Goal: Transaction & Acquisition: Purchase product/service

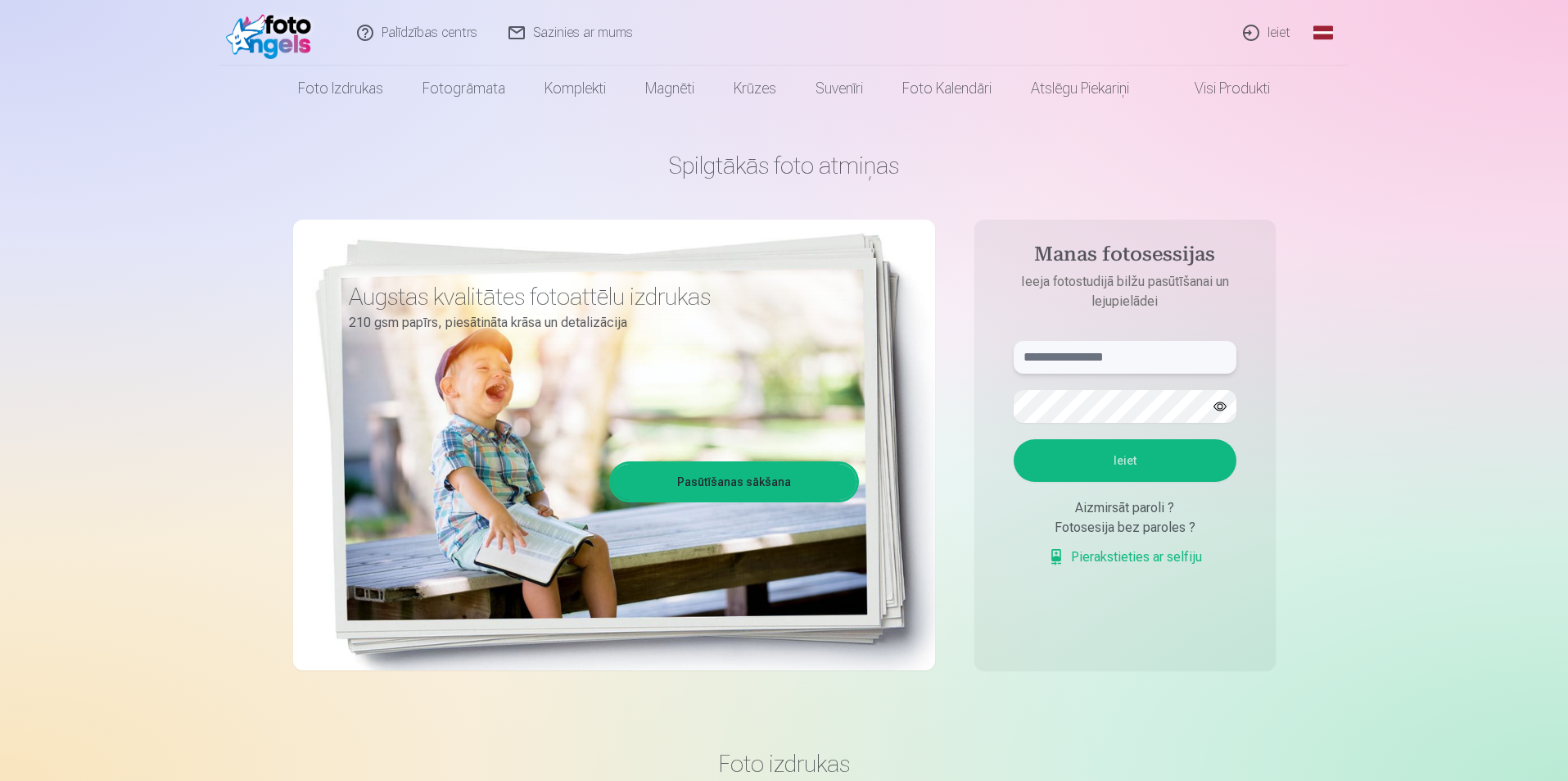
click at [1060, 355] on input "text" at bounding box center [1125, 357] width 223 height 33
type input "**********"
click at [1223, 406] on button "button" at bounding box center [1220, 406] width 31 height 31
click at [1228, 404] on button "button" at bounding box center [1220, 406] width 31 height 31
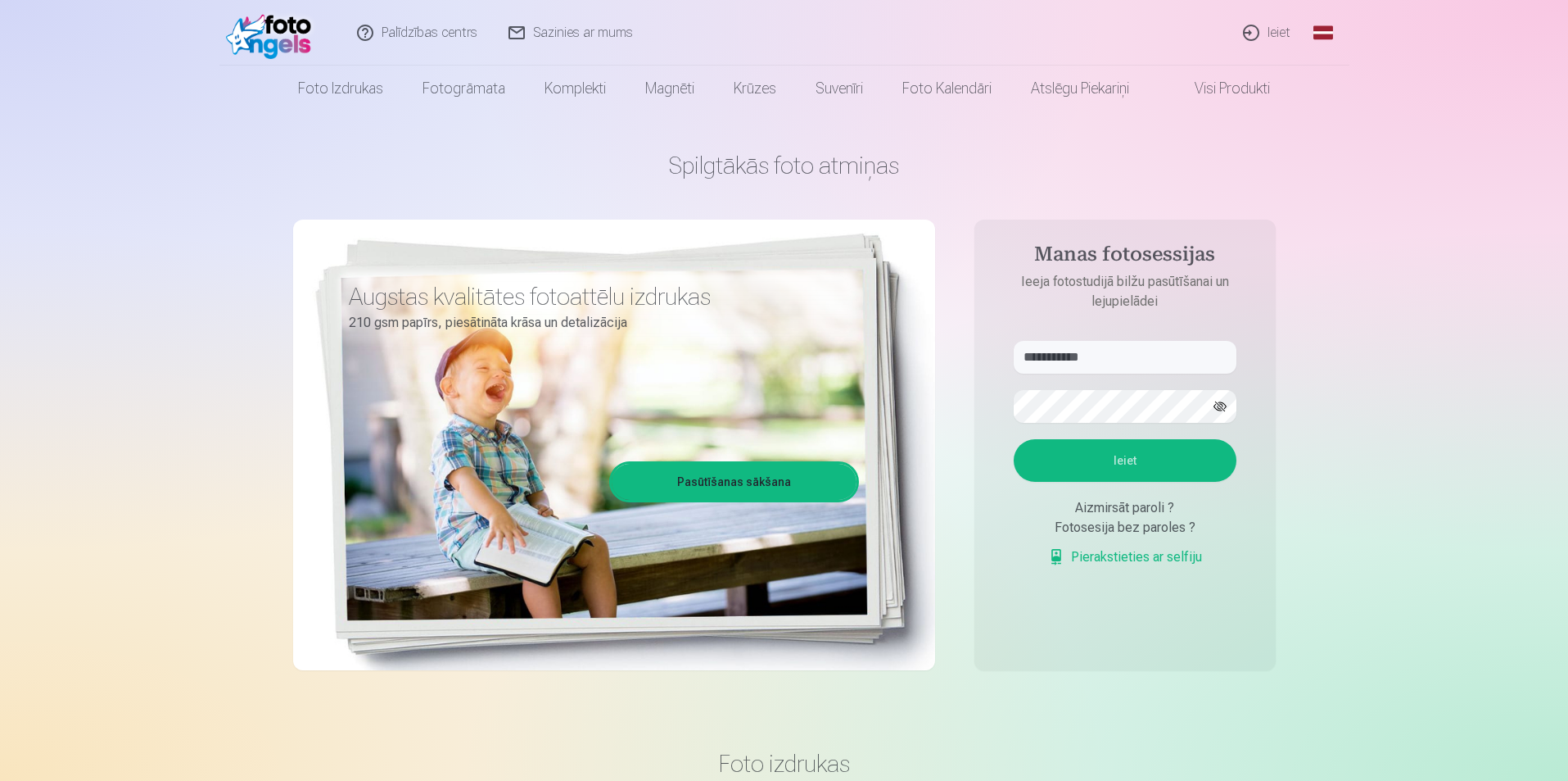
click at [1131, 456] on button "Ieiet" at bounding box center [1125, 460] width 223 height 42
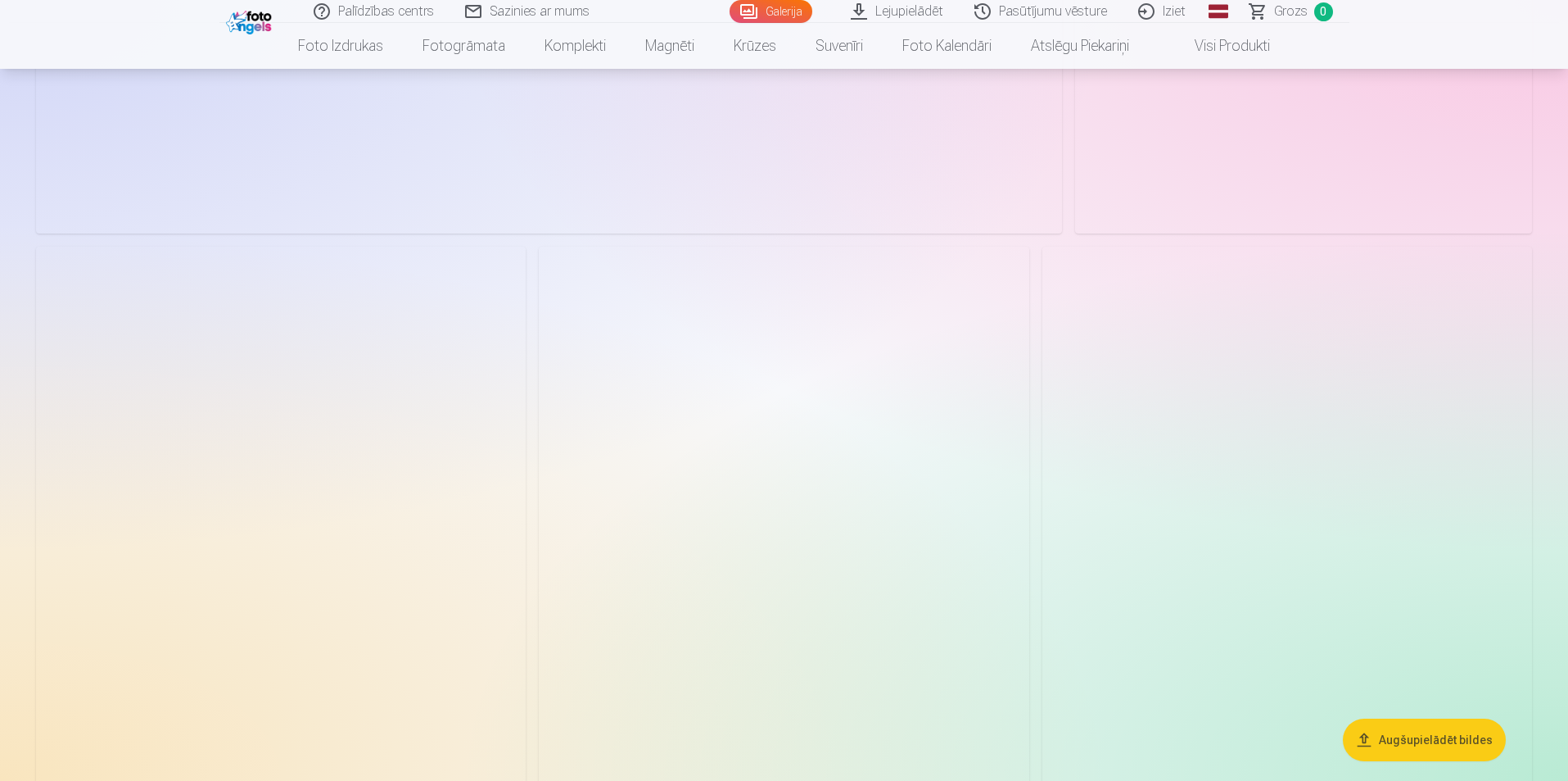
scroll to position [656, 0]
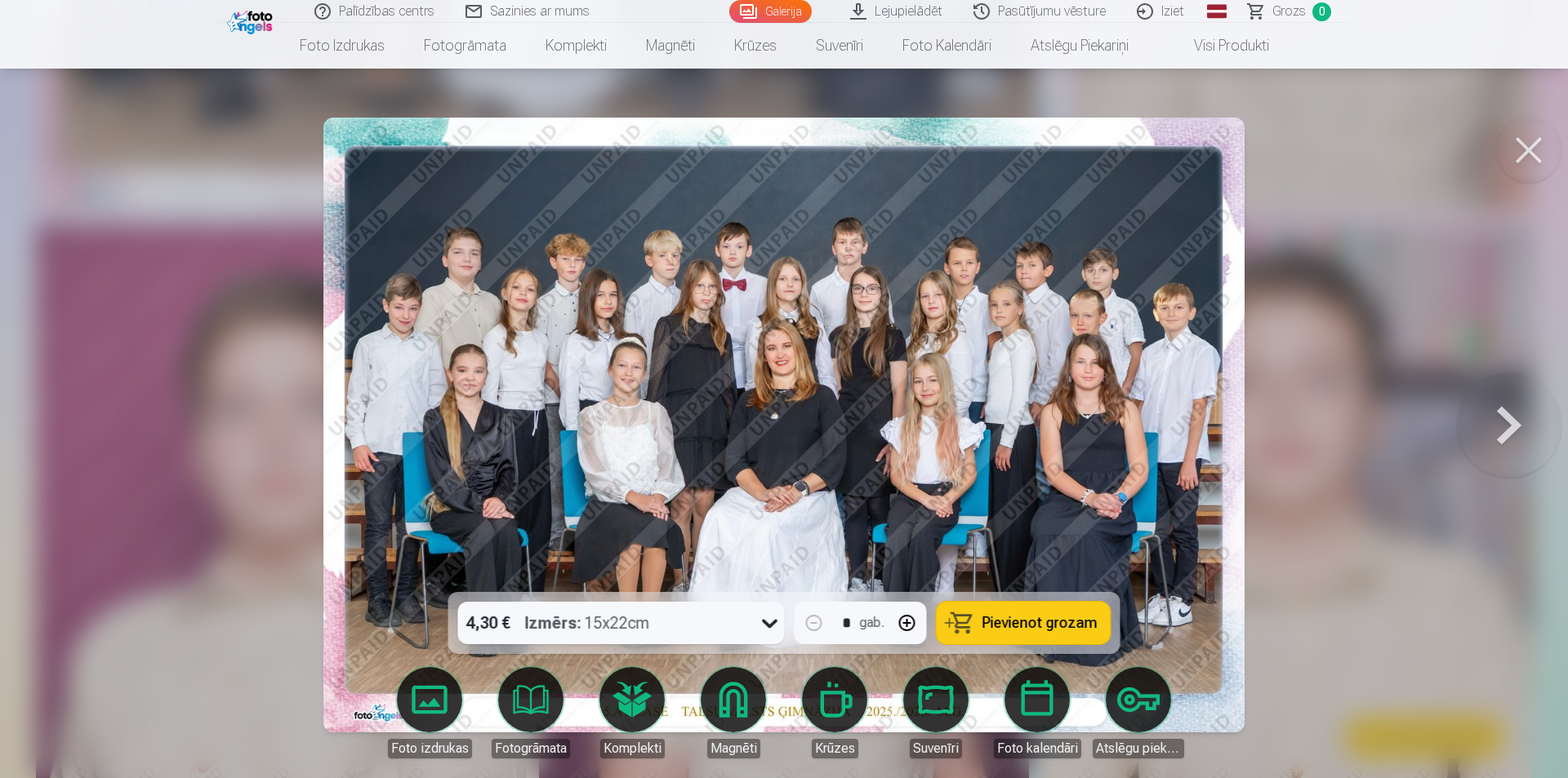
click at [766, 625] on icon at bounding box center [770, 623] width 26 height 26
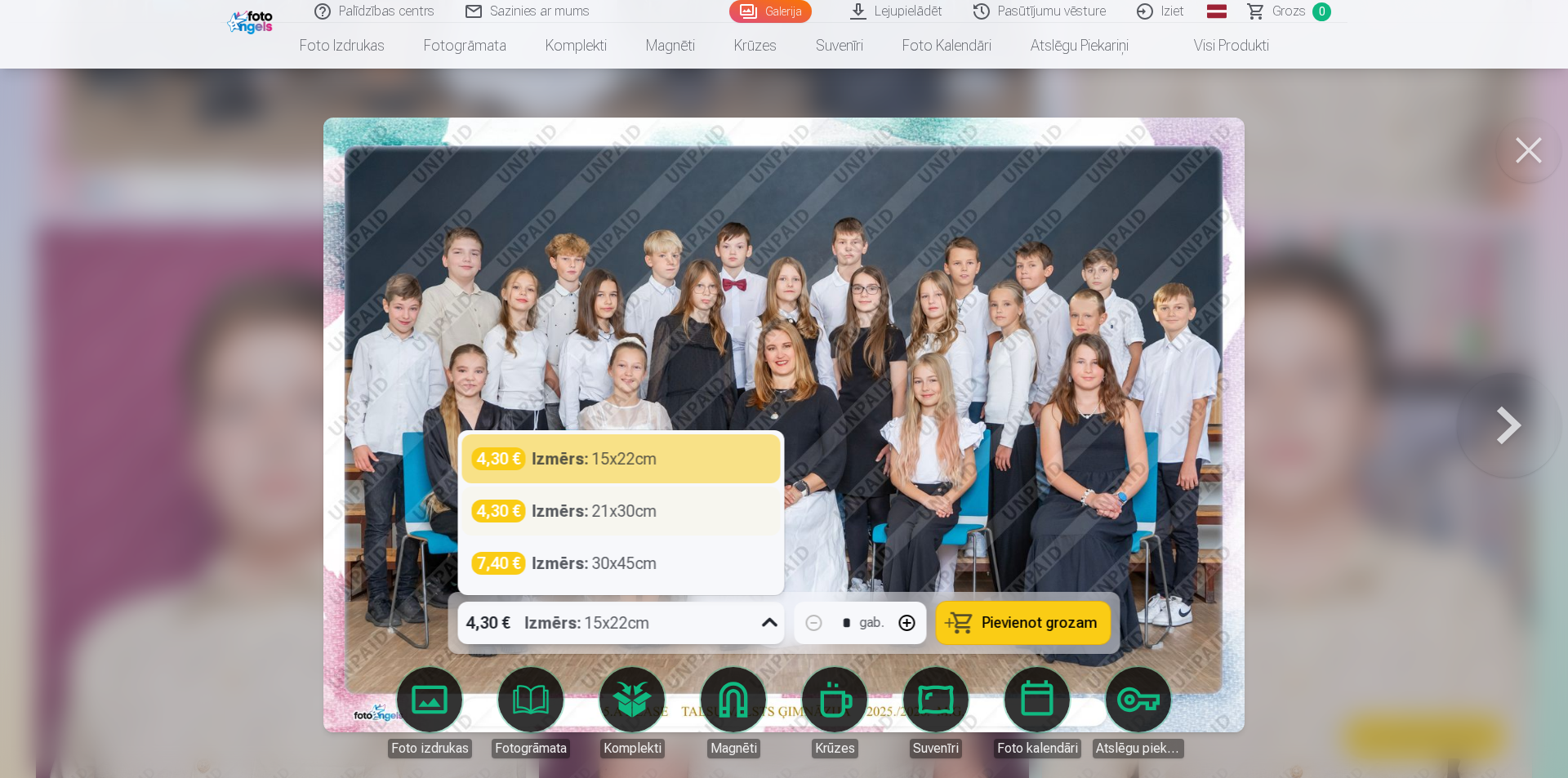
click at [710, 526] on div "4,30 € Izmērs : 21x30cm" at bounding box center [621, 511] width 319 height 49
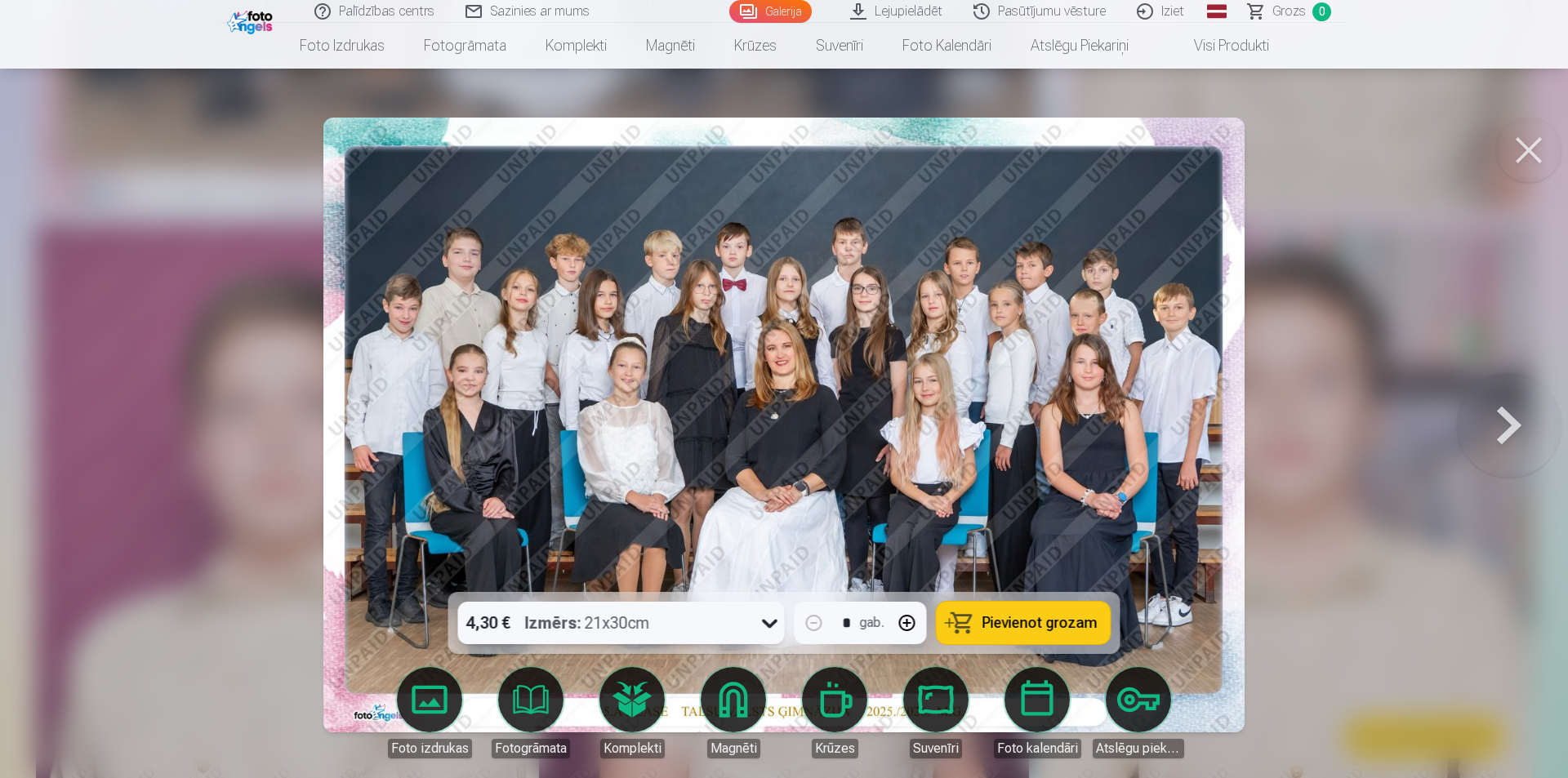
click at [752, 617] on div "4,30 € Izmērs : 21x30cm" at bounding box center [606, 623] width 296 height 42
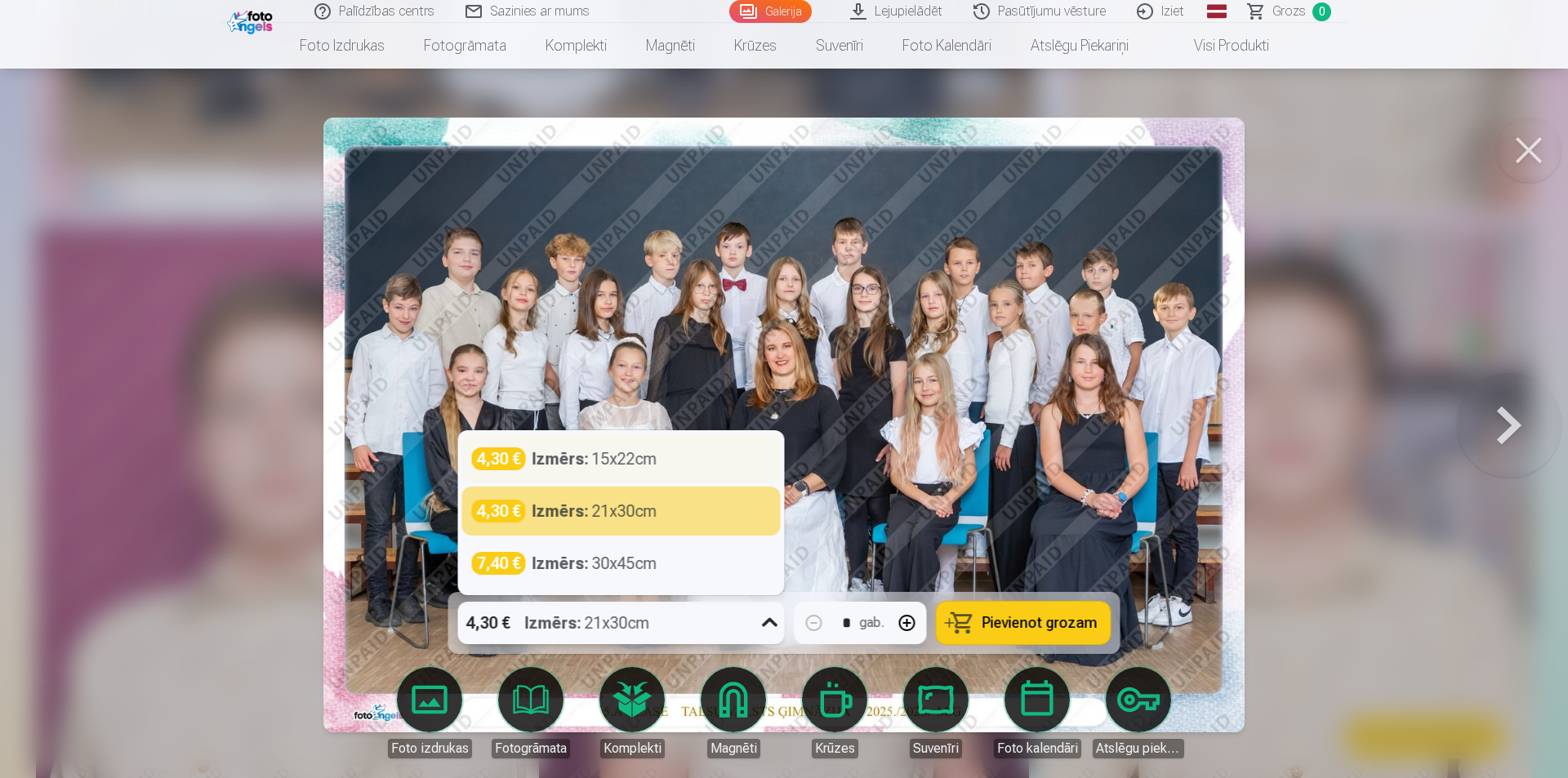
click at [657, 461] on div "Izmērs : 15x22cm" at bounding box center [595, 459] width 125 height 23
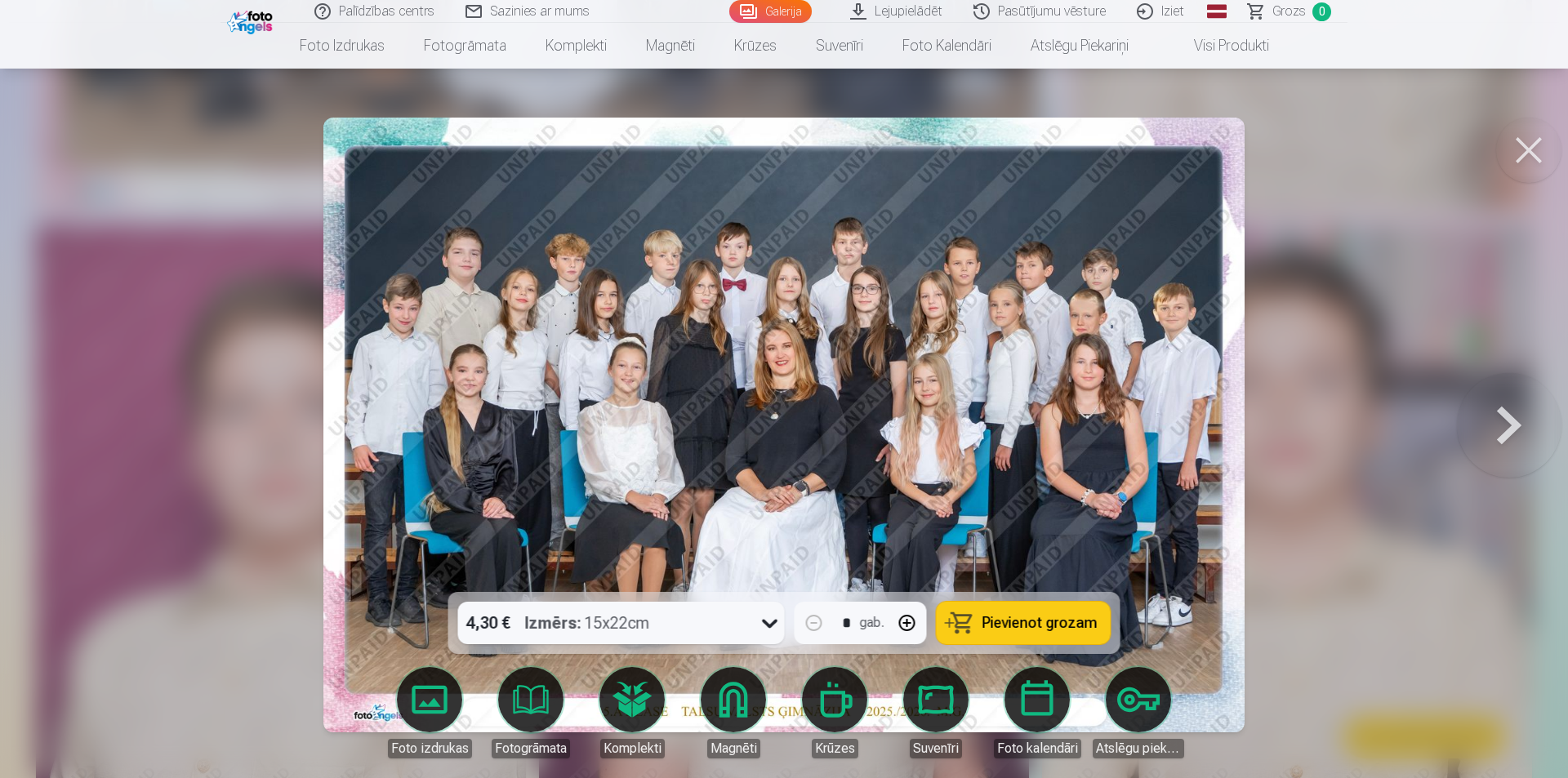
click at [1510, 143] on button at bounding box center [1529, 150] width 65 height 65
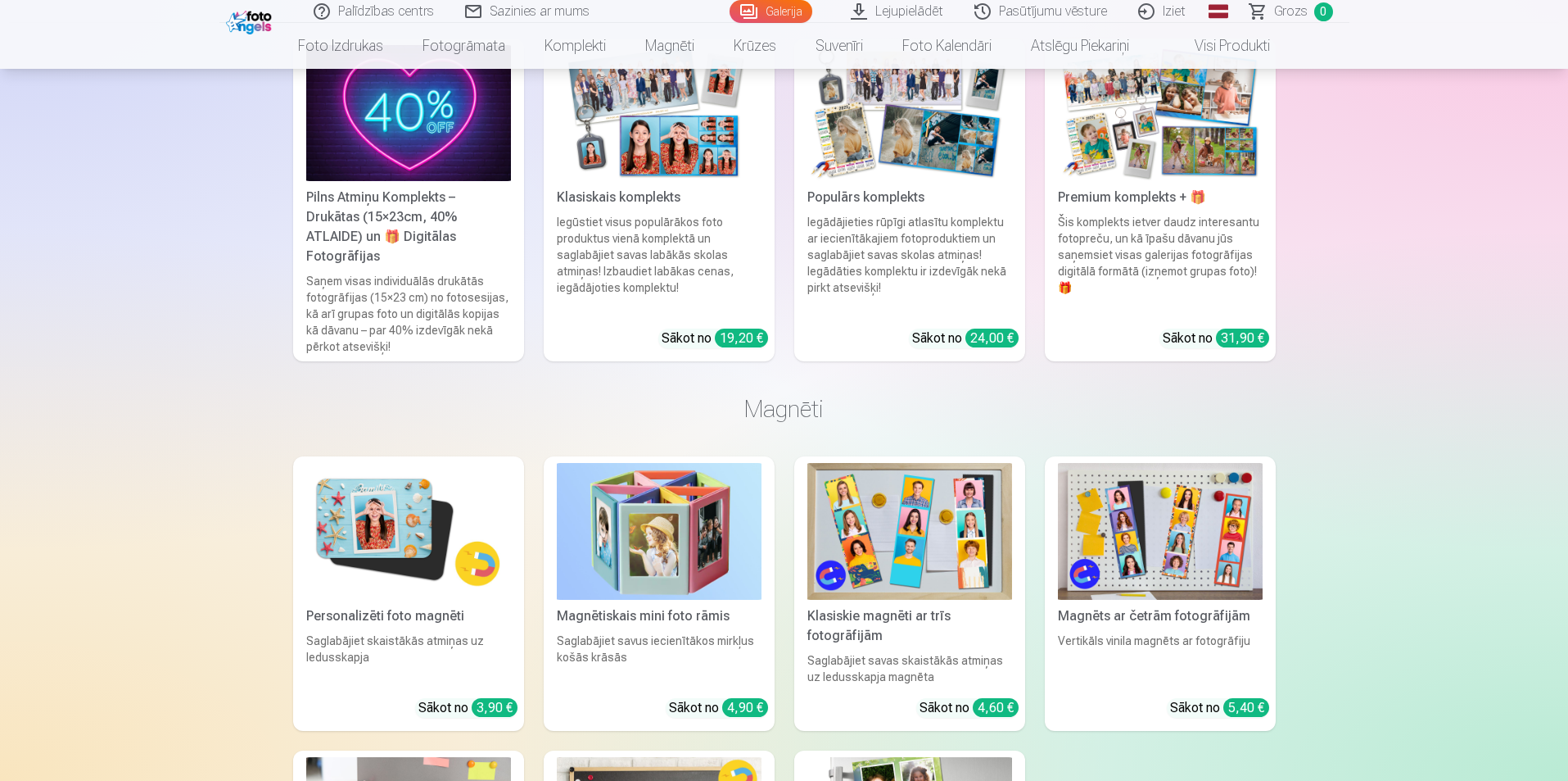
scroll to position [7539, 0]
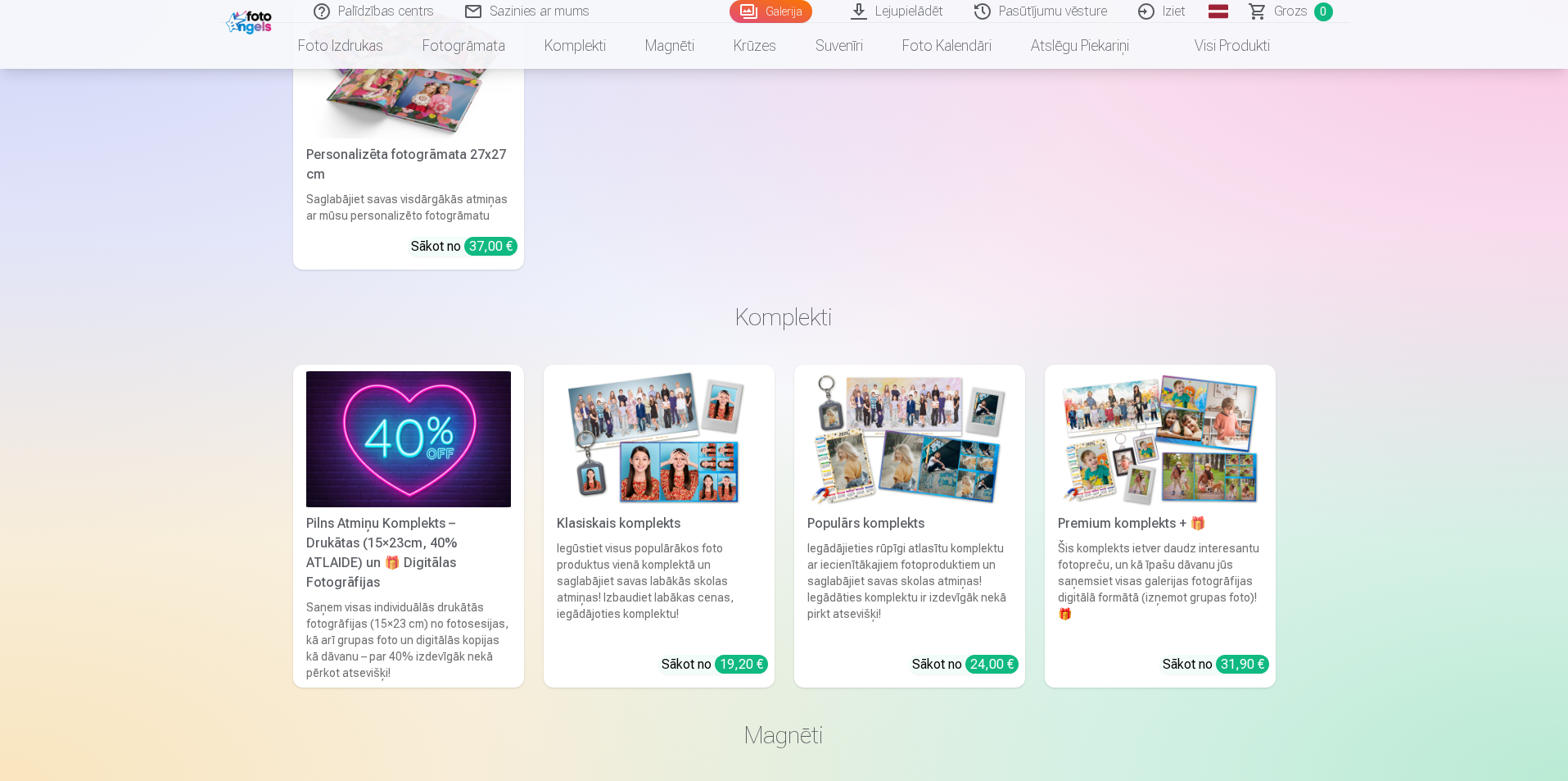
click at [550, 412] on link "Klasiskais komplekts Iegūstiet visus populārākos foto produktus vienā komplektā…" at bounding box center [659, 527] width 231 height 324
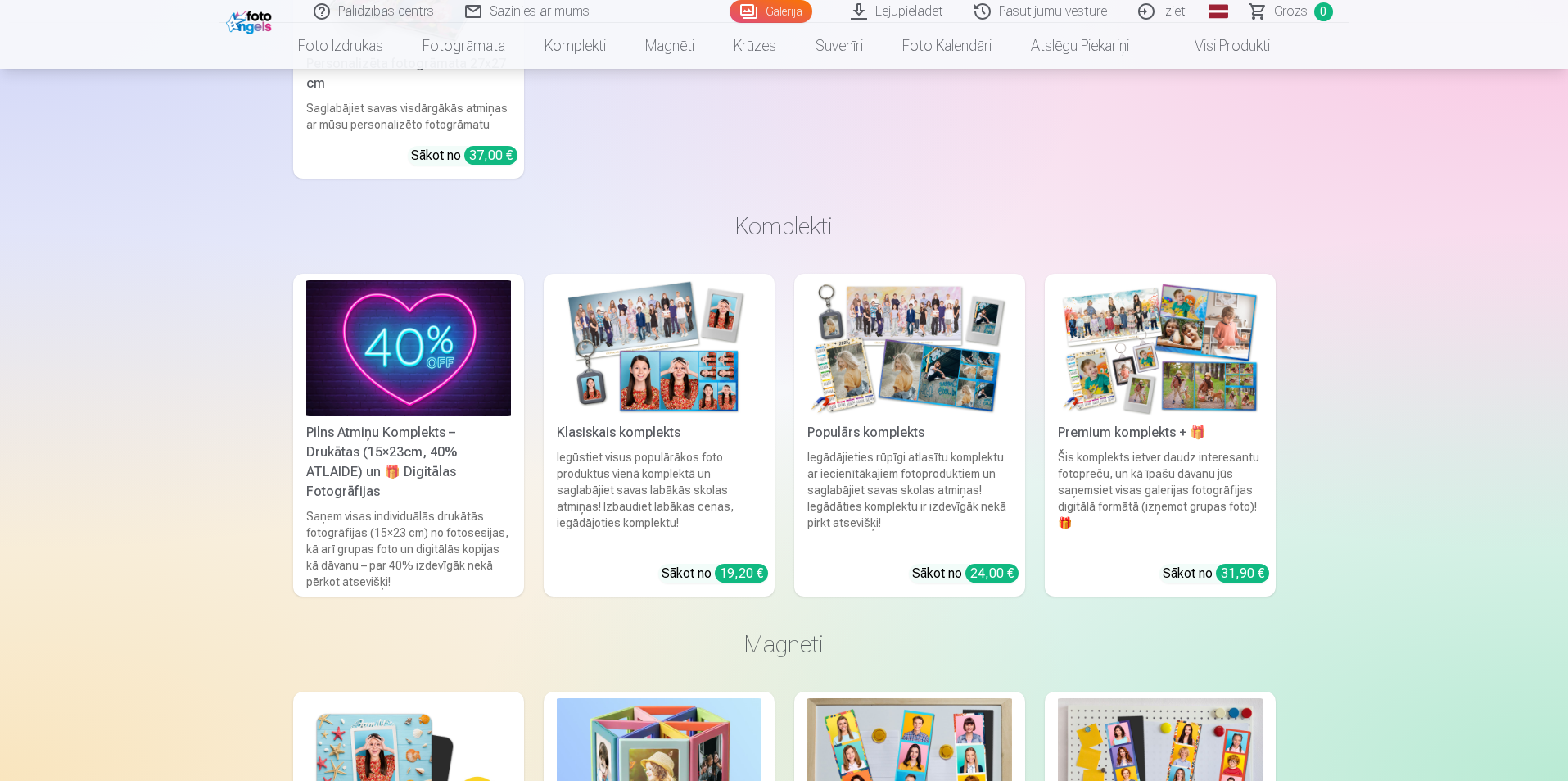
scroll to position [7657, 0]
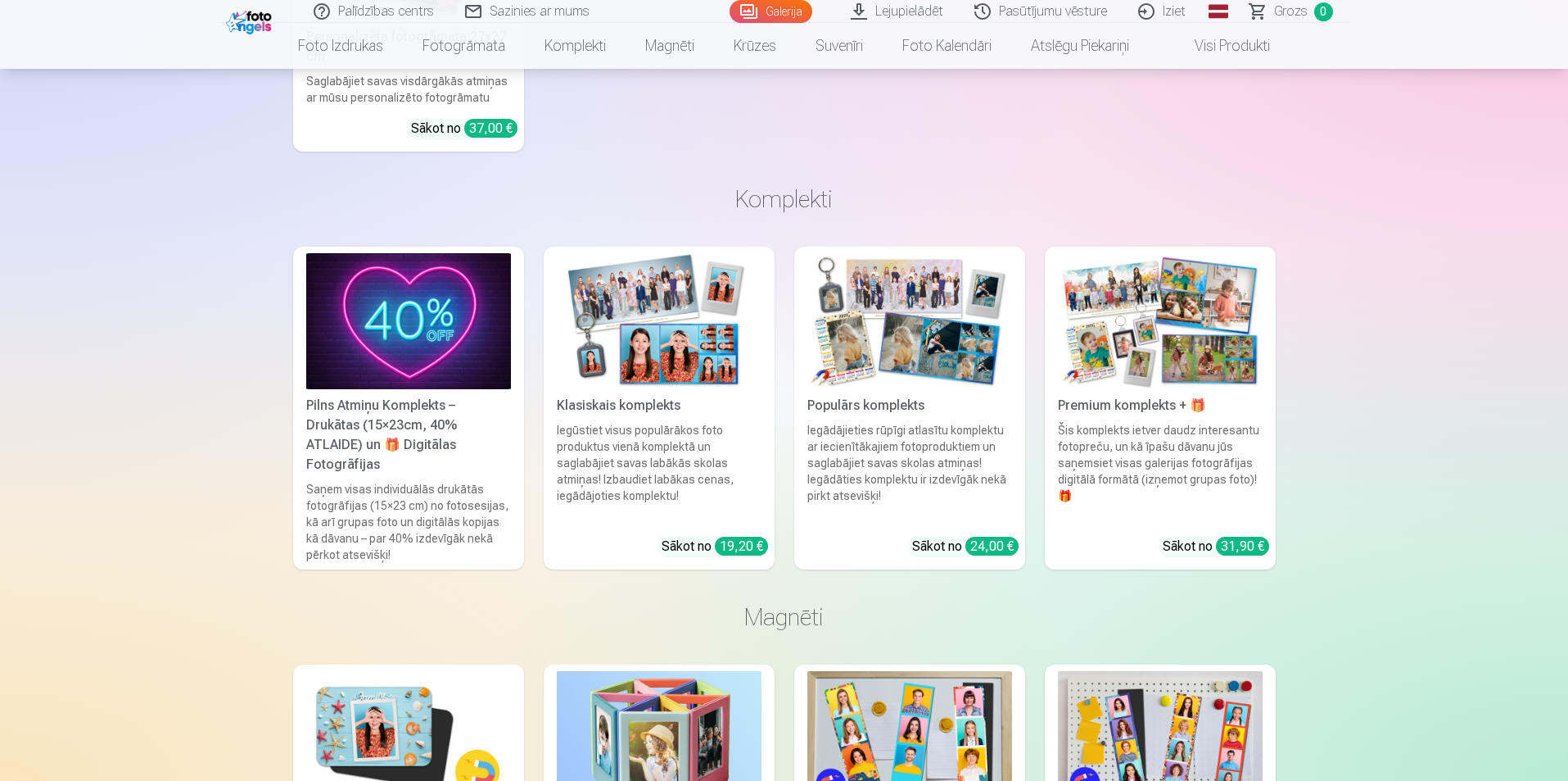
click at [1128, 410] on div "Premium komplekts + 🎁" at bounding box center [1160, 405] width 218 height 20
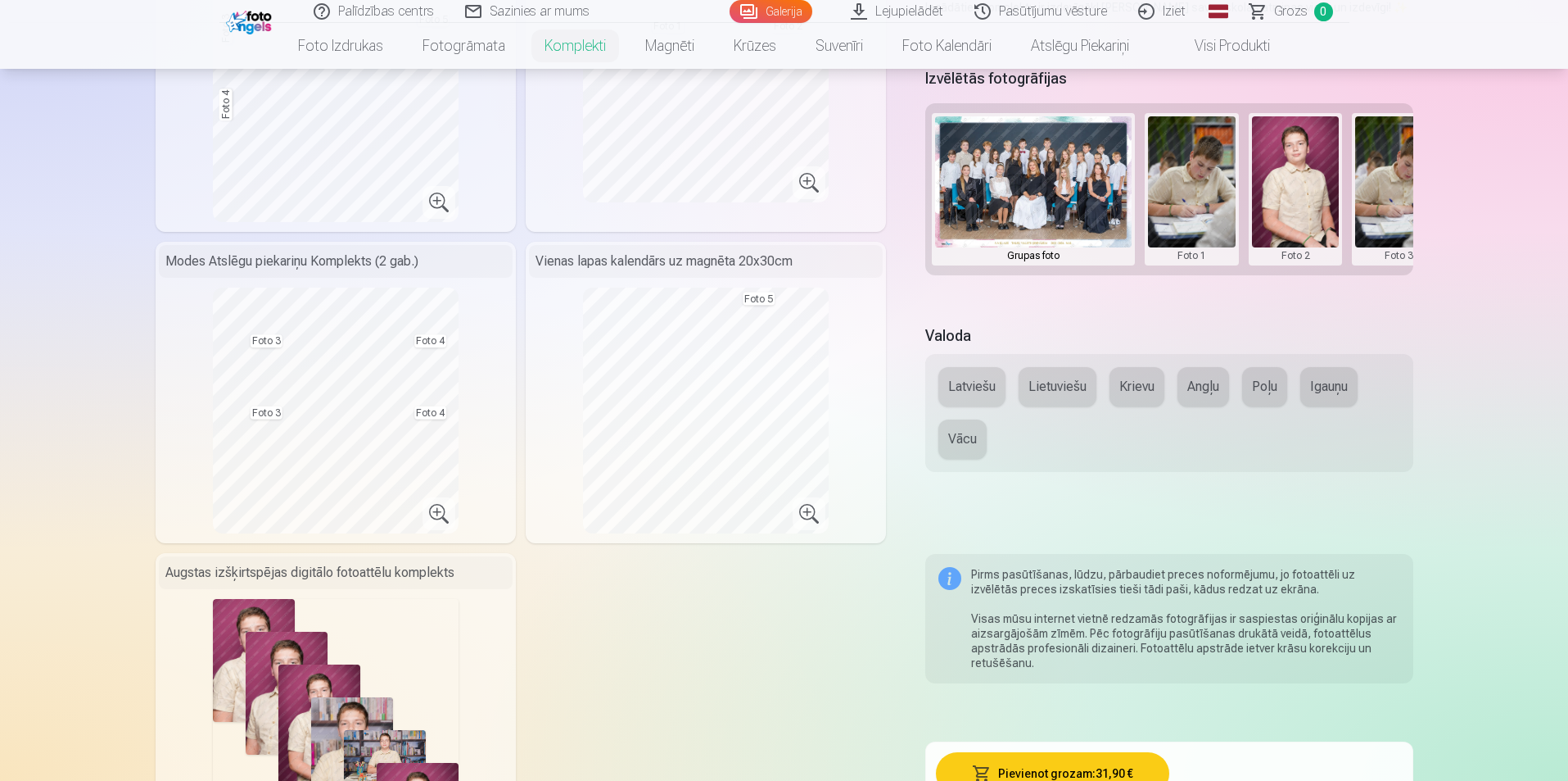
scroll to position [328, 0]
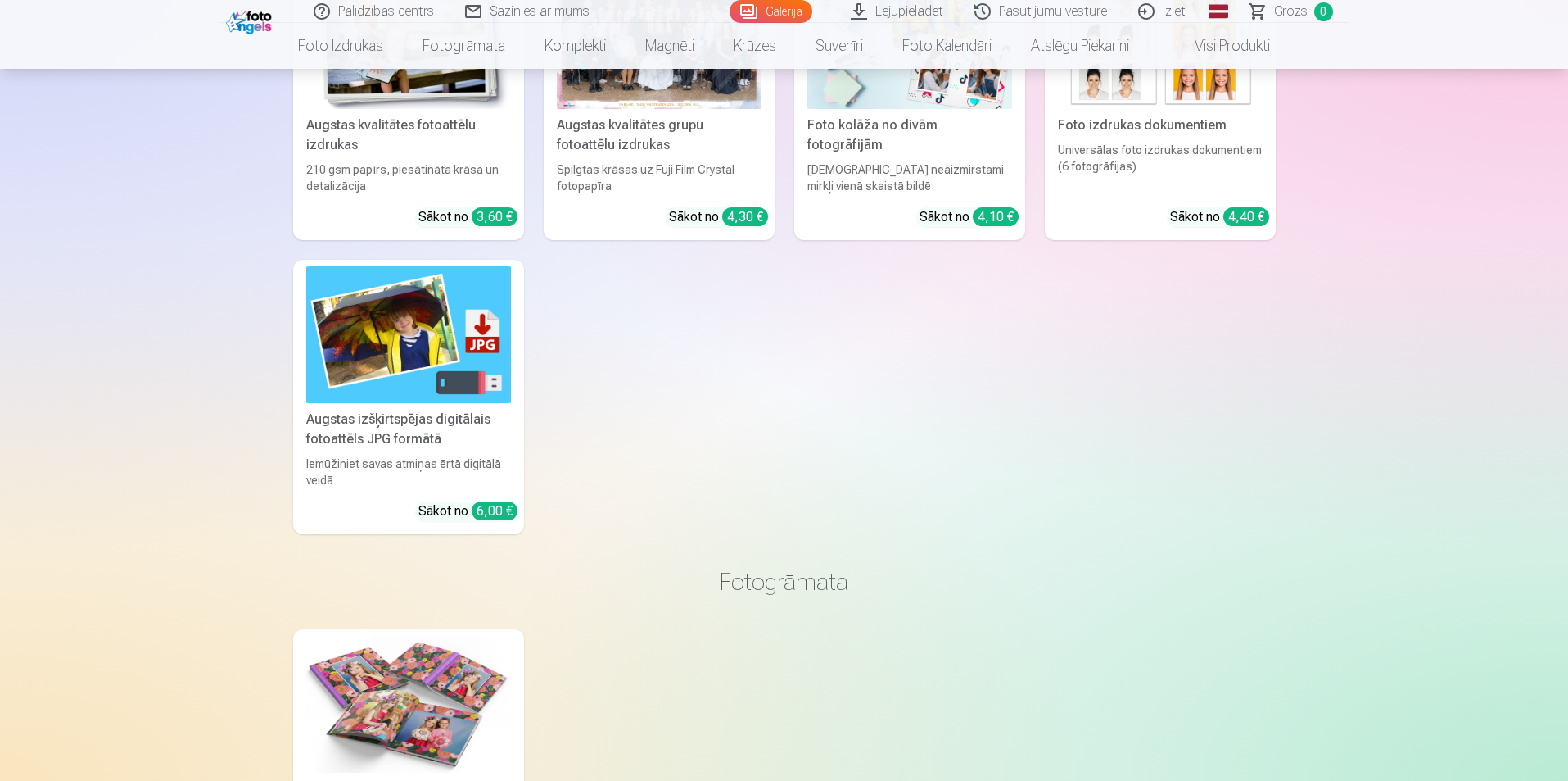
scroll to position [7314, 0]
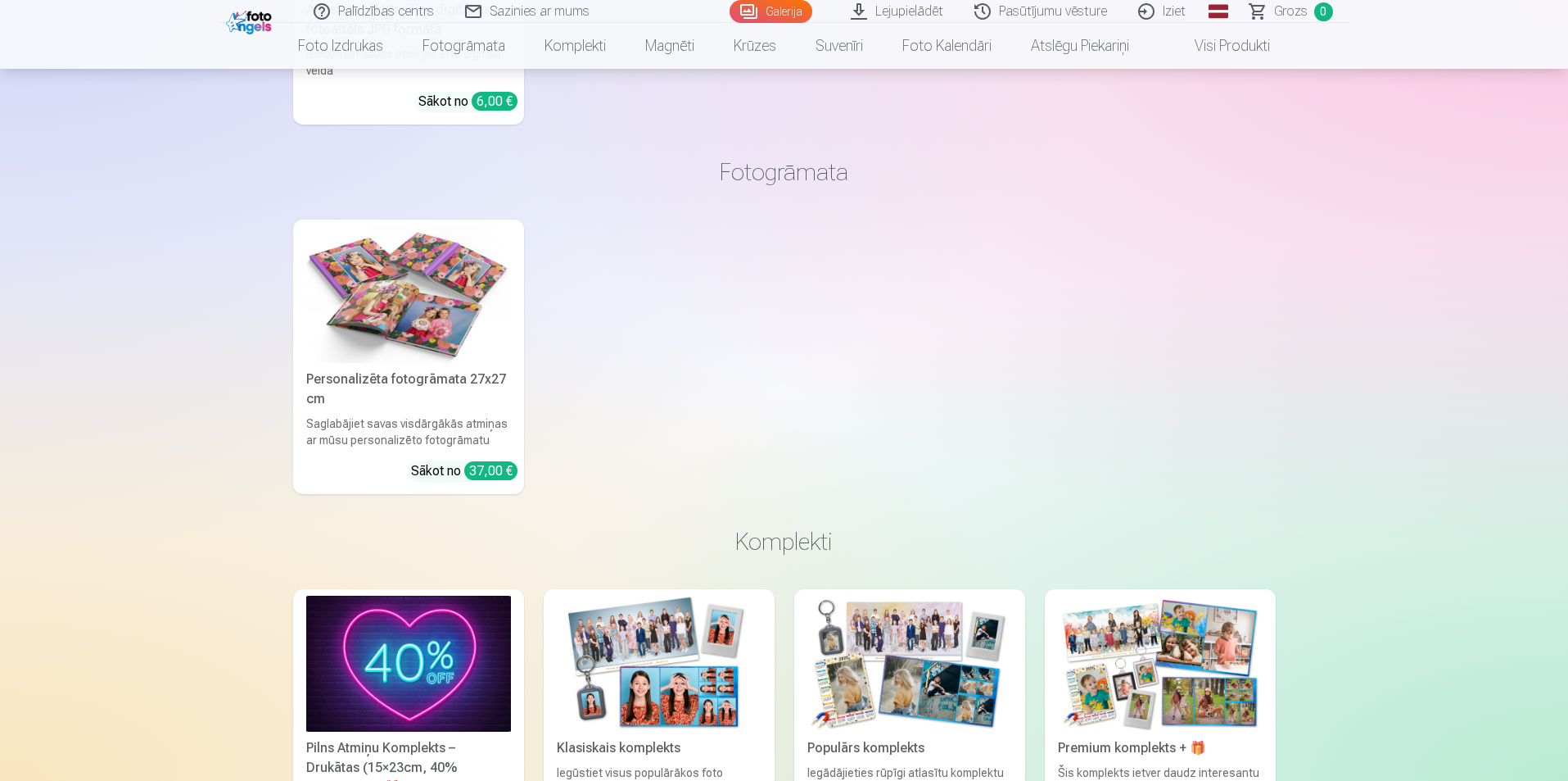
click at [364, 291] on img at bounding box center [409, 294] width 205 height 137
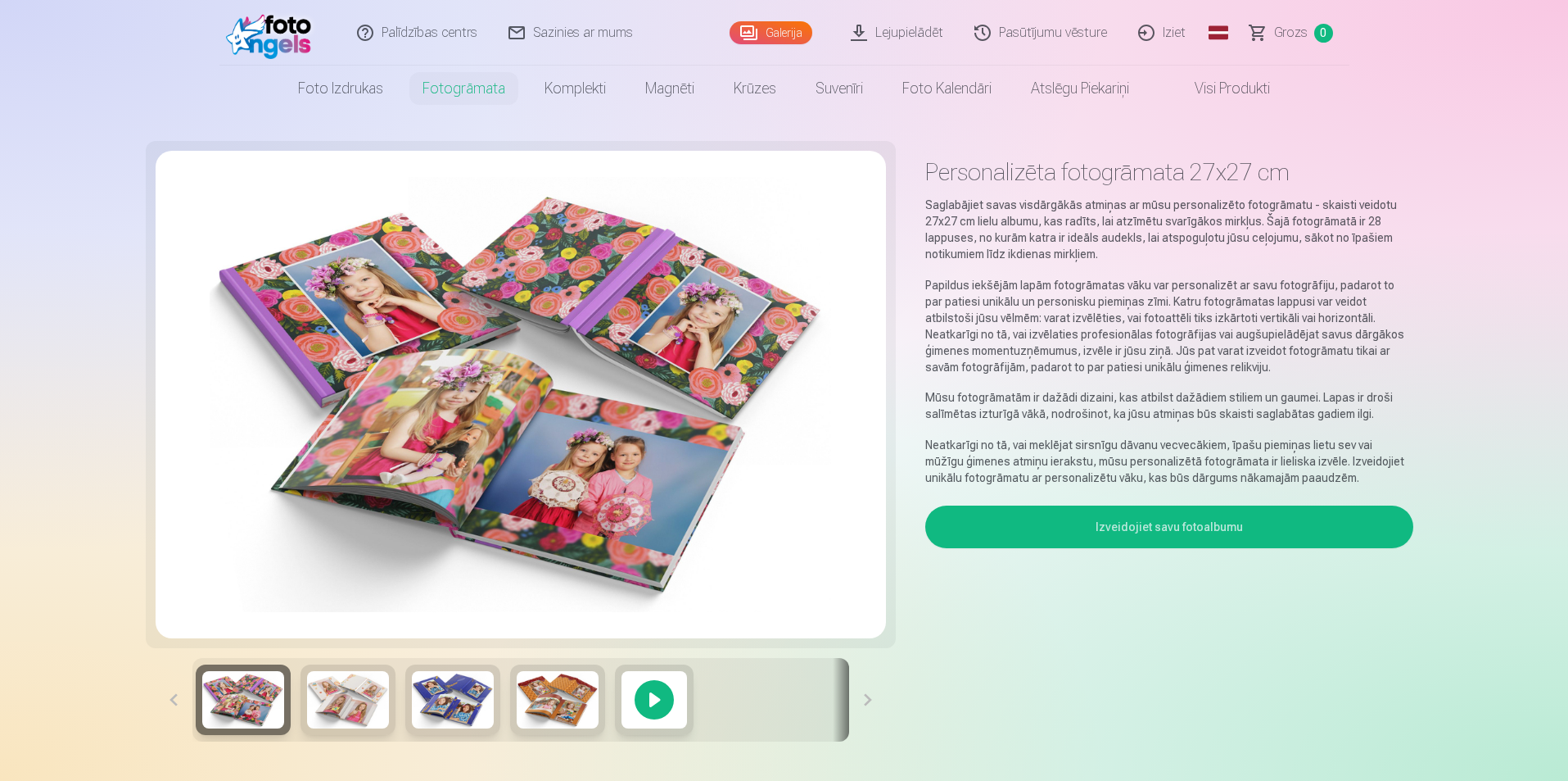
click at [358, 717] on img at bounding box center [347, 700] width 82 height 58
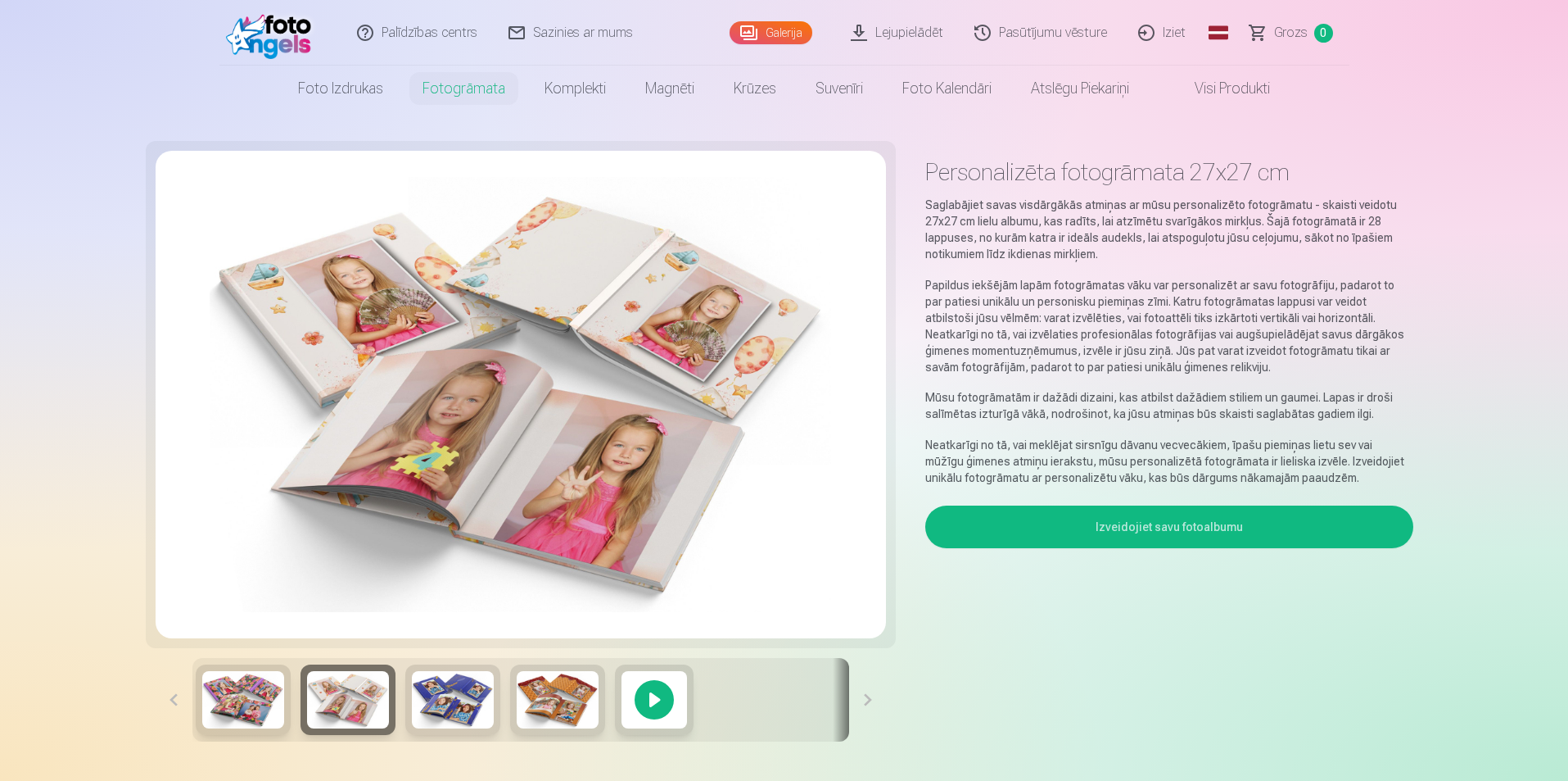
click at [430, 668] on div at bounding box center [453, 700] width 95 height 71
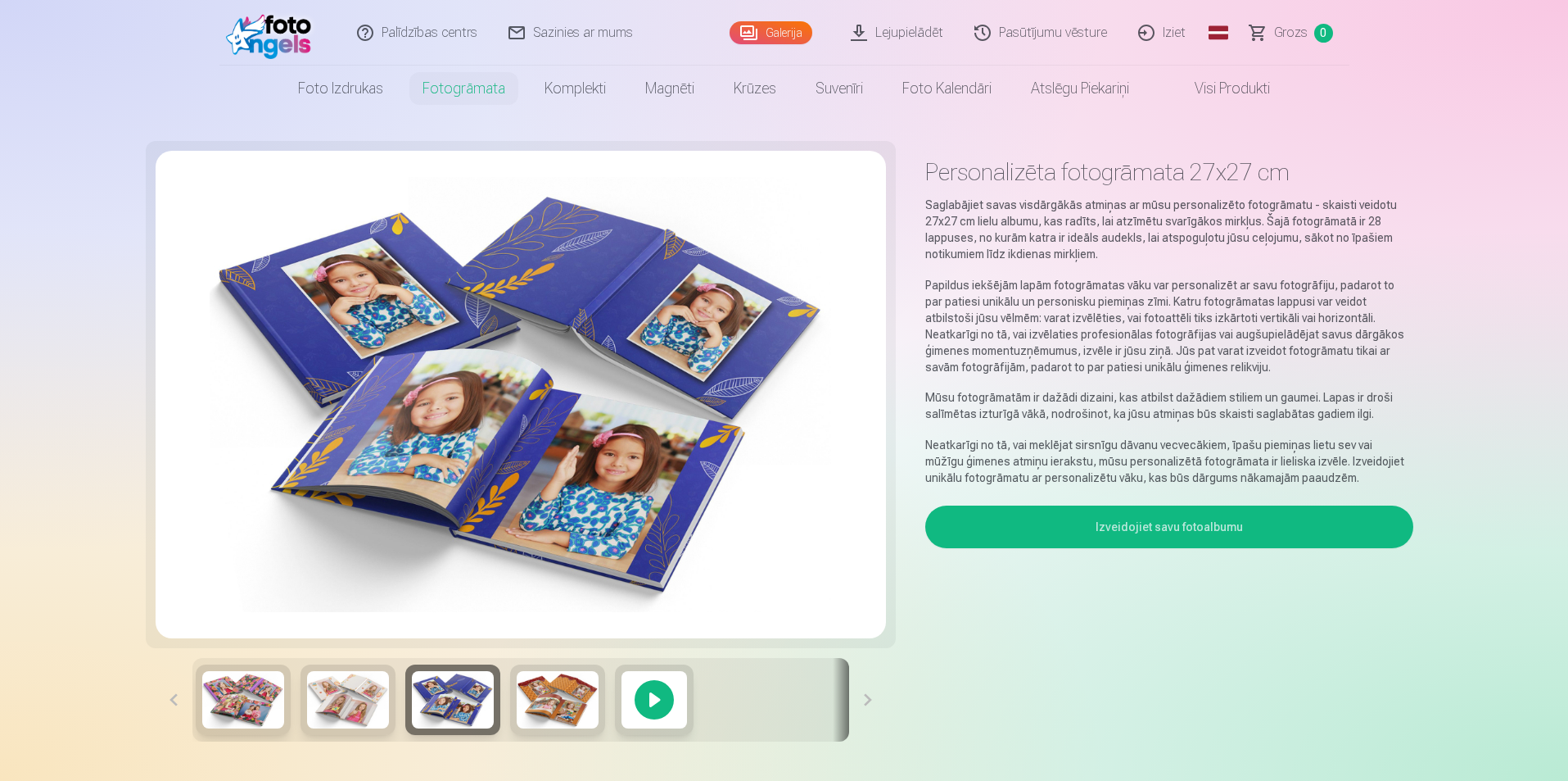
click at [535, 696] on img at bounding box center [557, 700] width 82 height 58
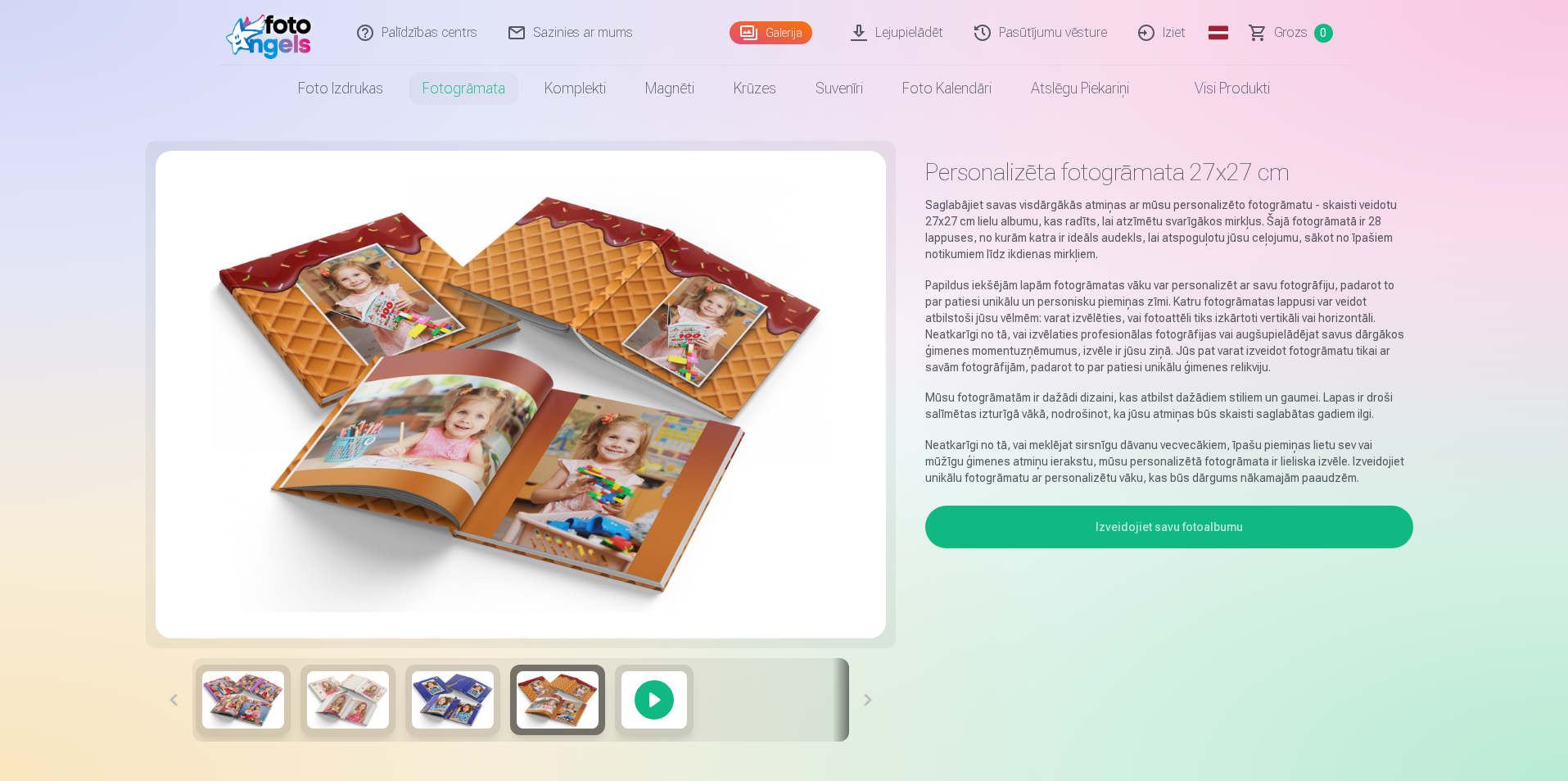
click at [1242, 102] on link "Visi produkti" at bounding box center [1220, 88] width 141 height 46
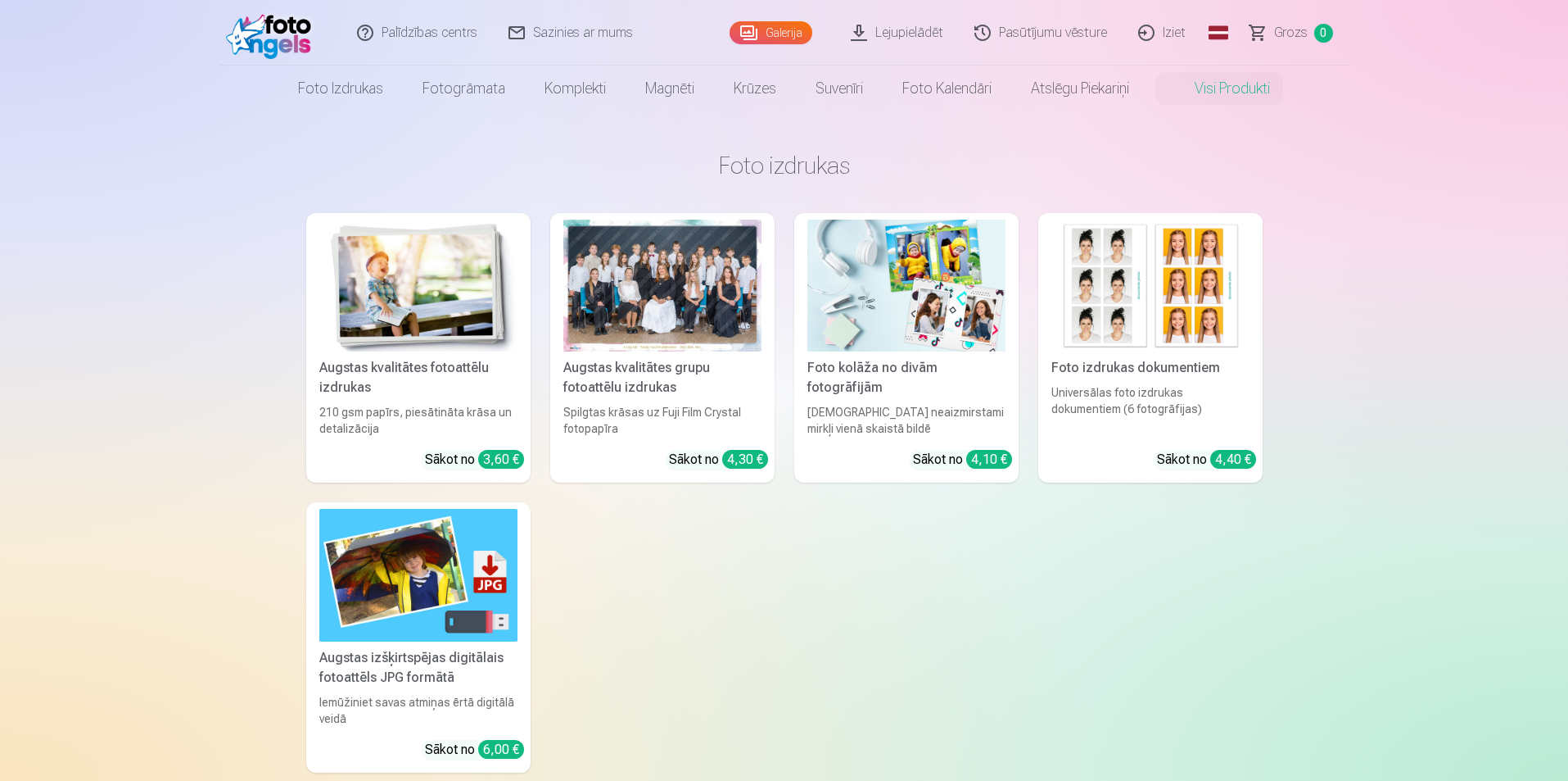
click at [602, 374] on div "Augstas kvalitātes grupu fotoattēlu izdrukas" at bounding box center [662, 378] width 211 height 40
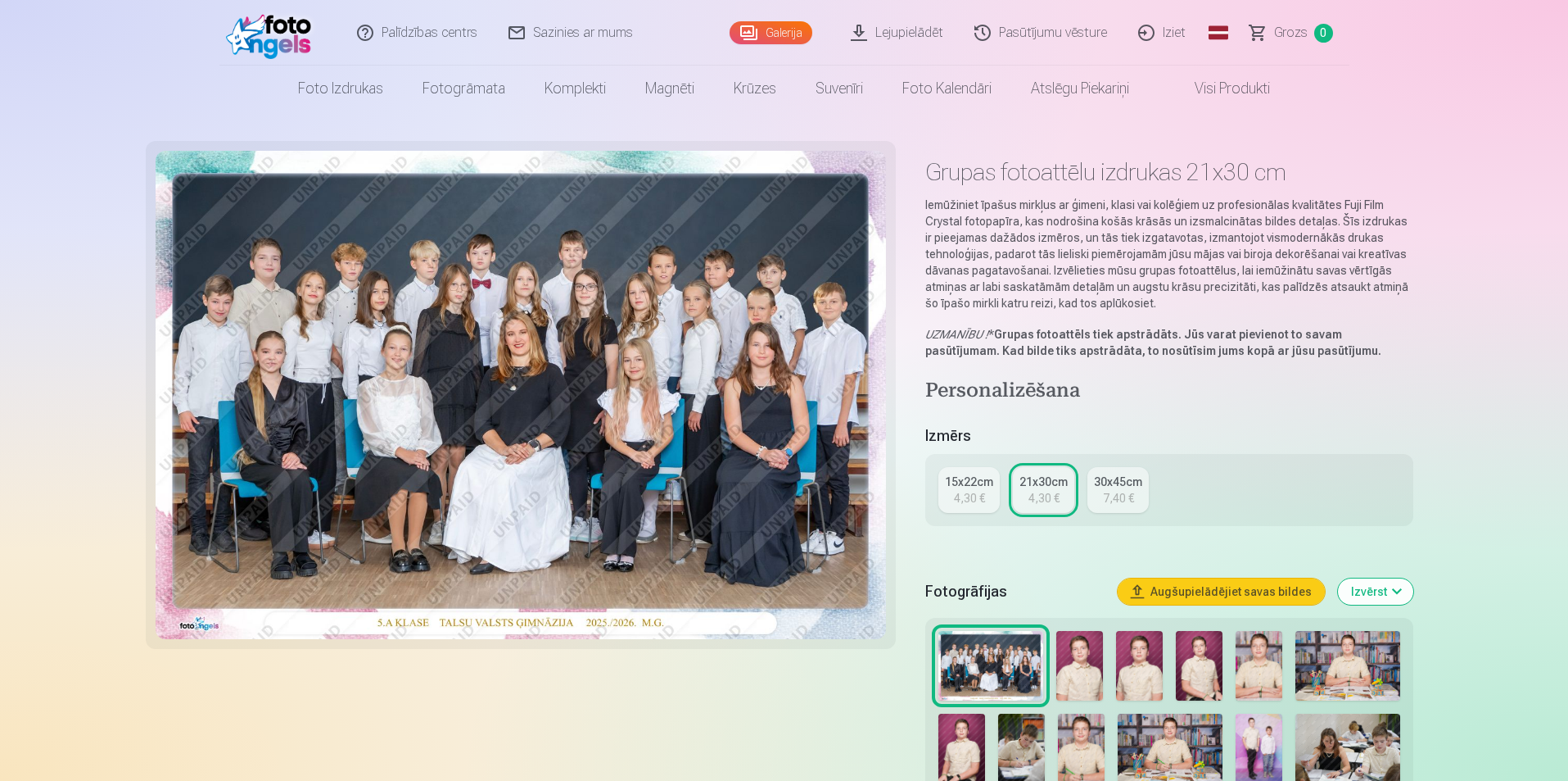
click at [947, 498] on link "15x22cm 4,30 €" at bounding box center [968, 490] width 61 height 46
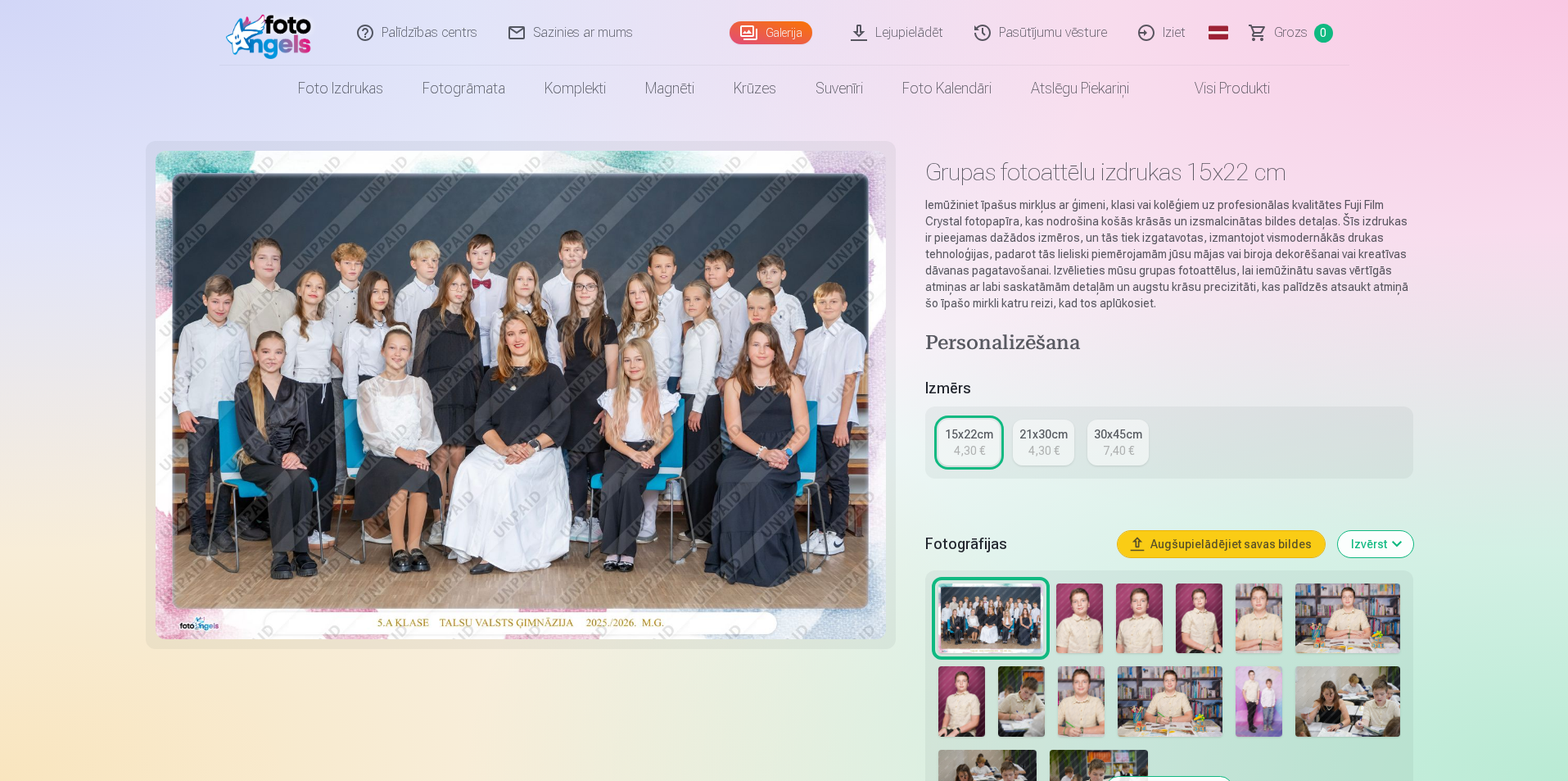
click at [1042, 461] on link "21x30cm 4,30 €" at bounding box center [1043, 442] width 61 height 46
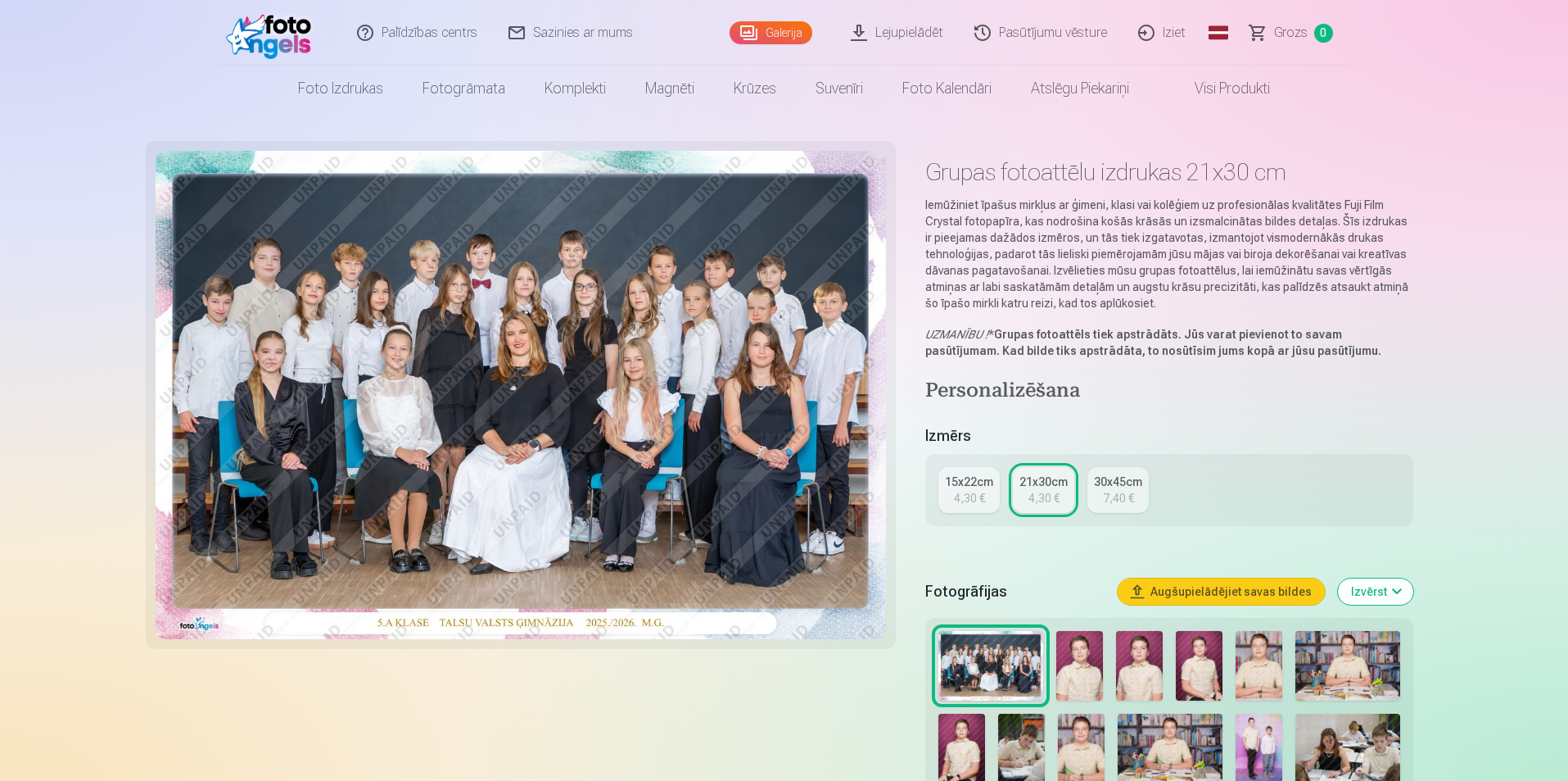
click at [985, 459] on div "15x22cm 4,30 € 21x30cm 4,30 € 30x45cm 7,40 €" at bounding box center [1169, 490] width 488 height 72
click at [962, 478] on div "15x22cm" at bounding box center [969, 481] width 48 height 16
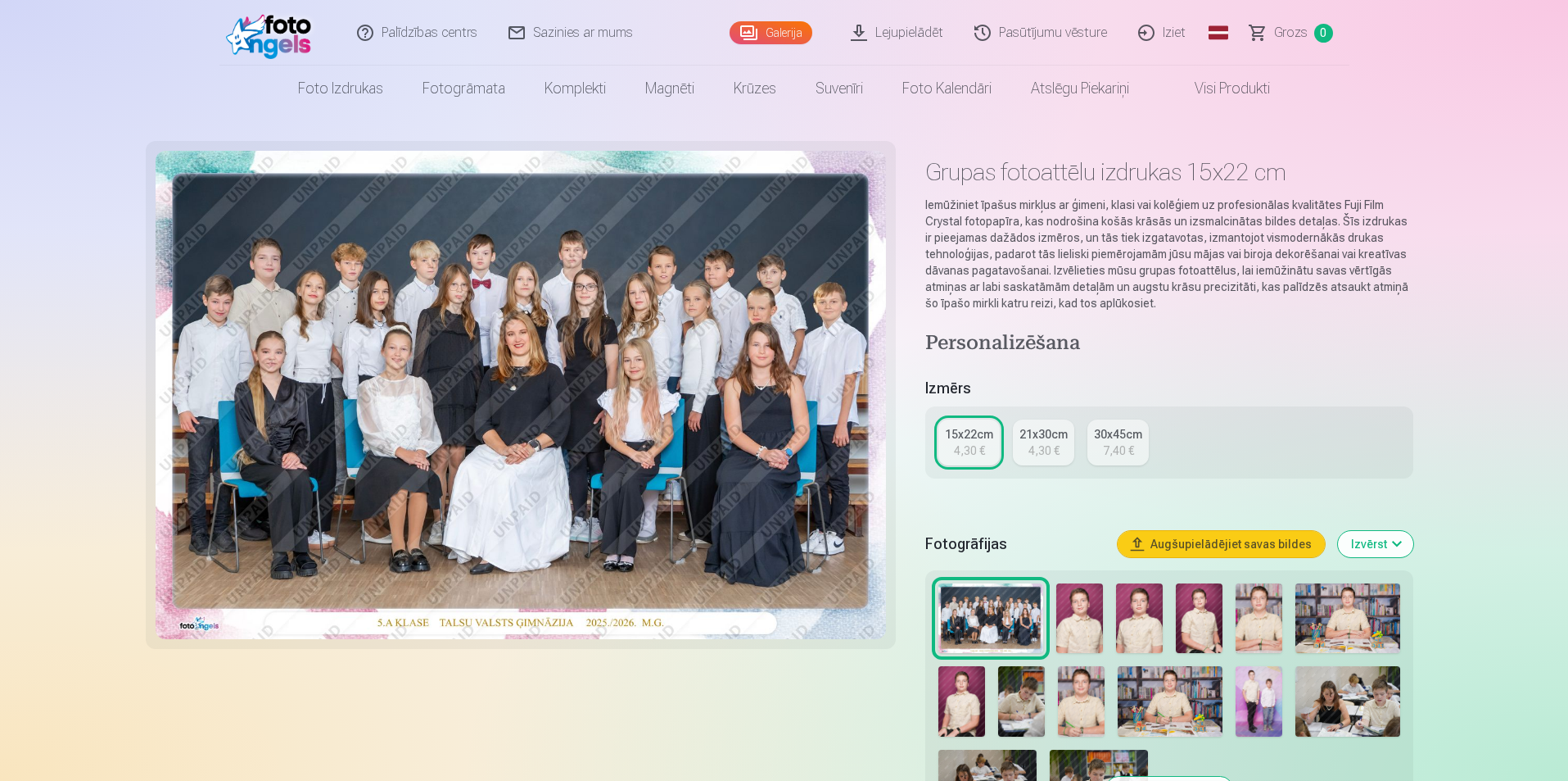
click at [1069, 429] on link "21x30cm 4,30 €" at bounding box center [1043, 442] width 61 height 46
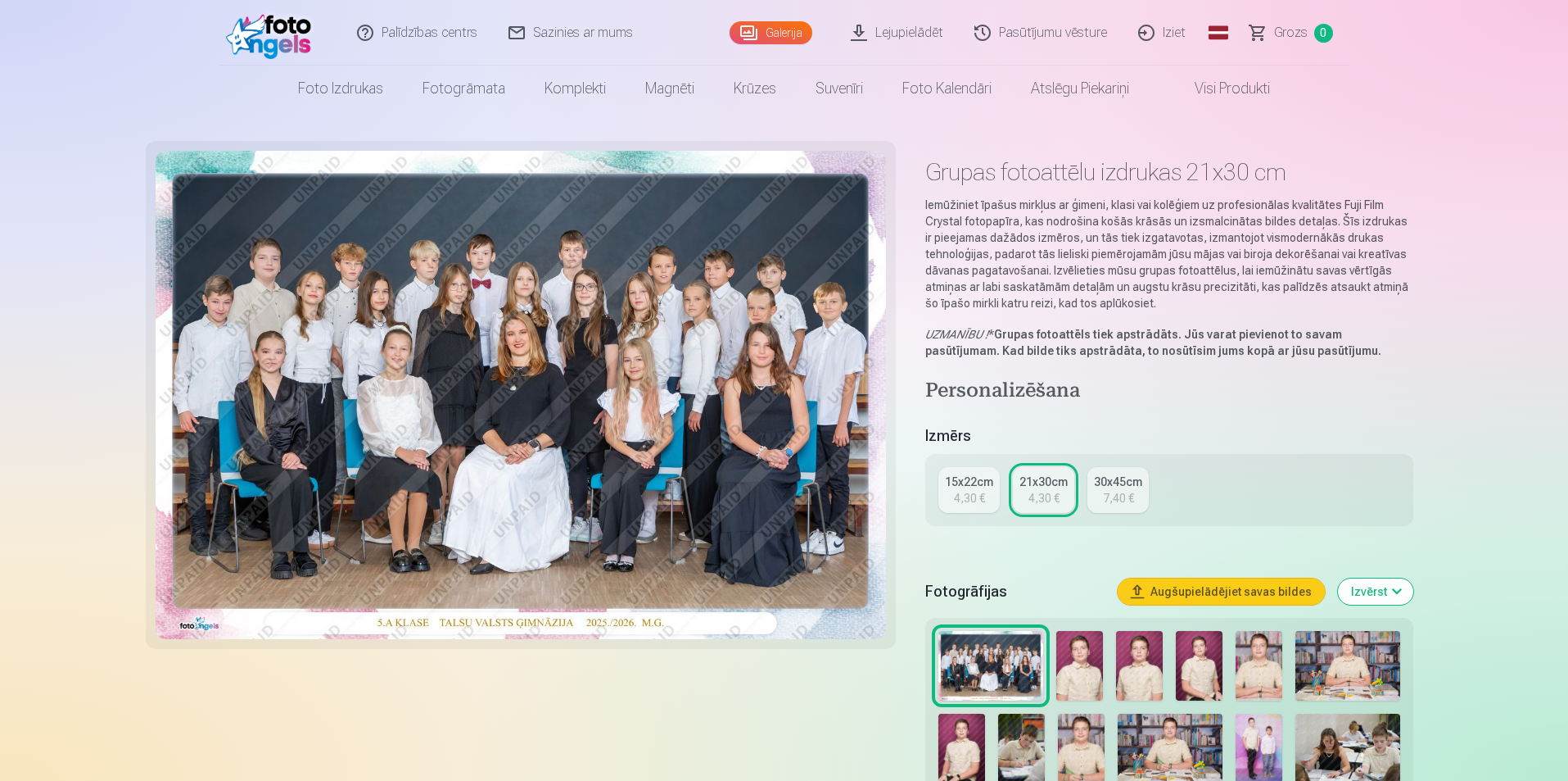
click at [992, 478] on link "15x22cm 4,30 €" at bounding box center [968, 490] width 61 height 46
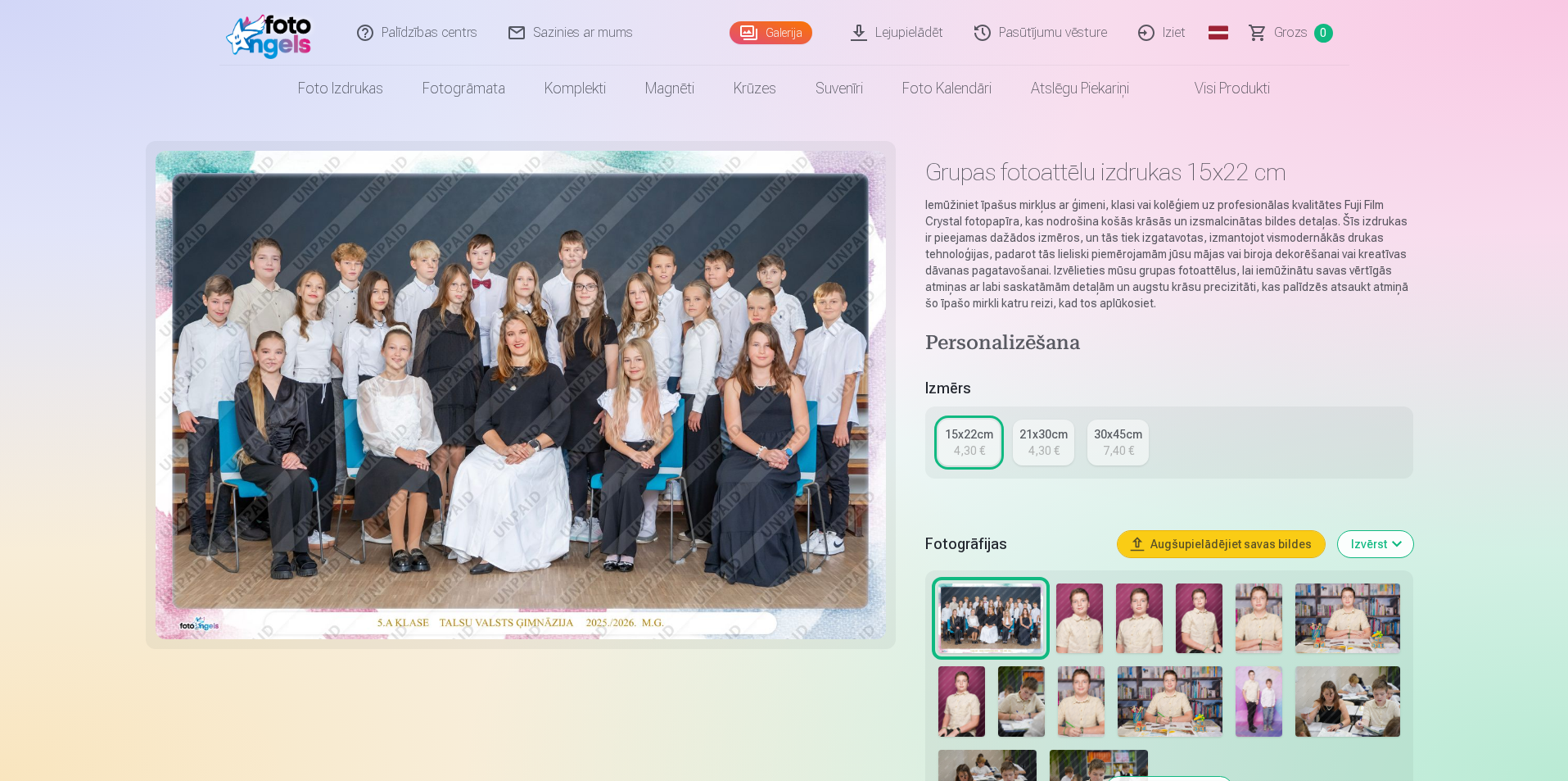
click at [1023, 447] on link "21x30cm 4,30 €" at bounding box center [1043, 442] width 61 height 46
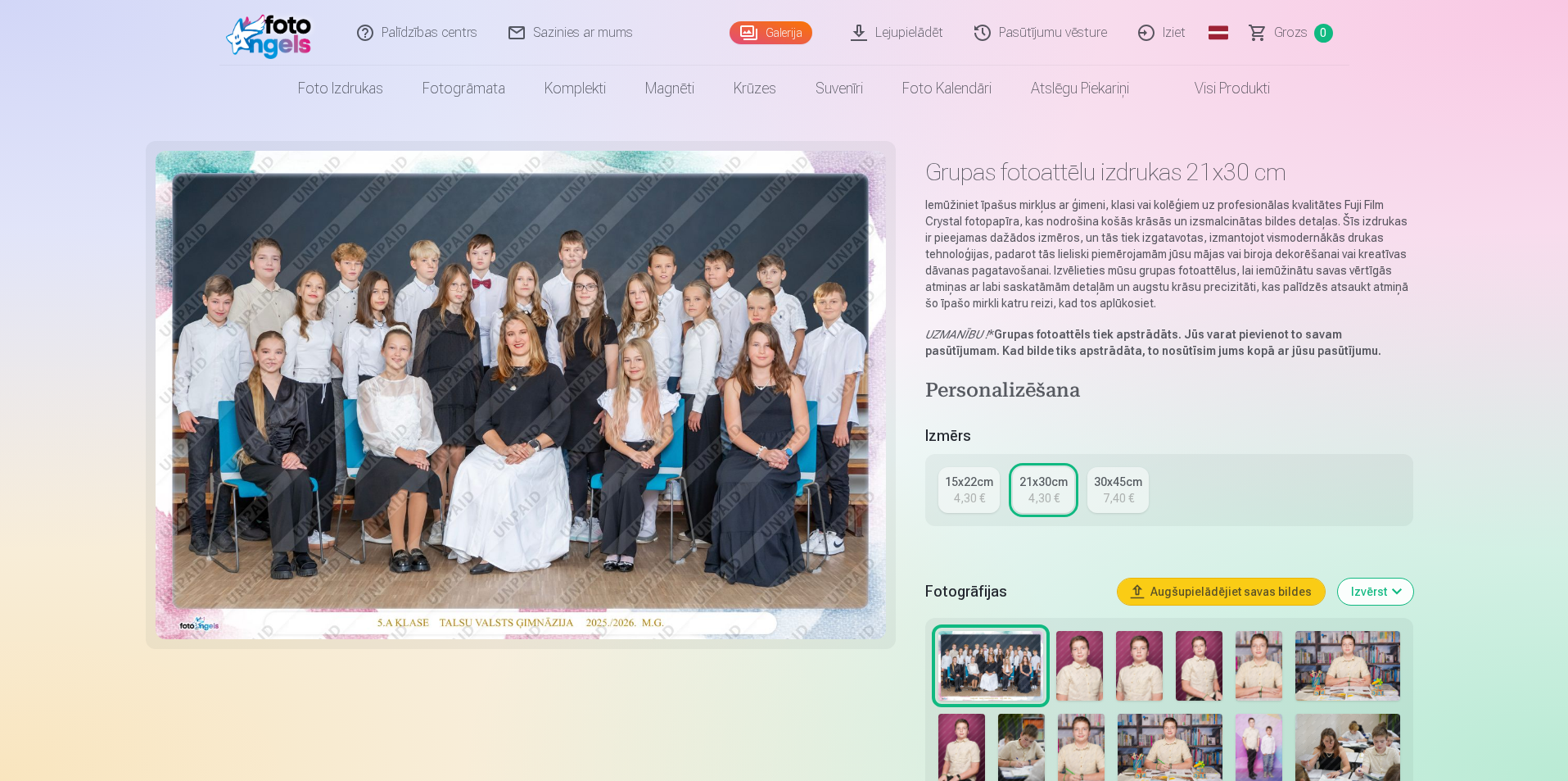
click at [999, 492] on div "15x22cm 4,30 € 21x30cm 4,30 € 30x45cm 7,40 €" at bounding box center [1169, 490] width 488 height 72
click at [980, 481] on div "15x22cm" at bounding box center [969, 481] width 48 height 16
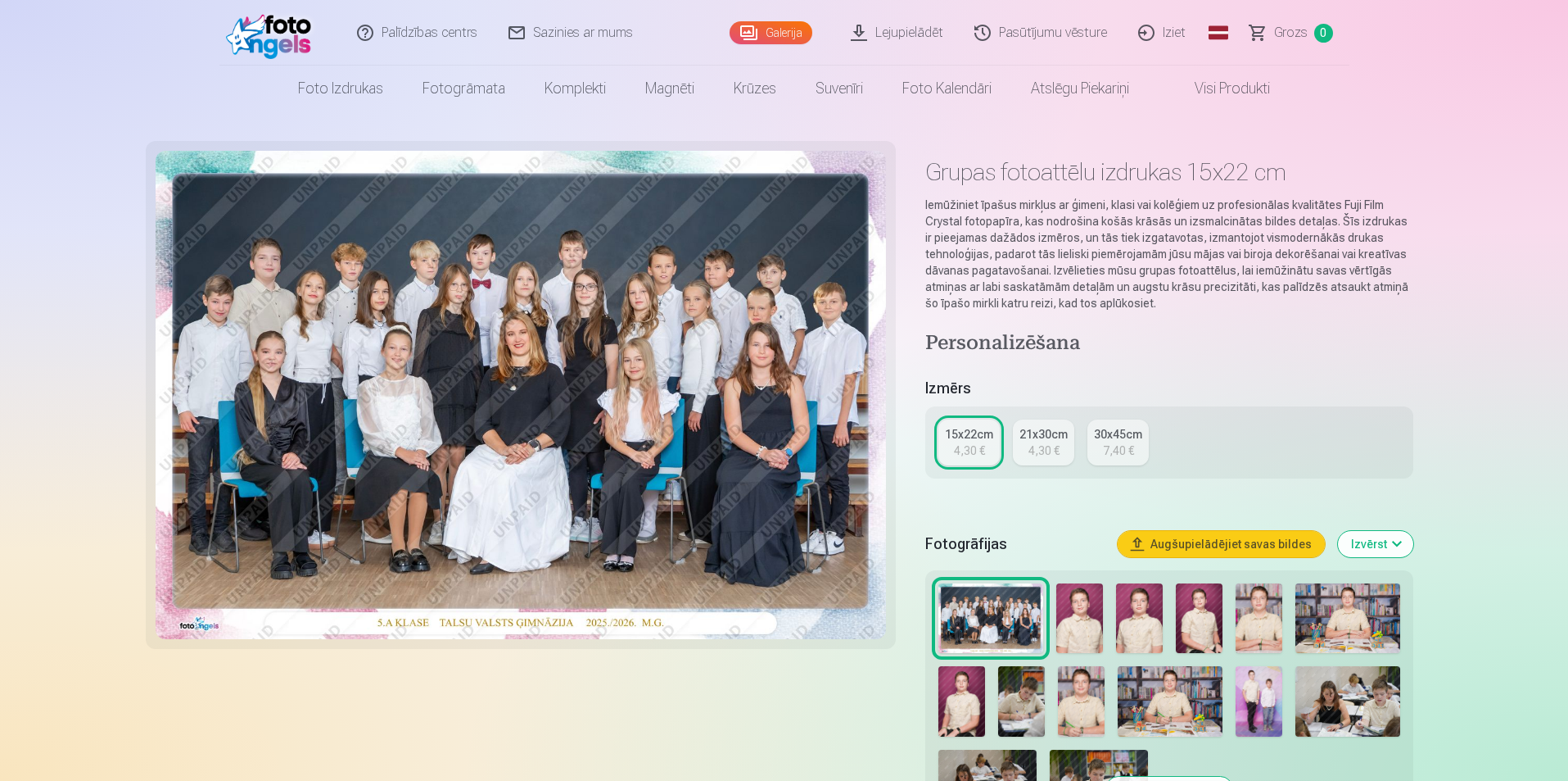
click at [1029, 451] on div "4,30 €" at bounding box center [1044, 450] width 31 height 16
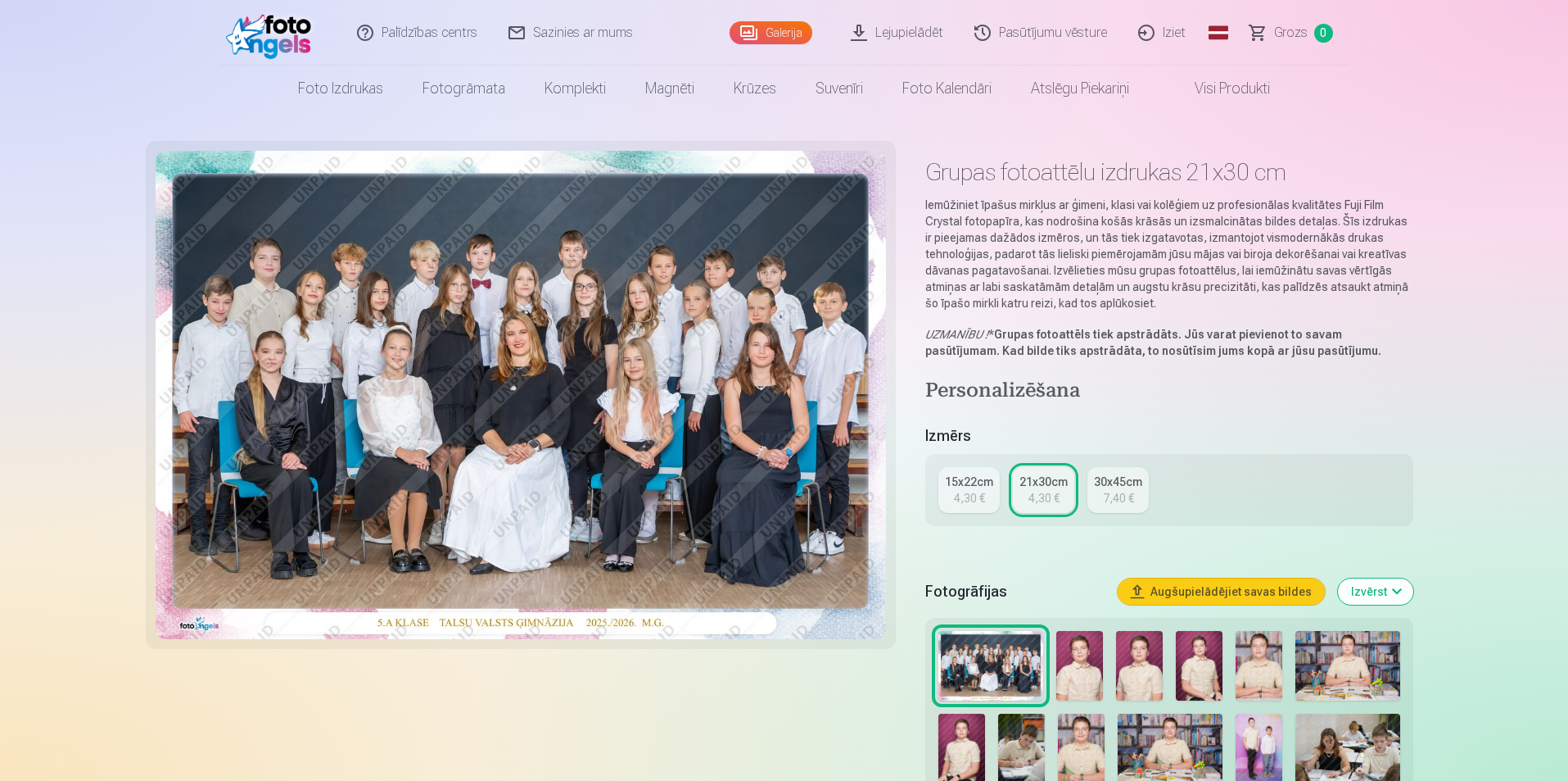
click at [972, 457] on div "15x22cm 4,30 € 21x30cm 4,30 € 30x45cm 7,40 €" at bounding box center [1169, 490] width 488 height 72
click at [986, 457] on div "15x22cm 4,30 € 21x30cm 4,30 € 30x45cm 7,40 €" at bounding box center [1169, 490] width 488 height 72
click at [978, 477] on div "15x22cm" at bounding box center [969, 481] width 48 height 16
click at [228, 355] on img at bounding box center [521, 395] width 731 height 489
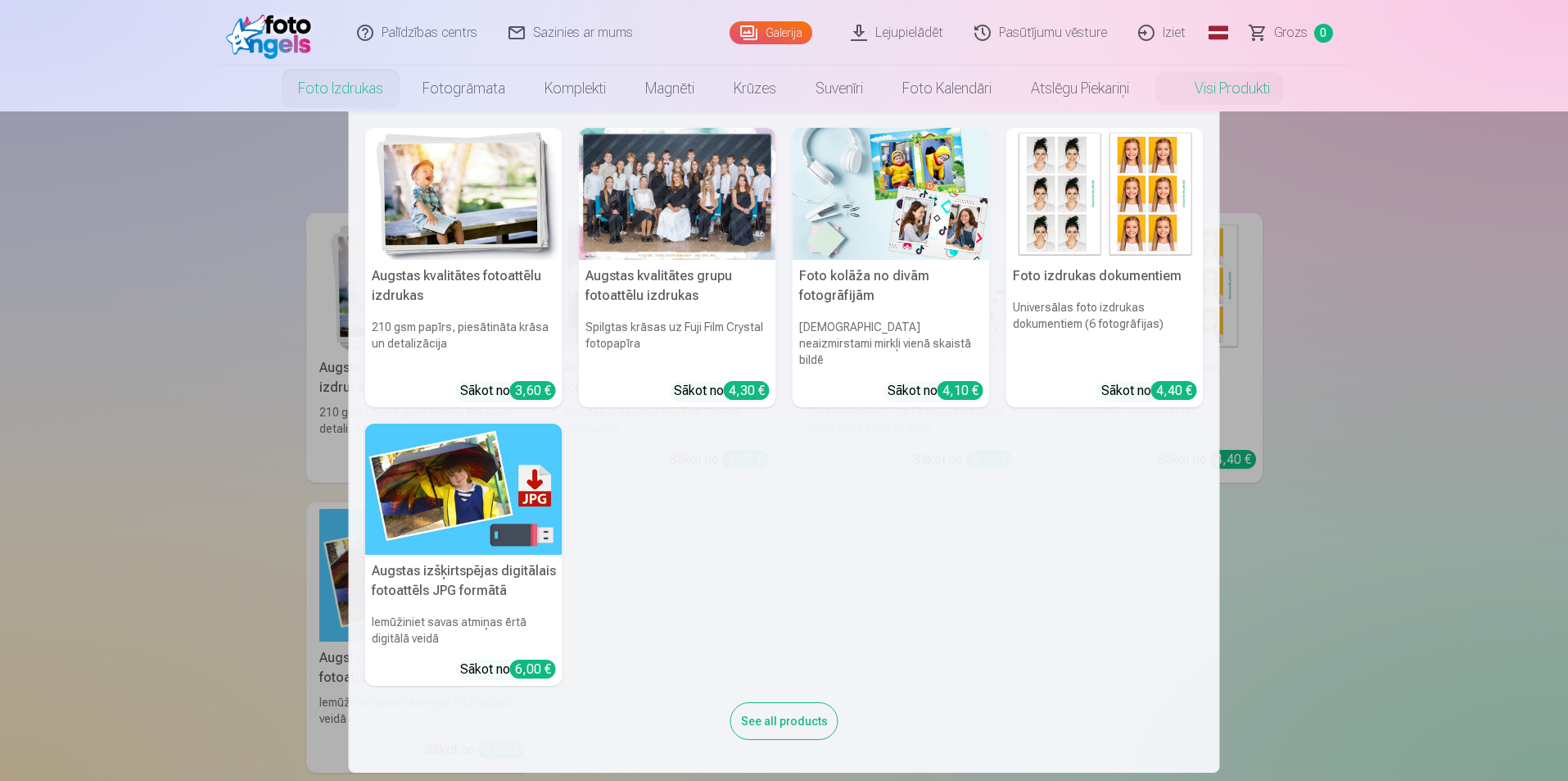
click at [342, 90] on link "Foto izdrukas" at bounding box center [340, 88] width 124 height 46
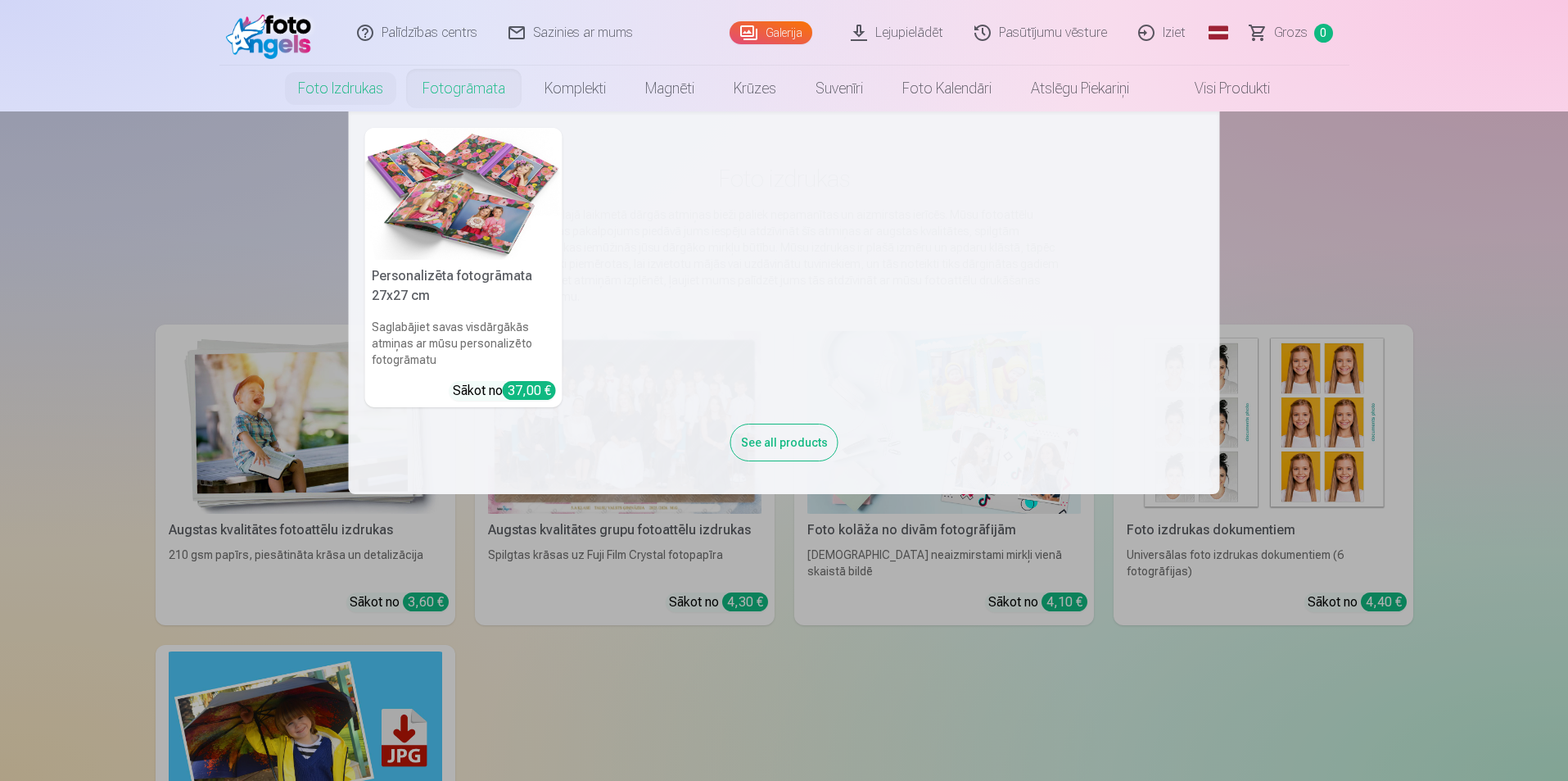
click at [453, 102] on link "Fotogrāmata" at bounding box center [464, 88] width 122 height 46
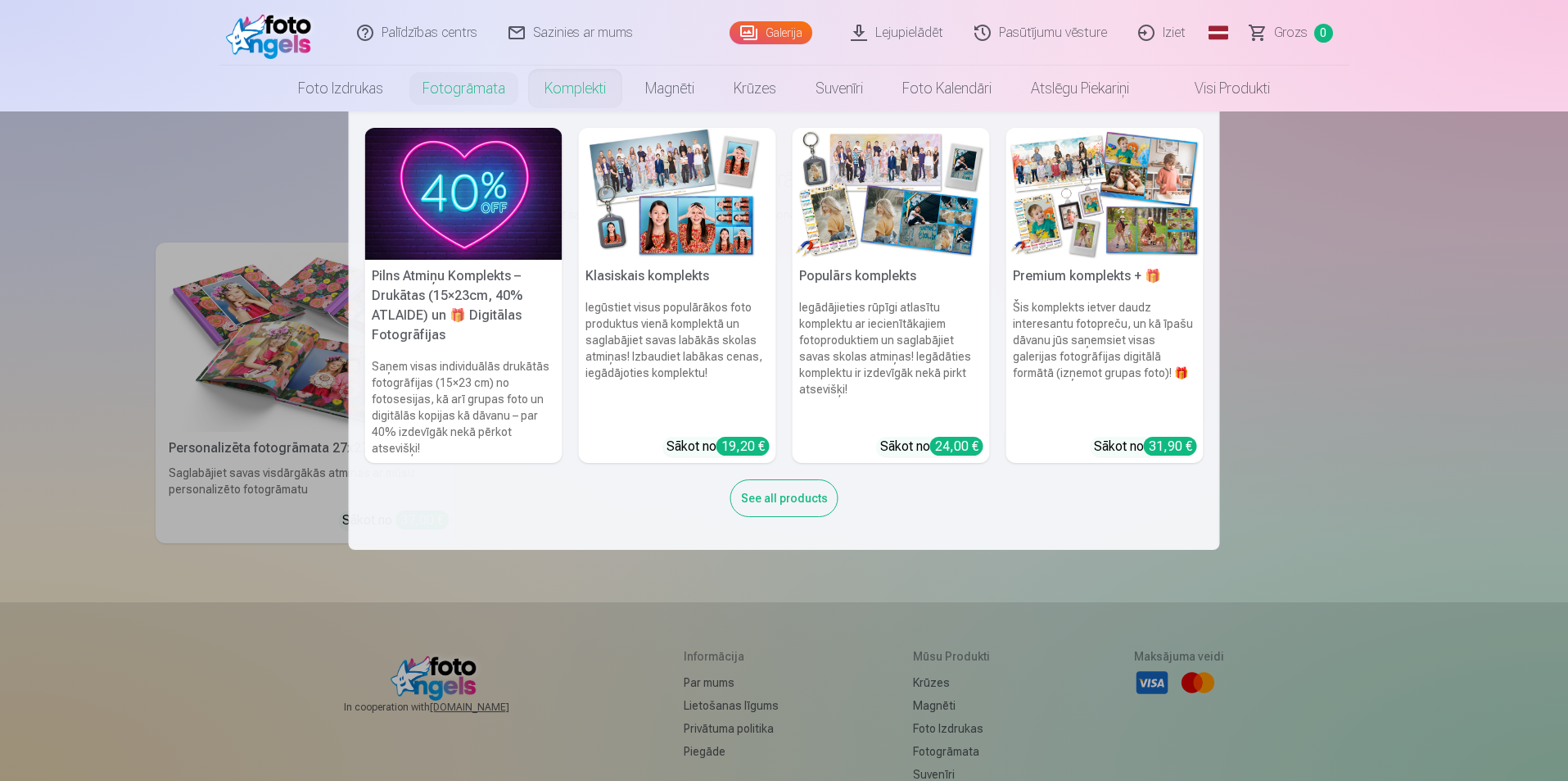
click at [572, 95] on link "Komplekti" at bounding box center [575, 88] width 101 height 46
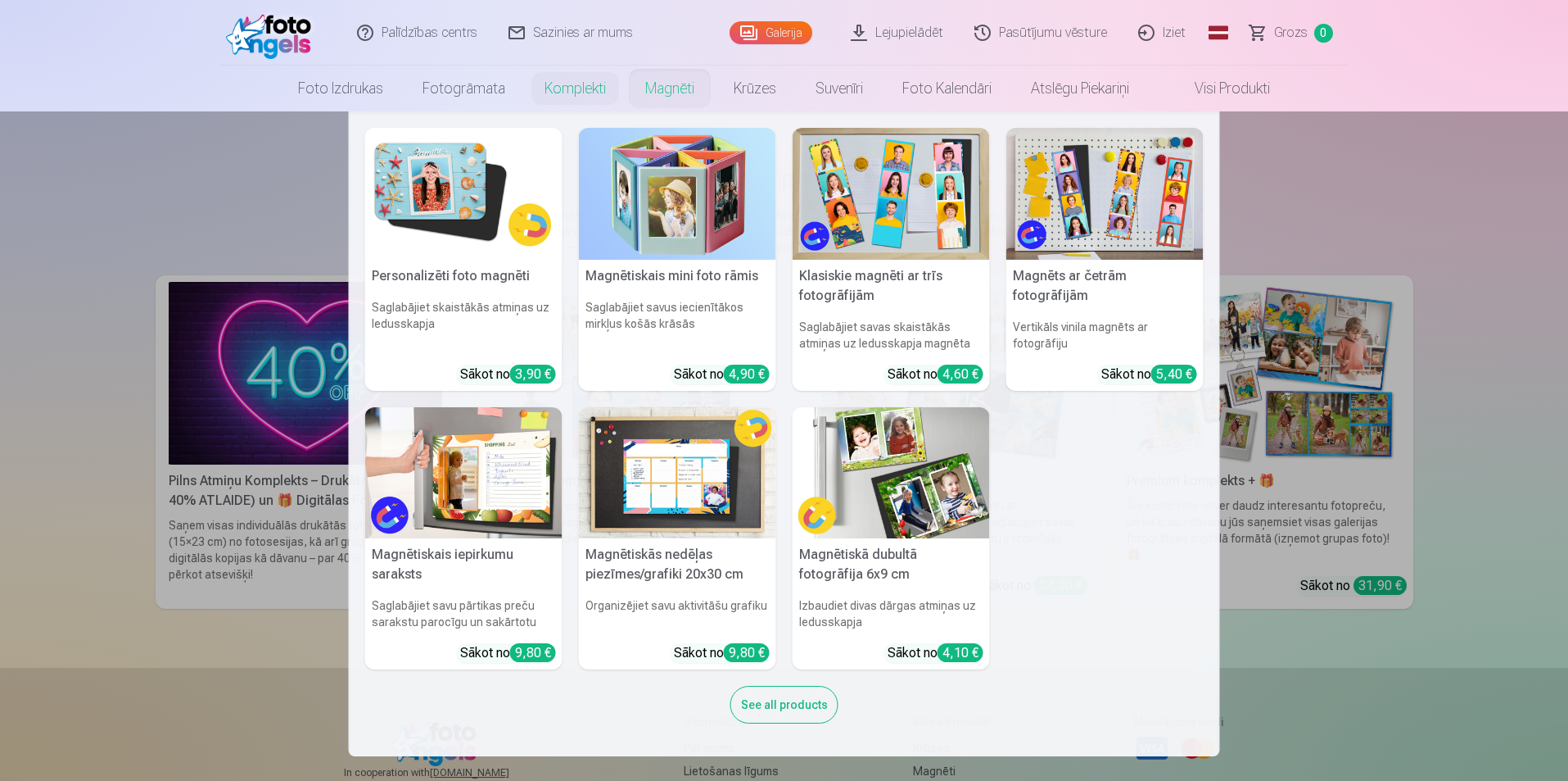
click at [650, 85] on link "Magnēti" at bounding box center [669, 88] width 89 height 46
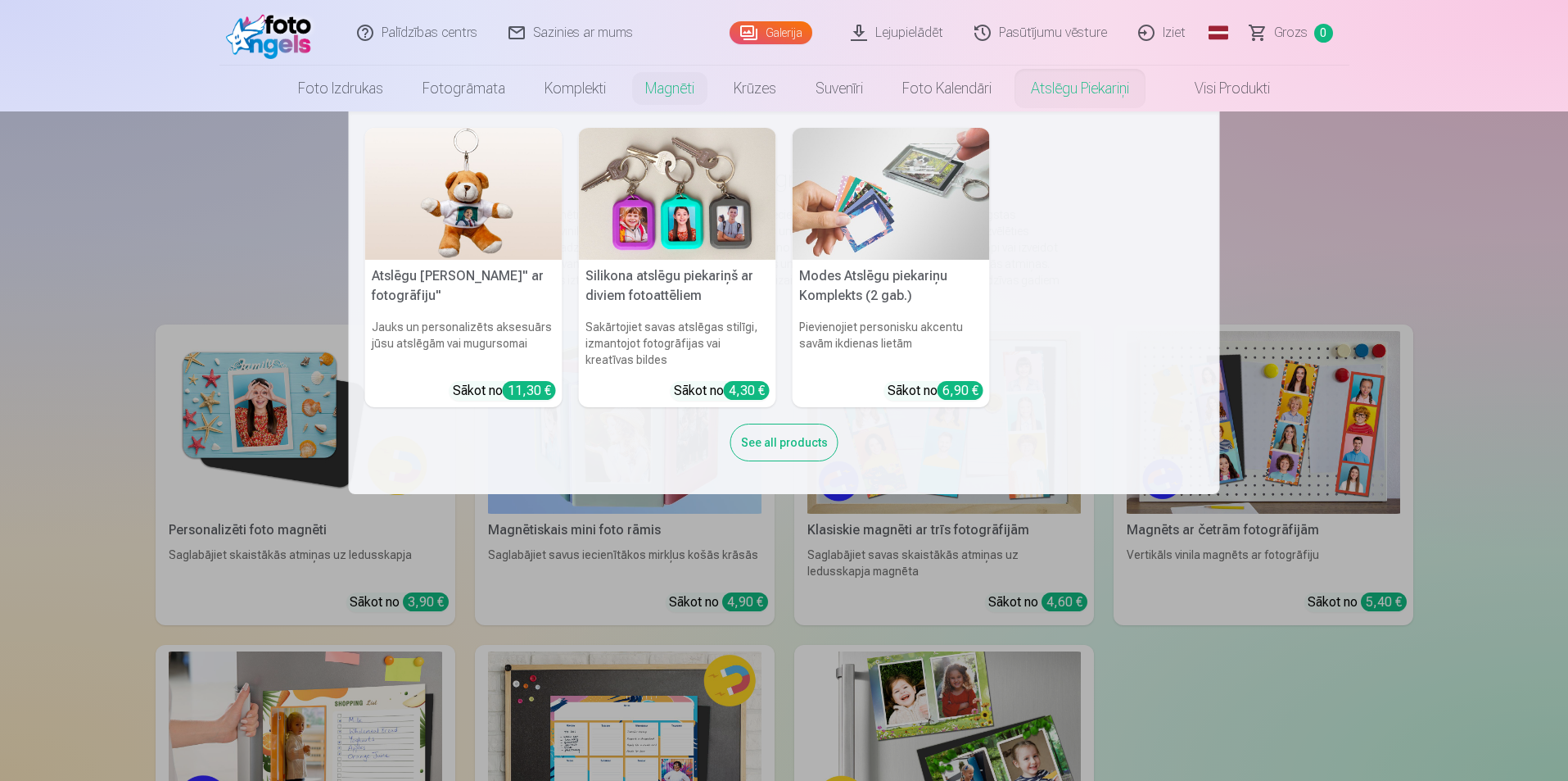
click at [1094, 95] on link "Atslēgu piekariņi" at bounding box center [1080, 88] width 138 height 46
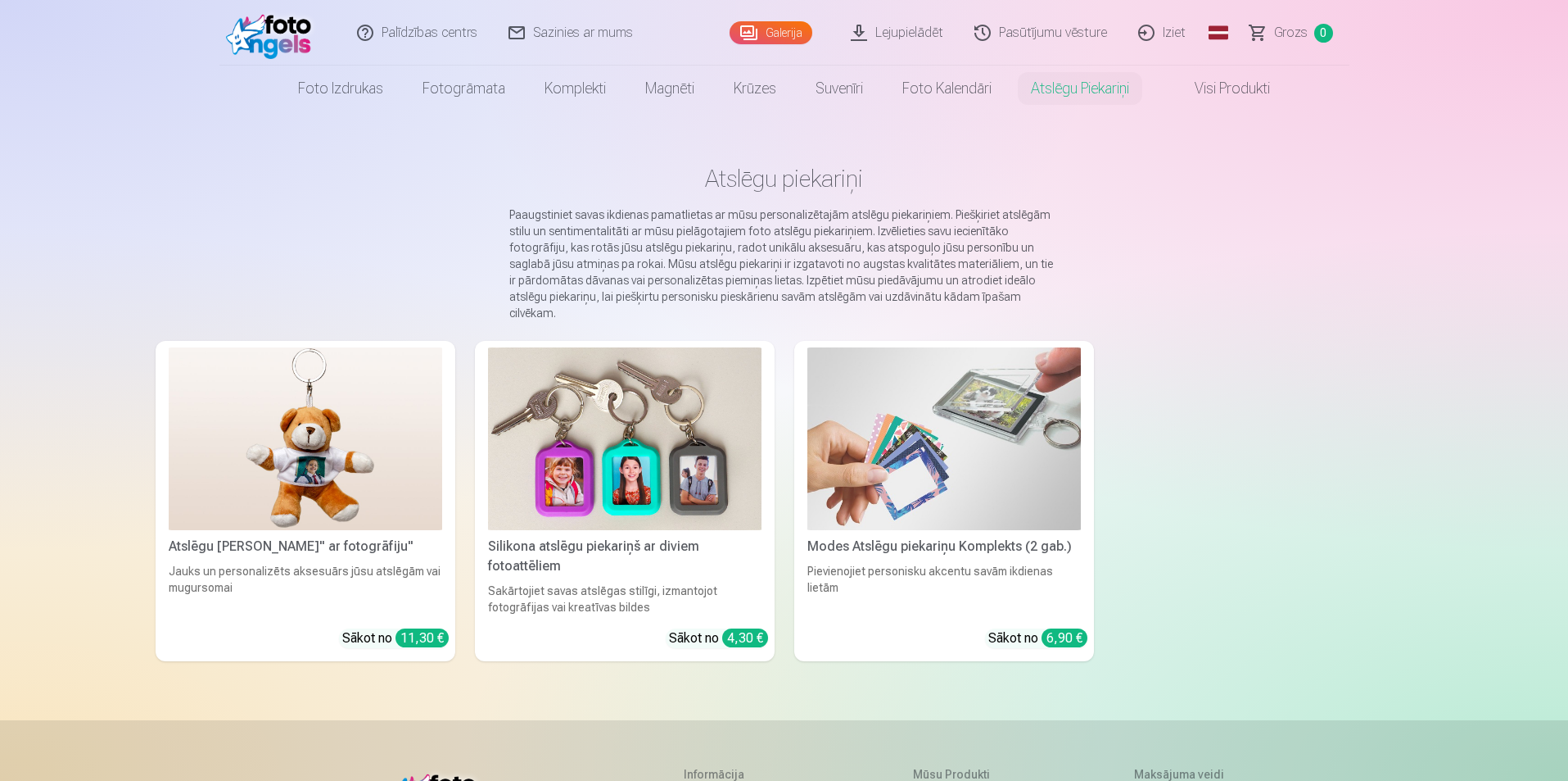
click at [897, 478] on img at bounding box center [944, 439] width 274 height 183
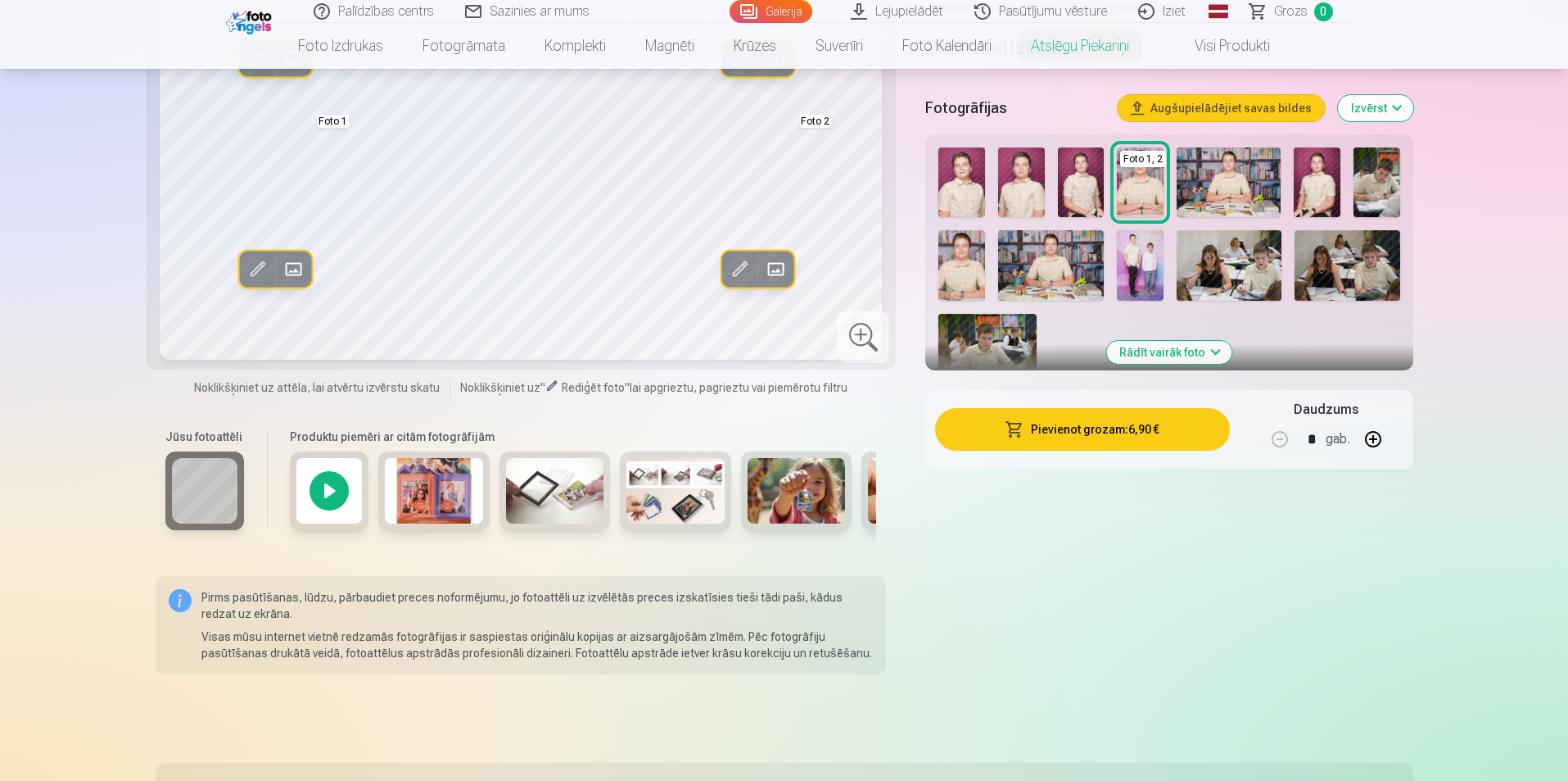
scroll to position [328, 0]
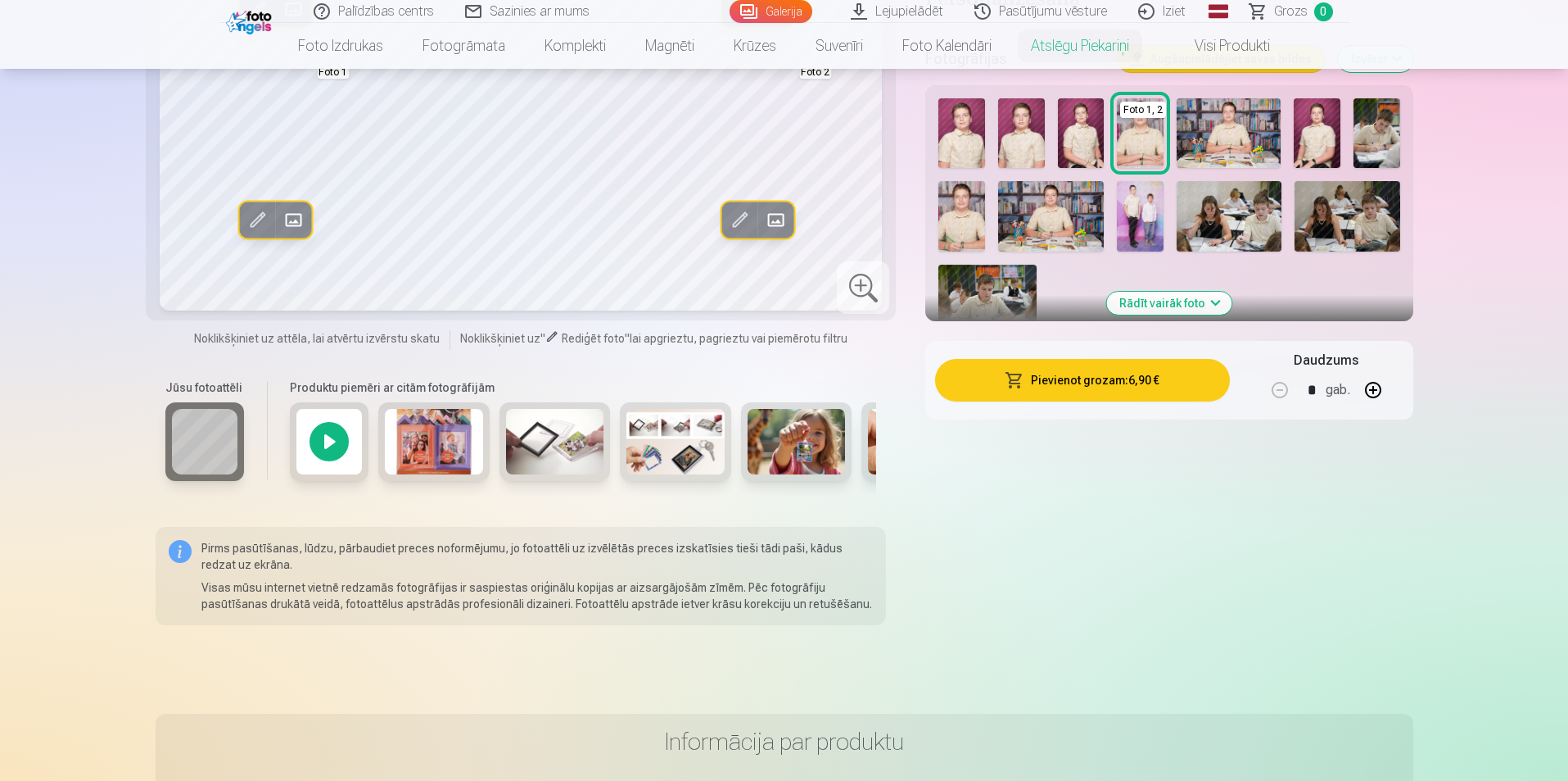
click at [546, 464] on img at bounding box center [555, 441] width 98 height 66
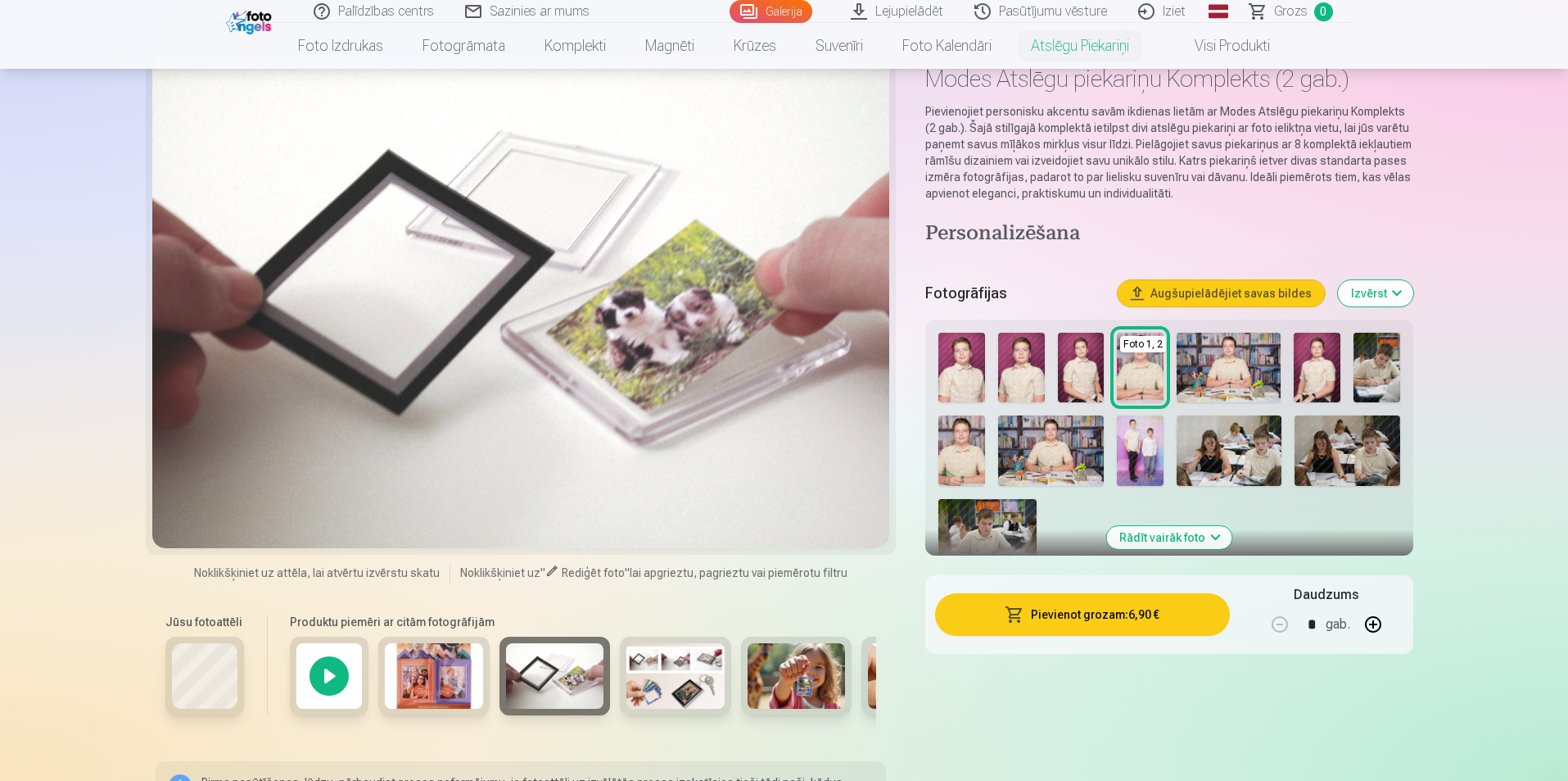
scroll to position [82, 0]
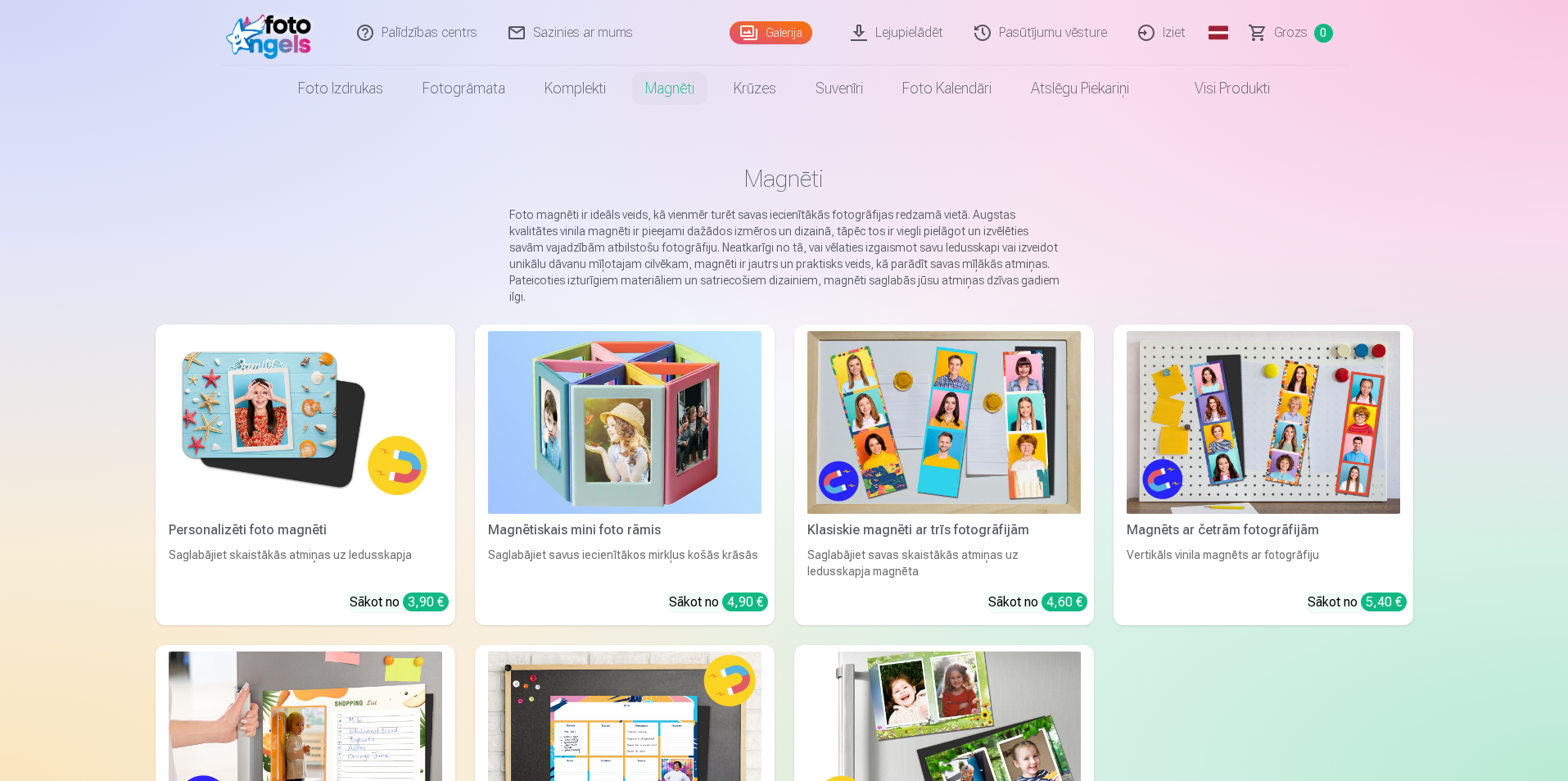
click at [775, 32] on link "Galerija" at bounding box center [771, 33] width 83 height 23
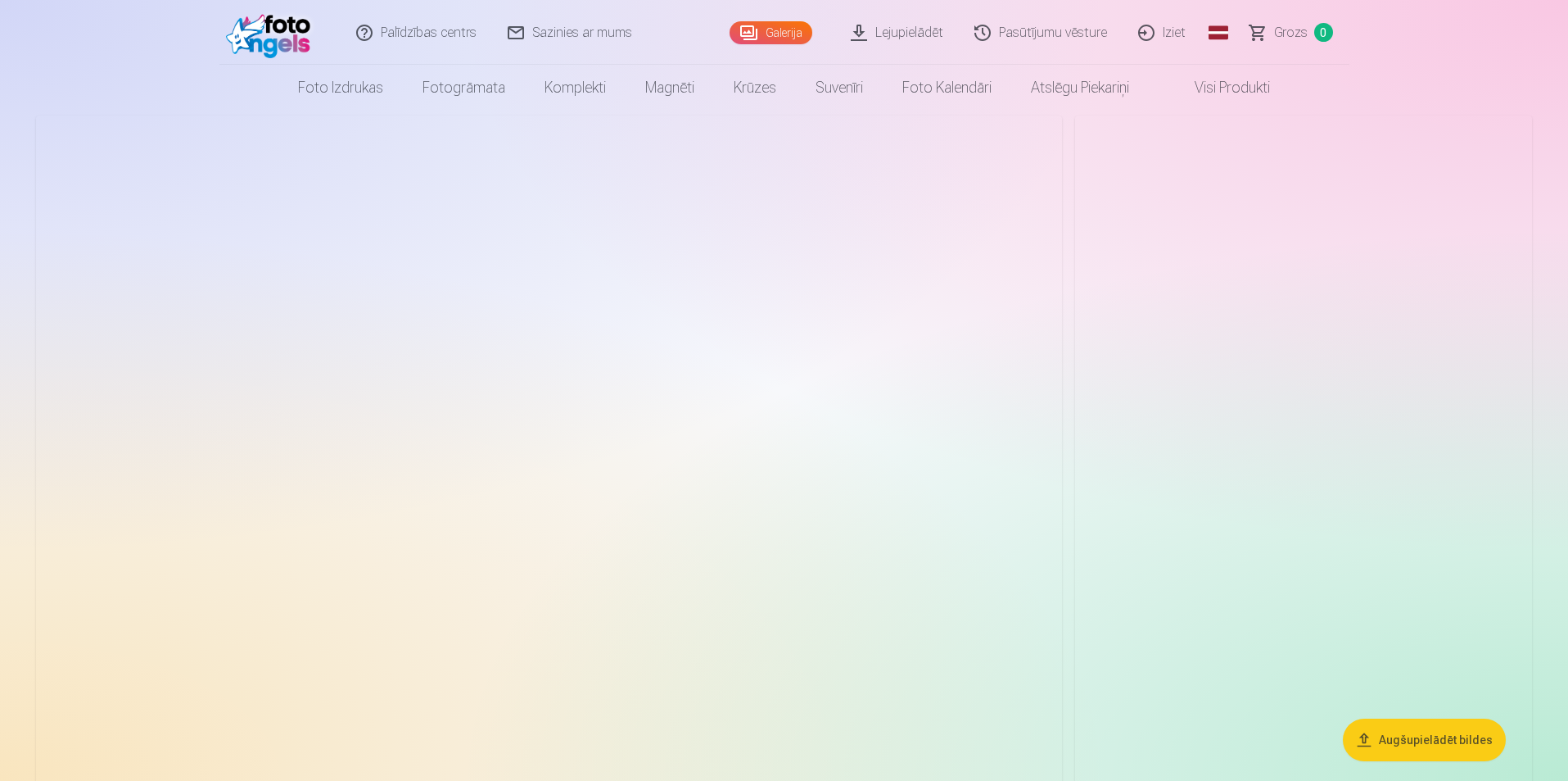
scroll to position [164, 0]
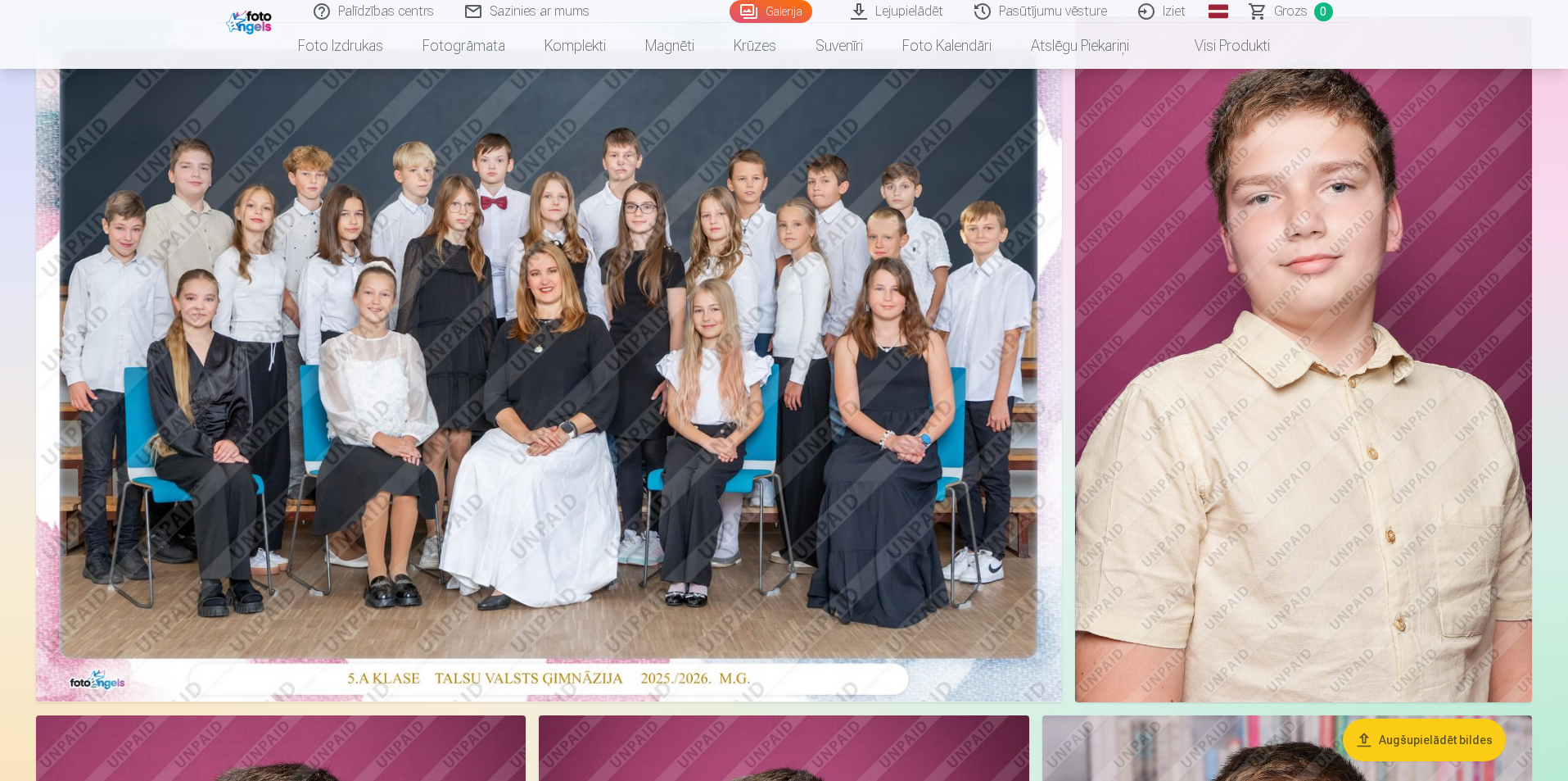
click at [785, 400] on img at bounding box center [549, 359] width 1026 height 685
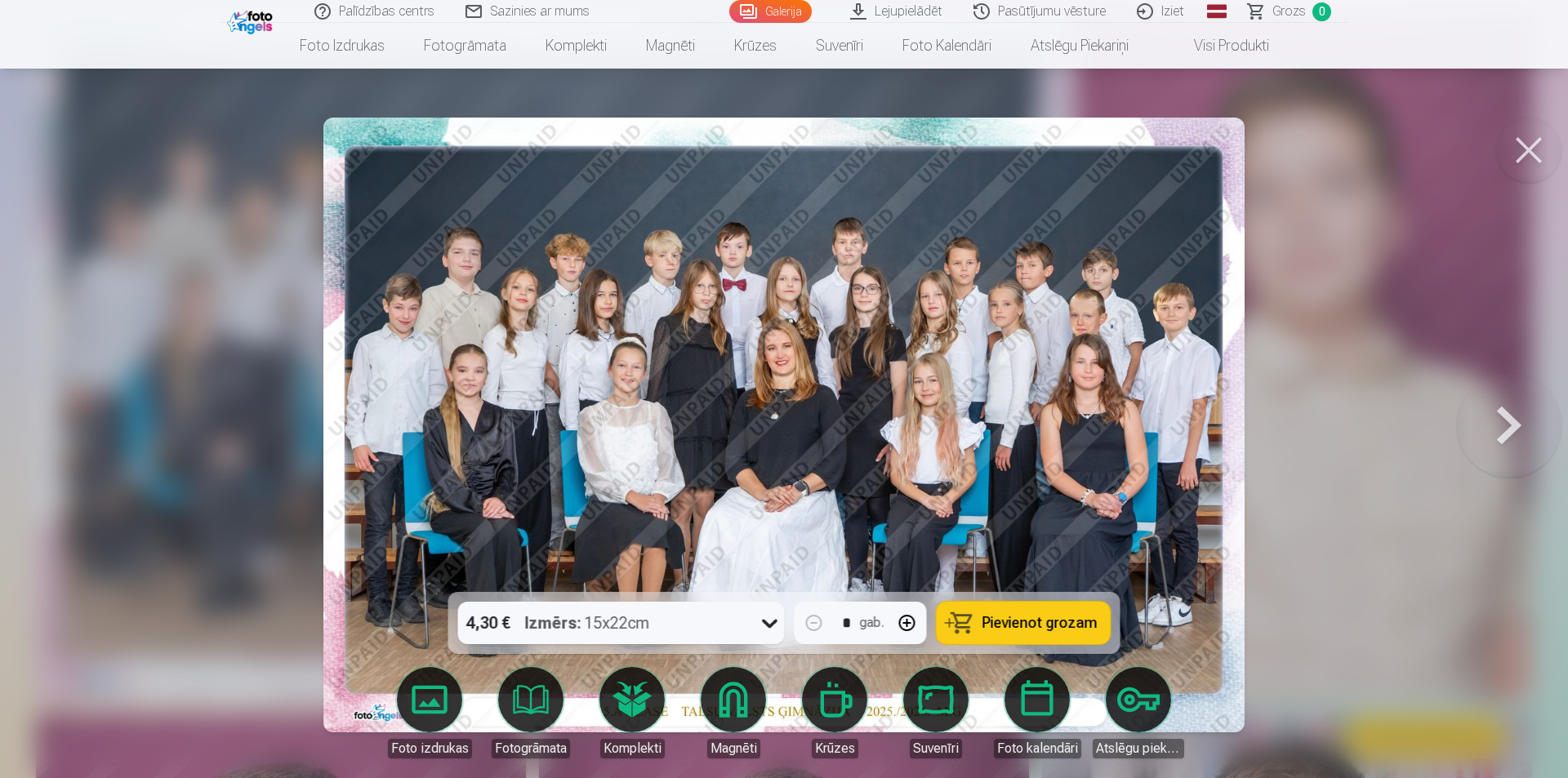
click at [1075, 622] on span "Pievienot grozam" at bounding box center [1040, 623] width 115 height 15
click at [1508, 162] on button at bounding box center [1529, 150] width 65 height 65
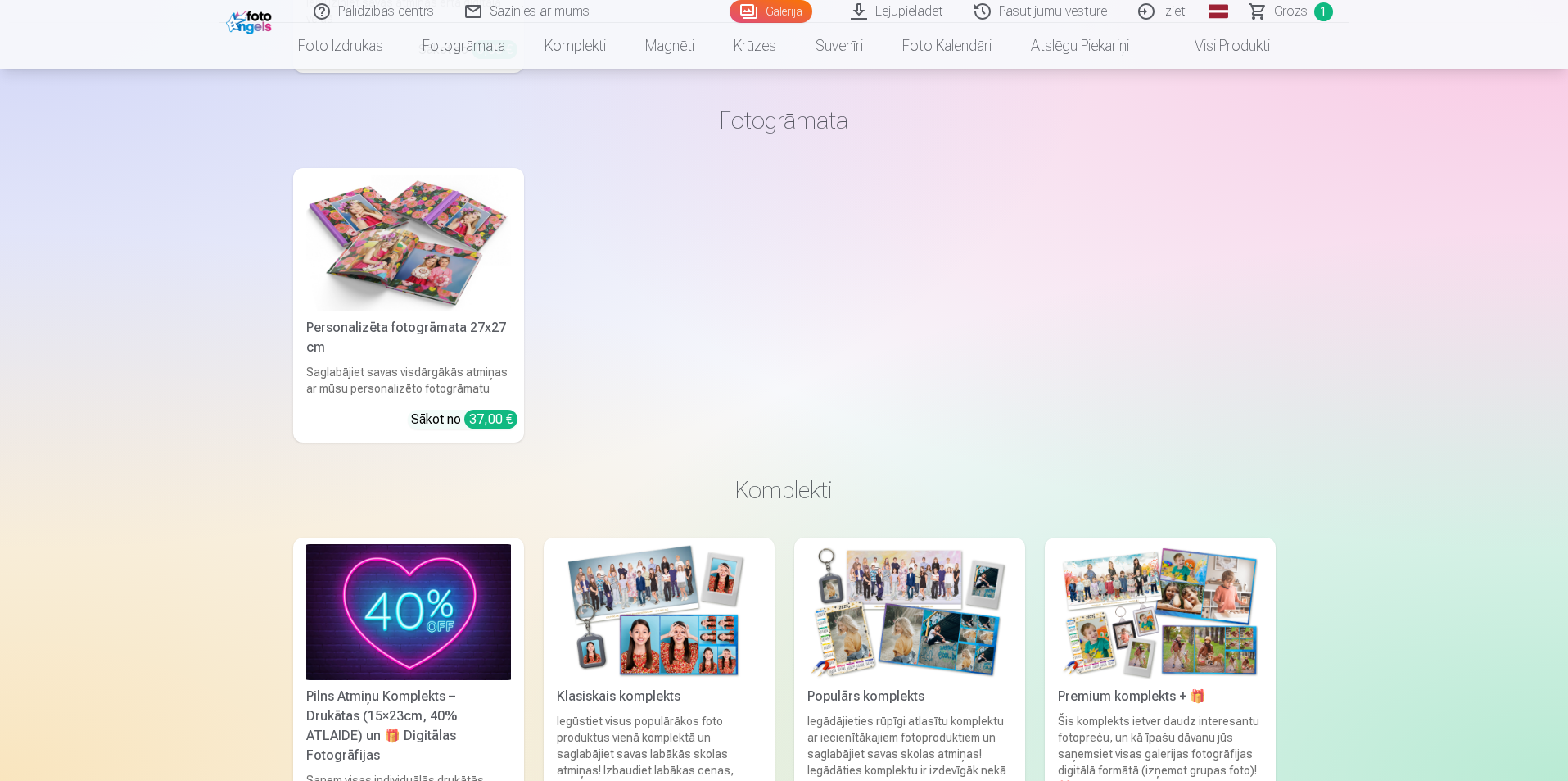
scroll to position [7539, 0]
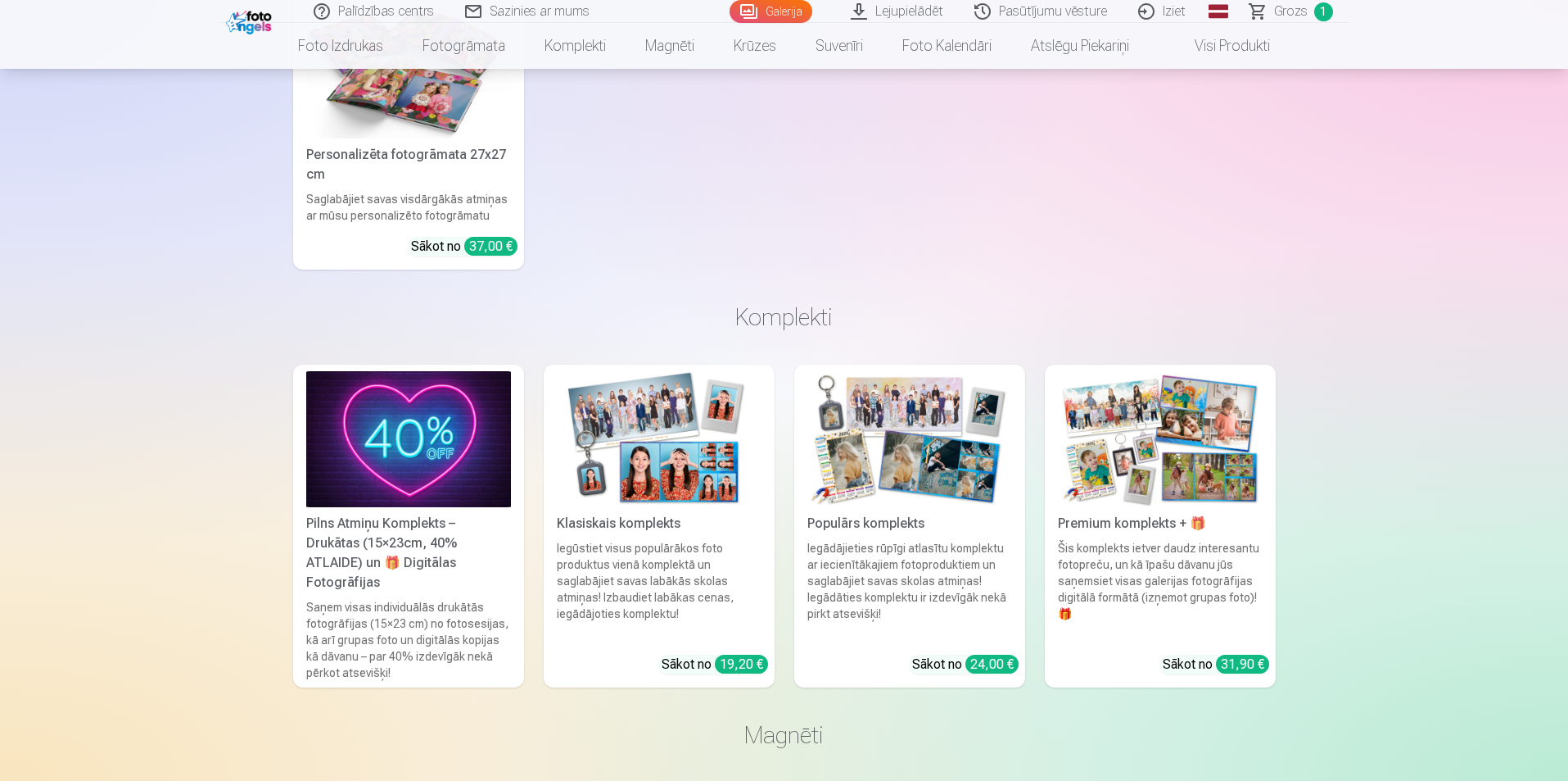
click at [642, 532] on div "Klasiskais komplekts" at bounding box center [659, 523] width 218 height 20
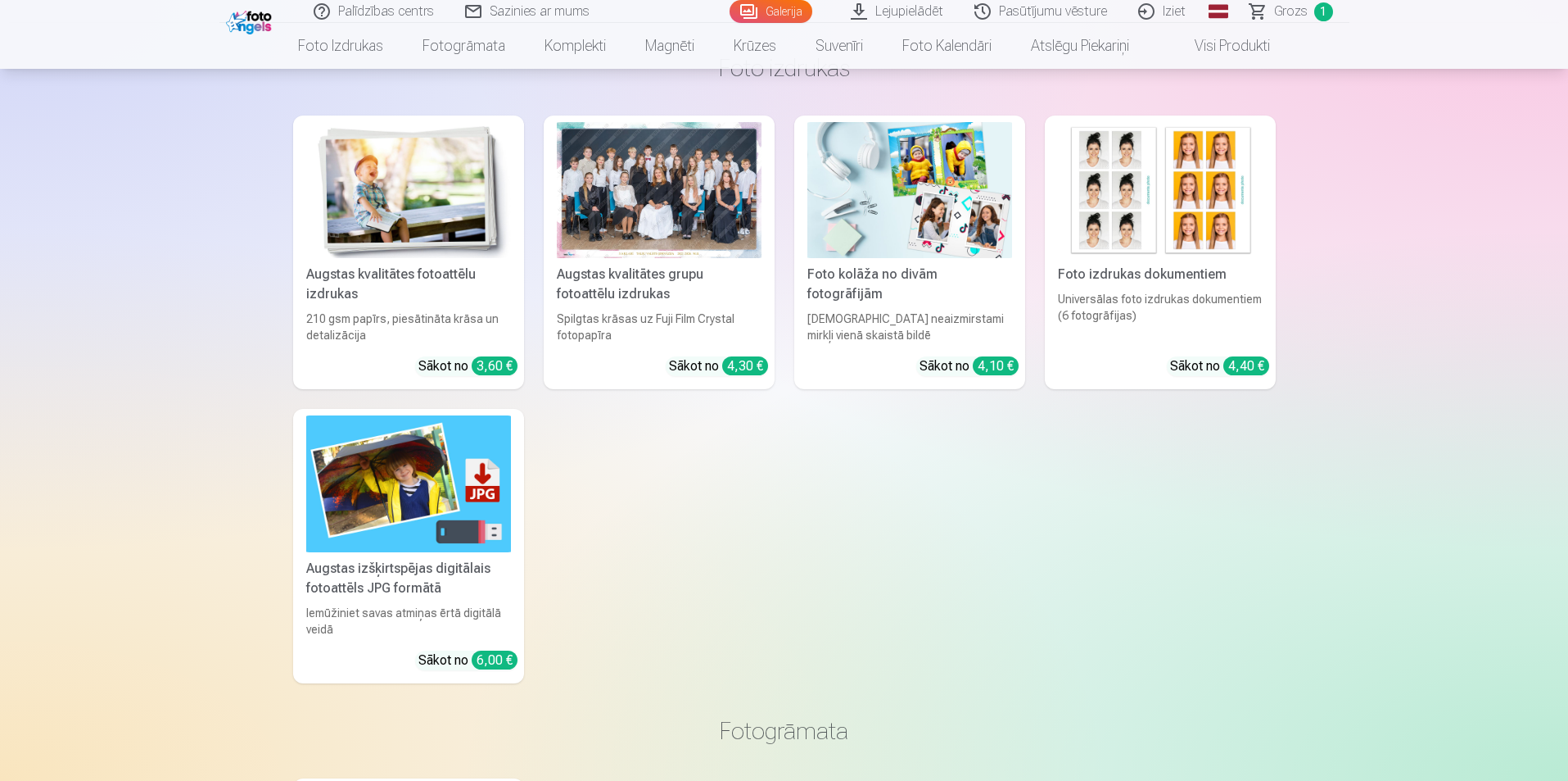
scroll to position [6674, 0]
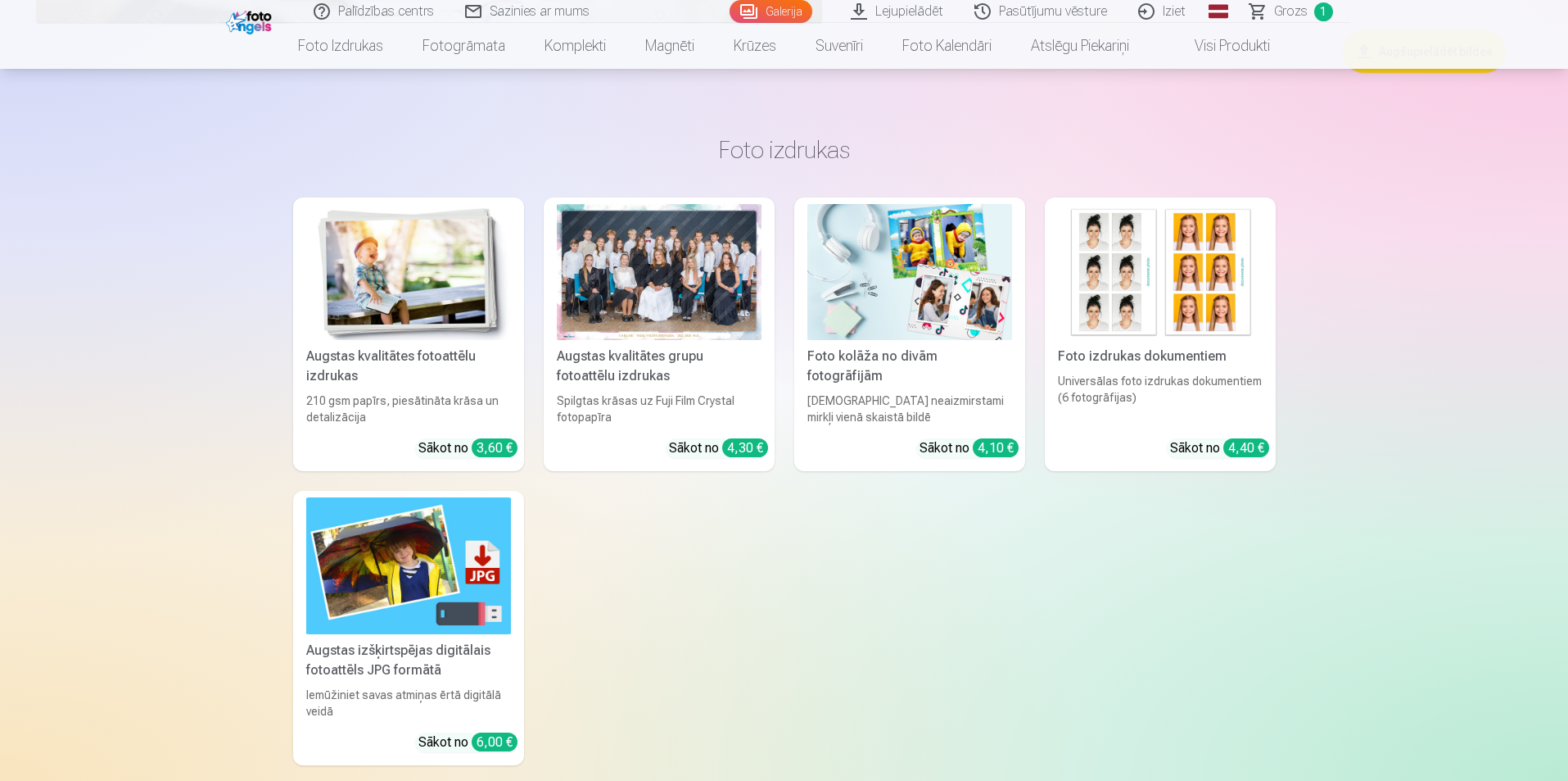
click at [1115, 363] on div "Foto izdrukas dokumentiem" at bounding box center [1160, 356] width 218 height 20
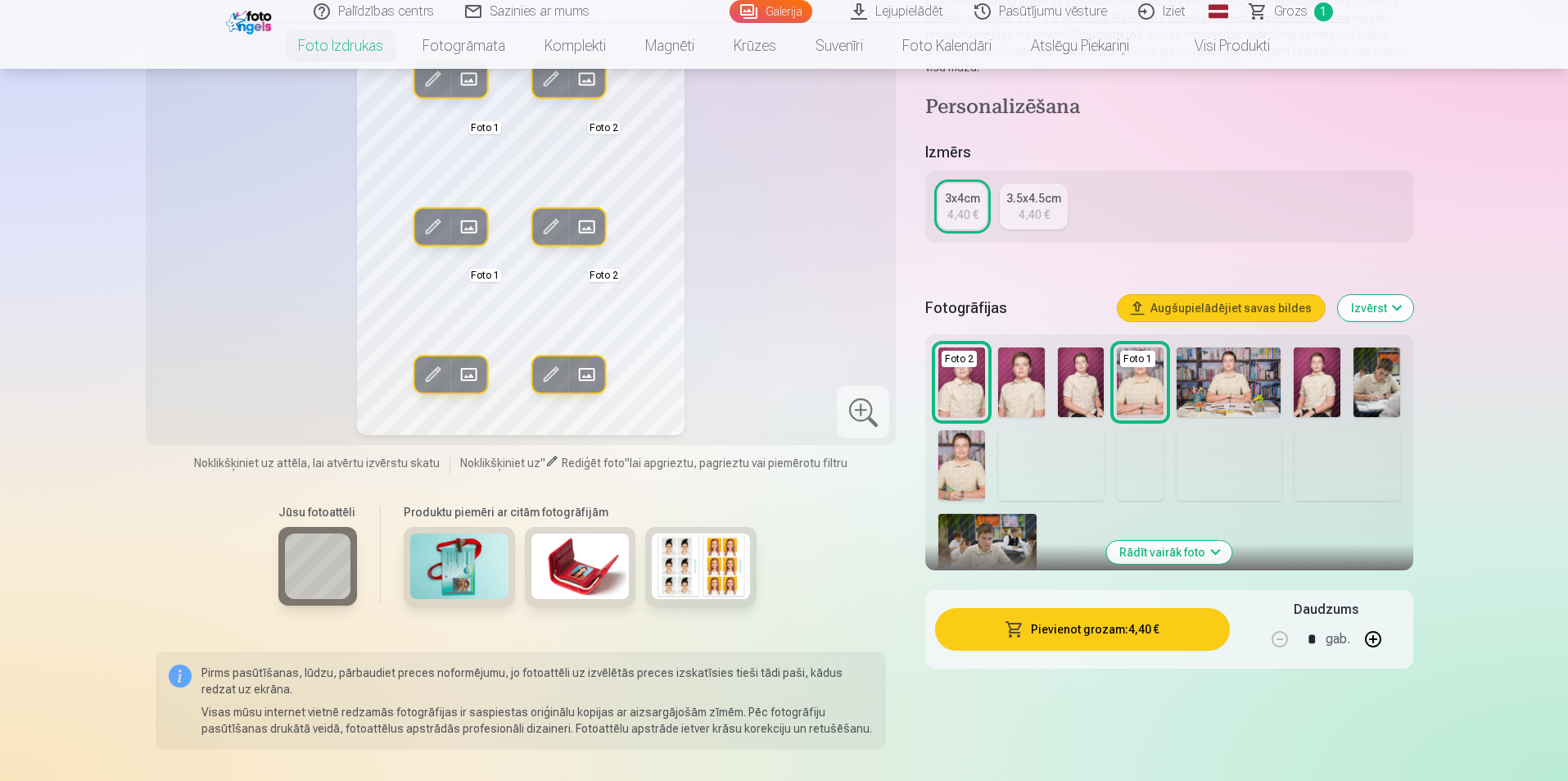
scroll to position [246, 0]
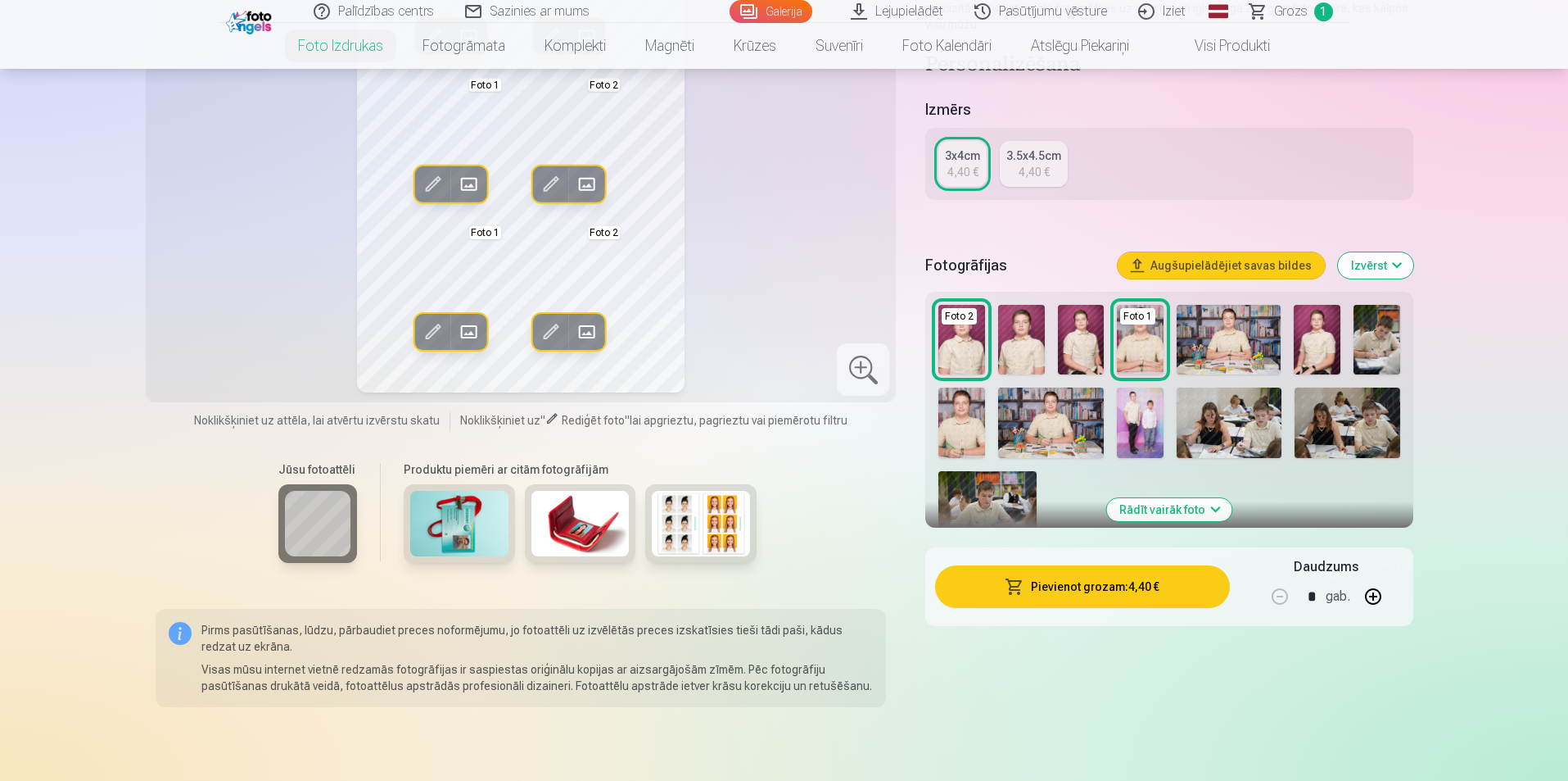
click at [720, 522] on img at bounding box center [701, 523] width 98 height 66
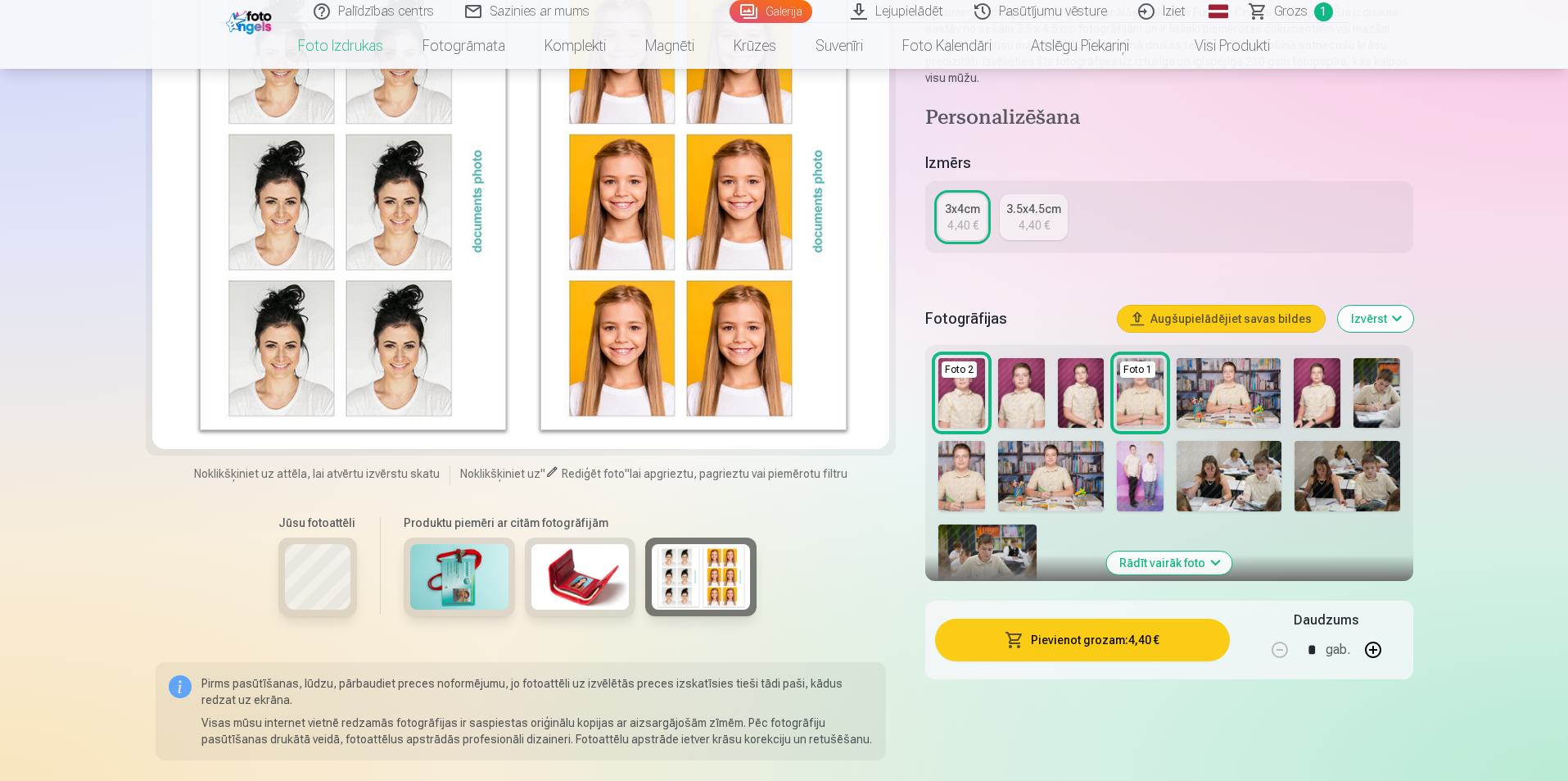
scroll to position [164, 0]
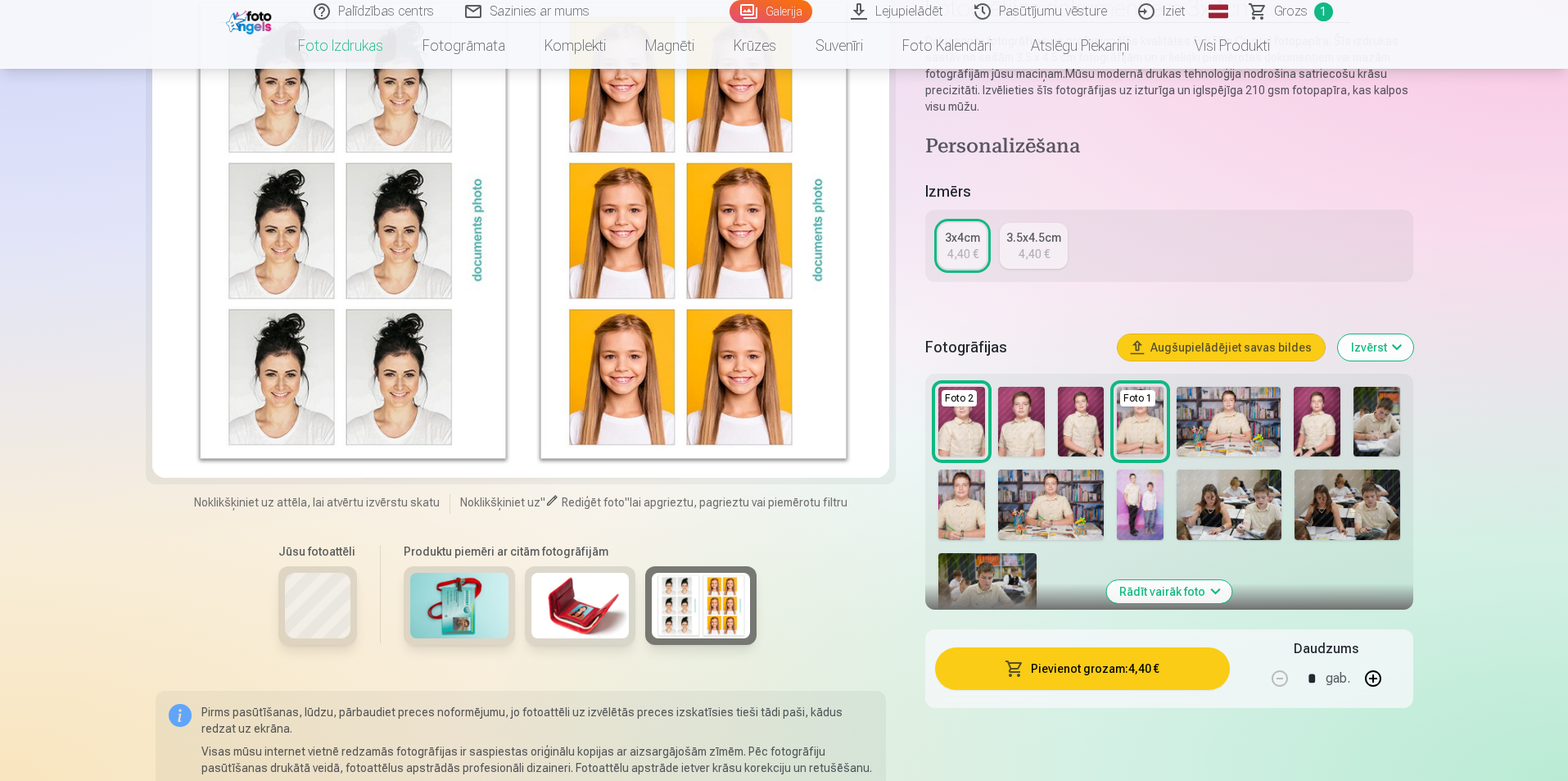
click at [474, 594] on img at bounding box center [459, 605] width 98 height 66
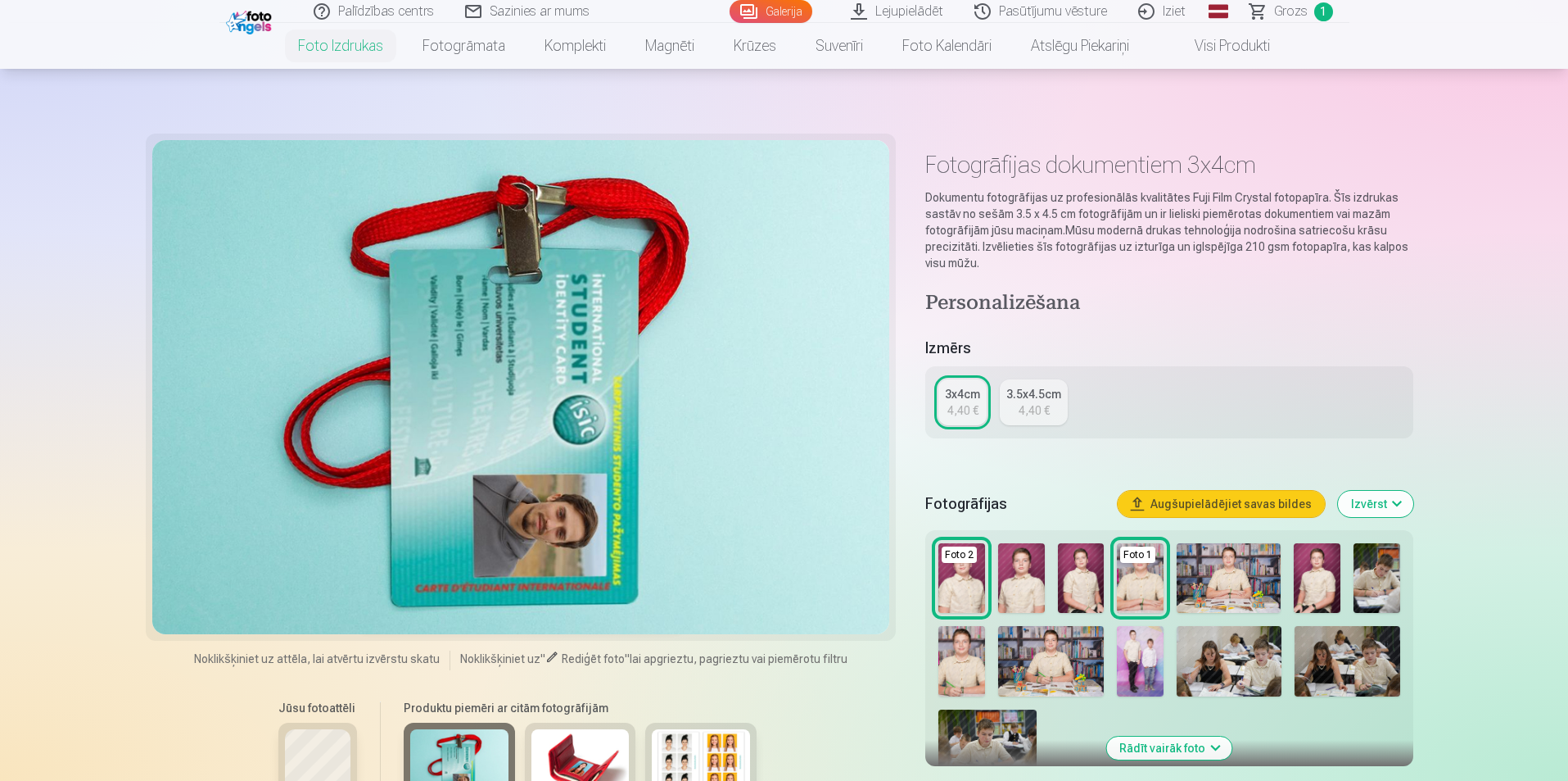
scroll to position [0, 0]
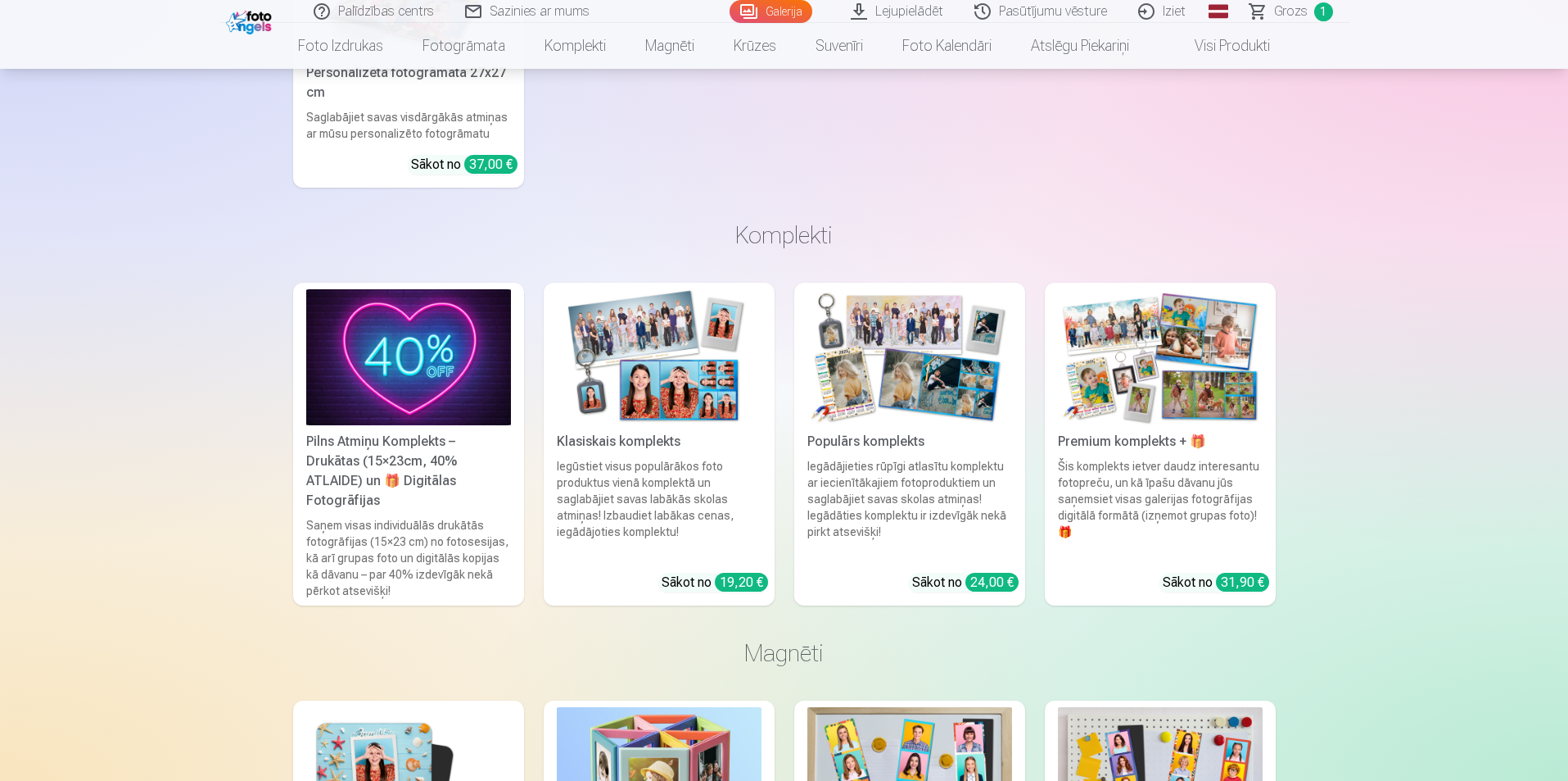
scroll to position [7609, 0]
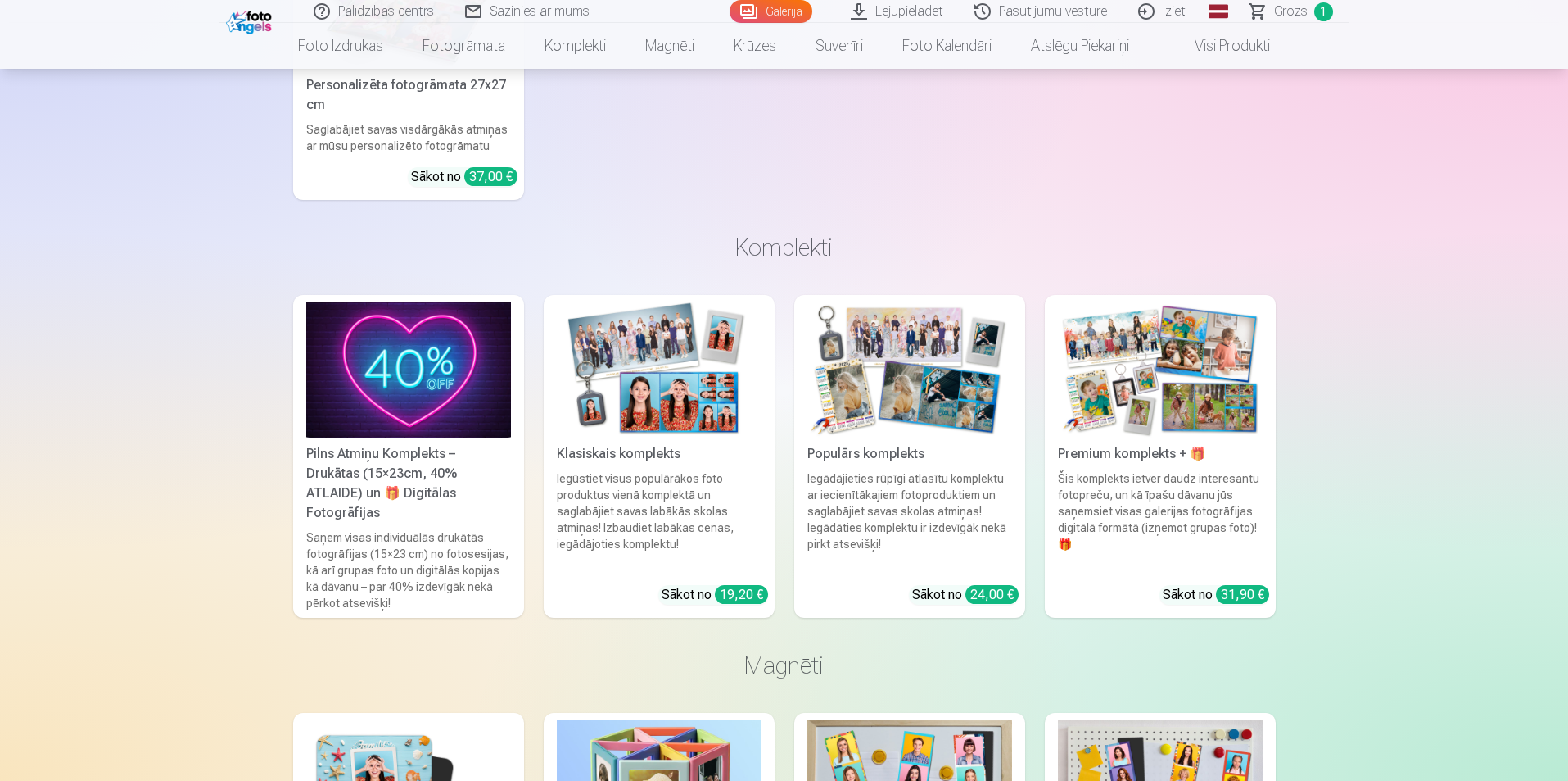
click at [624, 431] on img at bounding box center [659, 370] width 205 height 137
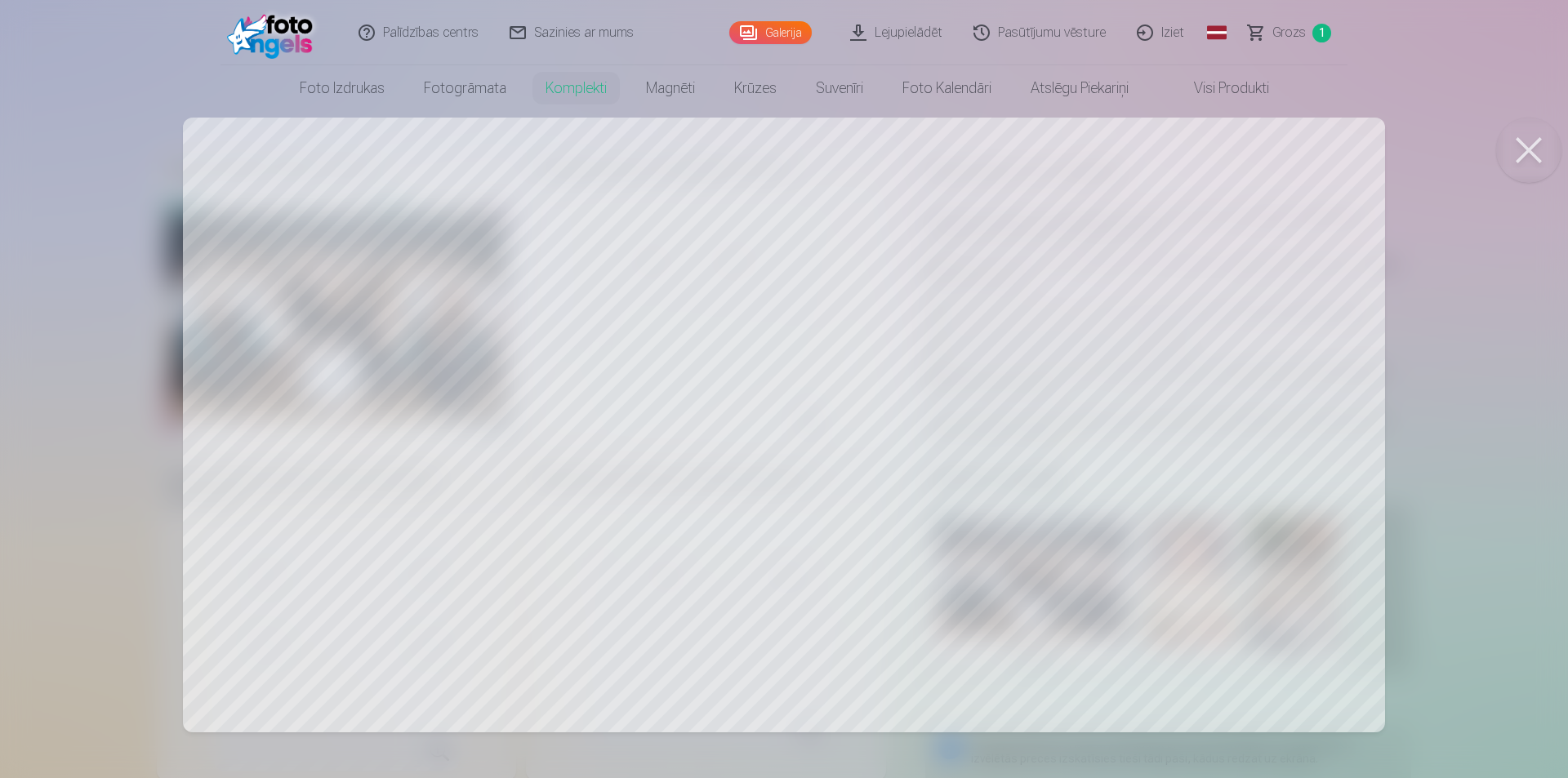
click at [635, 340] on div at bounding box center [784, 389] width 1568 height 778
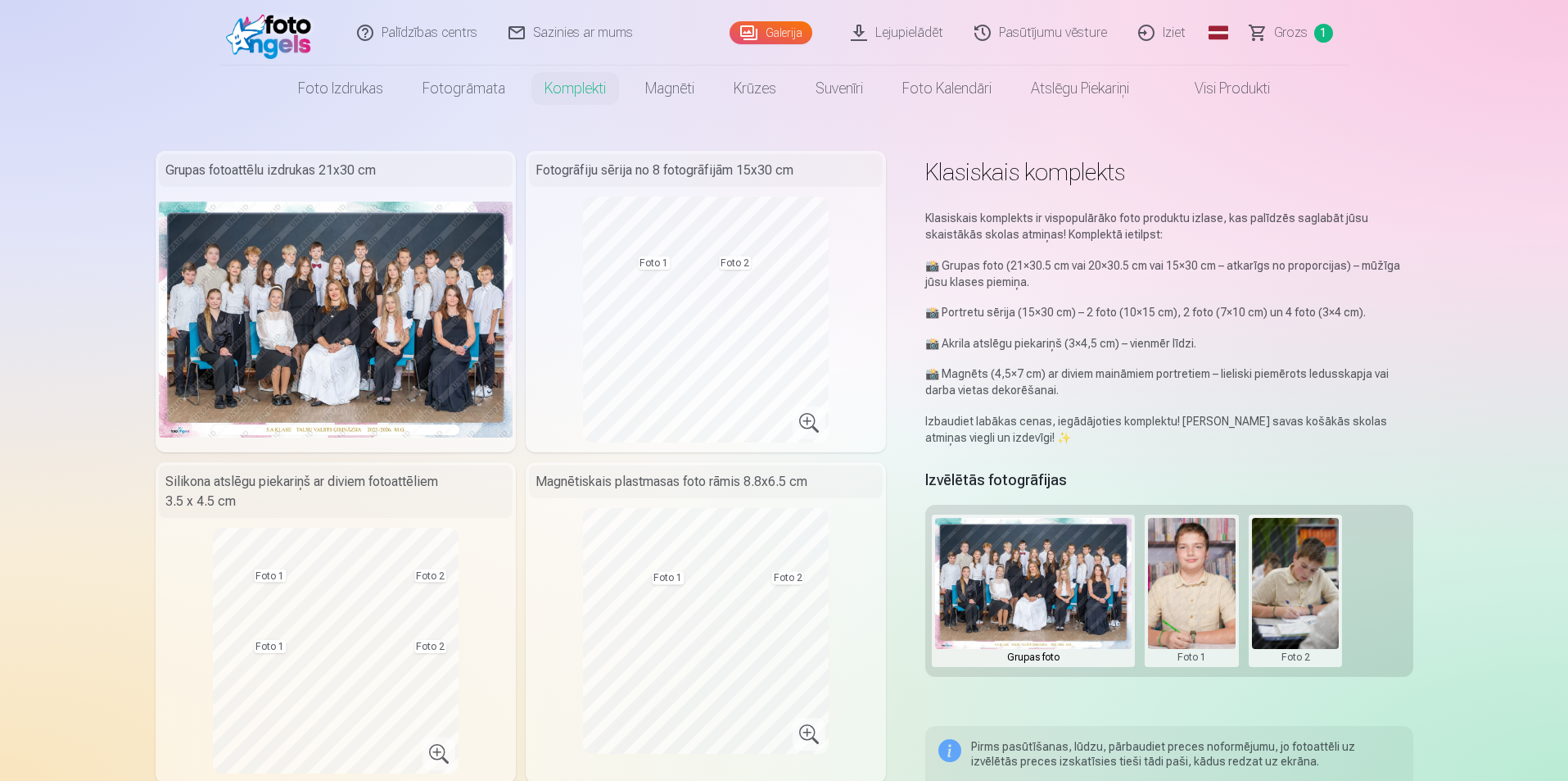
click at [930, 313] on p "📸 Portretu sērija (15×30 cm) – 2 foto (10×15 cm), 2 foto (7×10 cm) un 4 foto (3…" at bounding box center [1169, 312] width 488 height 16
click at [992, 303] on div "Klasiskais komplekts ir vispopulārāko foto produktu izlase, kas palīdzēs saglab…" at bounding box center [1169, 328] width 488 height 236
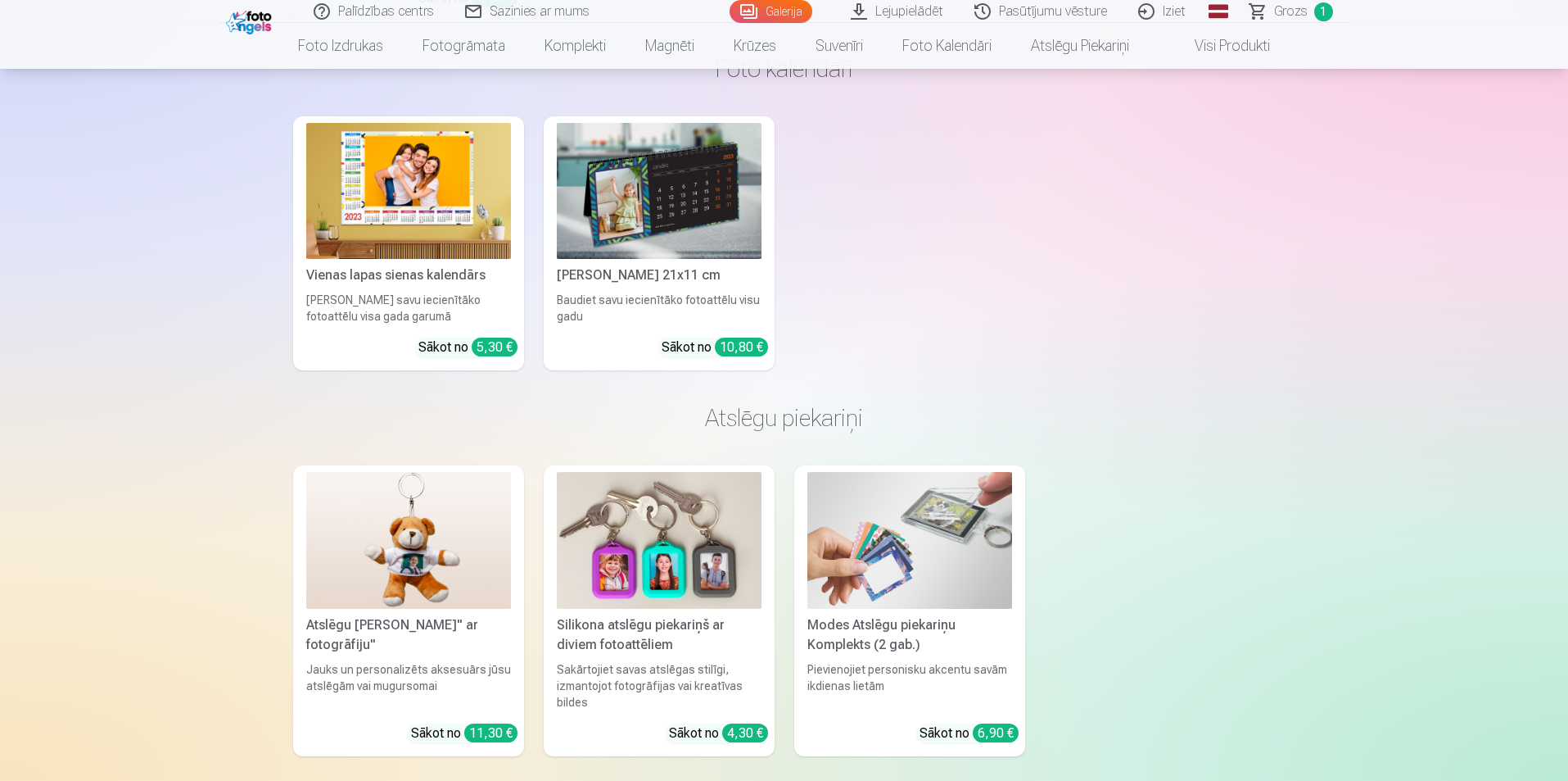
scroll to position [10771, 0]
click at [684, 562] on img at bounding box center [659, 540] width 205 height 137
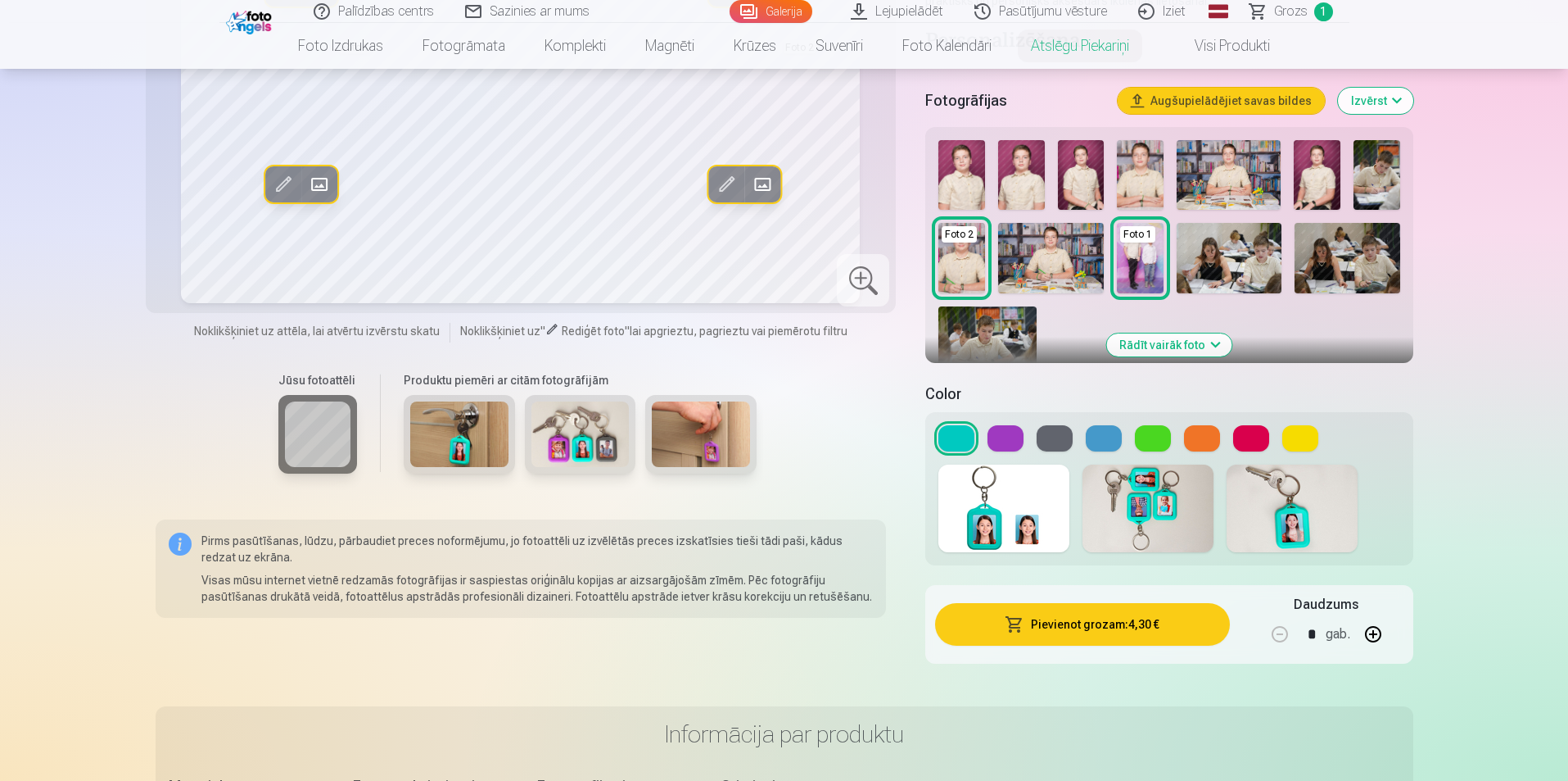
scroll to position [409, 0]
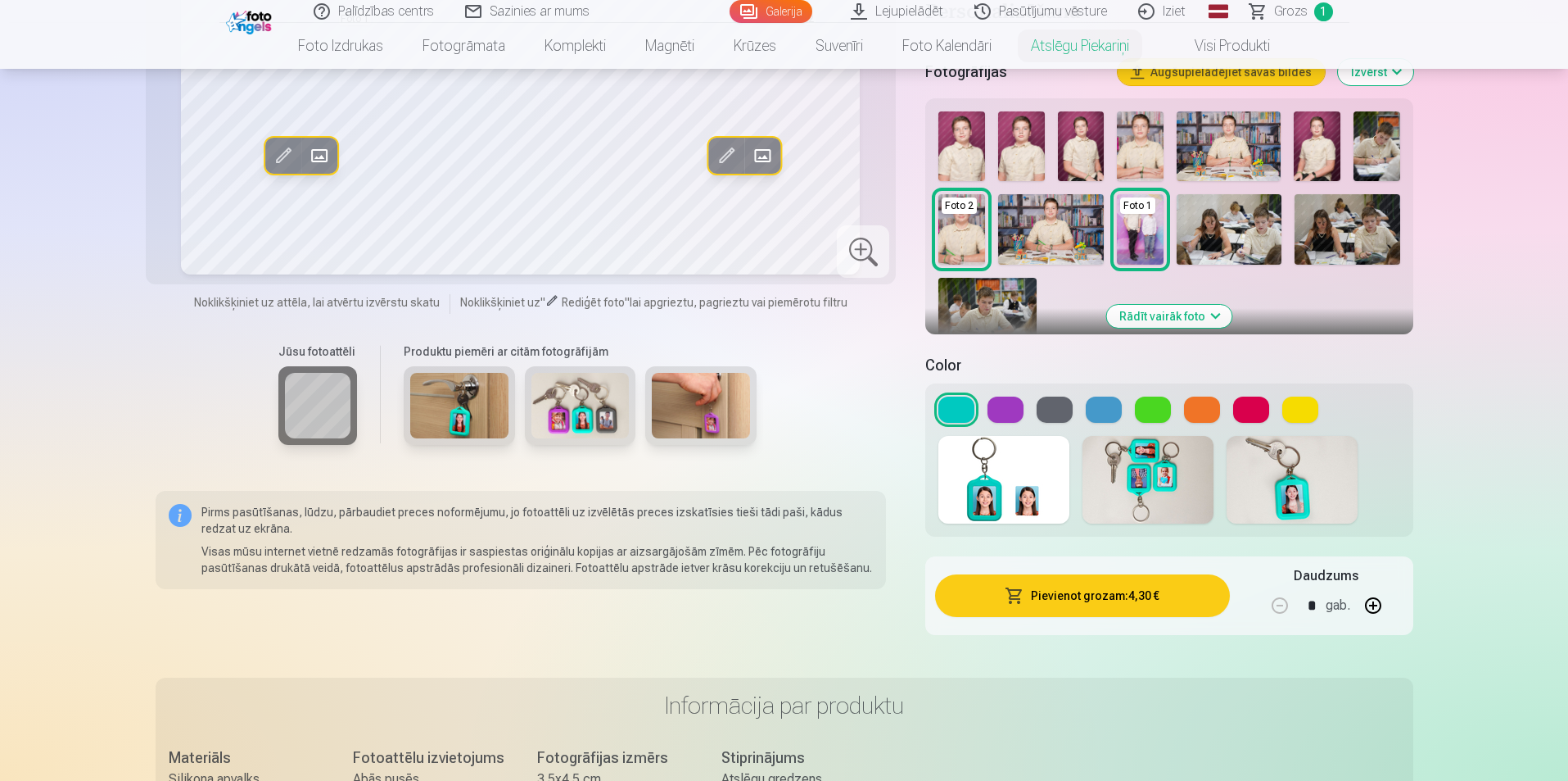
click at [1167, 403] on button at bounding box center [1154, 409] width 36 height 26
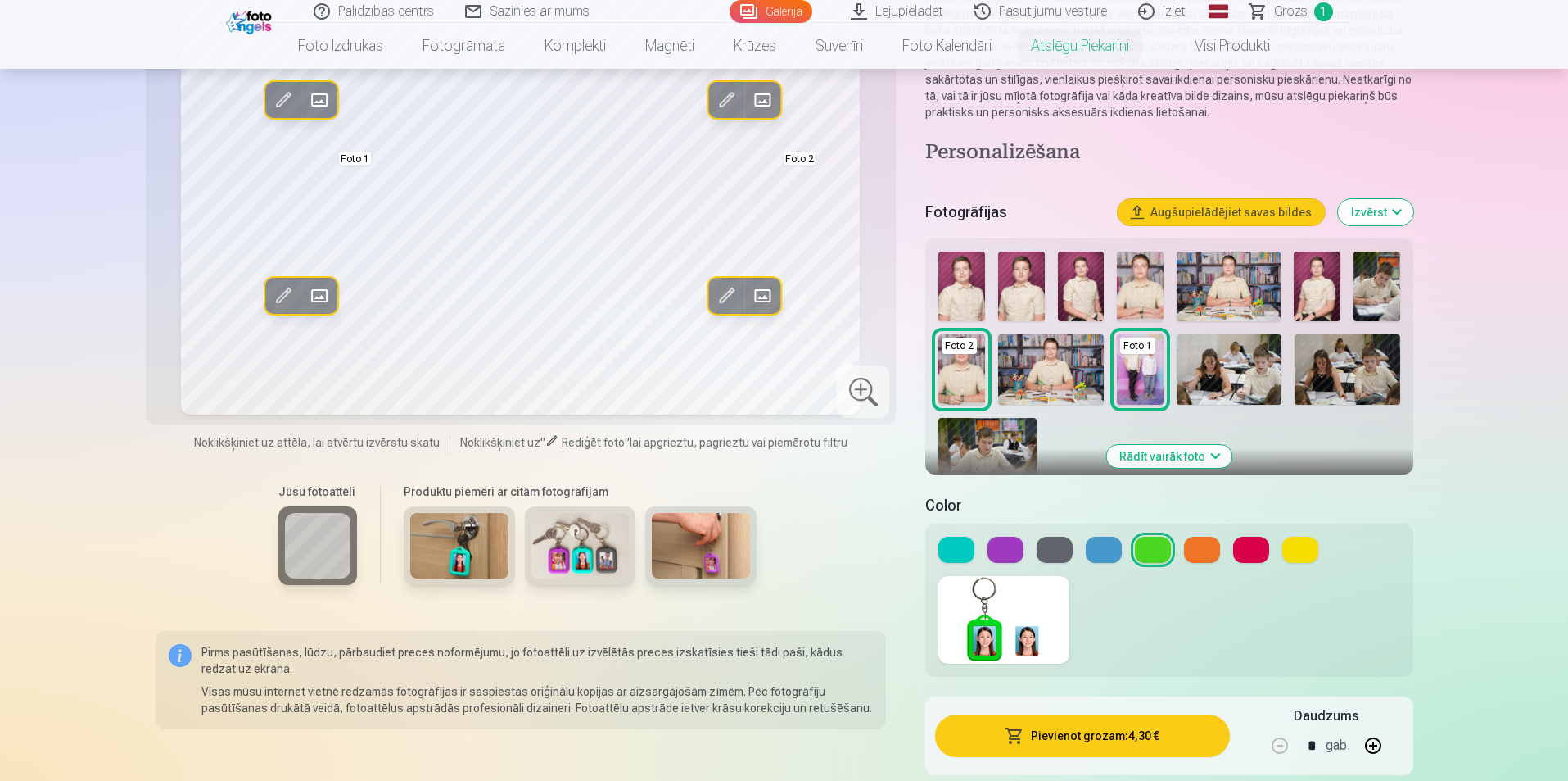
scroll to position [246, 0]
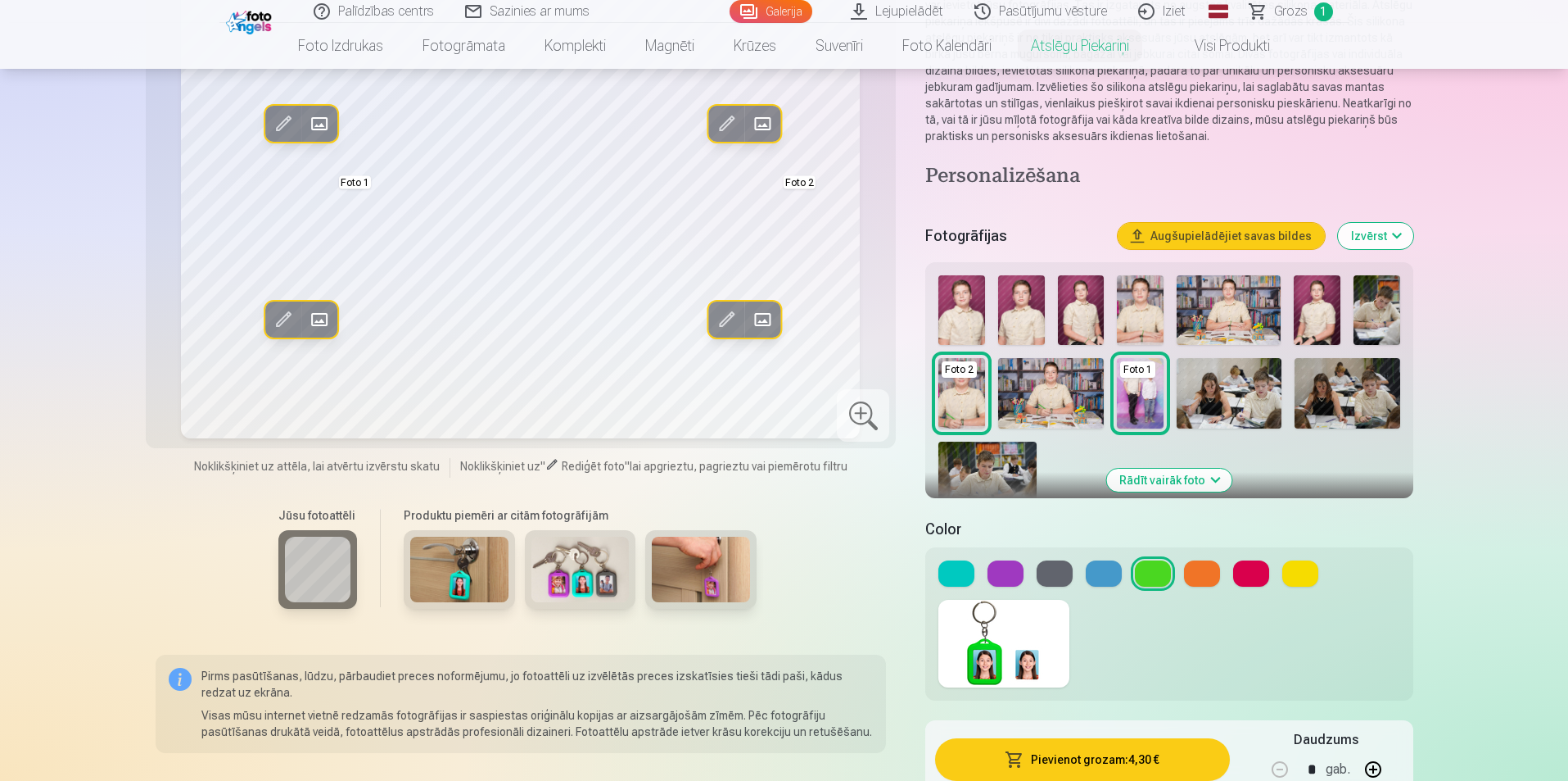
click at [1269, 404] on img at bounding box center [1229, 393] width 105 height 71
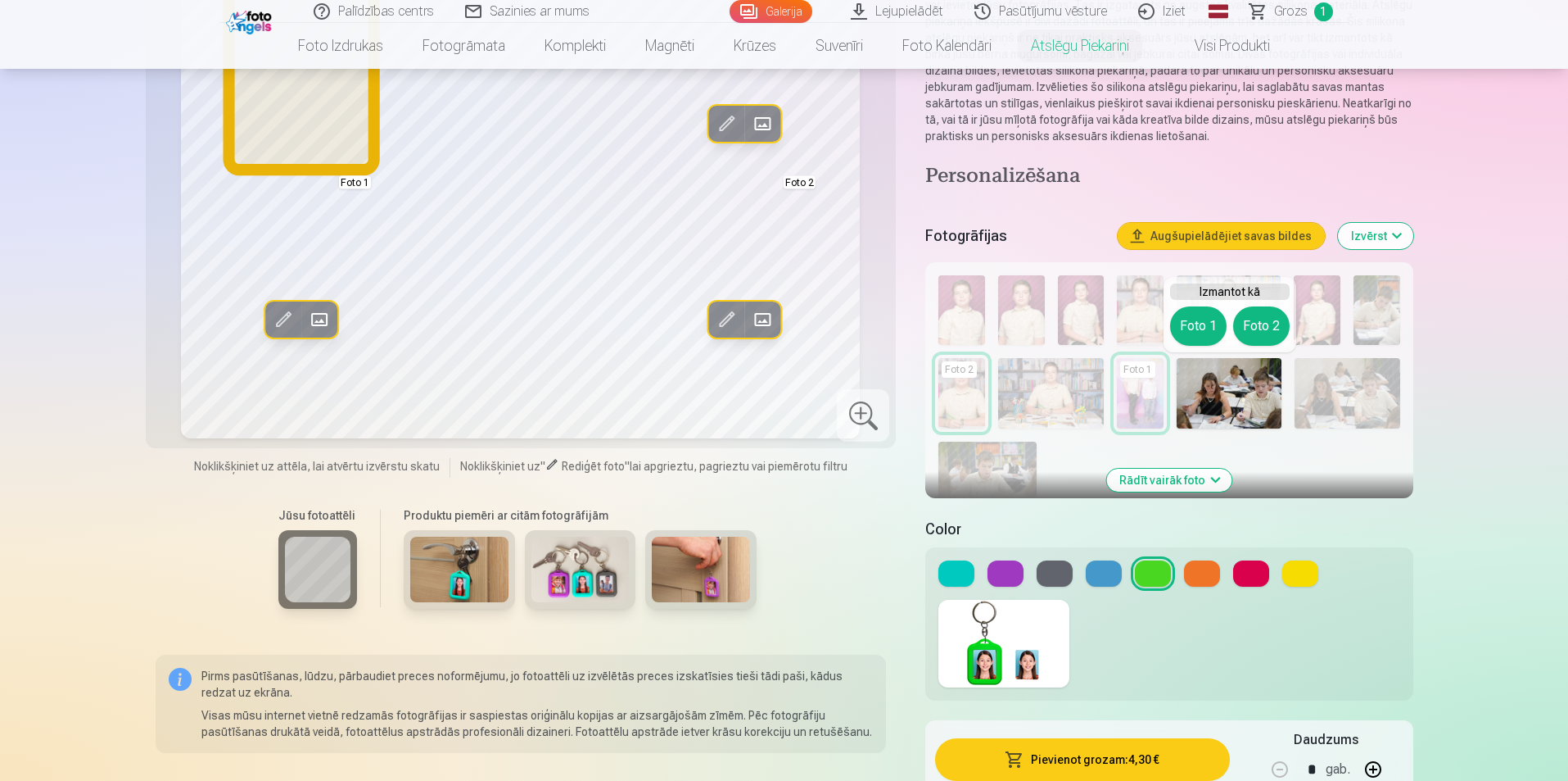
click at [1190, 334] on button "Foto 1" at bounding box center [1198, 327] width 57 height 40
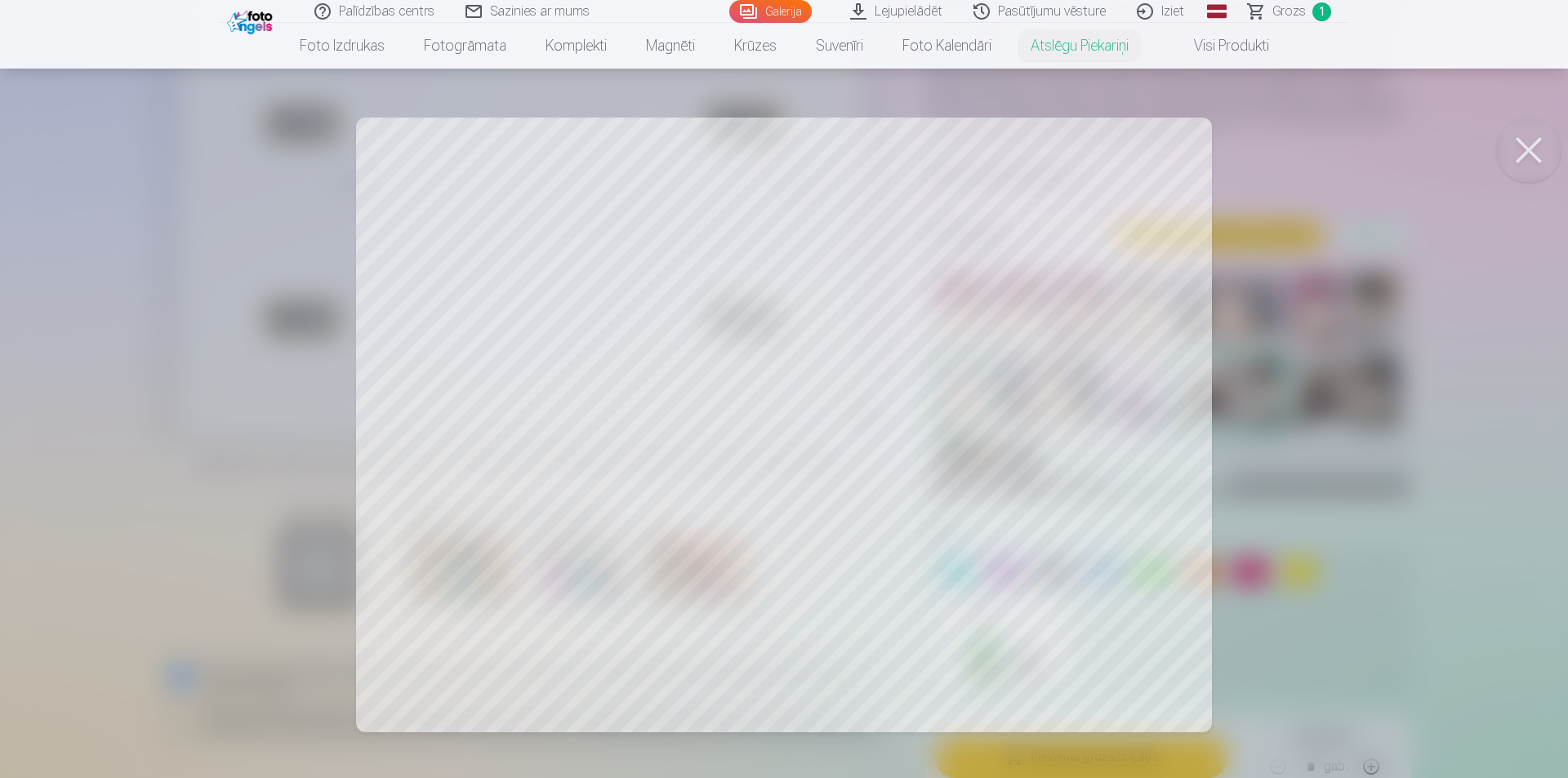
drag, startPoint x: 534, startPoint y: 457, endPoint x: 403, endPoint y: 402, distance: 142.1
click at [403, 402] on div at bounding box center [784, 389] width 1568 height 778
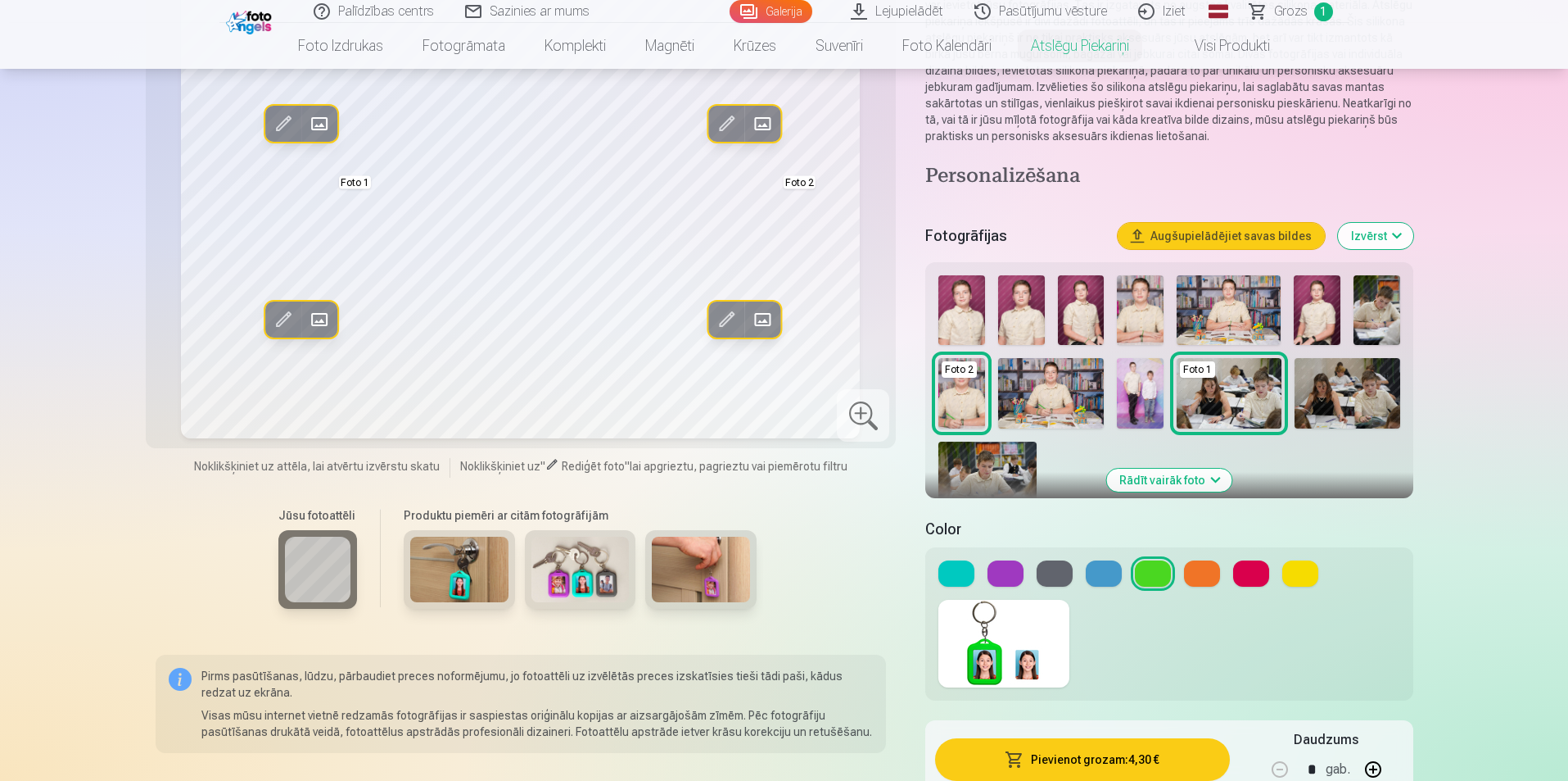
click at [1062, 389] on img at bounding box center [1051, 393] width 105 height 71
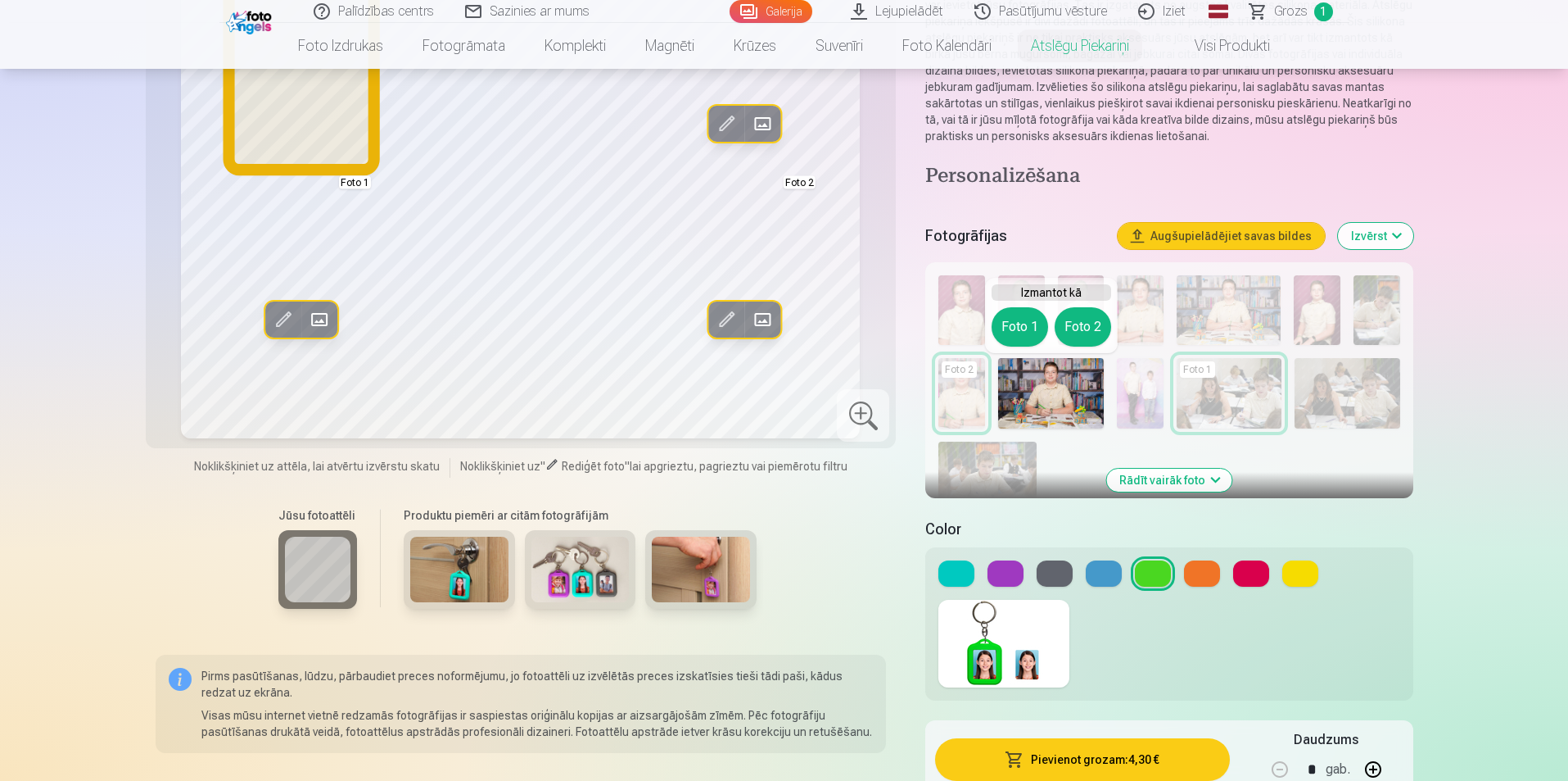
click at [1034, 328] on button "Foto 1" at bounding box center [1020, 327] width 57 height 40
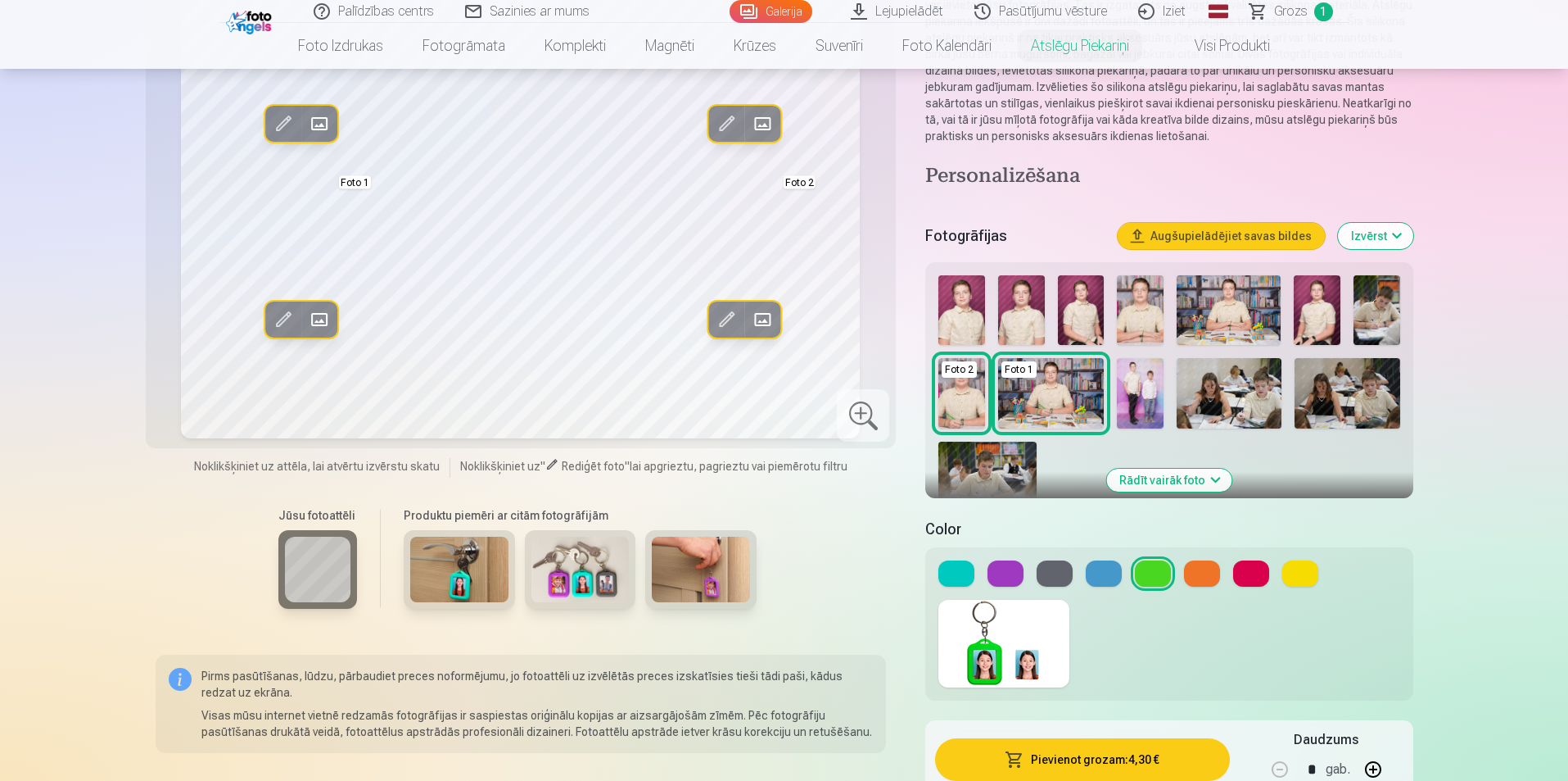
click at [1393, 319] on img at bounding box center [1377, 309] width 47 height 70
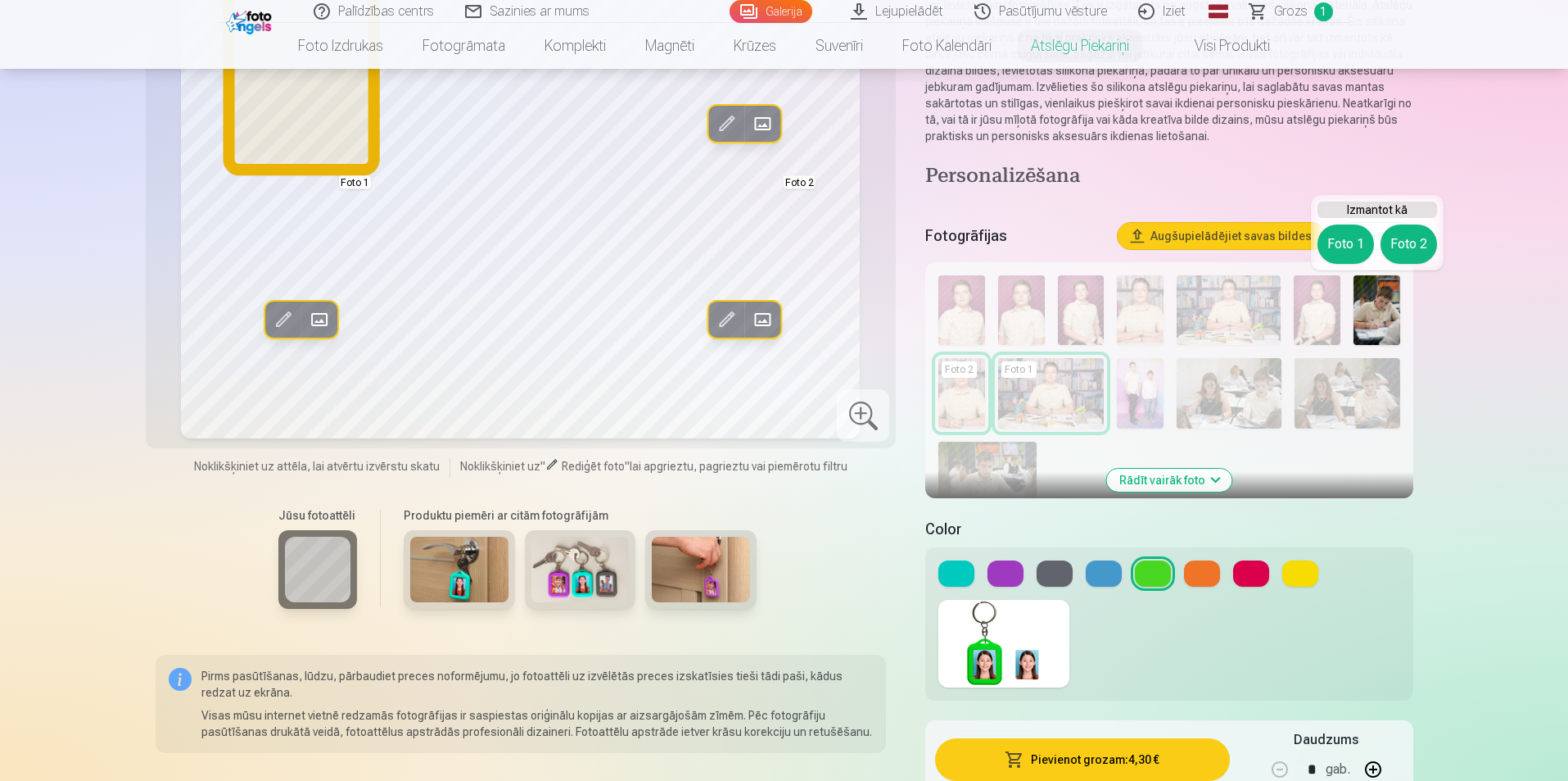
click at [1330, 241] on button "Foto 1" at bounding box center [1347, 244] width 57 height 40
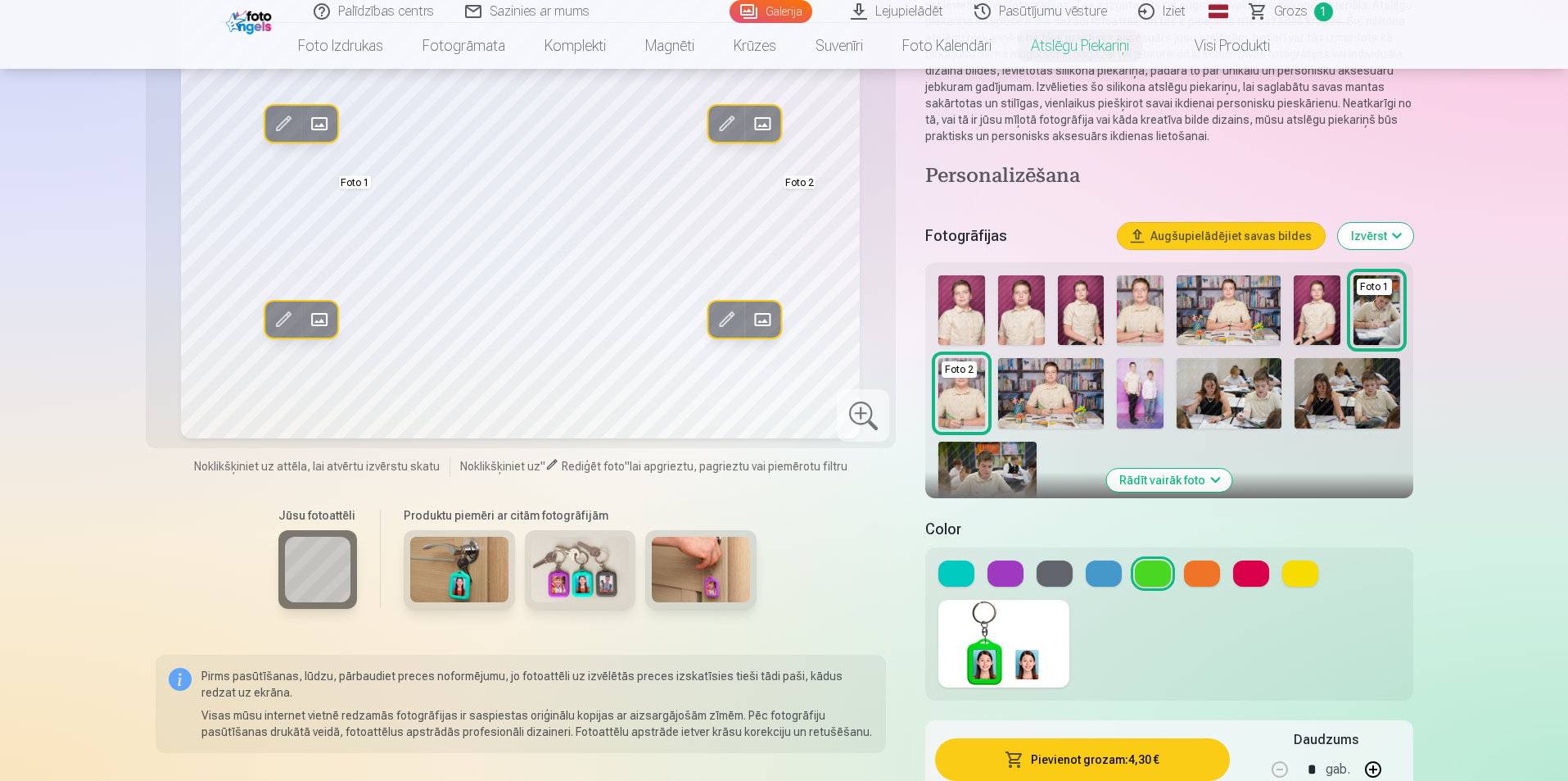
click at [974, 301] on img at bounding box center [961, 309] width 47 height 70
click at [1059, 318] on img at bounding box center [1081, 309] width 47 height 70
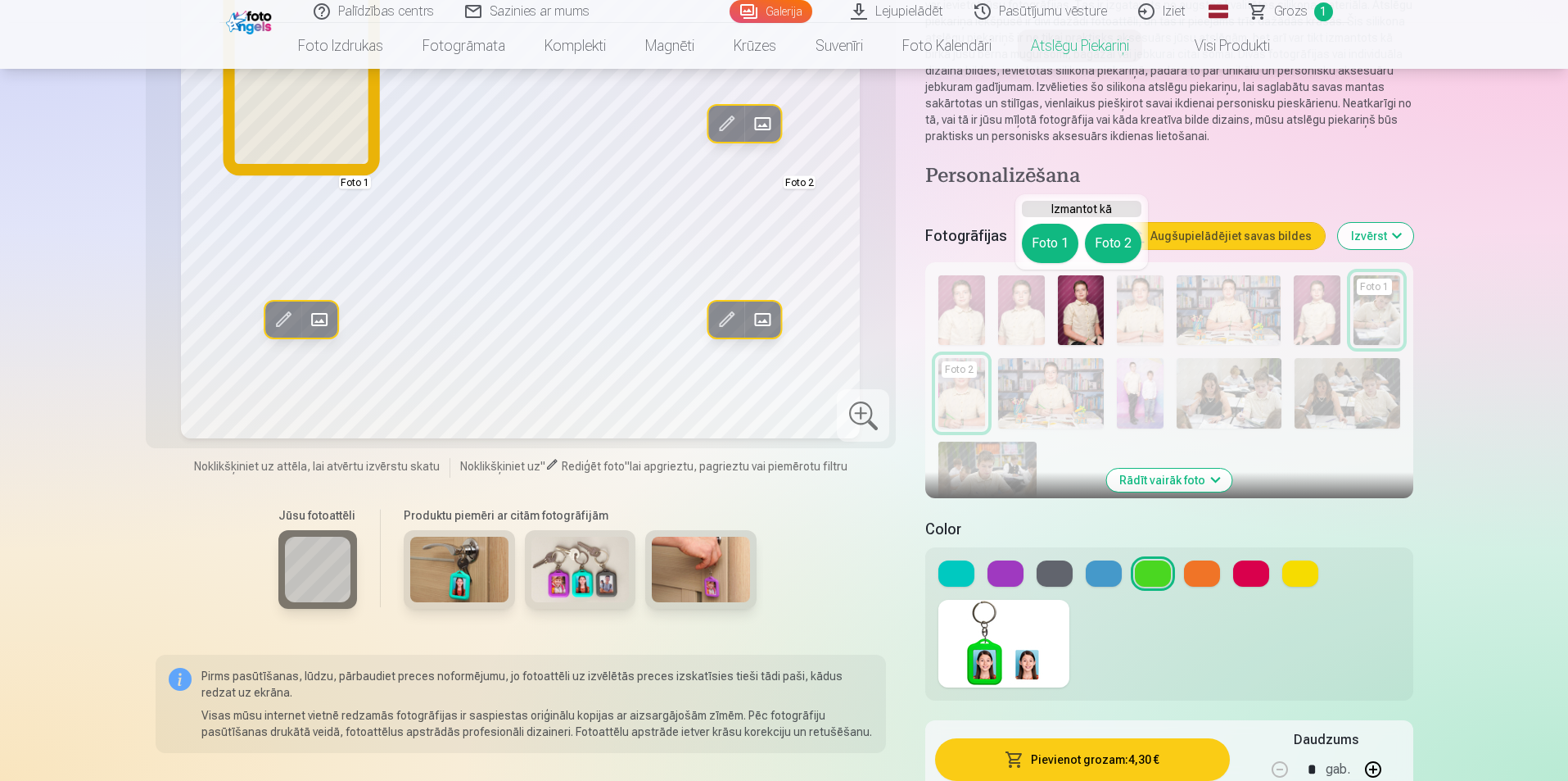
click at [1067, 253] on button "Foto 1" at bounding box center [1050, 244] width 57 height 40
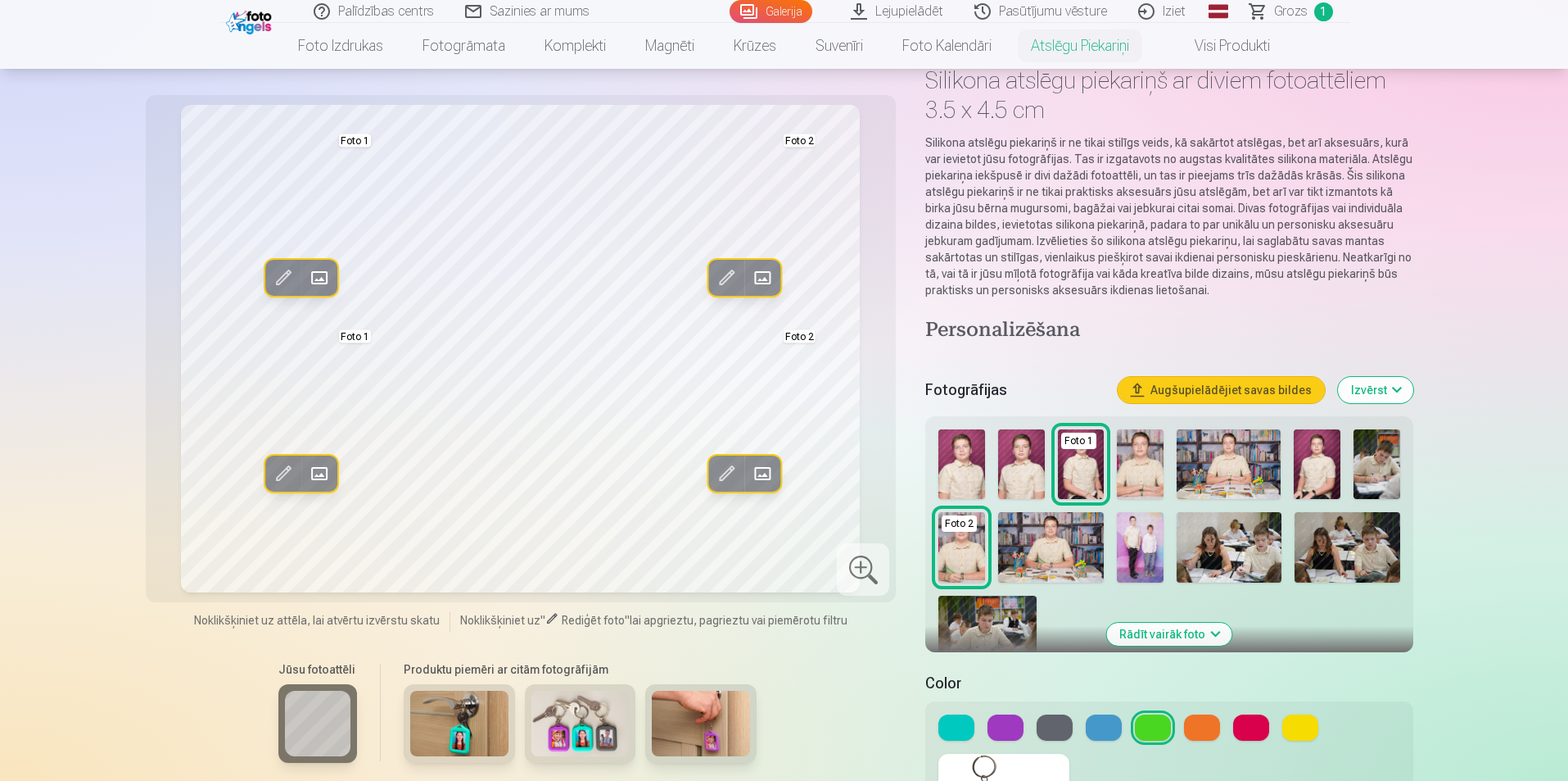
scroll to position [82, 0]
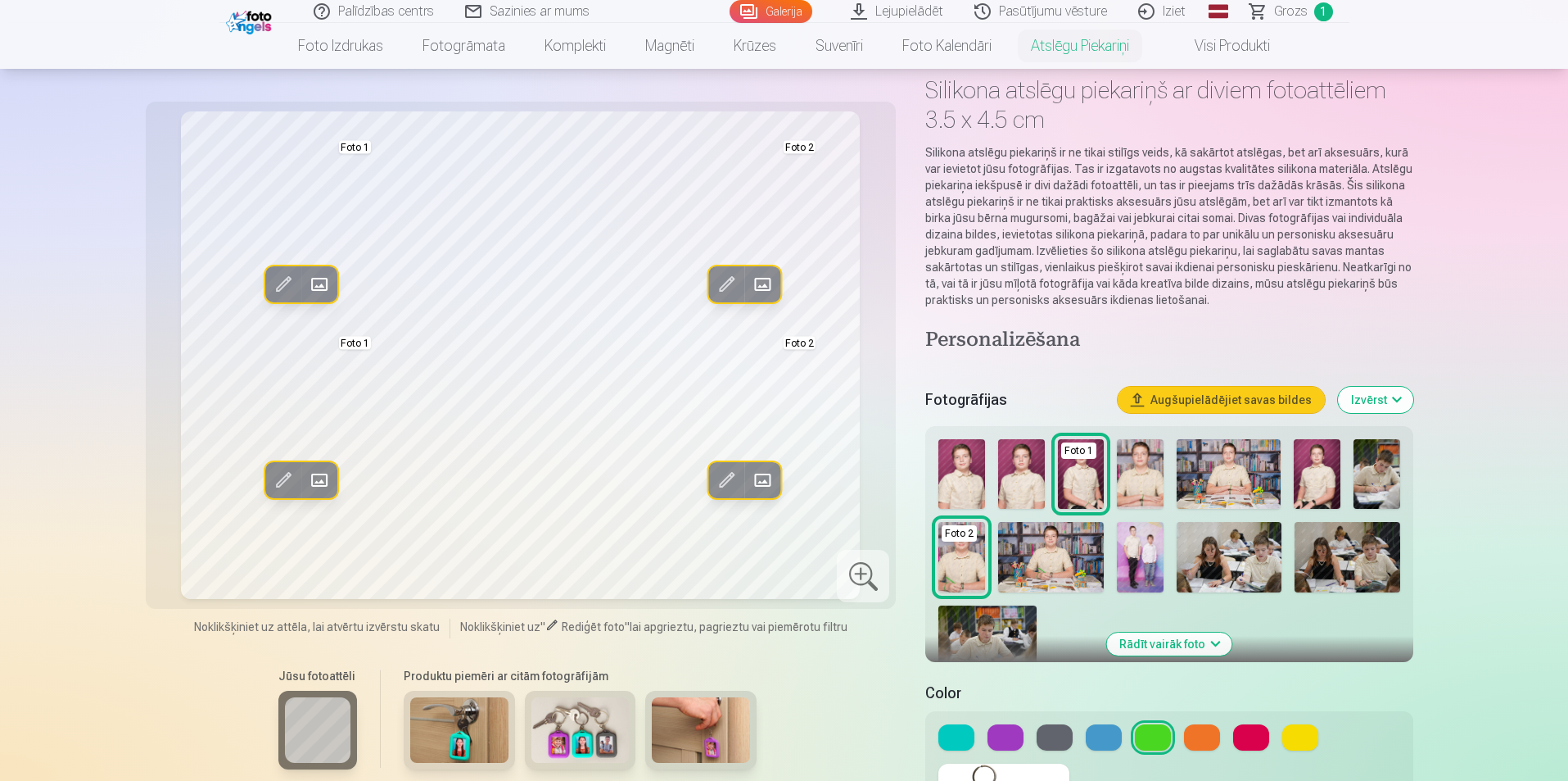
click at [1024, 736] on div at bounding box center [1168, 737] width 461 height 26
click at [1011, 728] on button at bounding box center [1005, 737] width 36 height 26
click at [1048, 728] on button at bounding box center [1055, 737] width 36 height 26
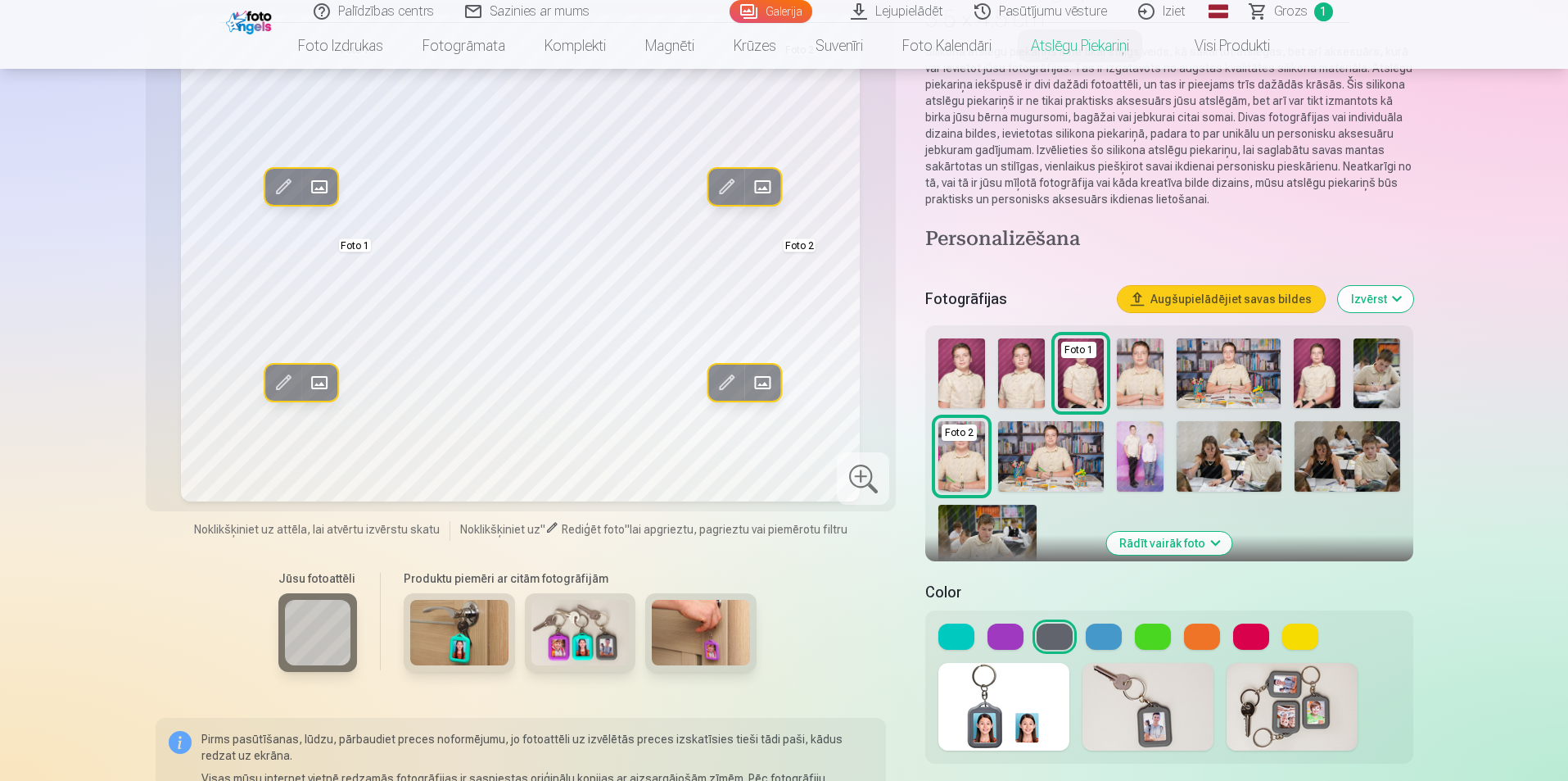
scroll to position [164, 0]
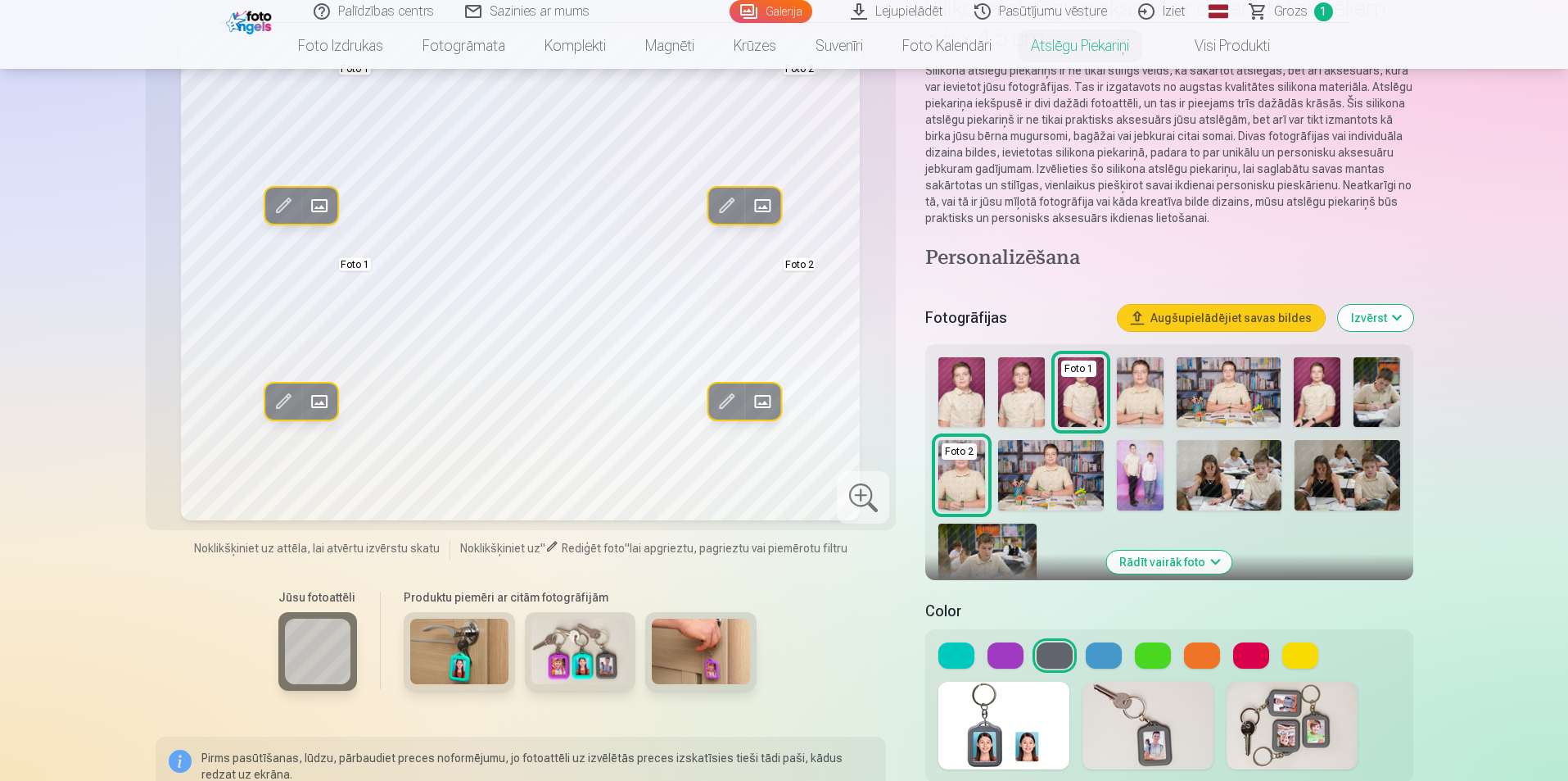
click at [1264, 715] on img at bounding box center [1292, 726] width 131 height 88
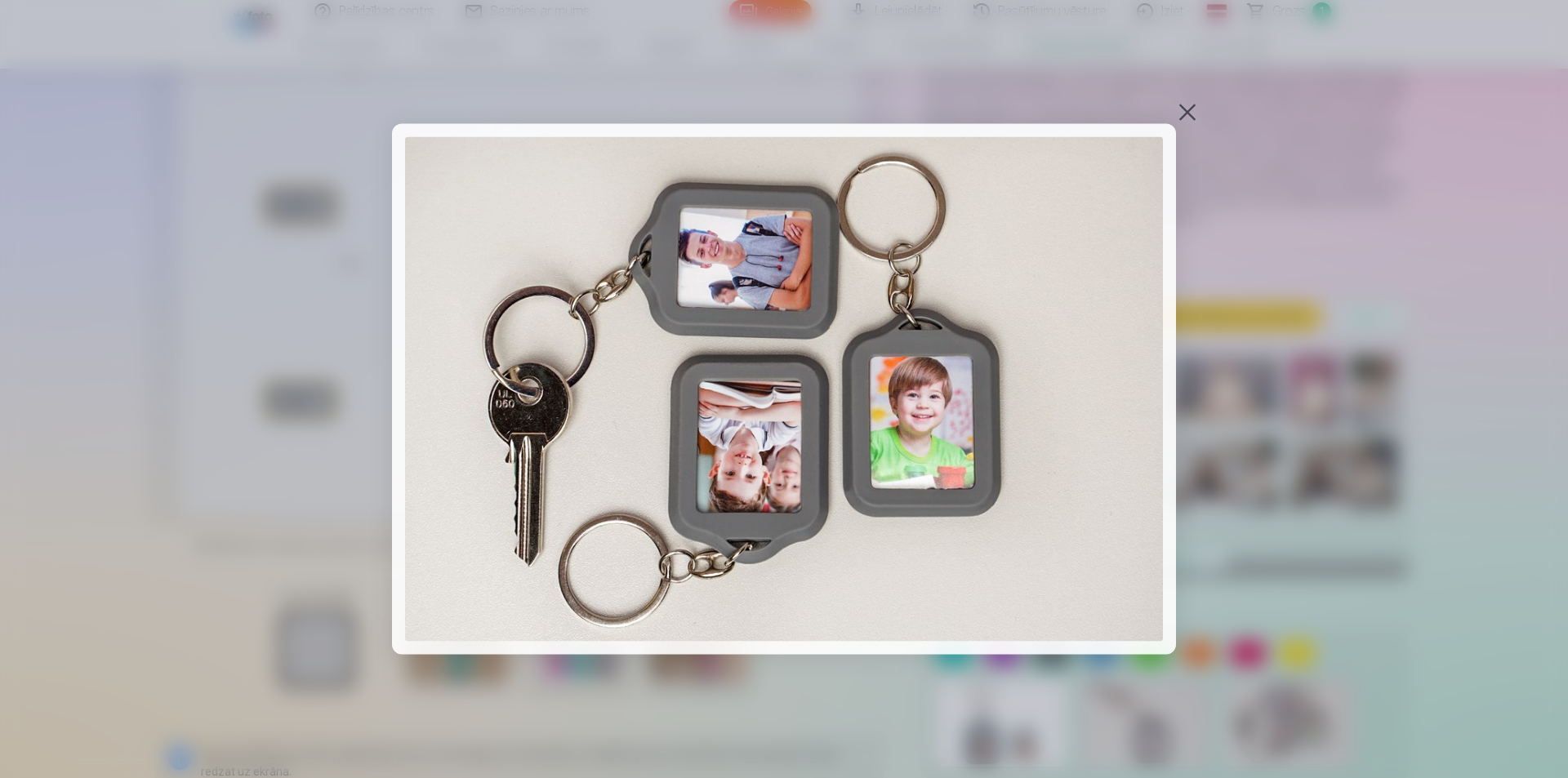
click at [1176, 106] on div at bounding box center [1187, 112] width 23 height 23
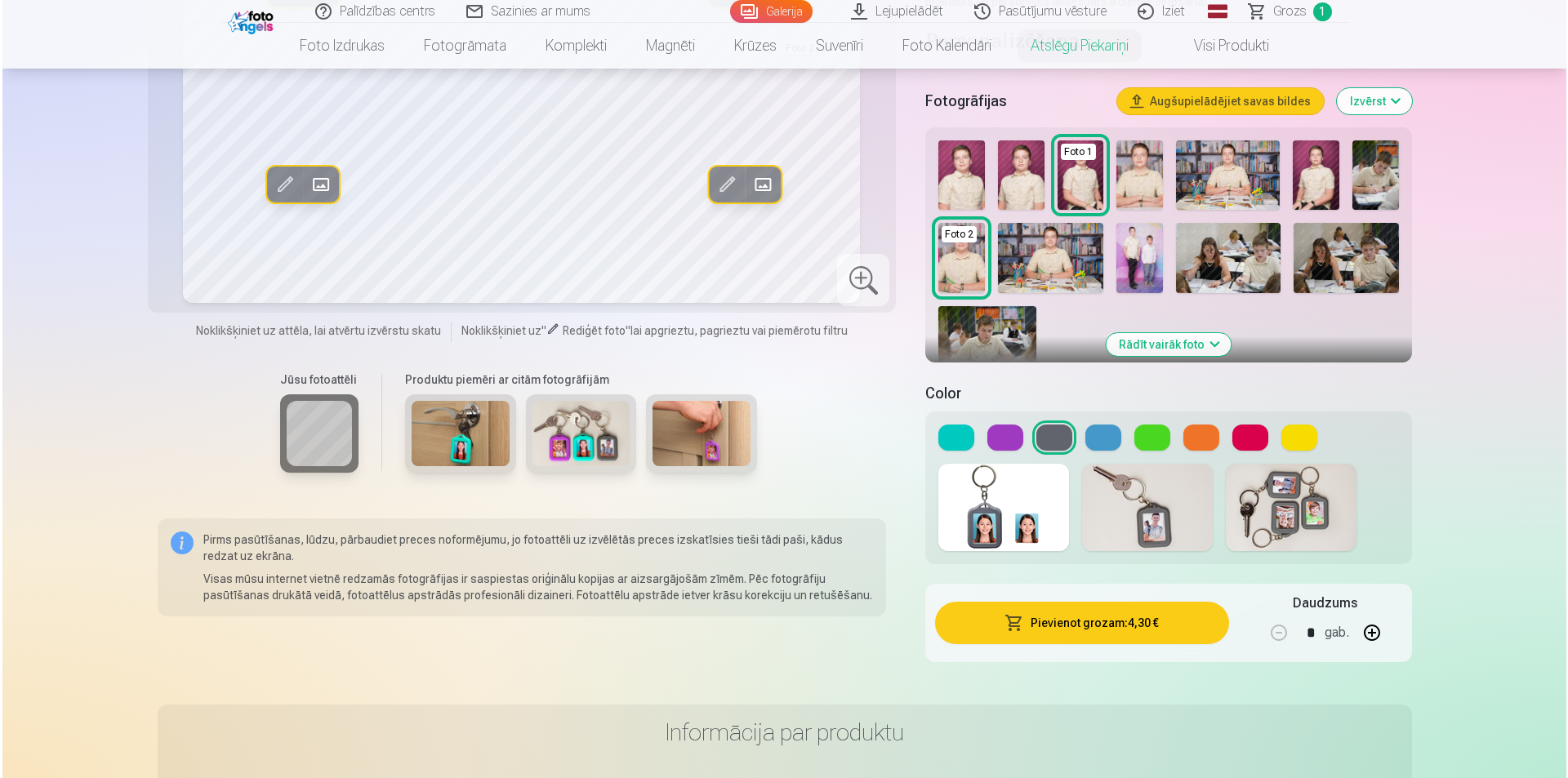
scroll to position [408, 0]
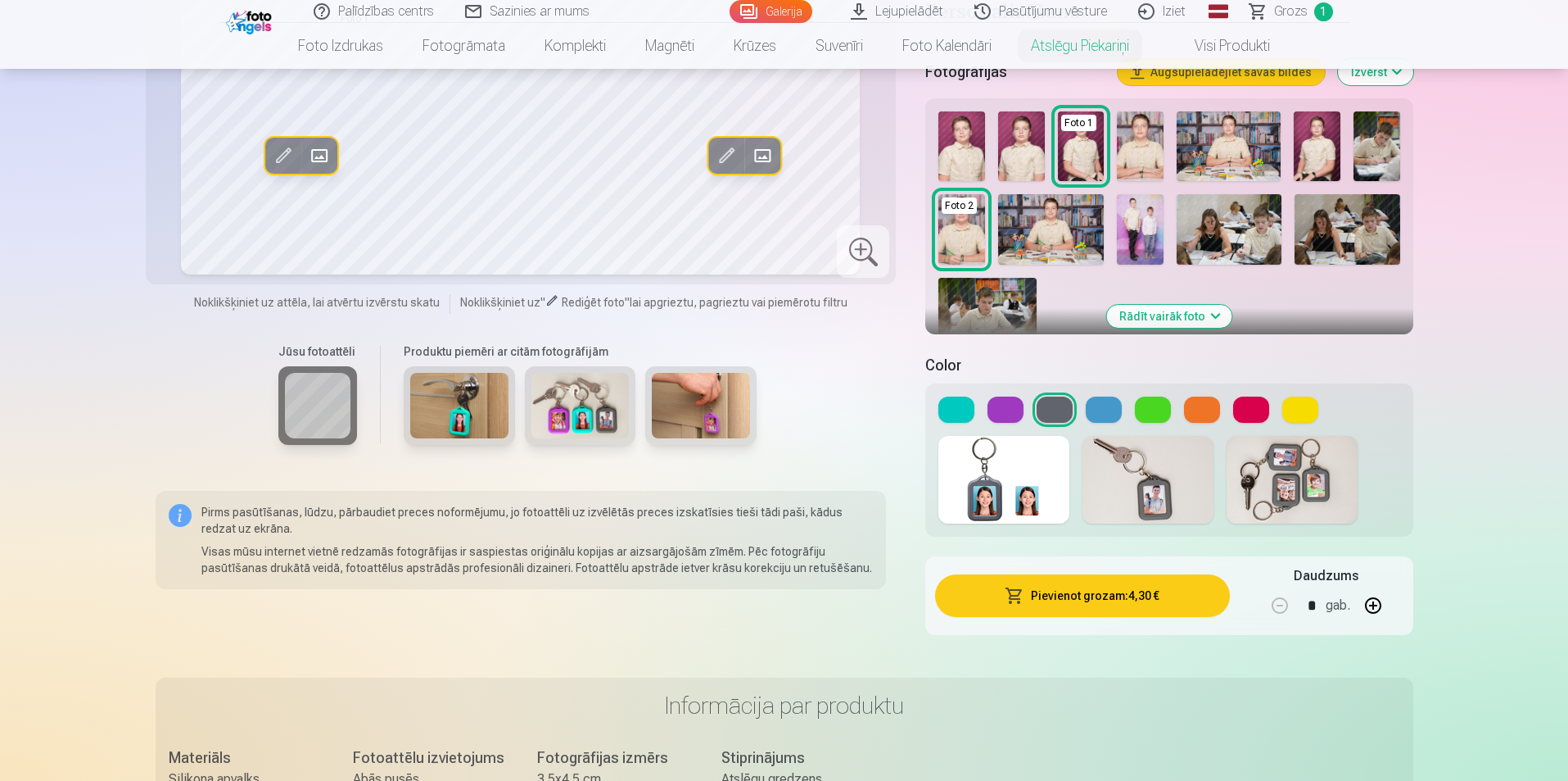
click at [1167, 600] on button "Pievienot grozam : 4,30 €" at bounding box center [1082, 595] width 294 height 42
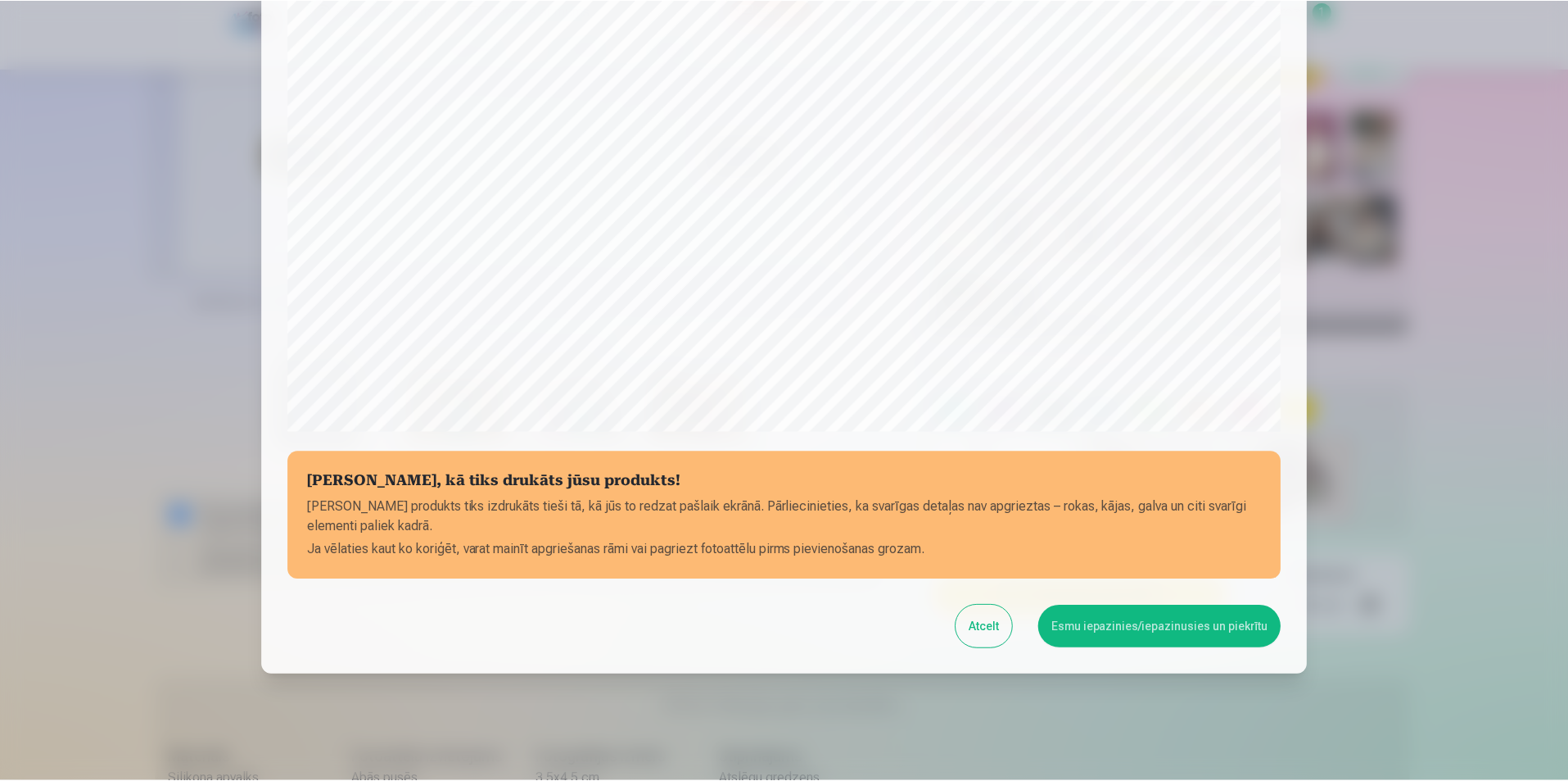
scroll to position [399, 0]
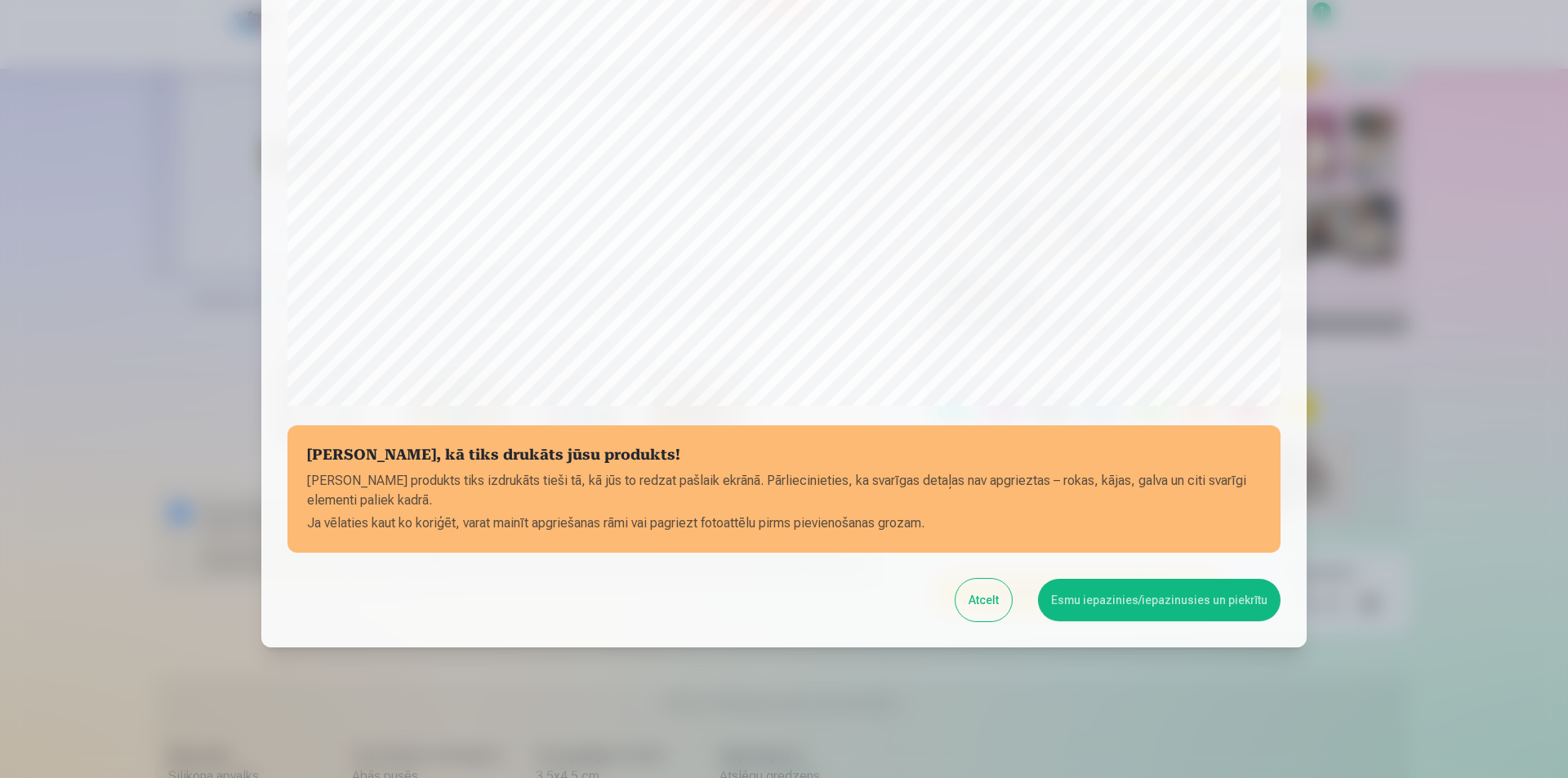
click at [1059, 606] on button "Esmu iepazinies/iepazinusies un piekrītu" at bounding box center [1159, 599] width 242 height 42
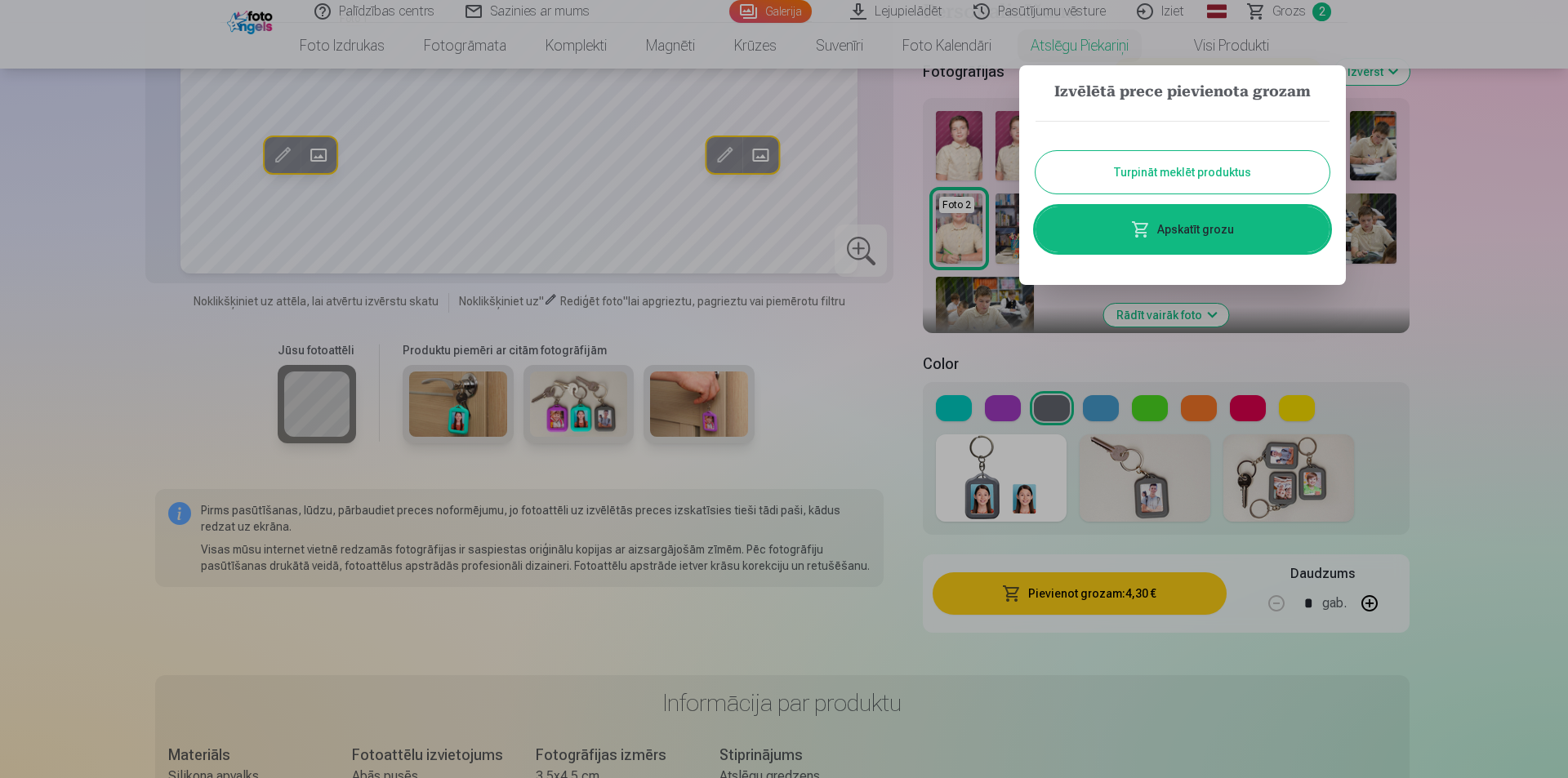
click at [977, 360] on div at bounding box center [784, 389] width 1568 height 778
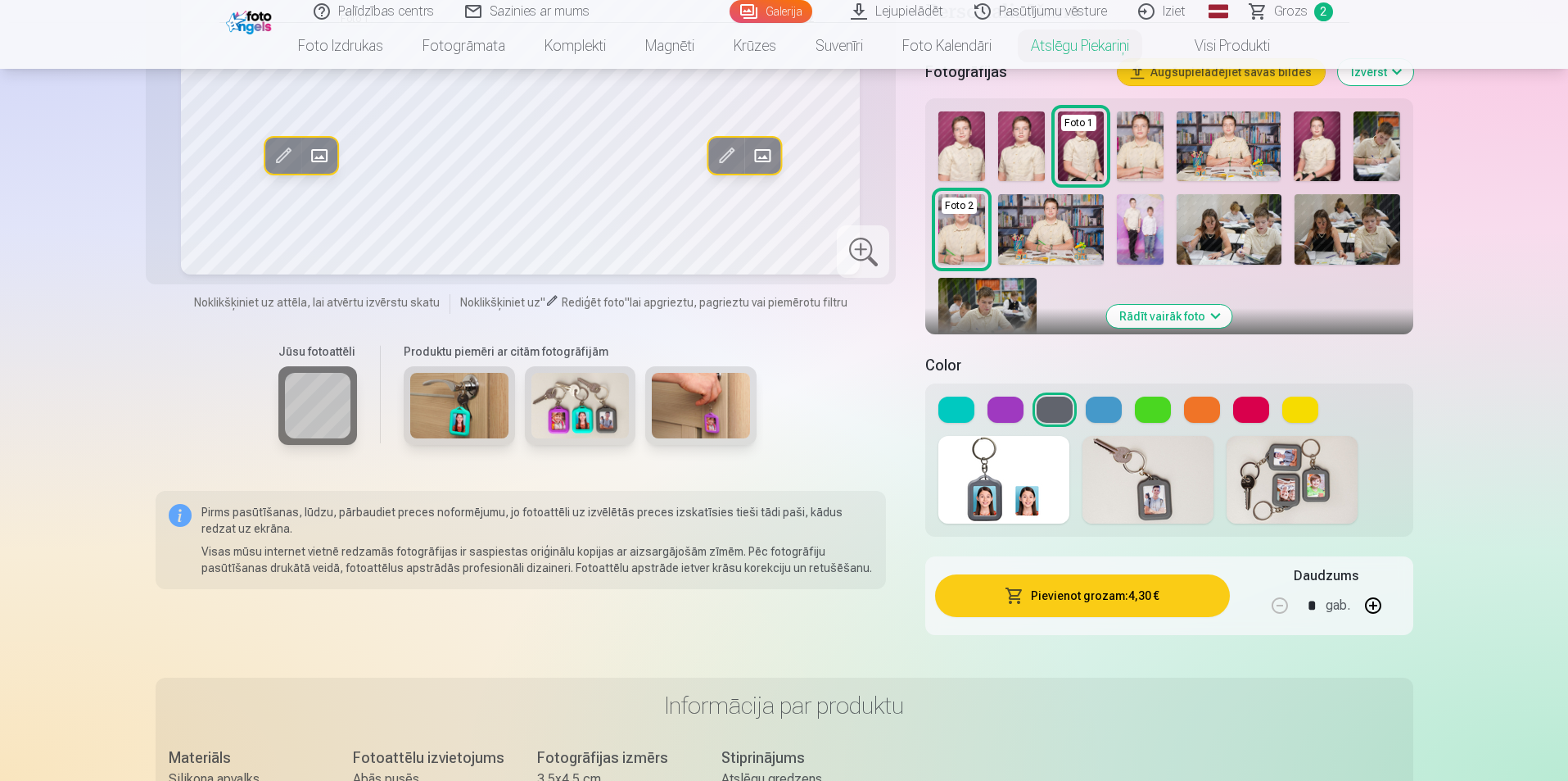
click at [1297, 19] on span "Grozs" at bounding box center [1291, 11] width 34 height 20
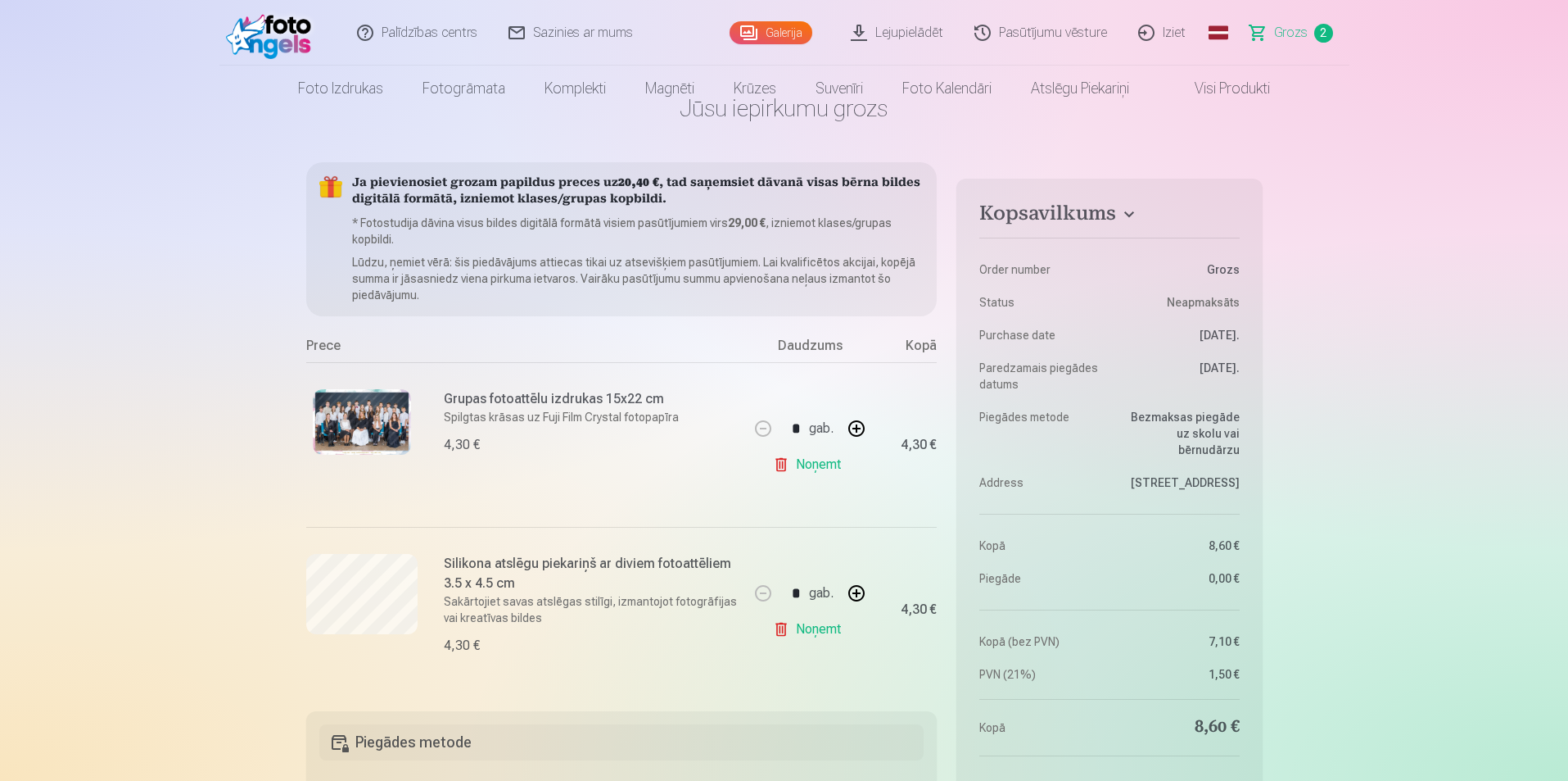
scroll to position [82, 0]
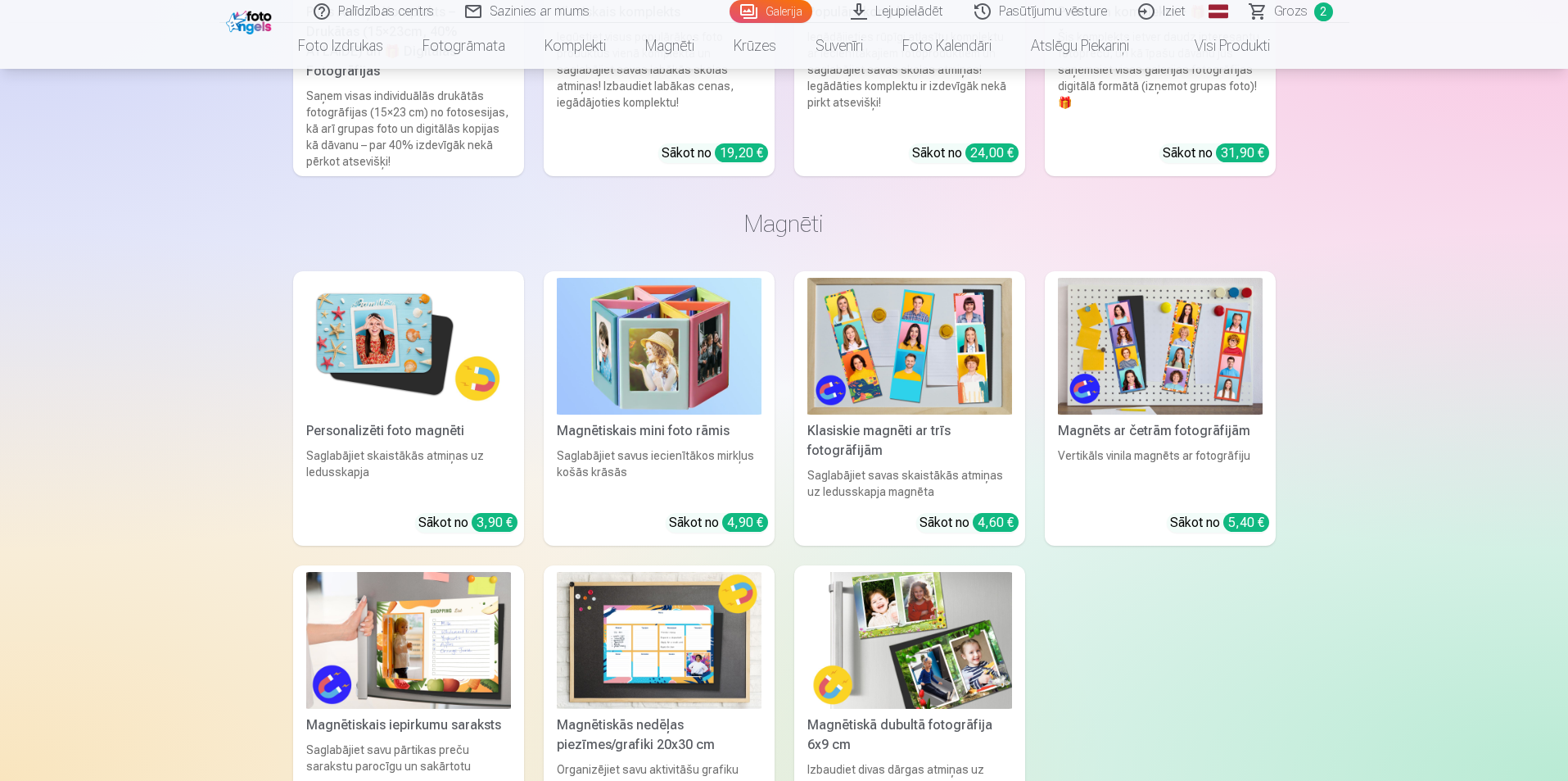
scroll to position [8026, 0]
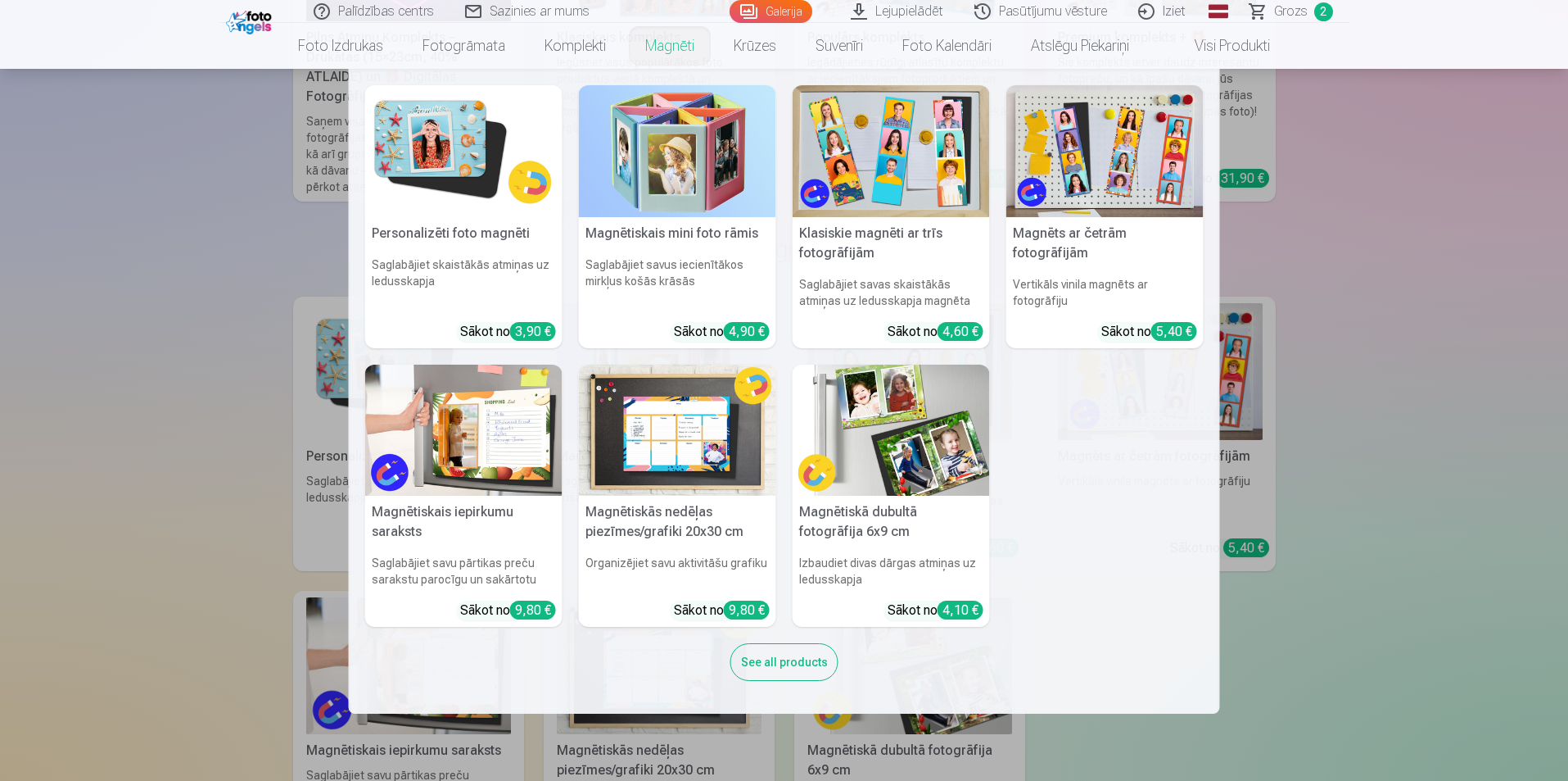
click at [696, 50] on link "Magnēti" at bounding box center [669, 46] width 89 height 46
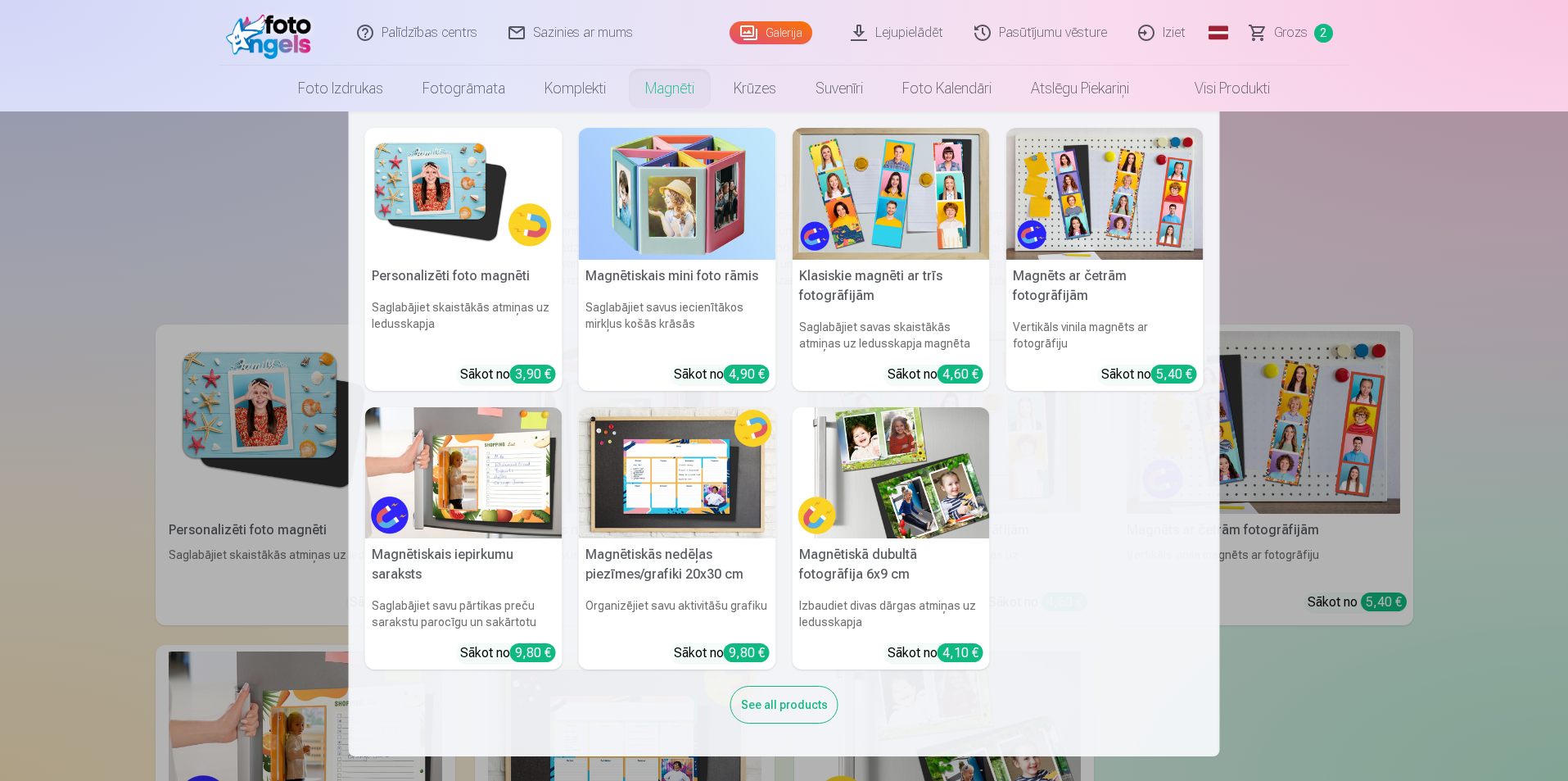
drag, startPoint x: 46, startPoint y: 401, endPoint x: 46, endPoint y: 378, distance: 23.0
click at [46, 400] on nav "Personalizēti foto magnēti Saglabājiet skaistākās atmiņas uz ledusskapja Sākot …" at bounding box center [784, 434] width 1568 height 645
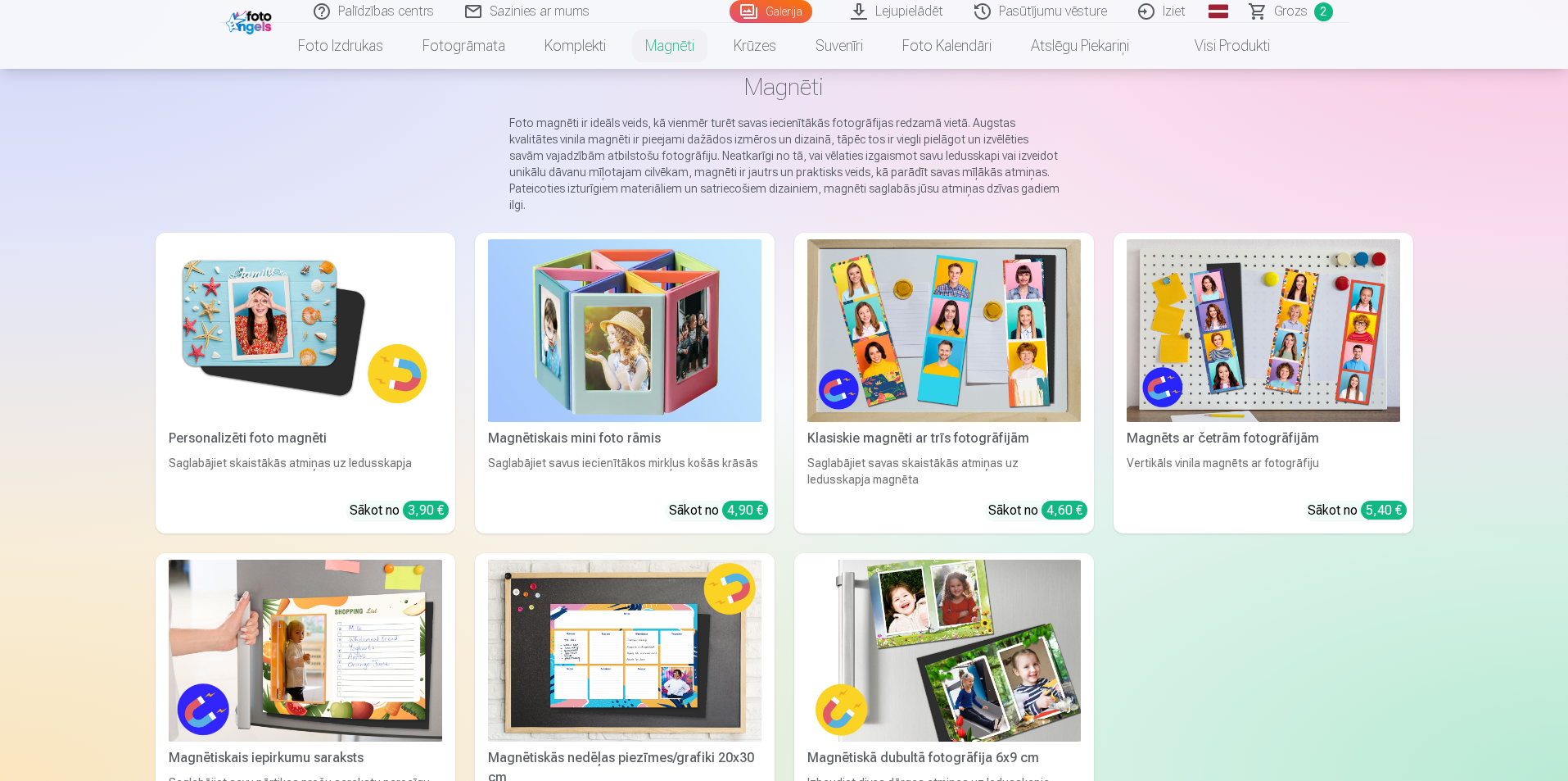
scroll to position [164, 0]
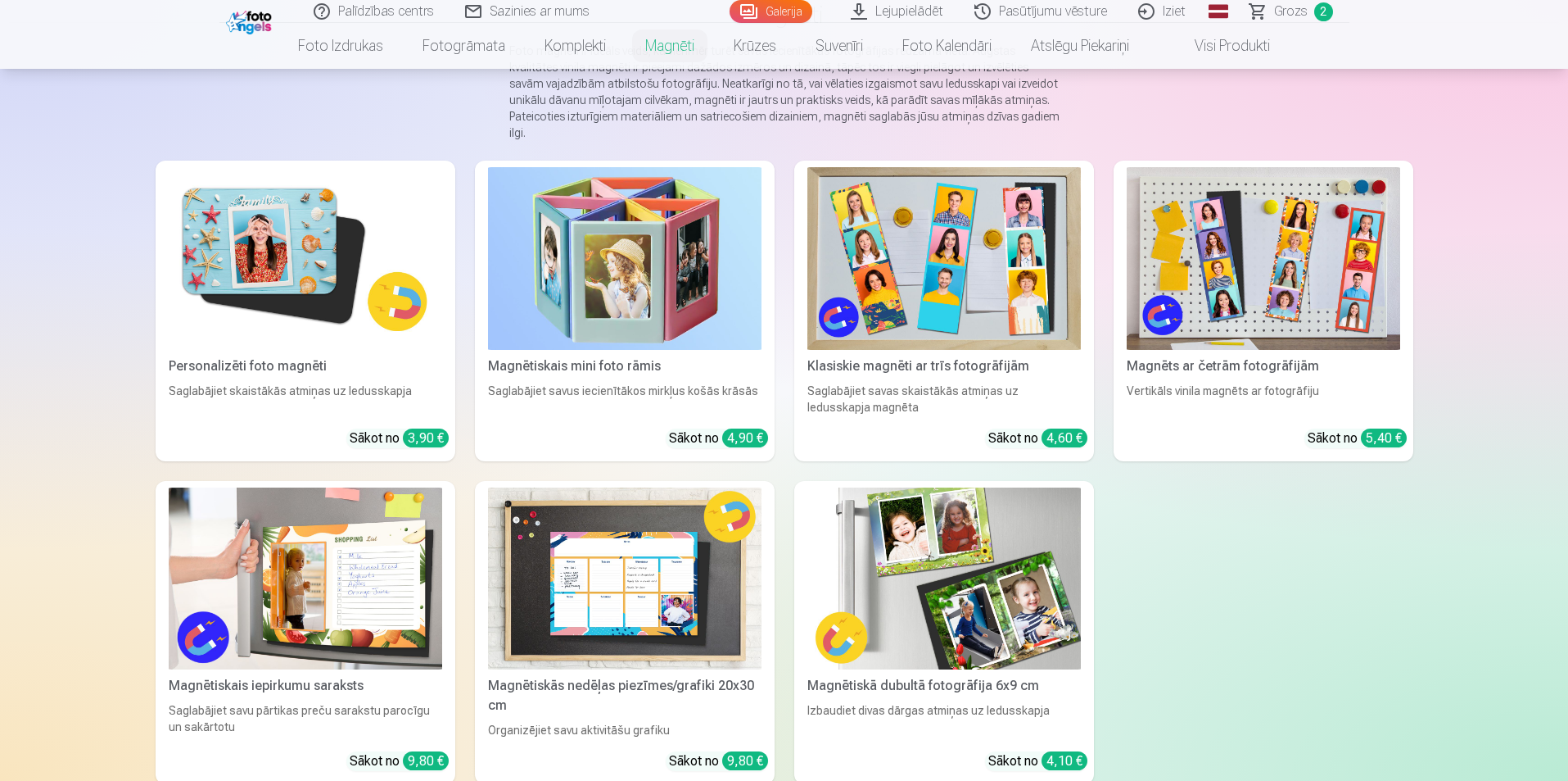
click at [1335, 11] on link "Grozs 2" at bounding box center [1292, 11] width 115 height 23
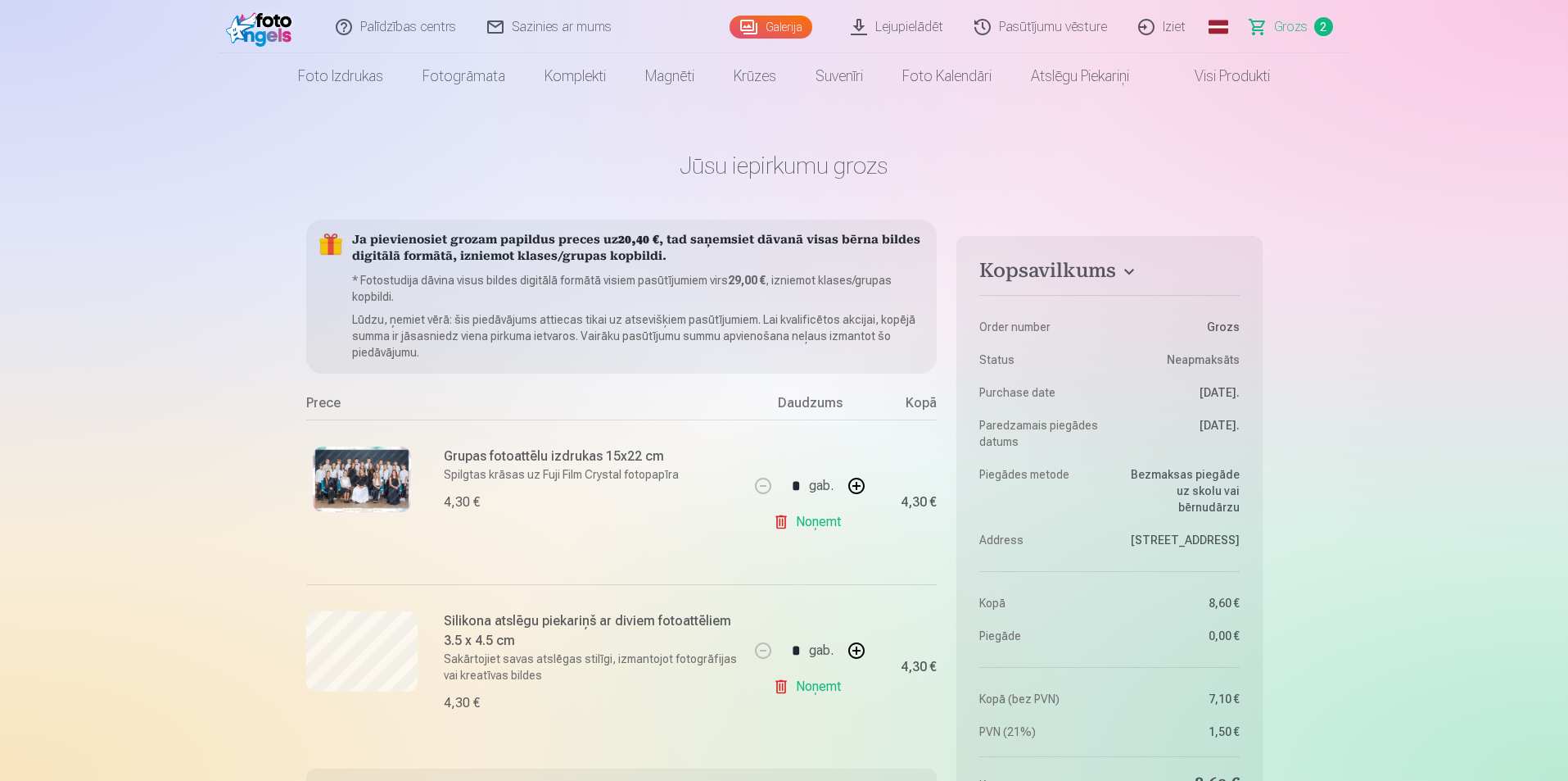
scroll to position [246, 0]
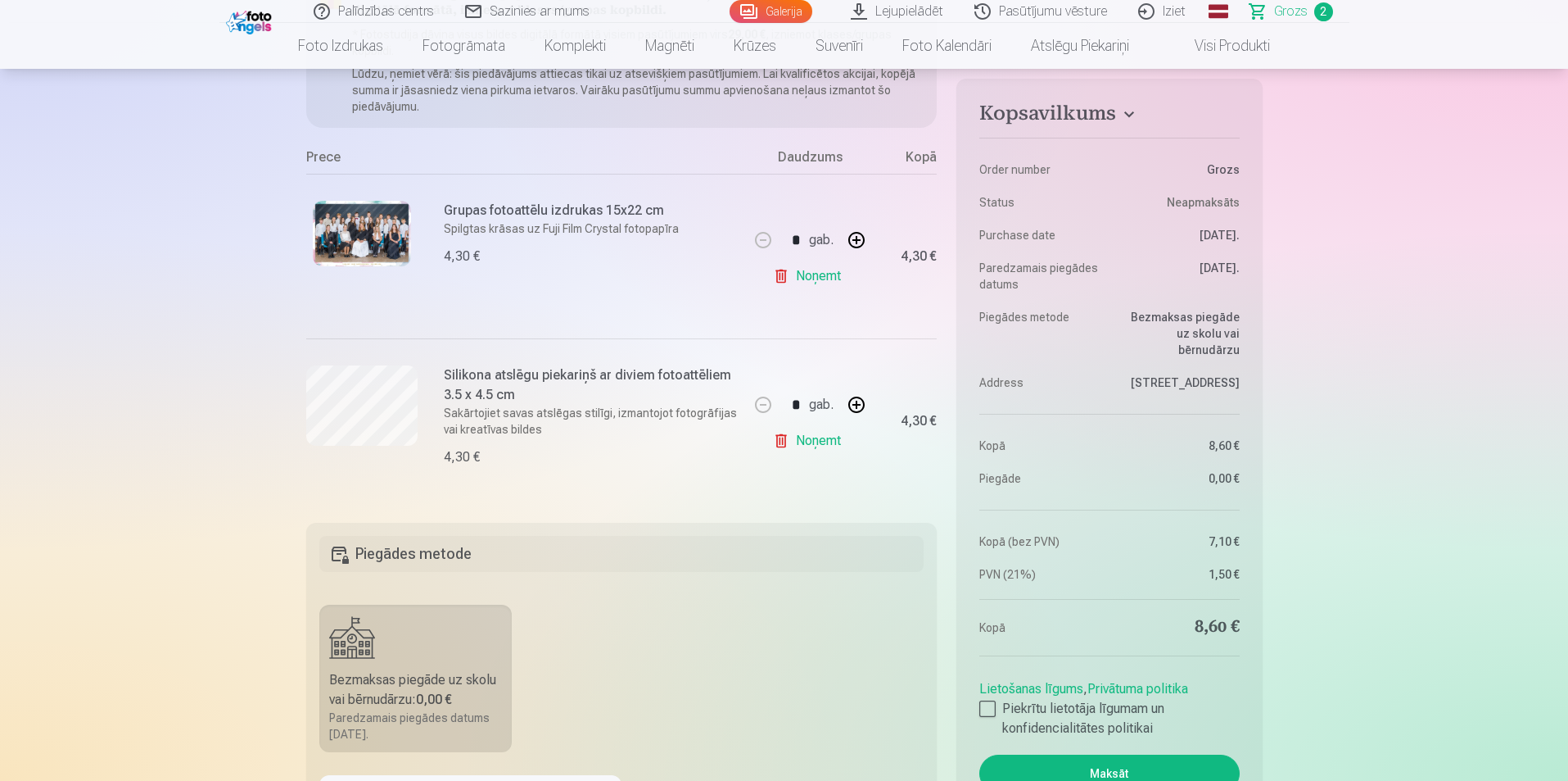
click at [785, 289] on link "Noņemt" at bounding box center [810, 276] width 75 height 33
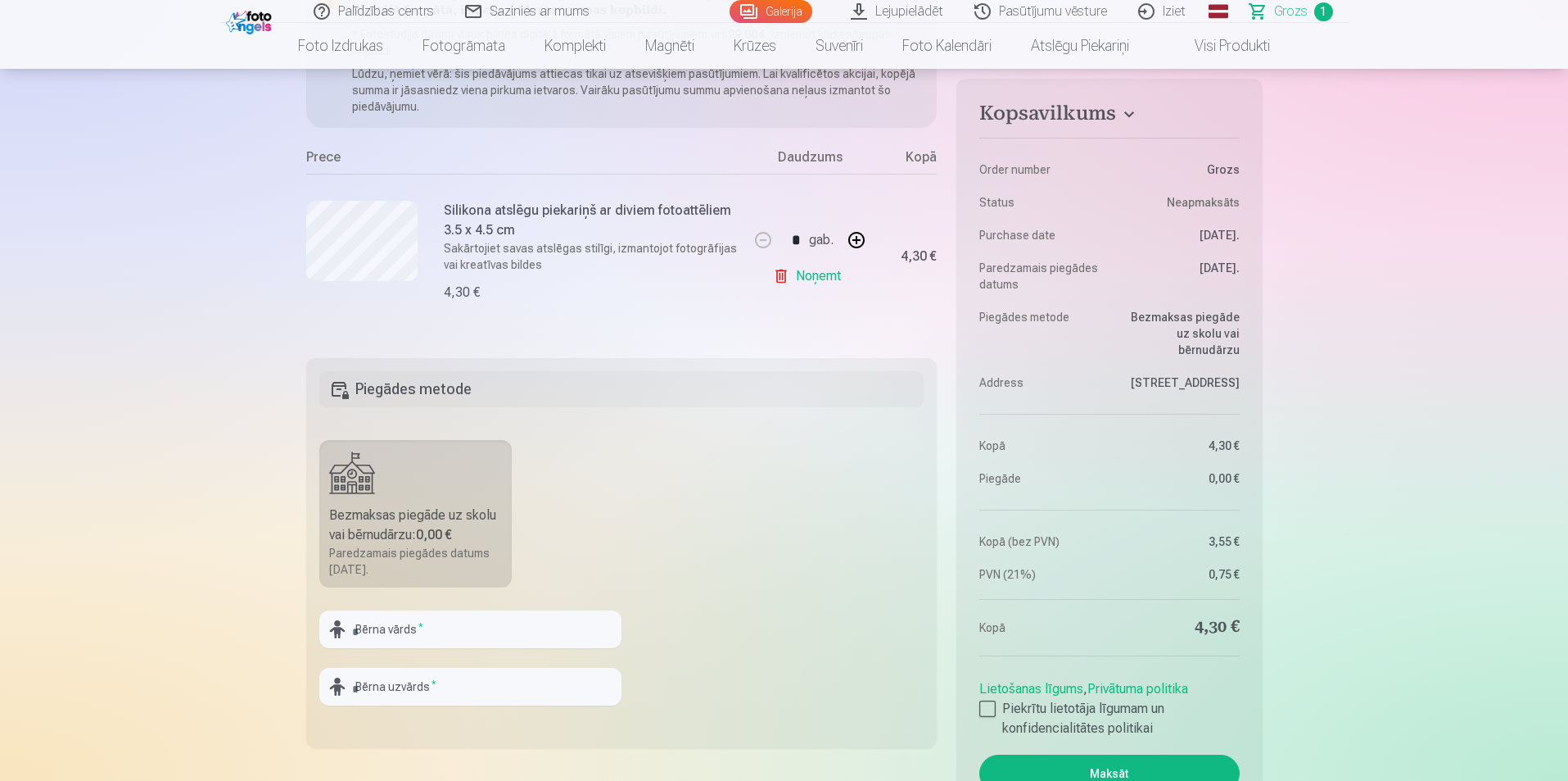
click at [793, 285] on link "Noņemt" at bounding box center [810, 276] width 75 height 33
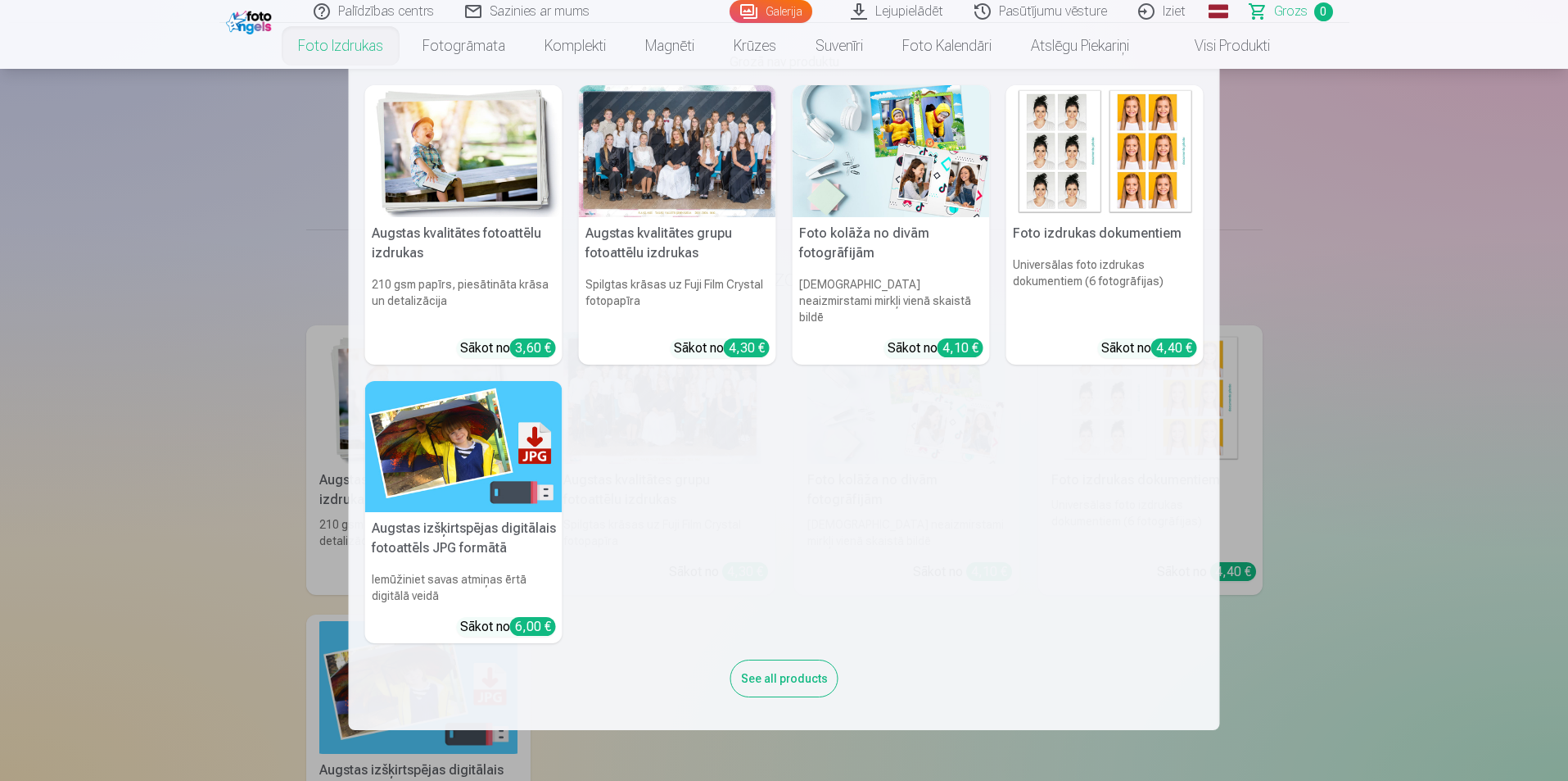
click at [346, 51] on link "Foto izdrukas" at bounding box center [340, 46] width 124 height 46
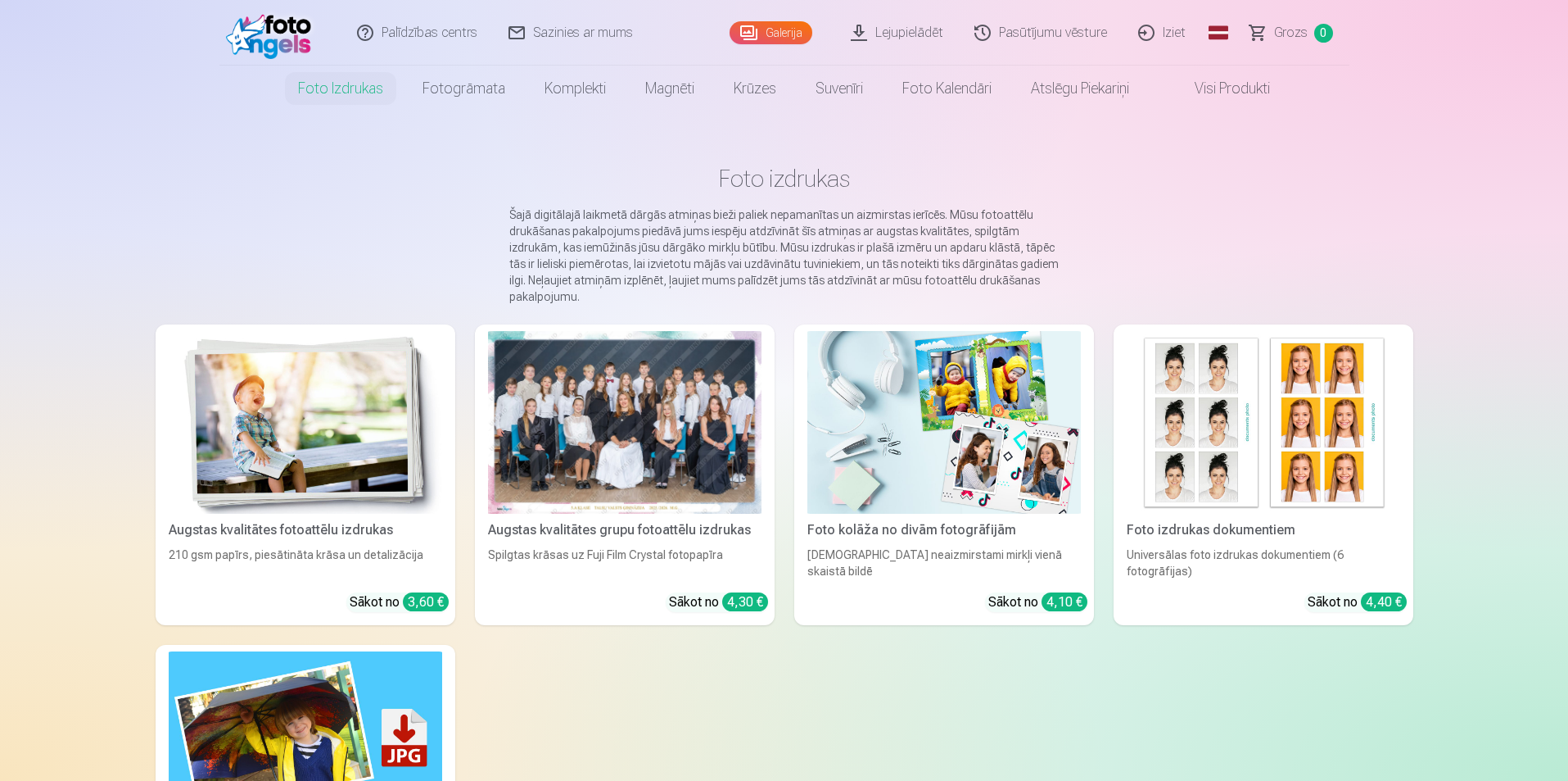
click at [779, 34] on link "Galerija" at bounding box center [771, 33] width 83 height 23
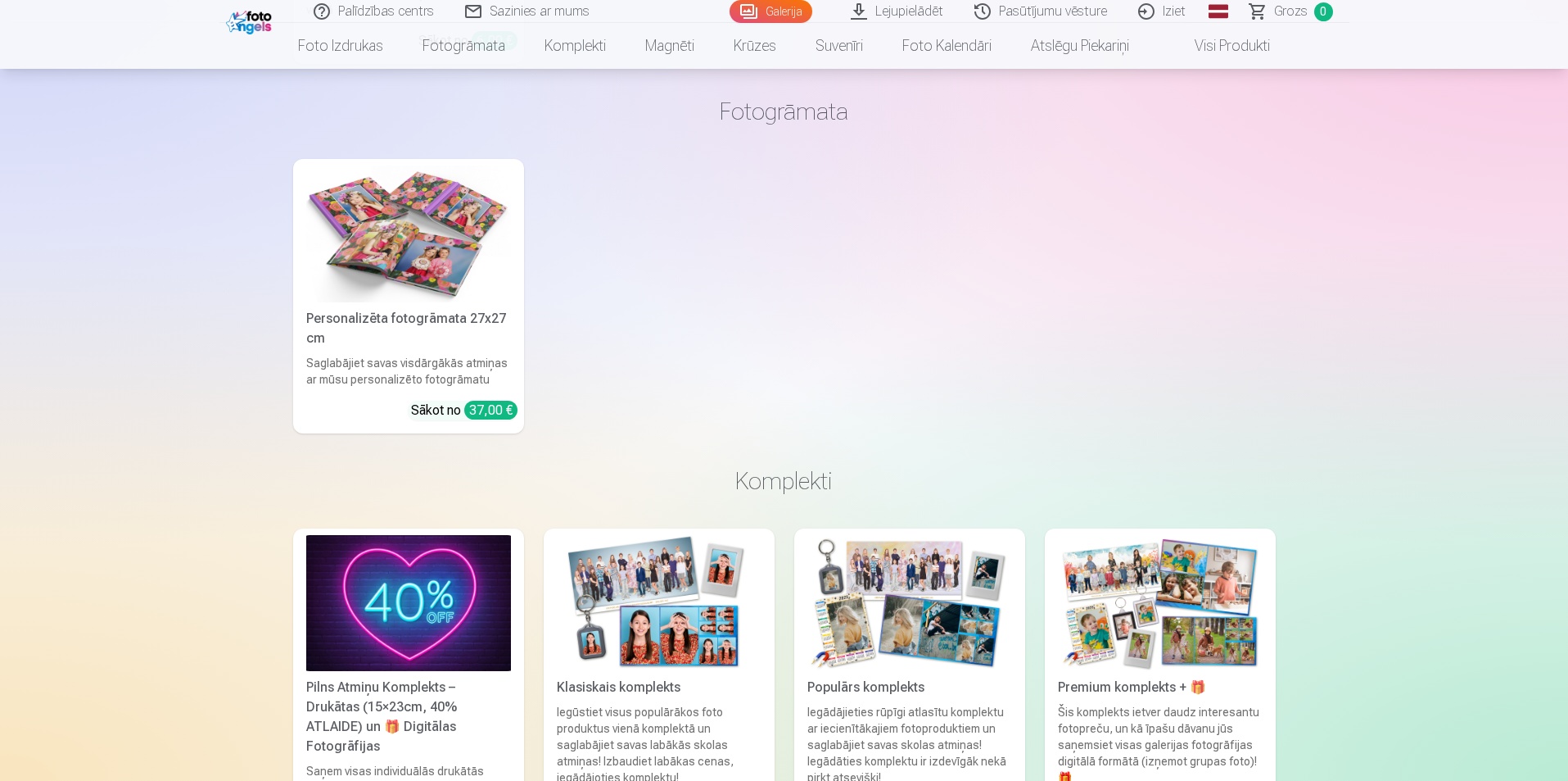
scroll to position [7457, 0]
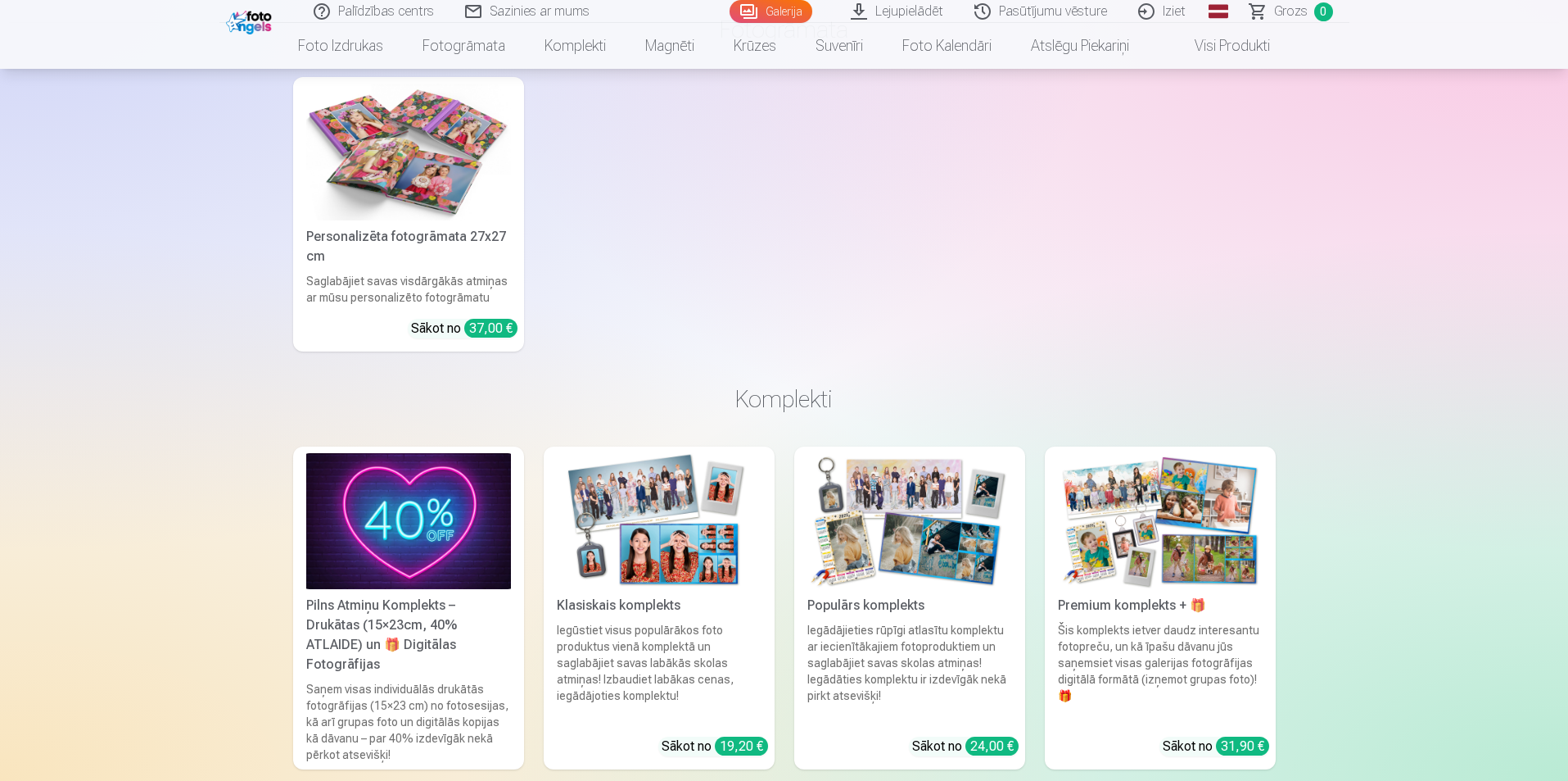
click at [364, 534] on img at bounding box center [409, 522] width 205 height 137
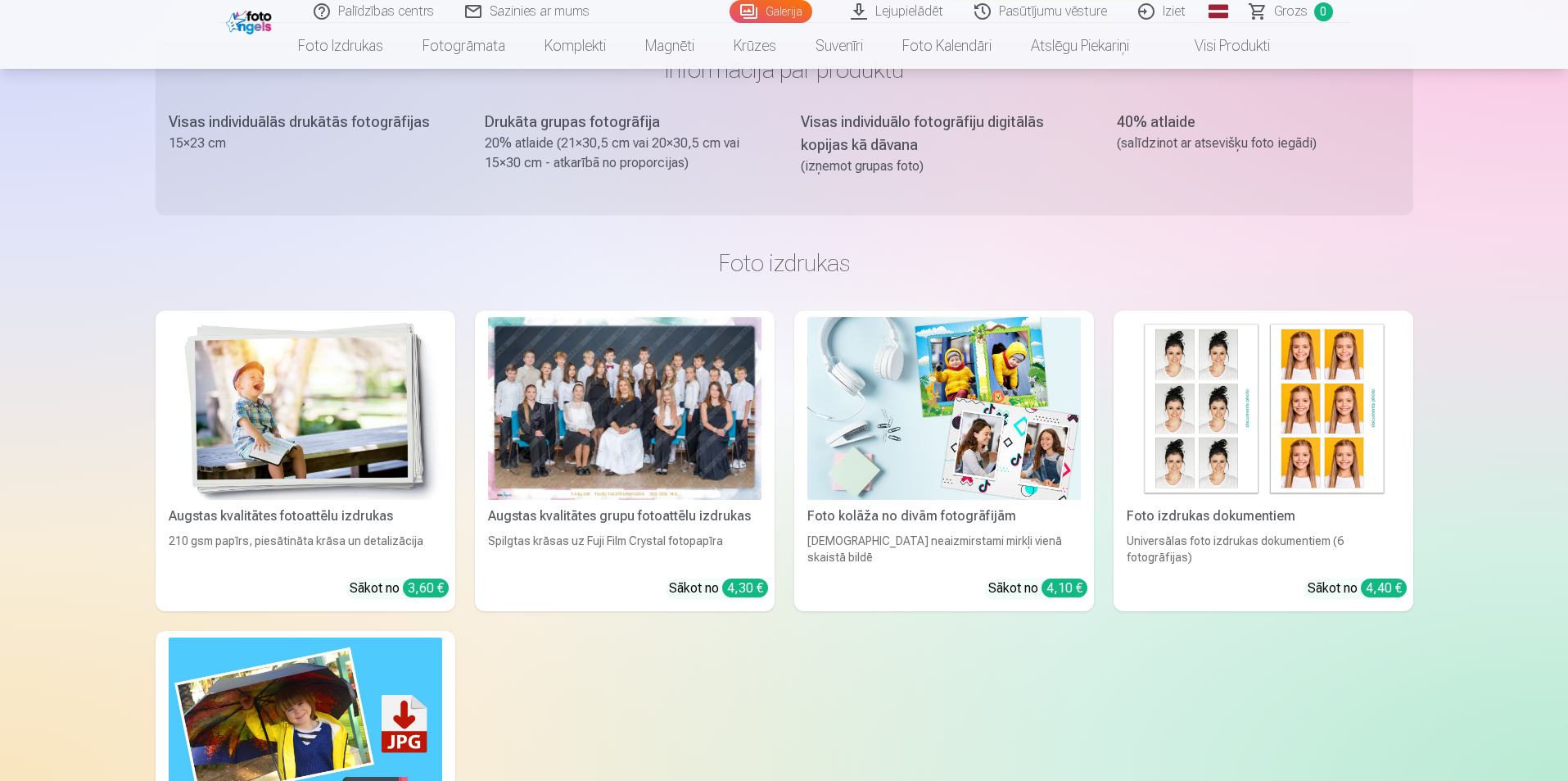
scroll to position [902, 0]
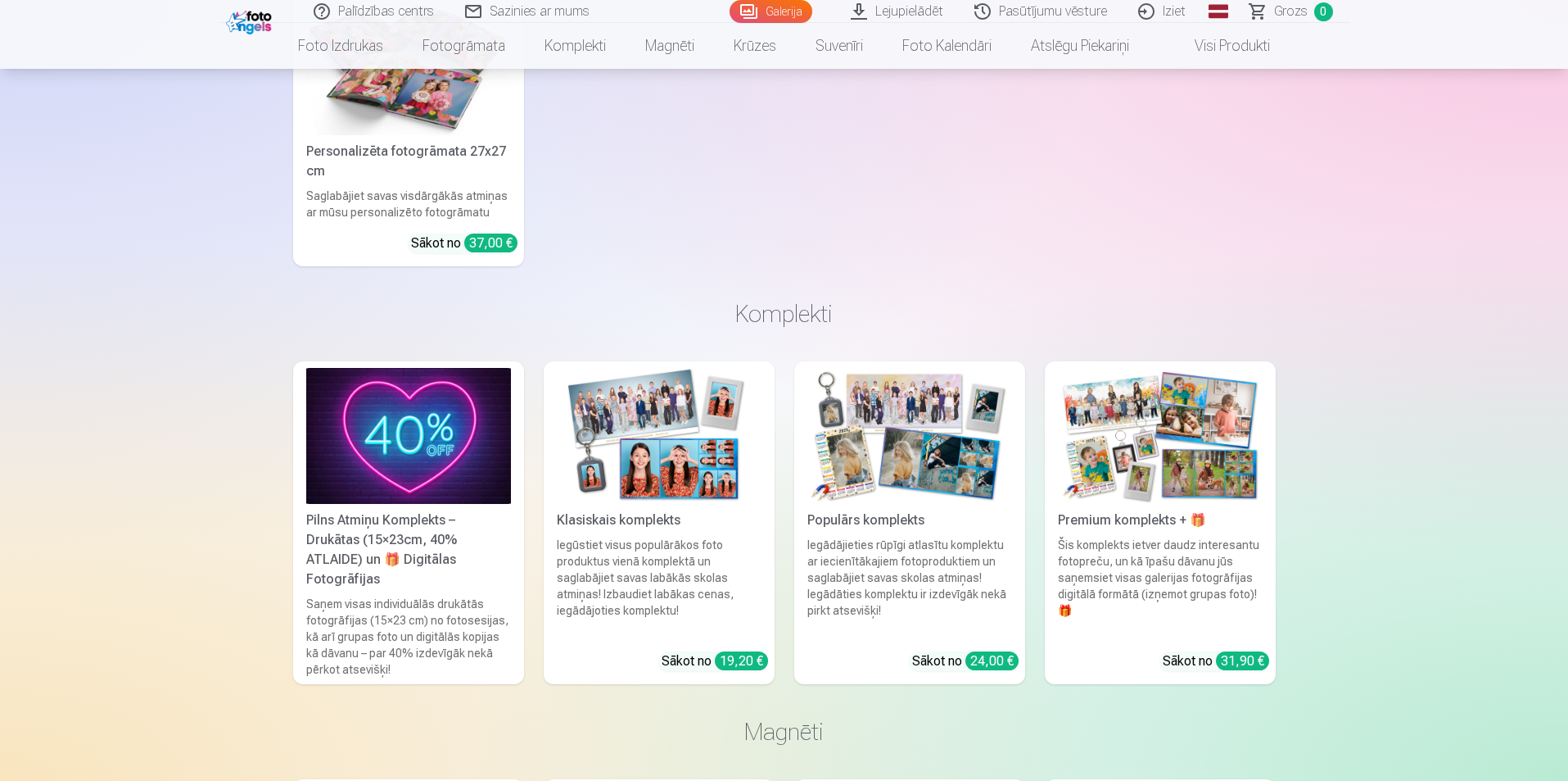
scroll to position [7703, 0]
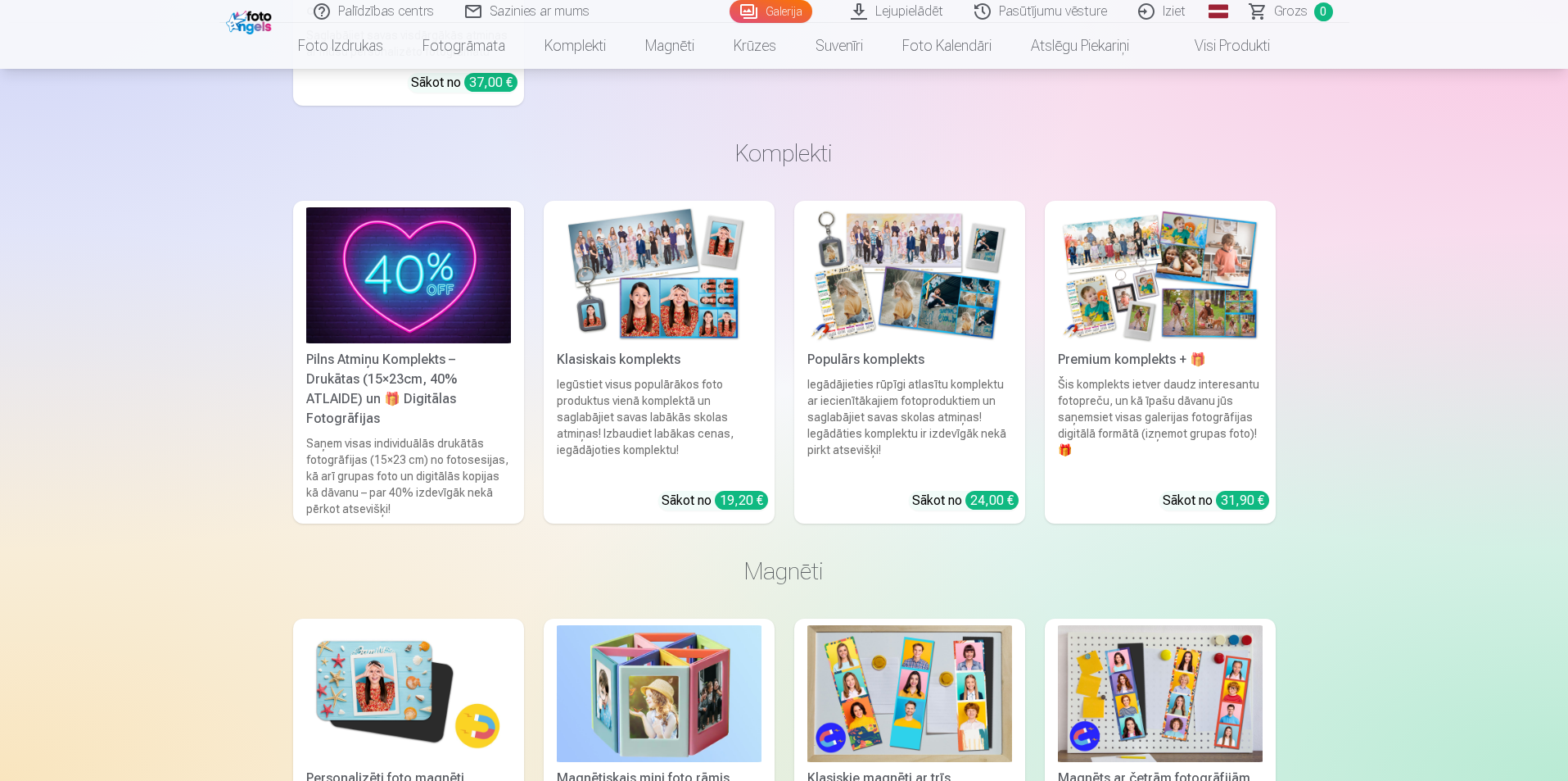
click at [901, 269] on img at bounding box center [910, 276] width 205 height 137
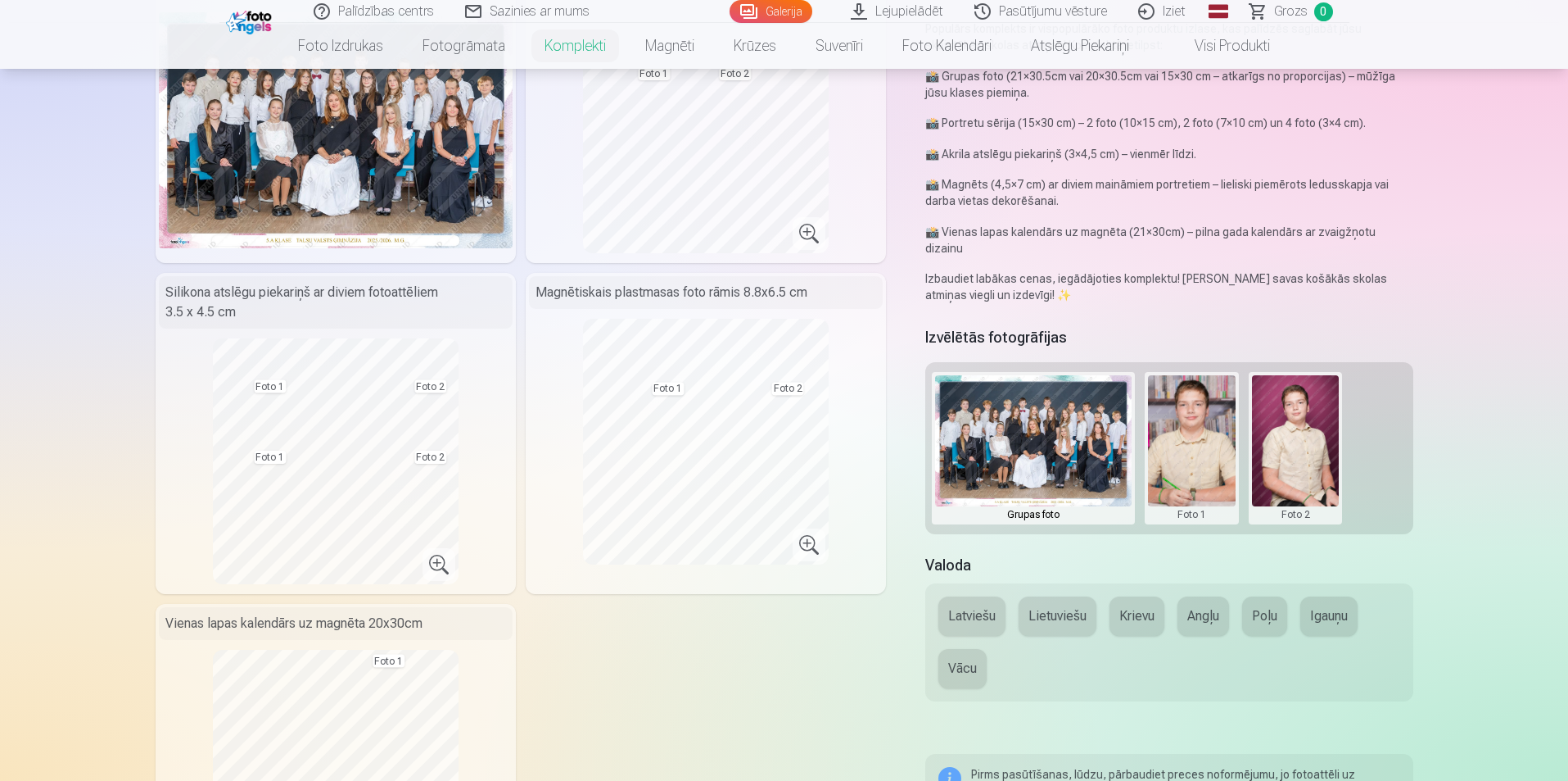
scroll to position [164, 0]
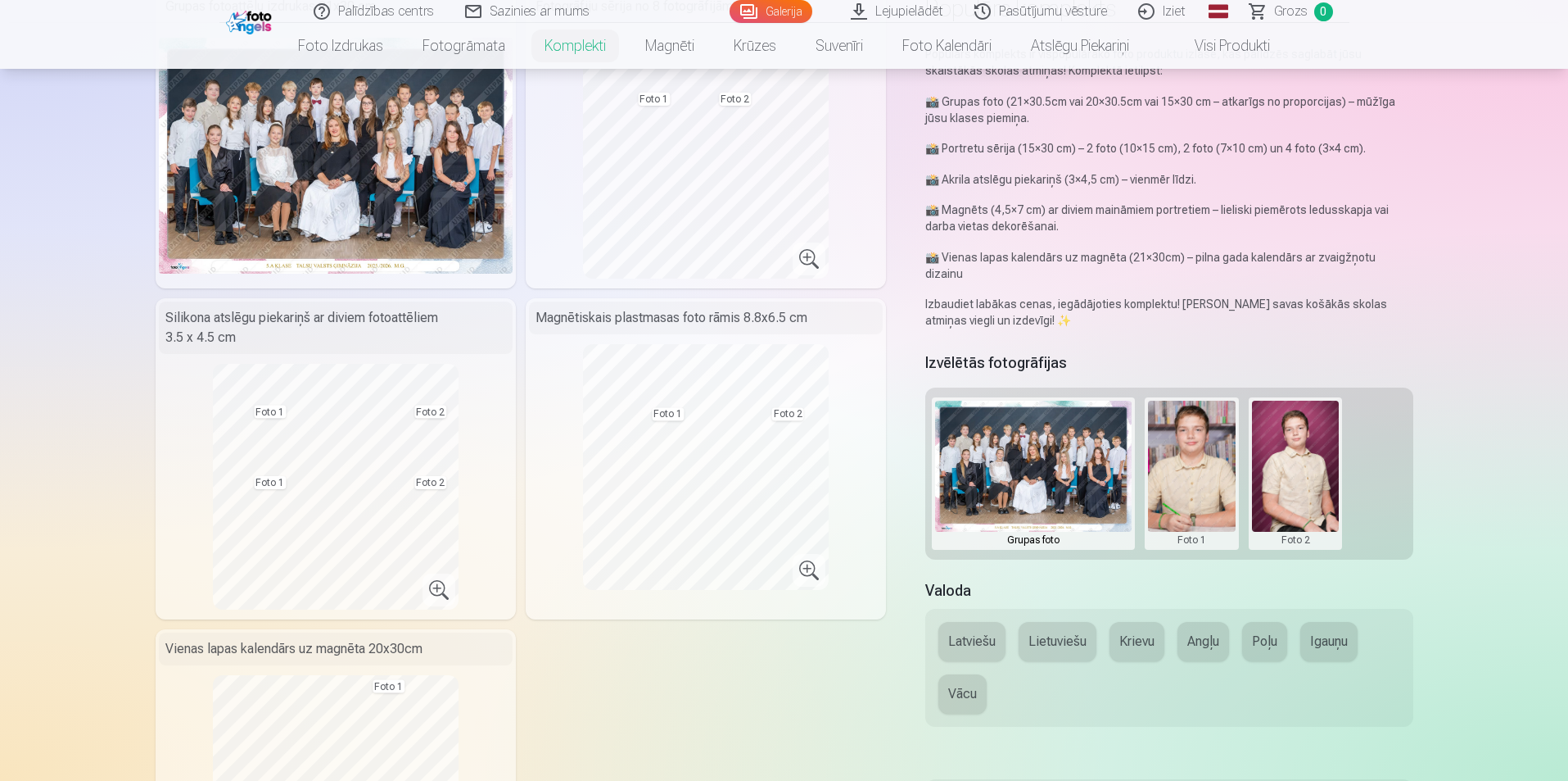
click at [1063, 627] on button "Lietuviešu" at bounding box center [1058, 642] width 78 height 40
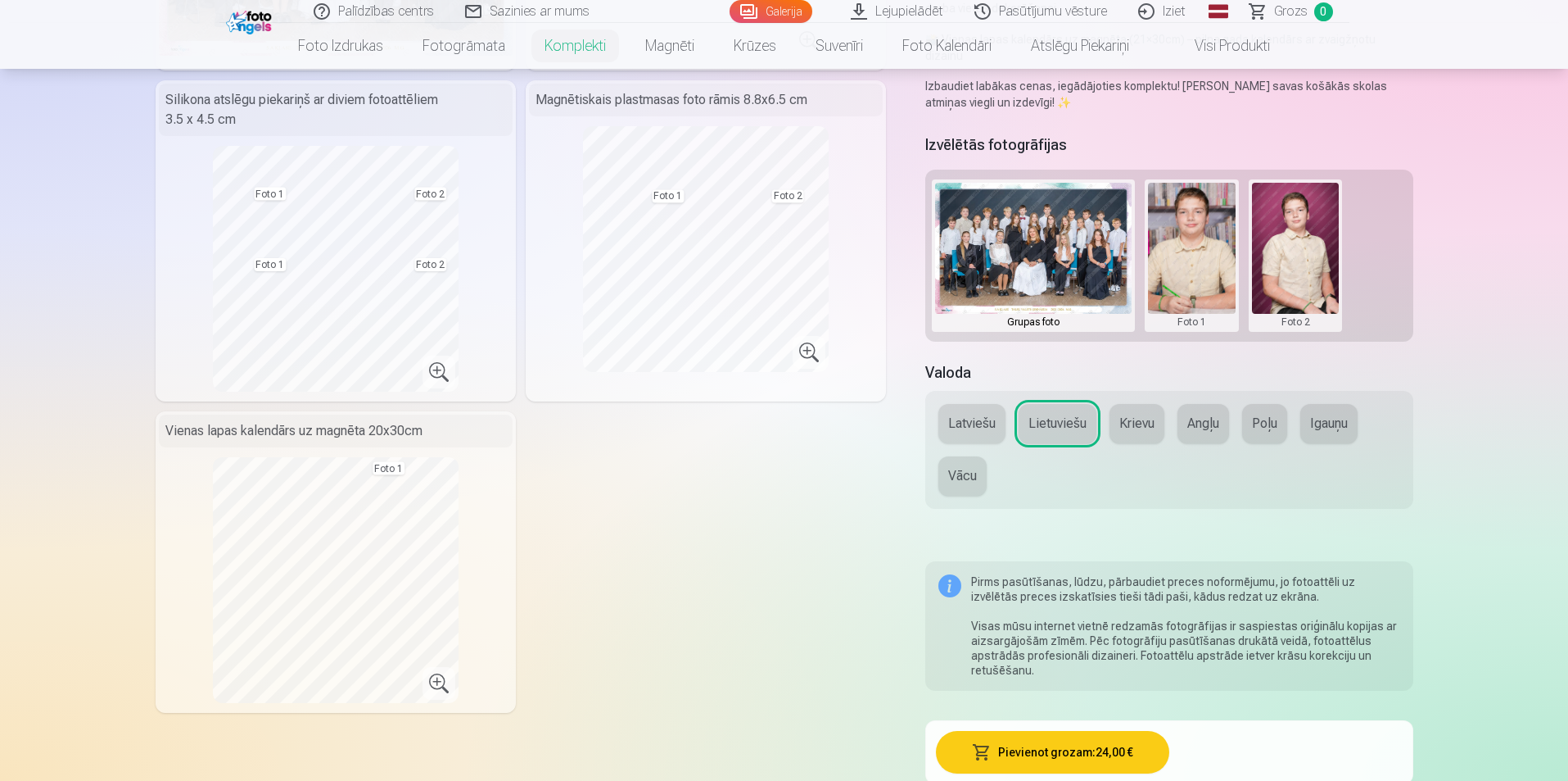
scroll to position [409, 0]
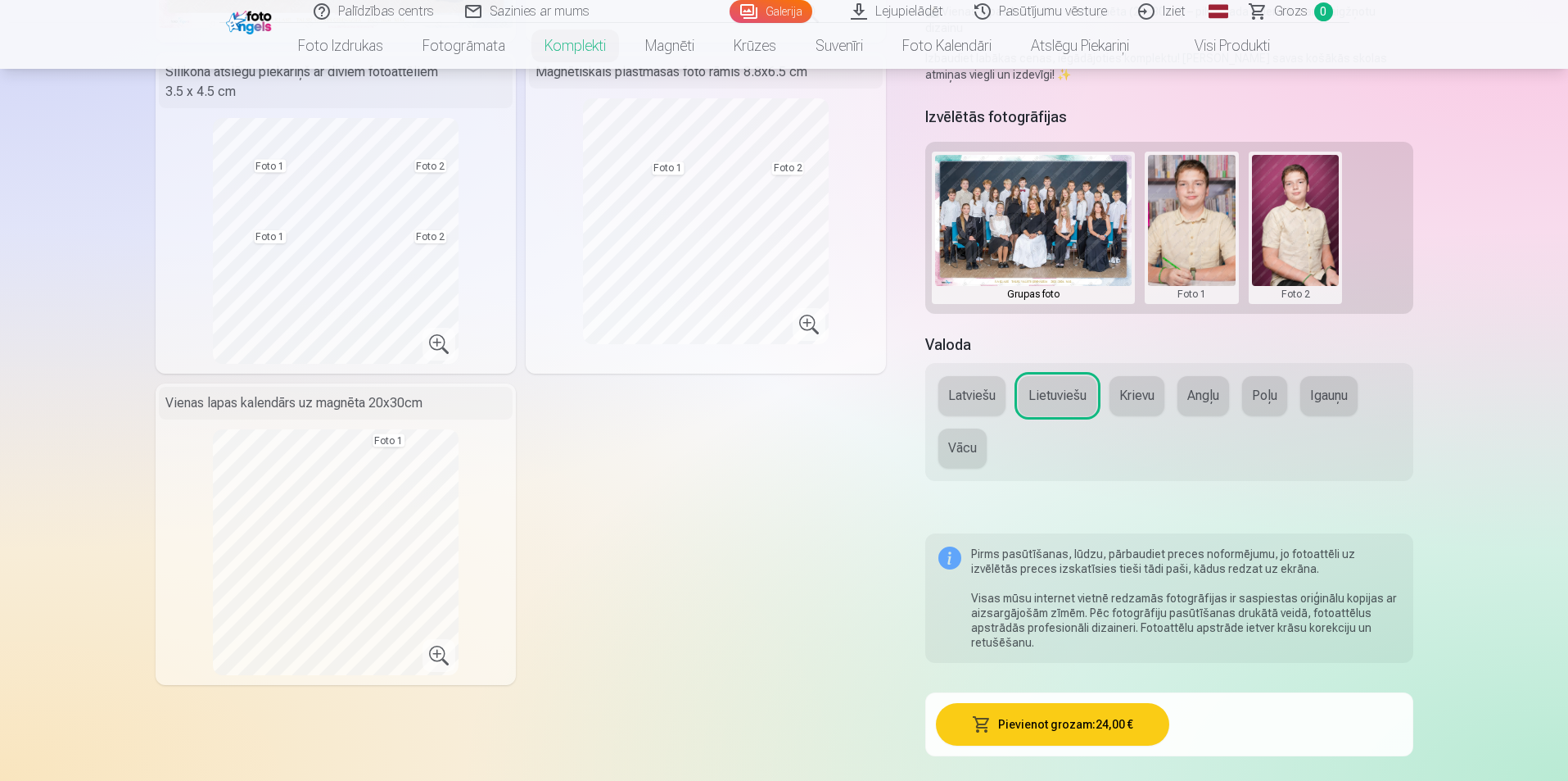
click at [983, 385] on button "Latviešu" at bounding box center [972, 396] width 67 height 40
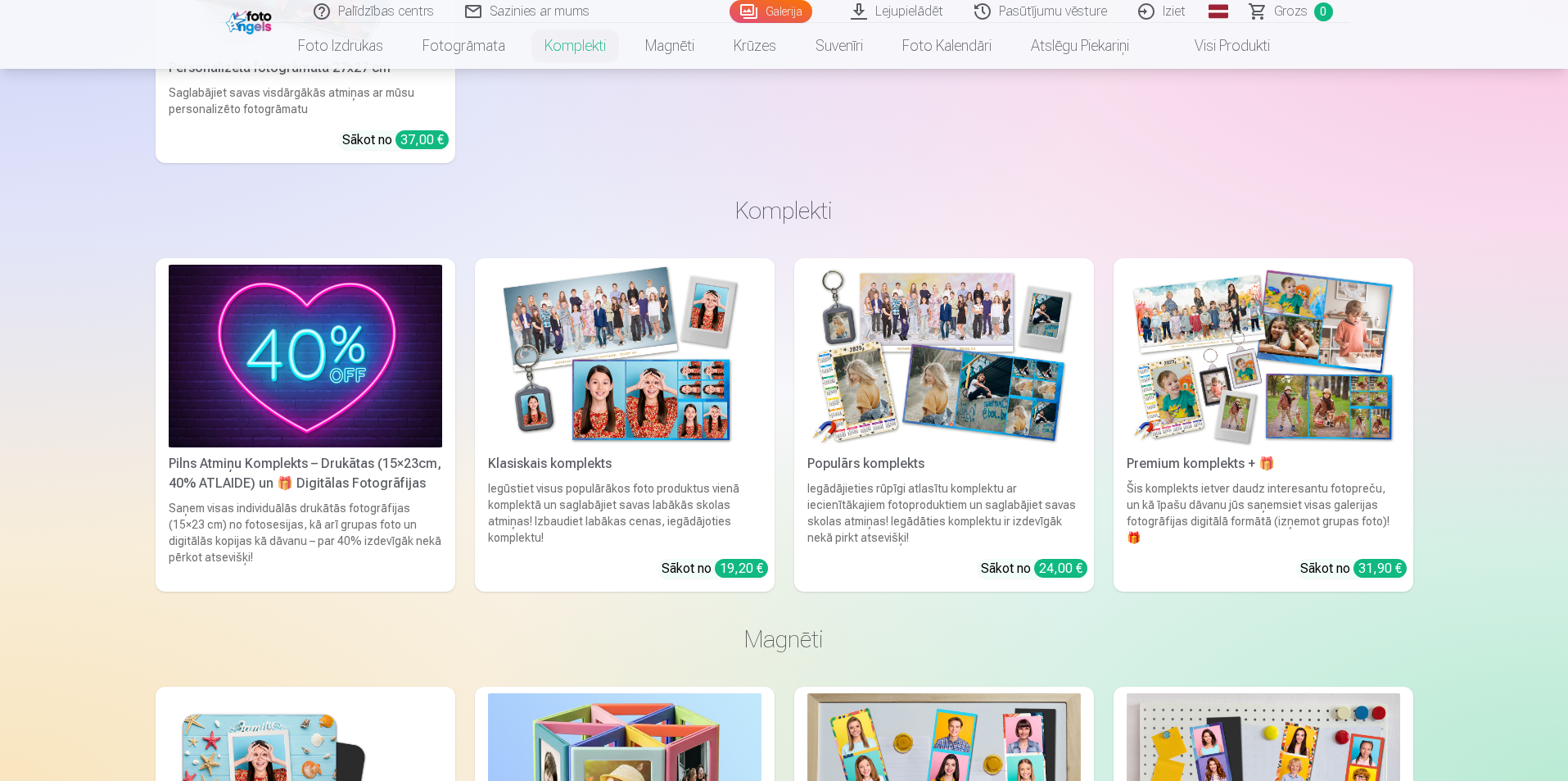
scroll to position [2540, 0]
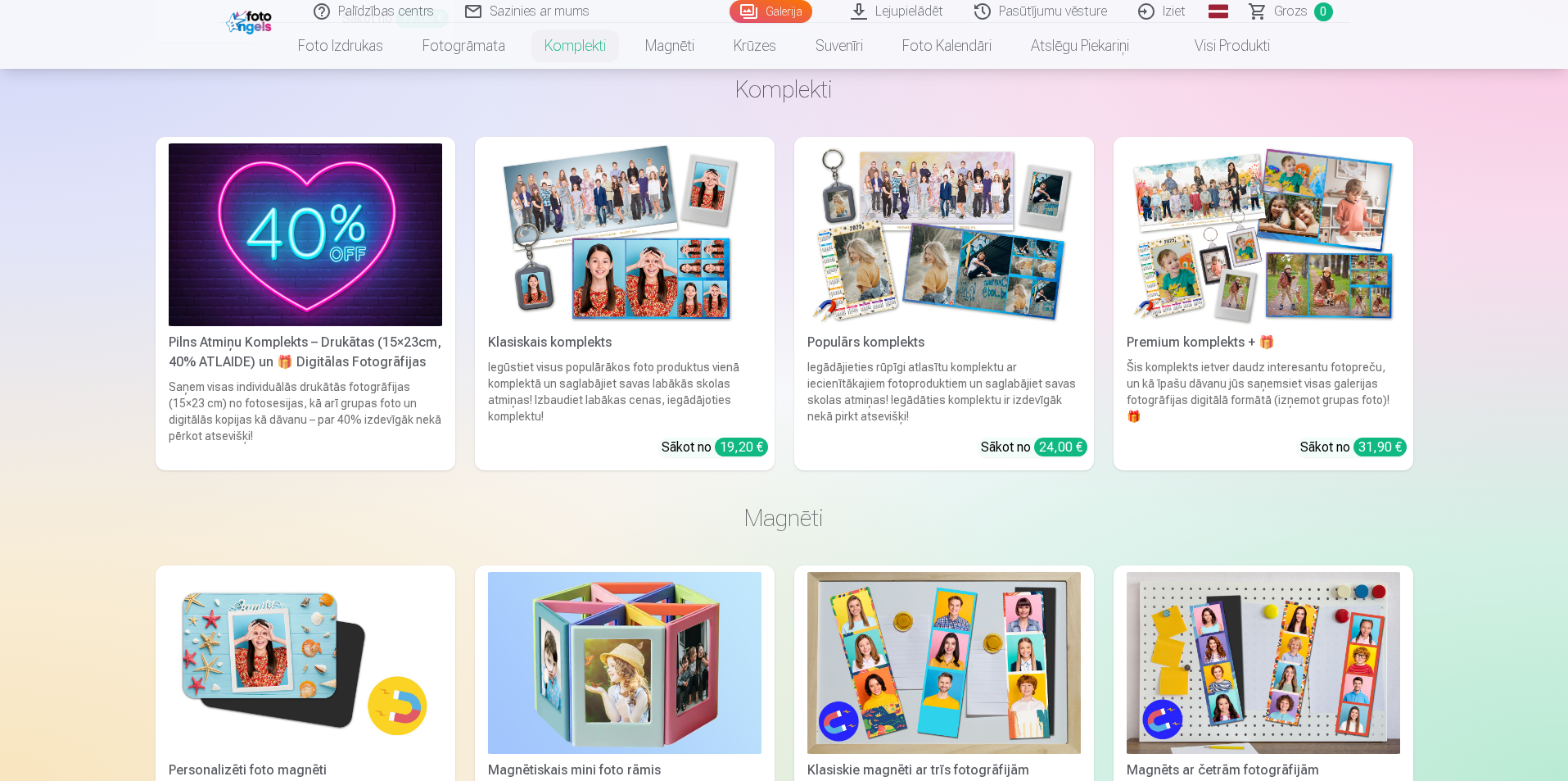
click at [552, 311] on link "Klasiskais komplekts Iegūstiet visus populārākos foto produktus vienā komplektā…" at bounding box center [625, 303] width 300 height 334
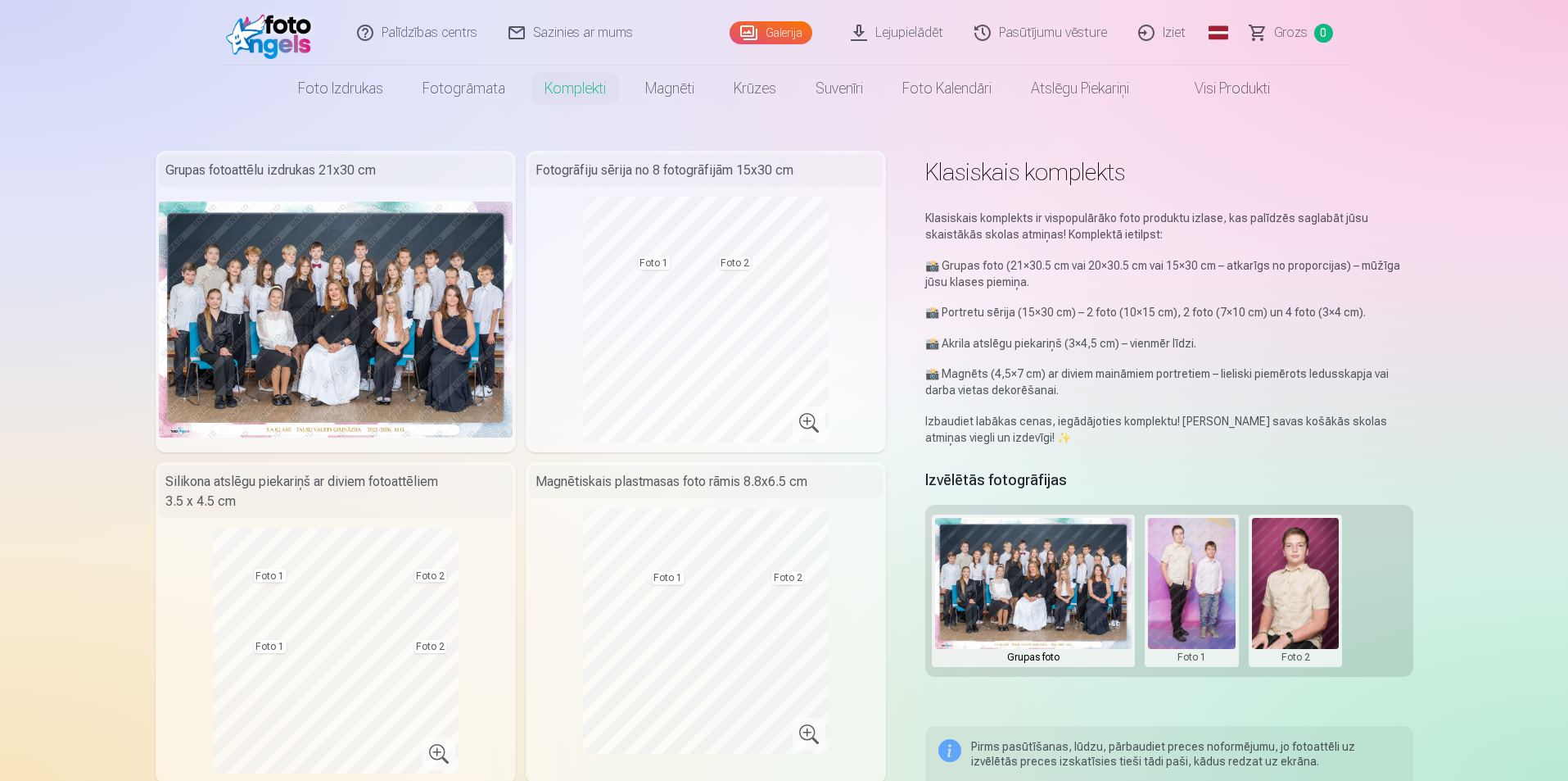
click at [1214, 587] on button at bounding box center [1192, 590] width 88 height 146
click at [1215, 588] on button "Nomainiet foto" at bounding box center [1191, 590] width 134 height 46
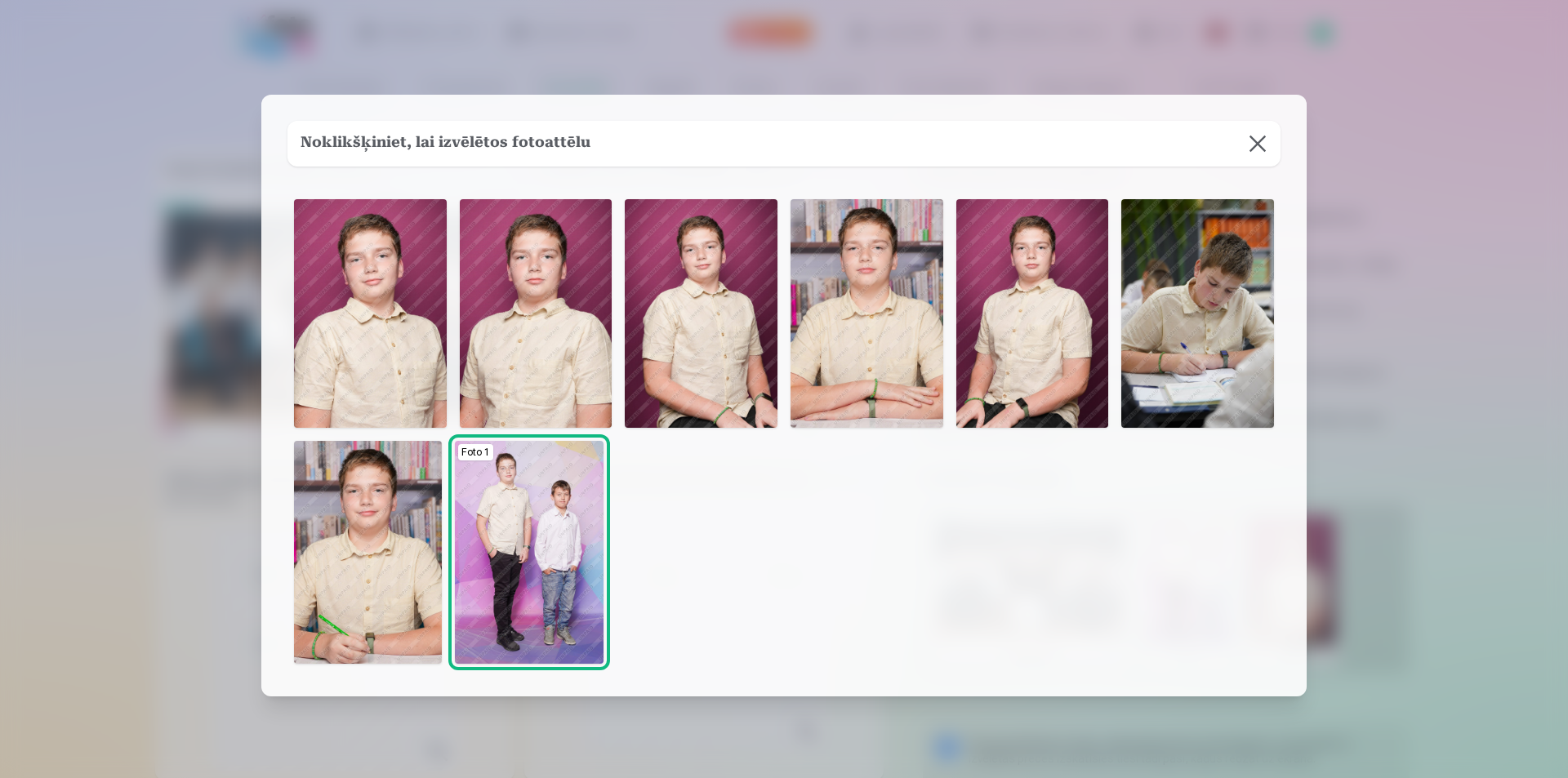
click at [486, 280] on img at bounding box center [536, 313] width 153 height 228
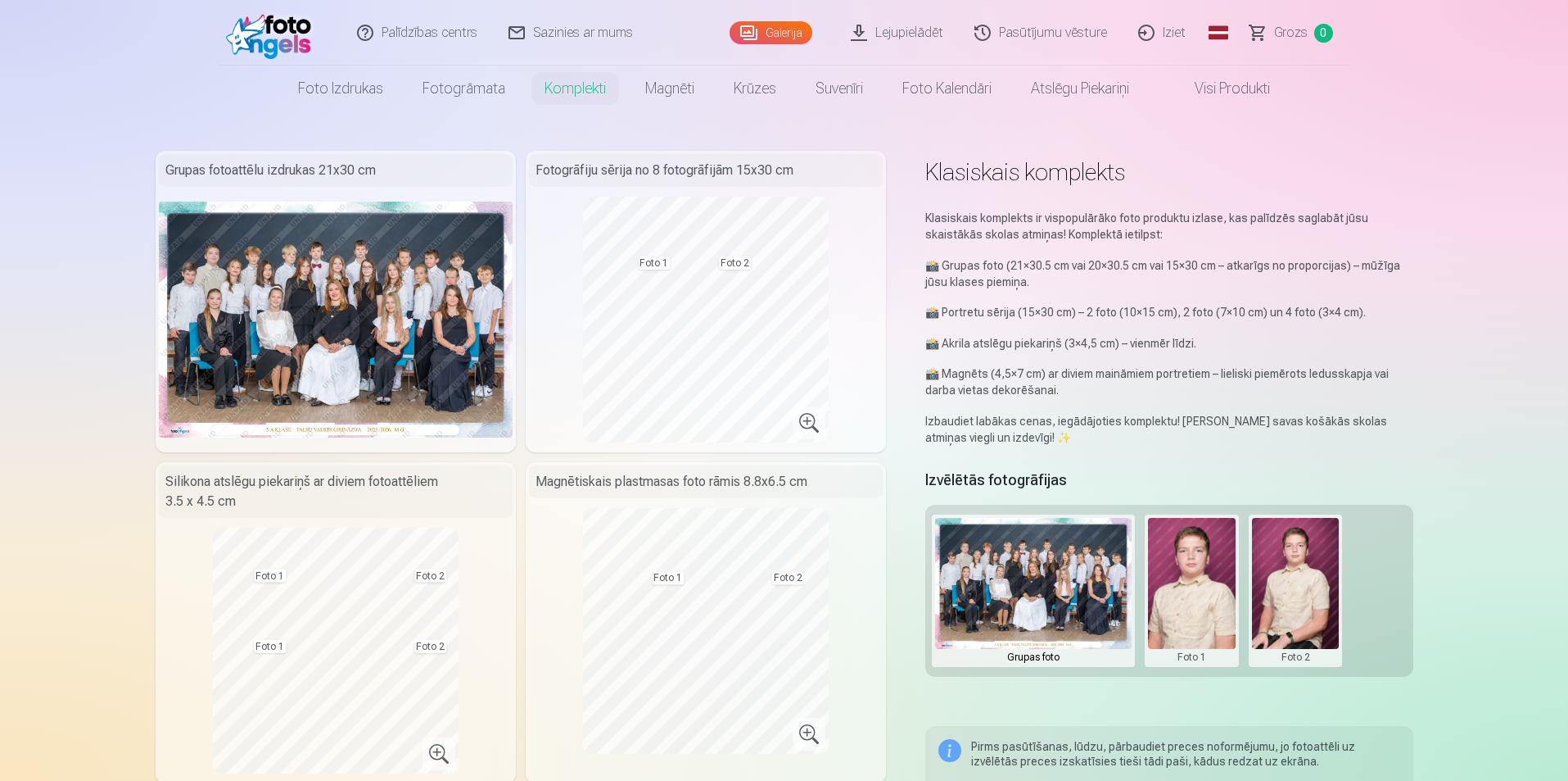
click at [1297, 611] on button at bounding box center [1297, 590] width 88 height 146
click at [1287, 590] on button "Nomainiet foto" at bounding box center [1295, 590] width 134 height 46
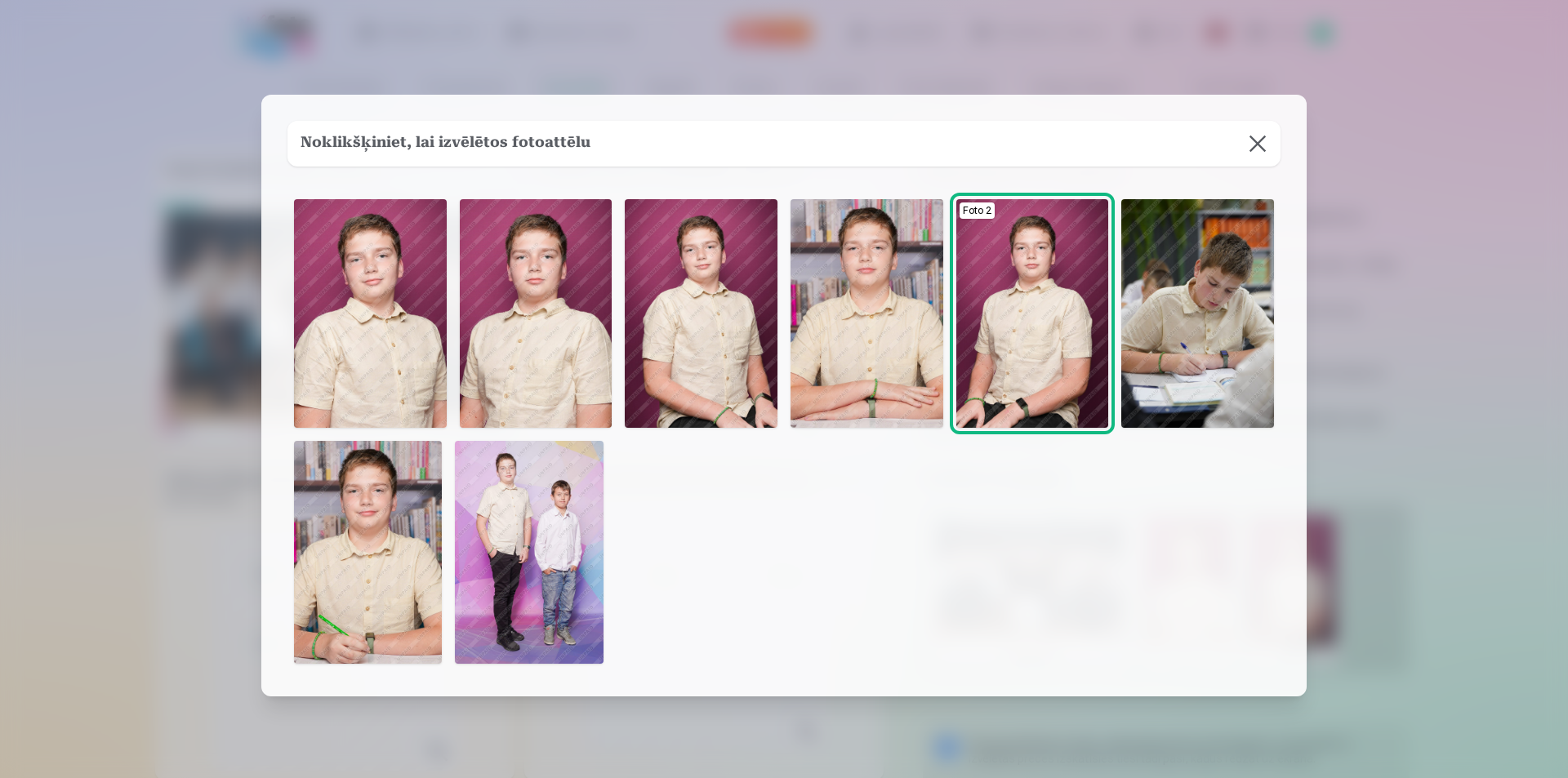
click at [1199, 394] on img at bounding box center [1198, 313] width 153 height 228
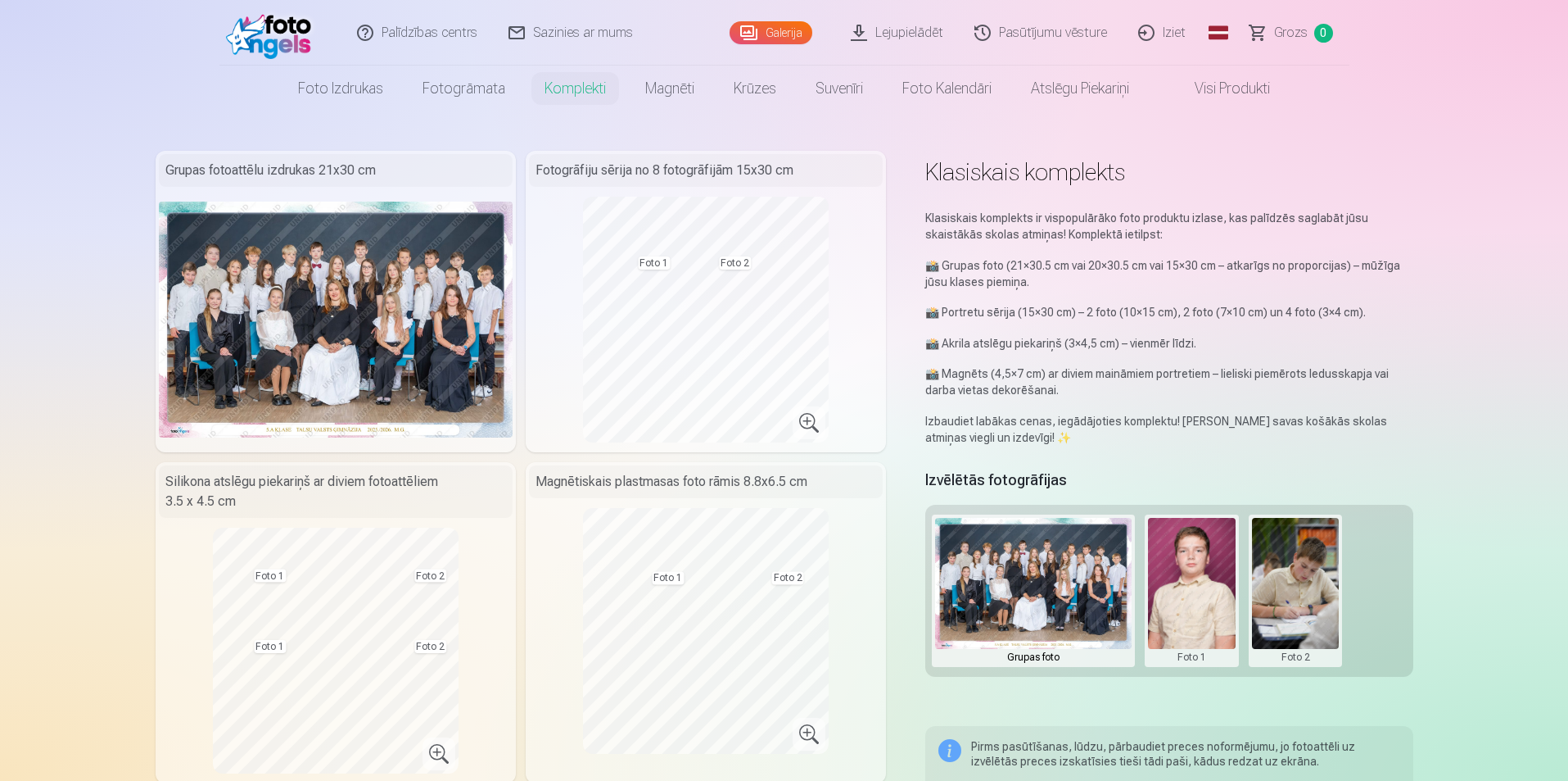
click at [1291, 592] on button at bounding box center [1297, 590] width 88 height 146
click at [1291, 592] on button "Nomainiet foto" at bounding box center [1295, 590] width 134 height 46
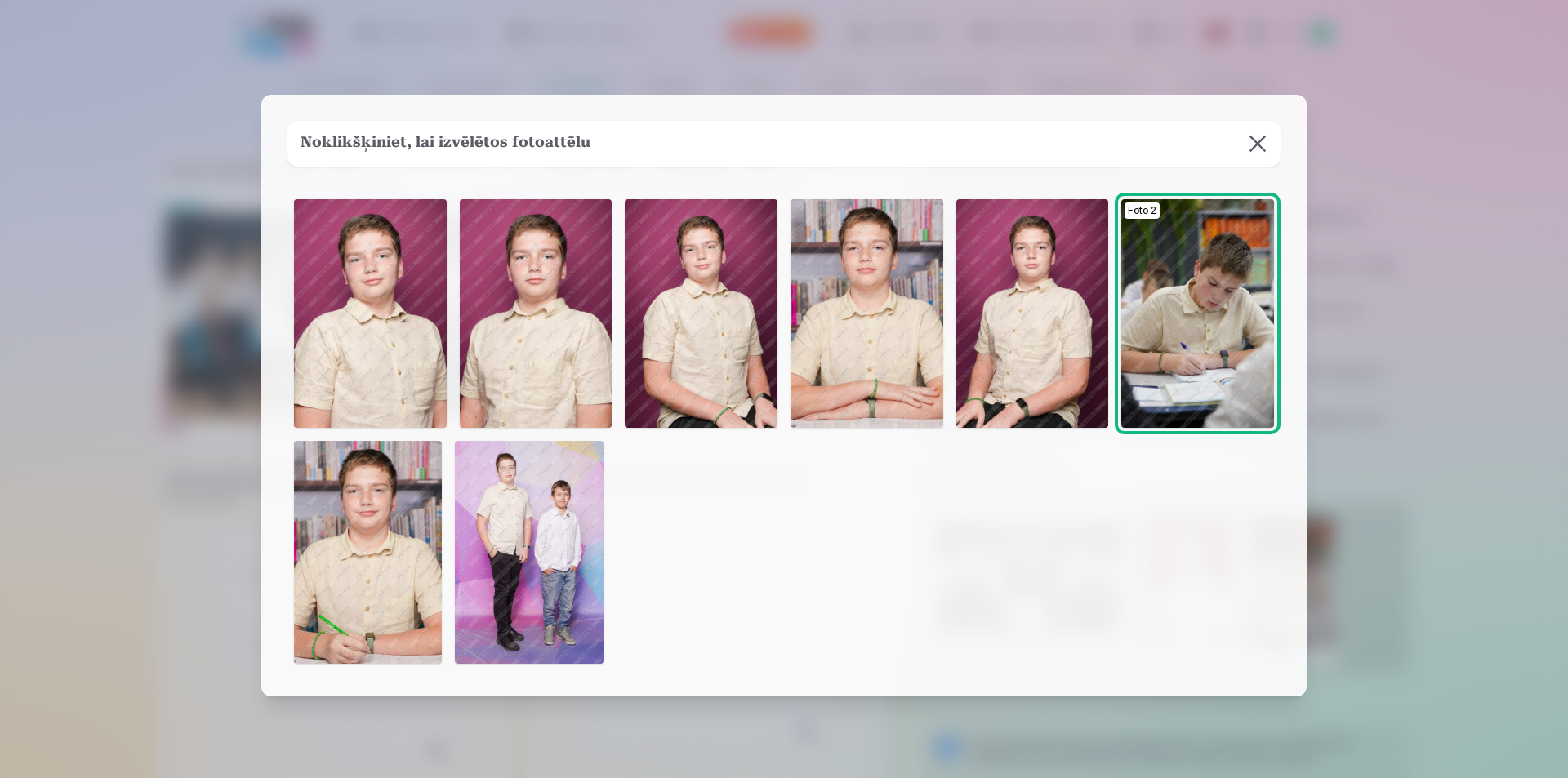
click at [1265, 151] on button at bounding box center [1257, 143] width 46 height 46
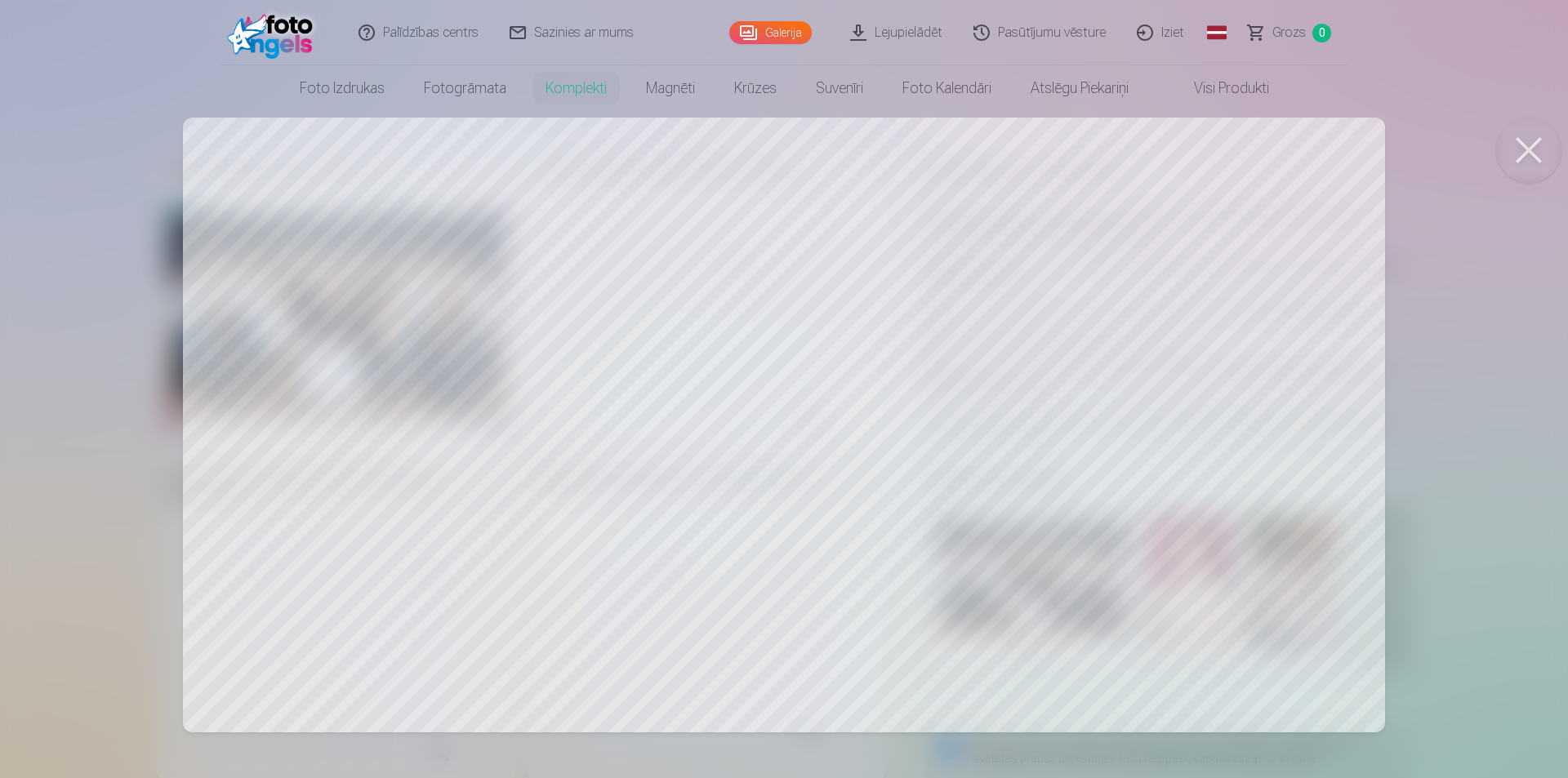
click at [1540, 153] on button at bounding box center [1529, 150] width 65 height 65
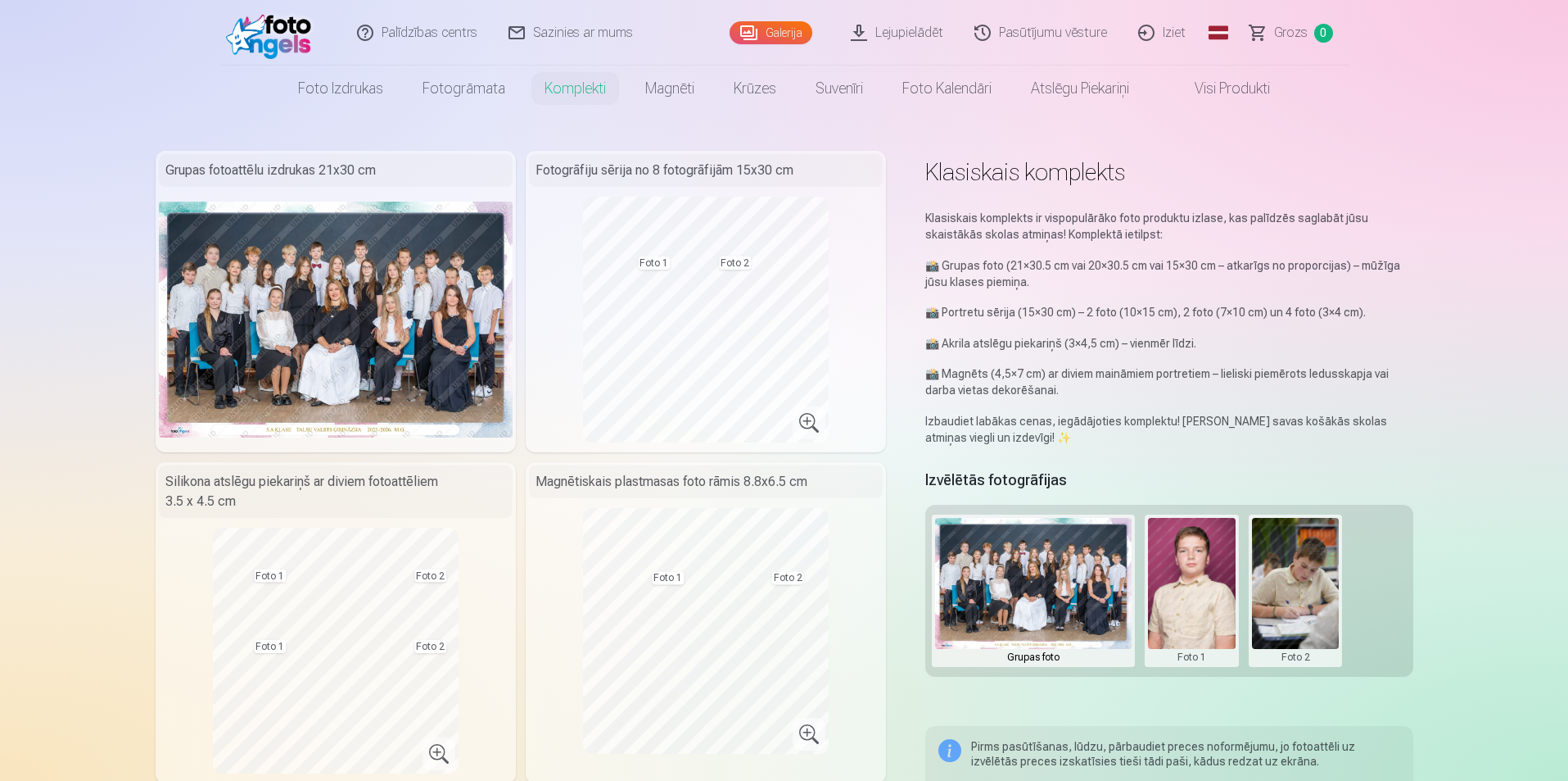
click at [1319, 559] on button at bounding box center [1297, 590] width 88 height 146
click at [1279, 602] on button "Nomainiet foto" at bounding box center [1295, 590] width 134 height 46
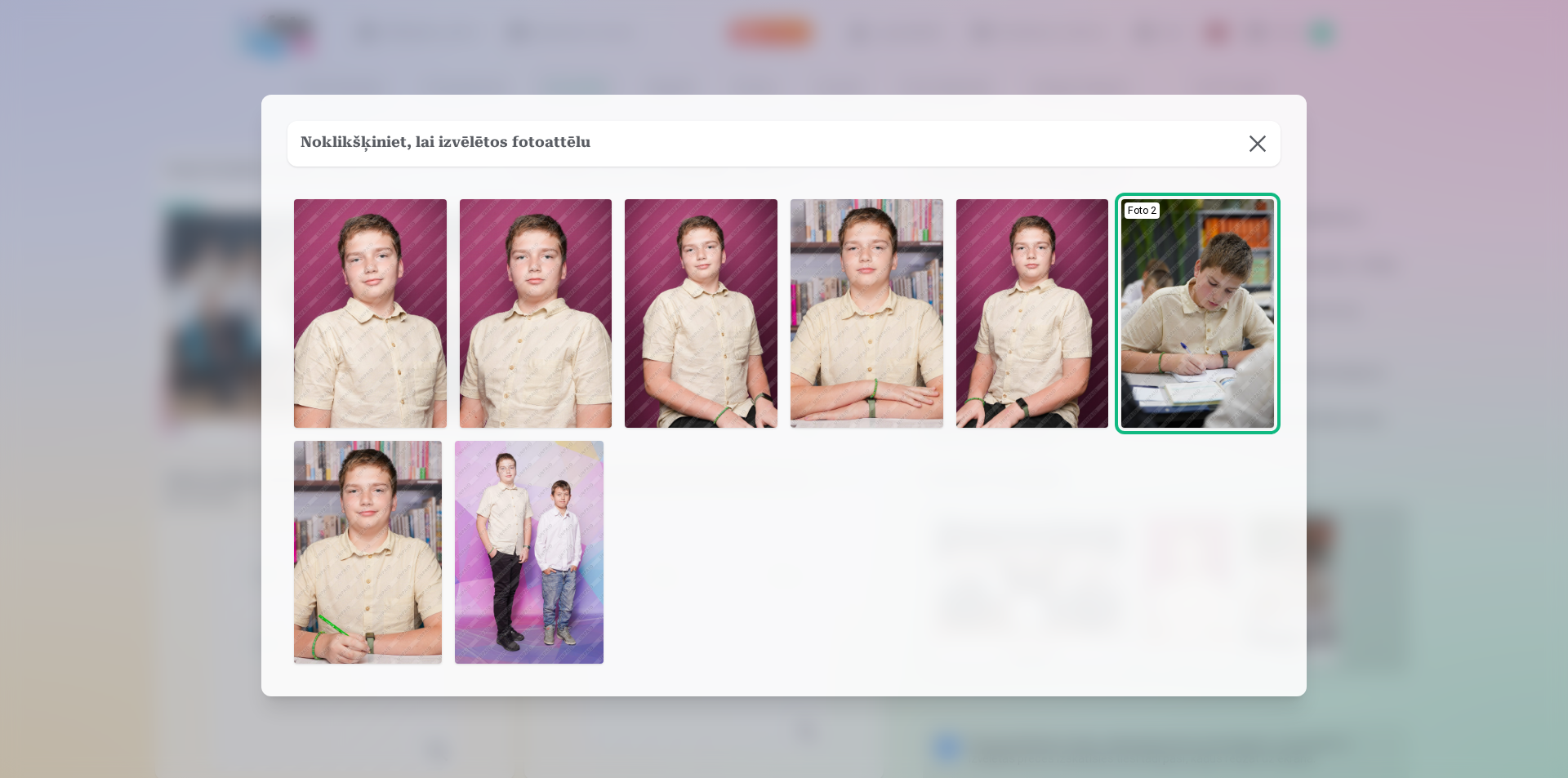
click at [862, 320] on img at bounding box center [867, 313] width 153 height 228
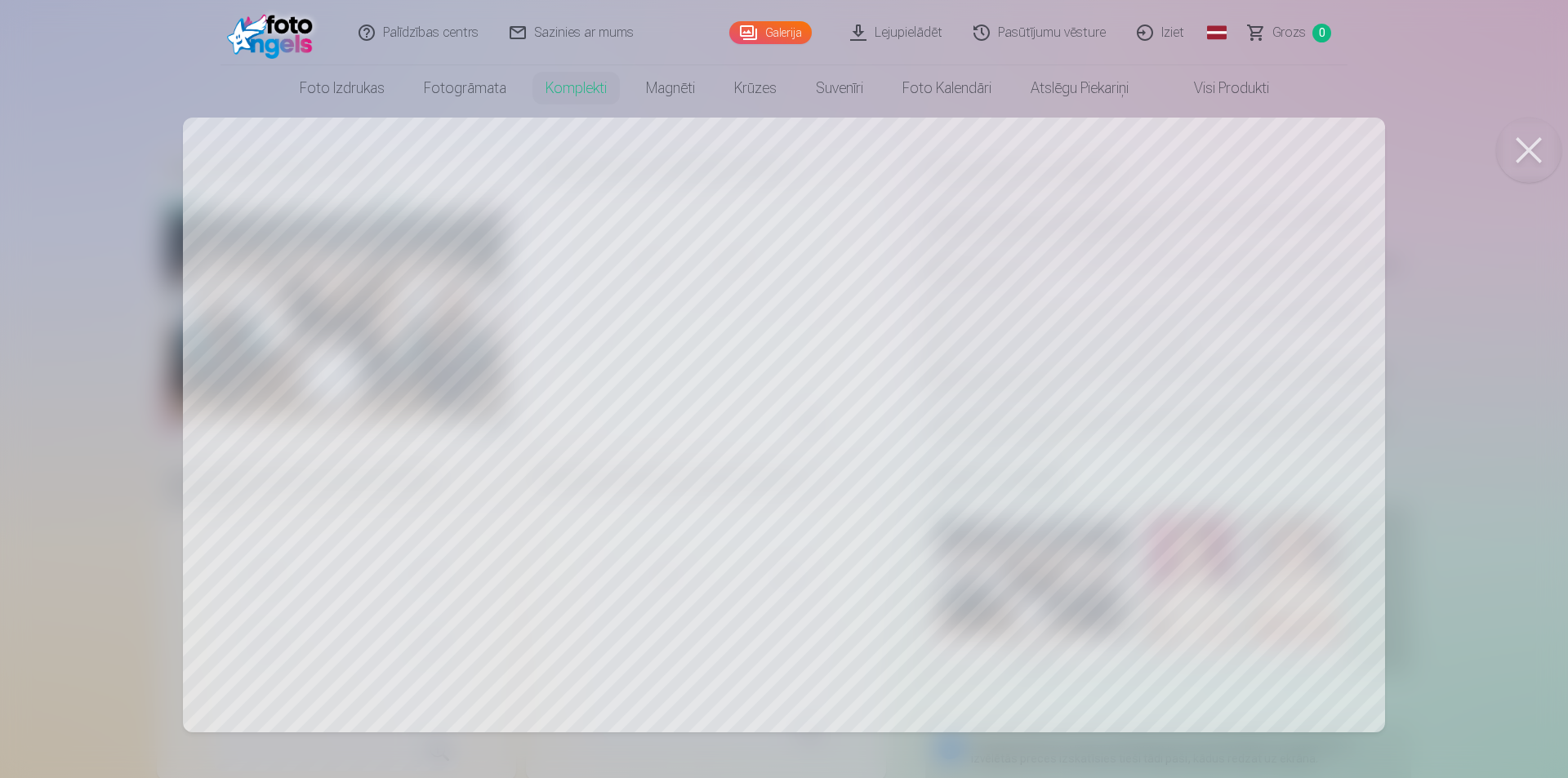
click at [1514, 146] on button at bounding box center [1529, 150] width 65 height 65
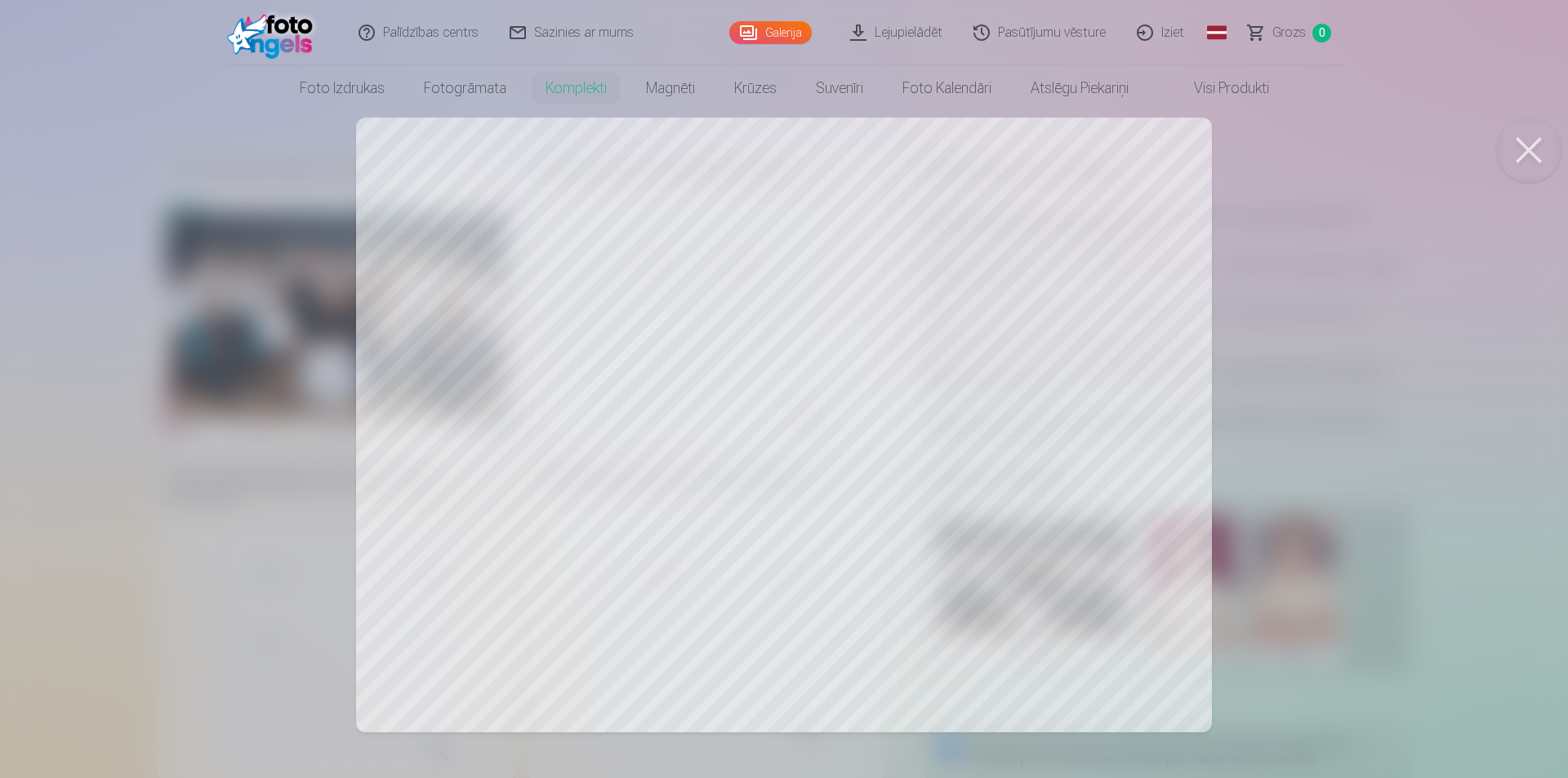
click at [538, 487] on div at bounding box center [784, 389] width 1568 height 778
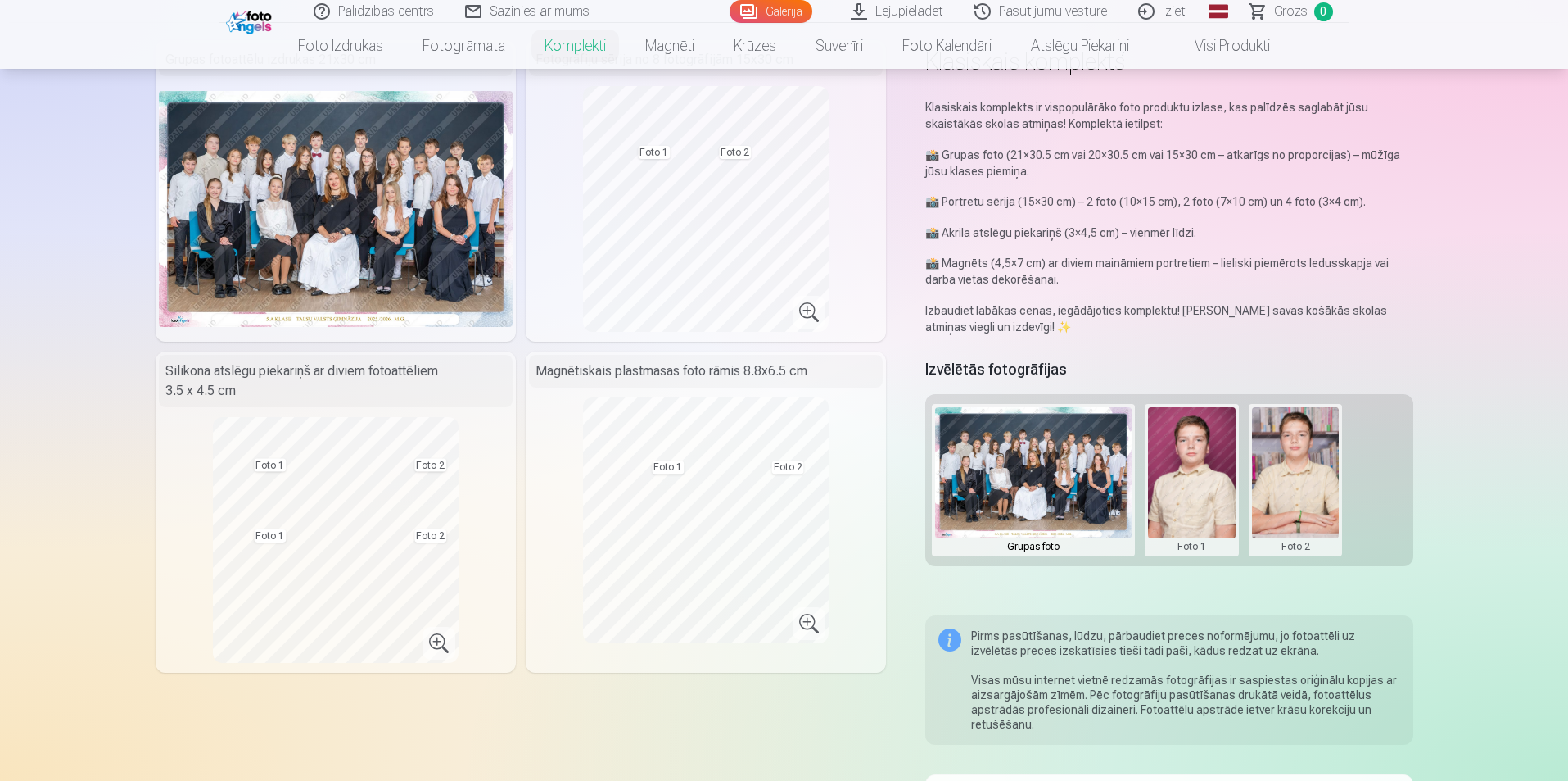
scroll to position [82, 0]
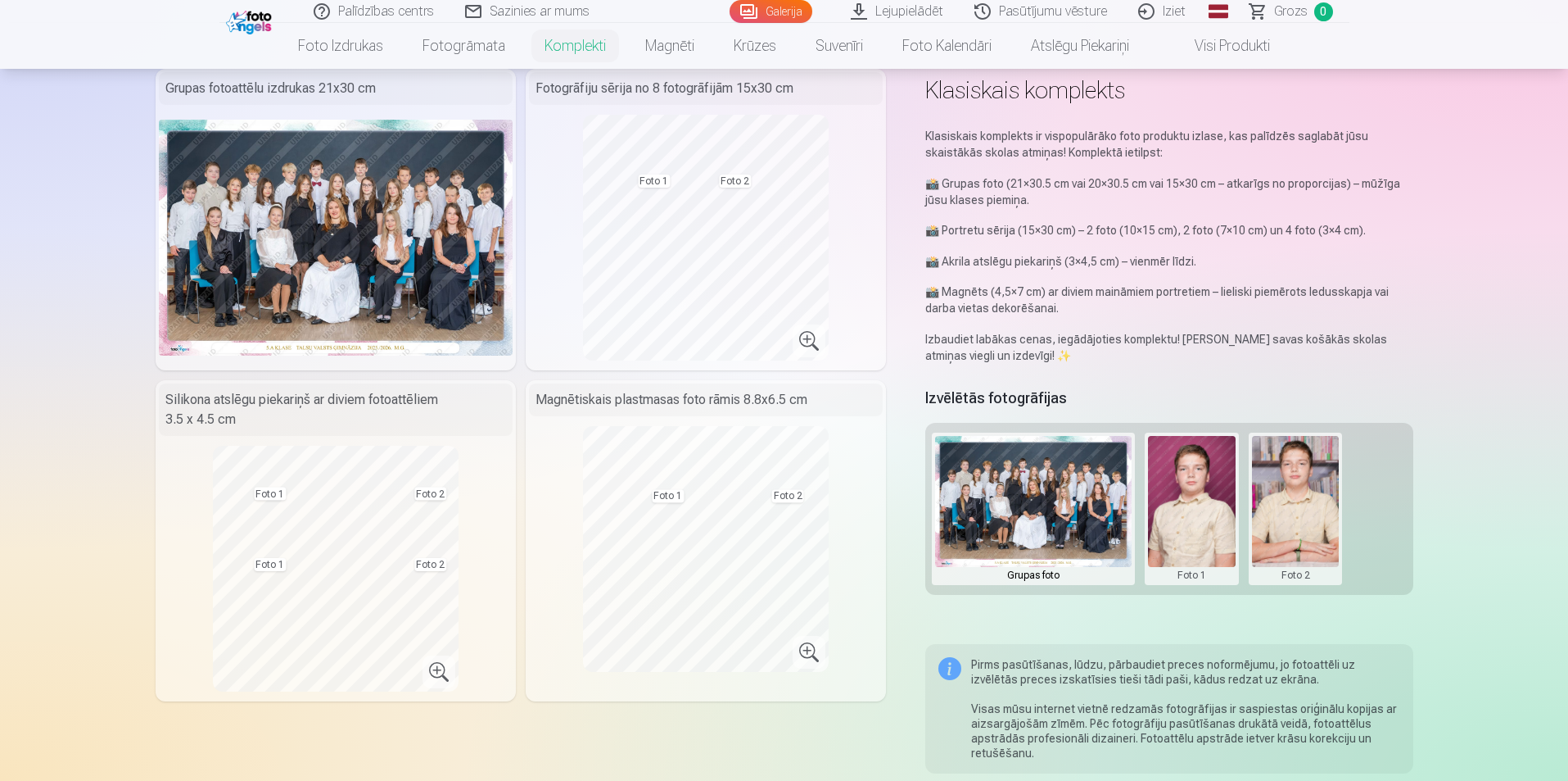
click at [1055, 554] on img at bounding box center [1034, 502] width 196 height 131
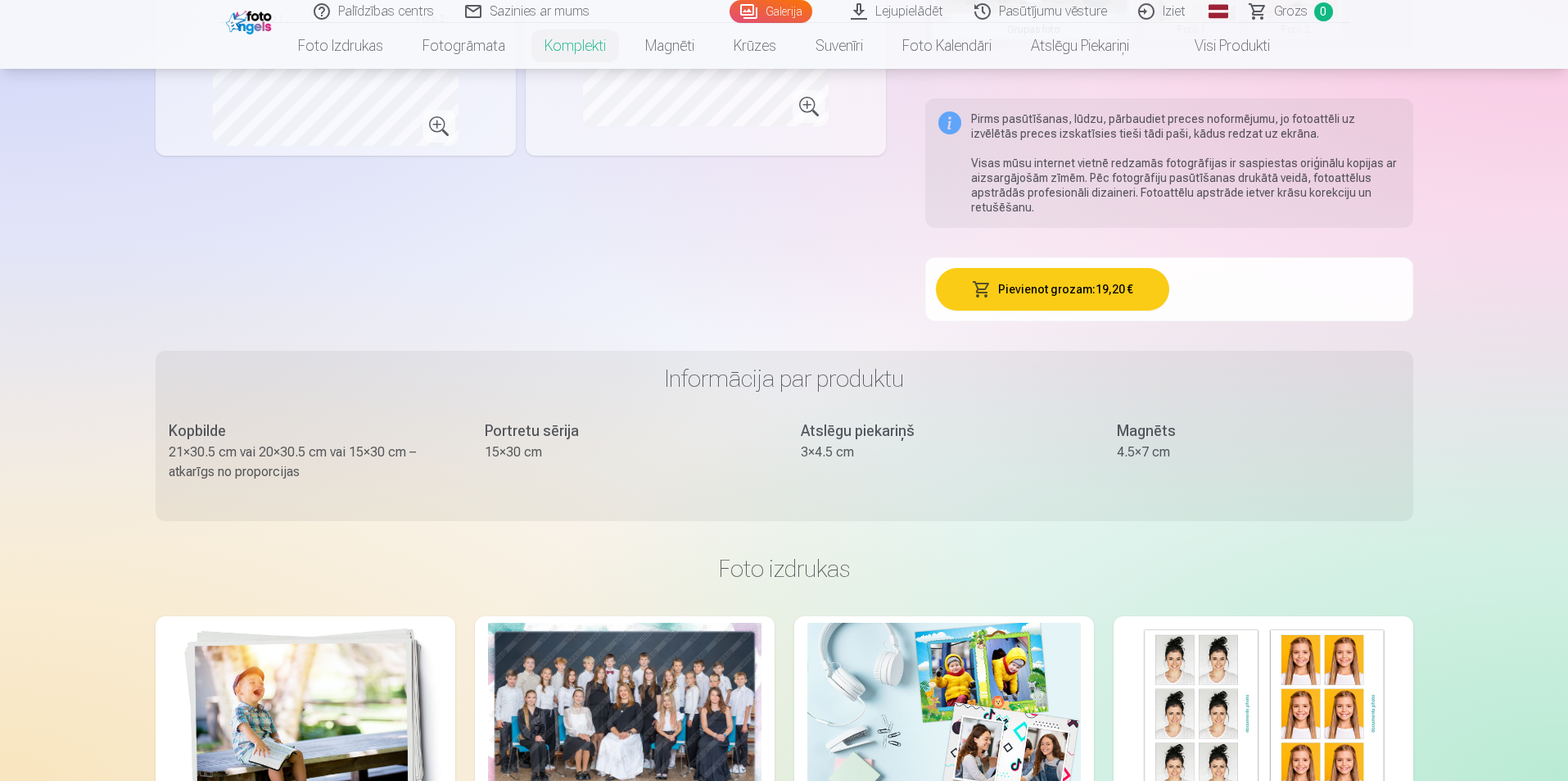
scroll to position [656, 0]
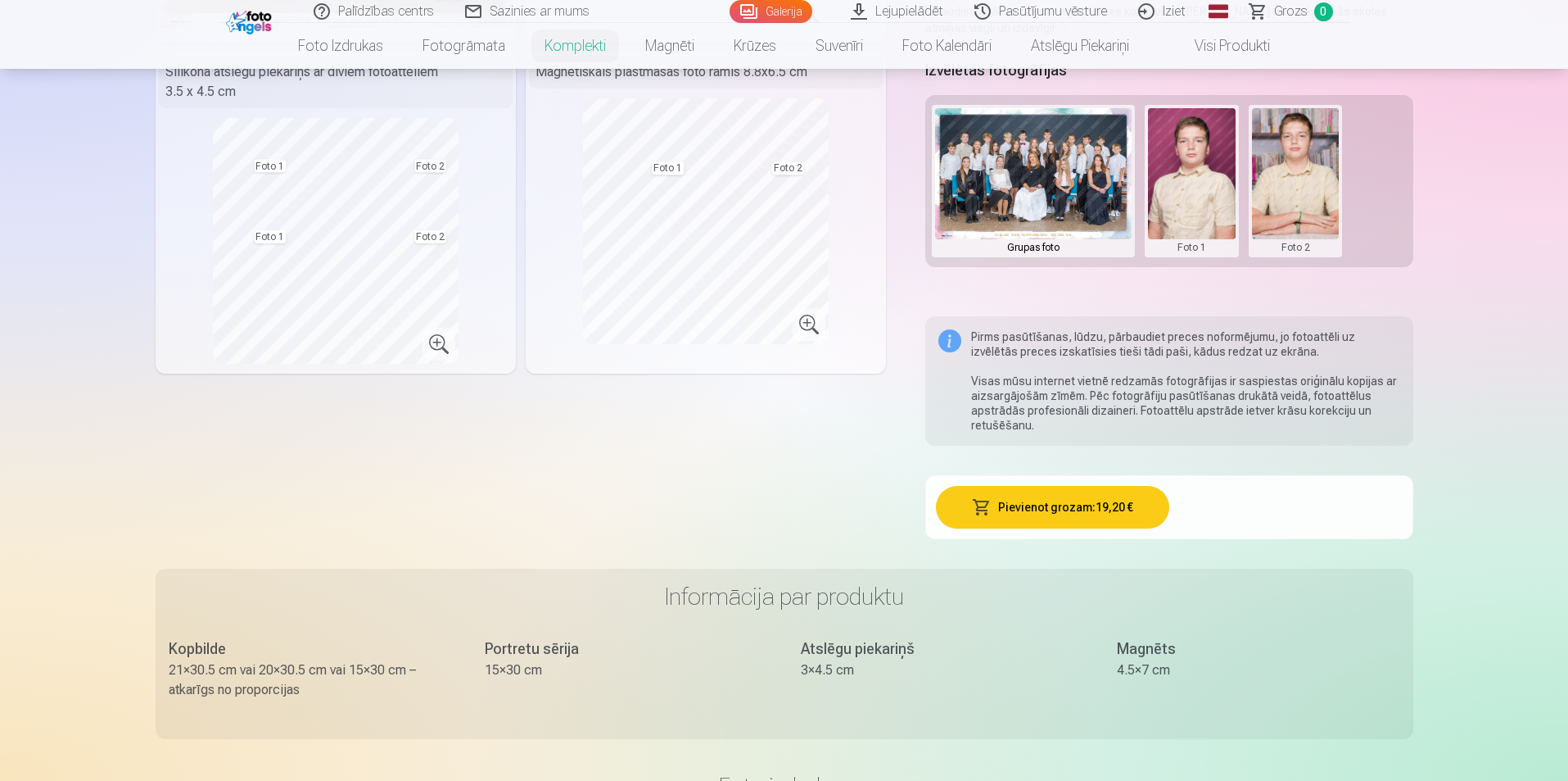
drag, startPoint x: 1030, startPoint y: 131, endPoint x: 1118, endPoint y: 87, distance: 98.4
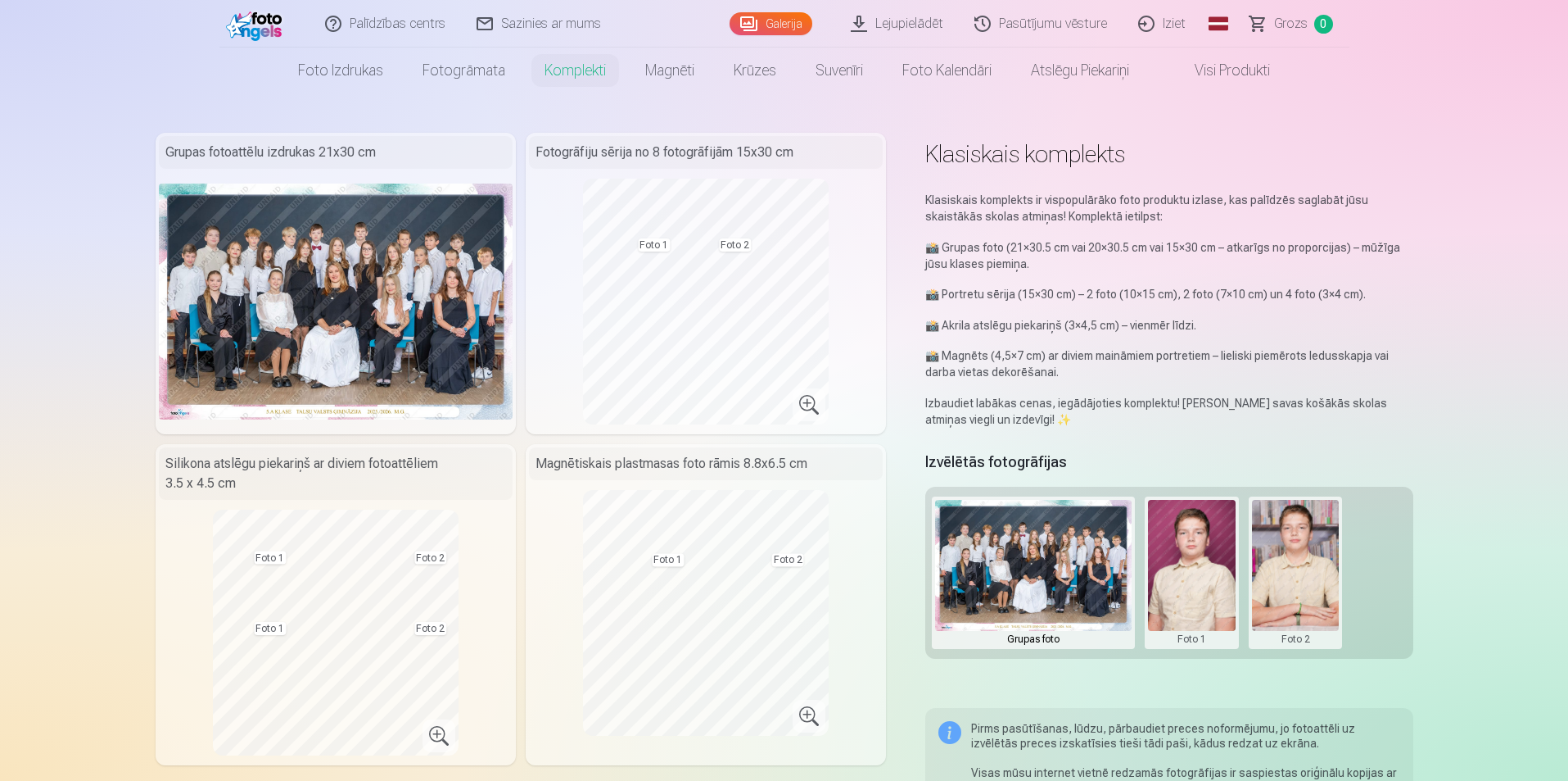
scroll to position [0, 0]
